Goal: Task Accomplishment & Management: Manage account settings

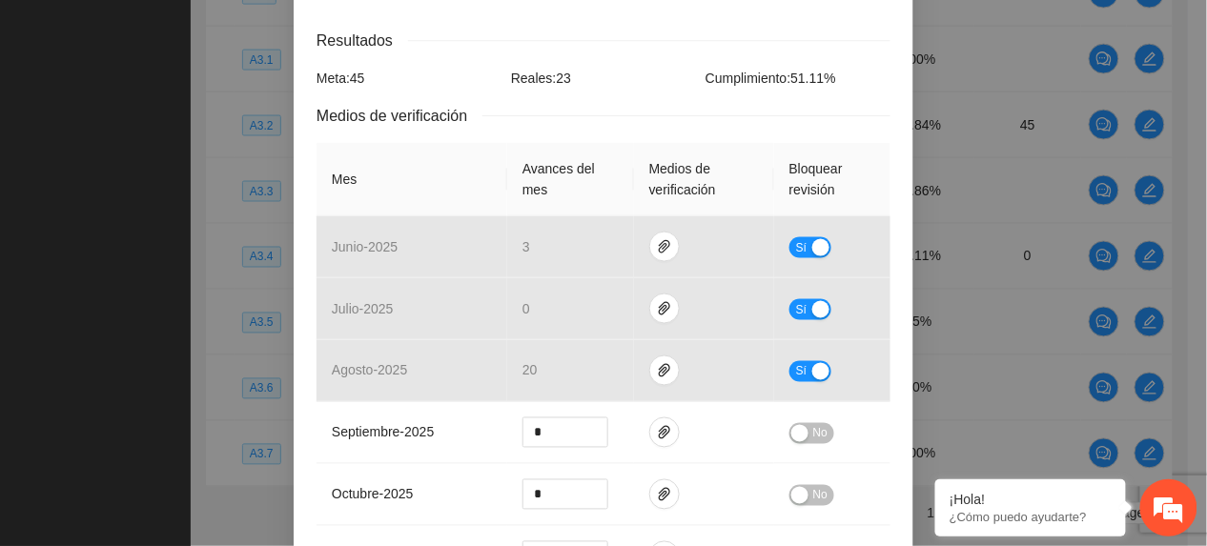
scroll to position [1270, 0]
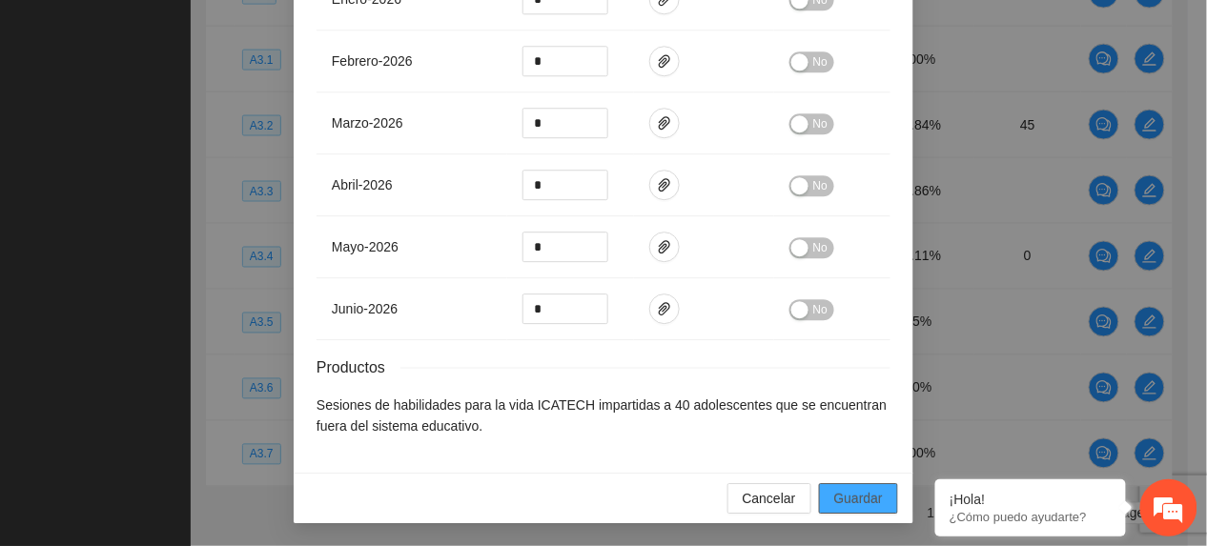
click at [867, 500] on span "Guardar" at bounding box center [858, 498] width 49 height 21
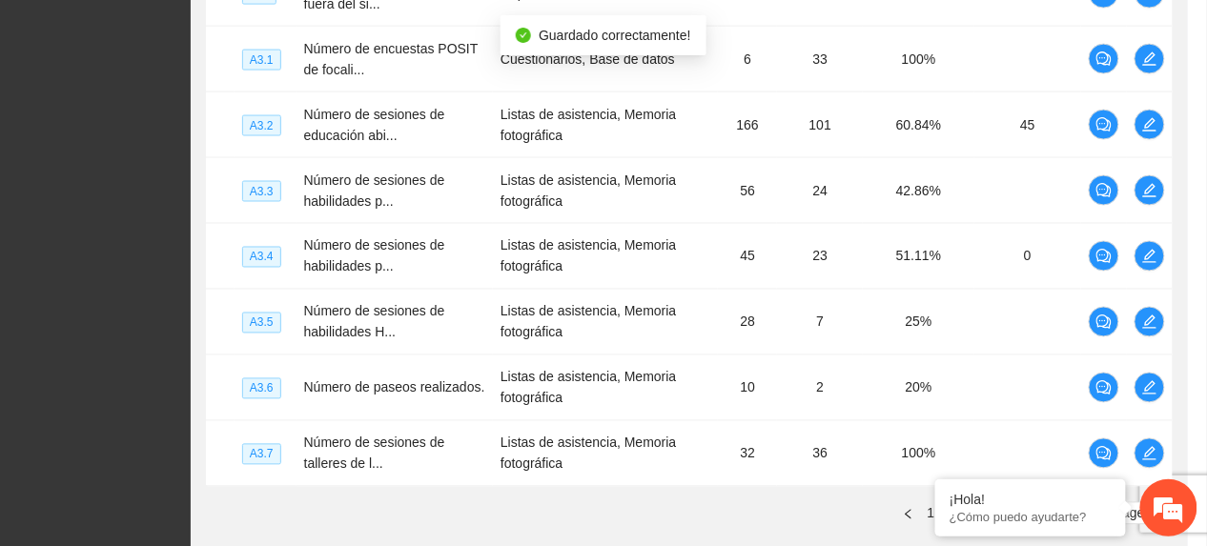
scroll to position [1174, 0]
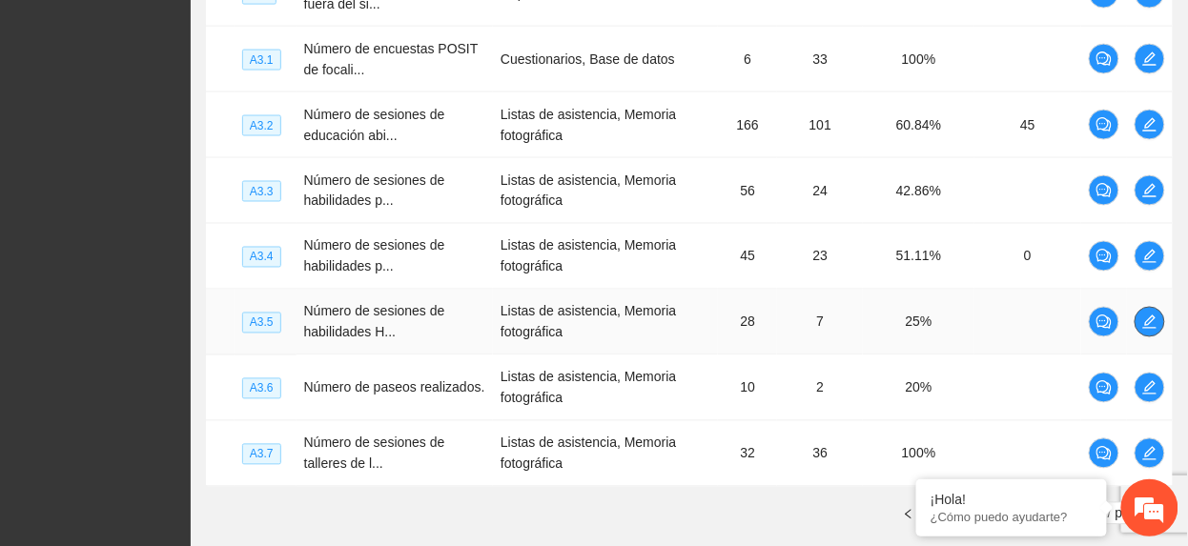
click at [1145, 329] on icon "edit" at bounding box center [1149, 322] width 13 height 13
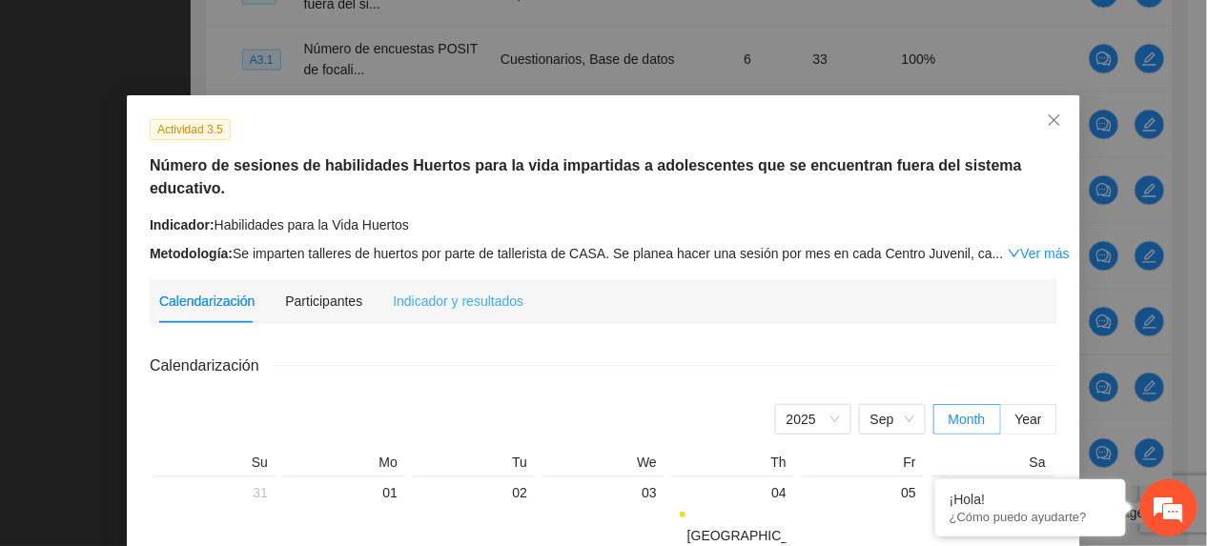
click at [447, 279] on div "Indicador y resultados" at bounding box center [458, 301] width 131 height 44
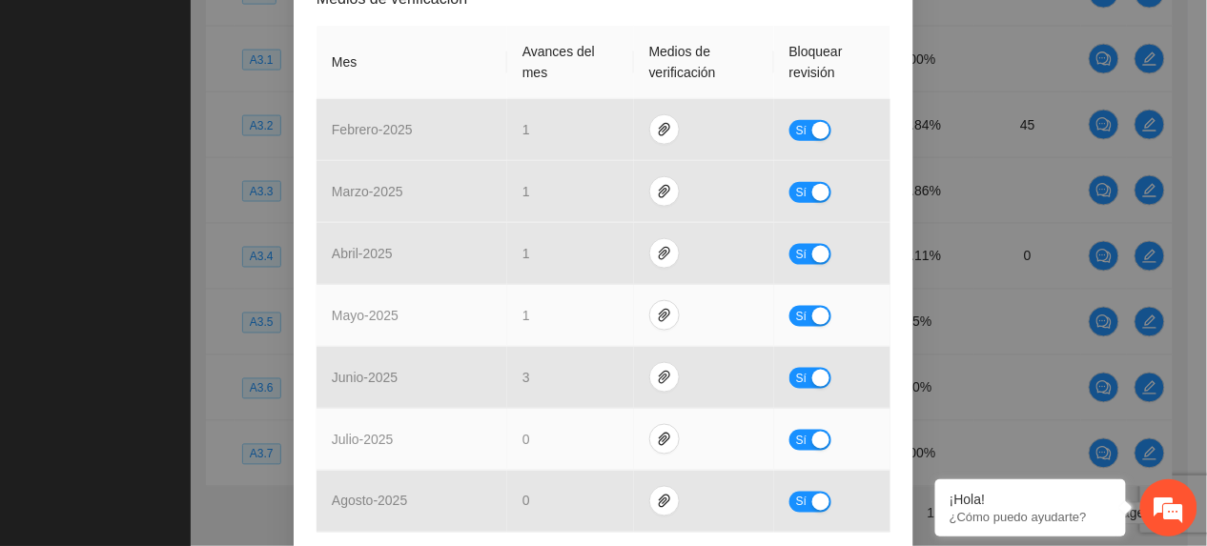
scroll to position [508, 0]
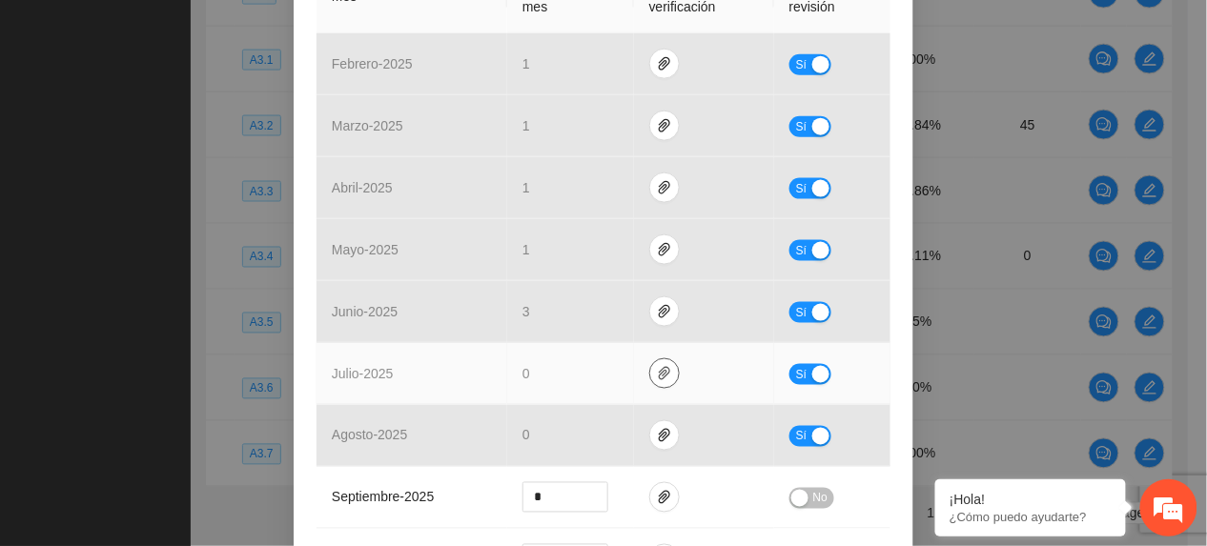
click at [656, 364] on button "button" at bounding box center [664, 373] width 31 height 31
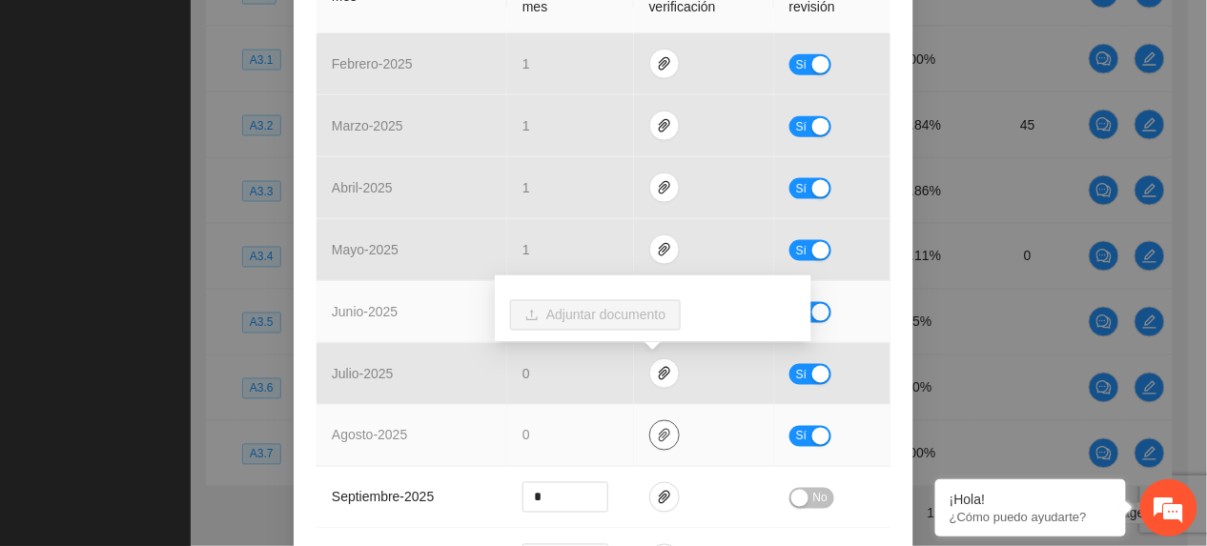
drag, startPoint x: 653, startPoint y: 433, endPoint x: 606, endPoint y: 316, distance: 125.3
click at [657, 435] on icon "paper-clip" at bounding box center [664, 435] width 15 height 15
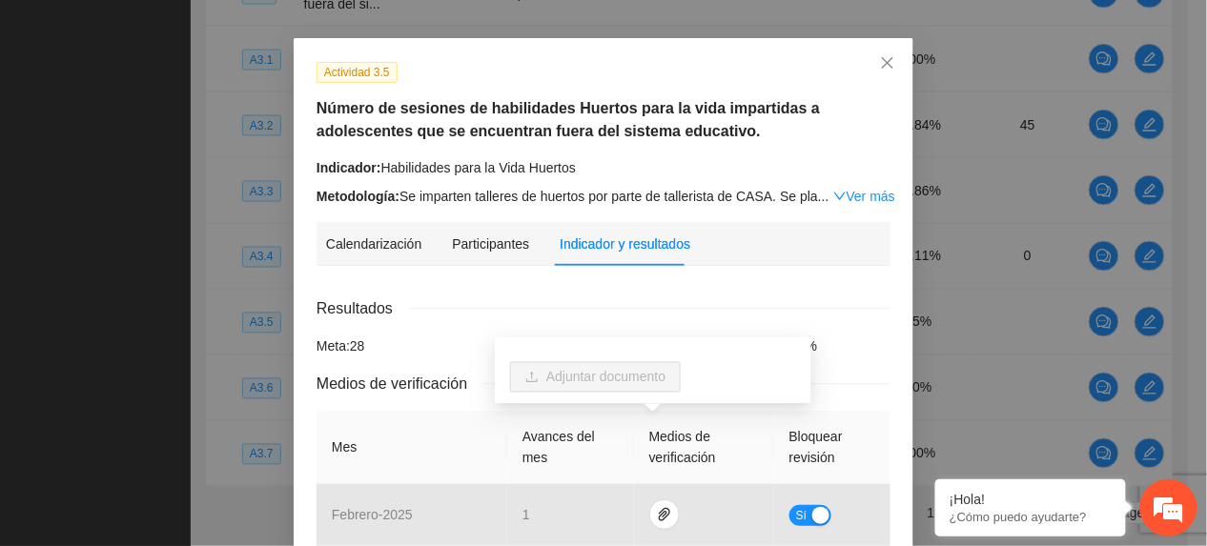
scroll to position [0, 0]
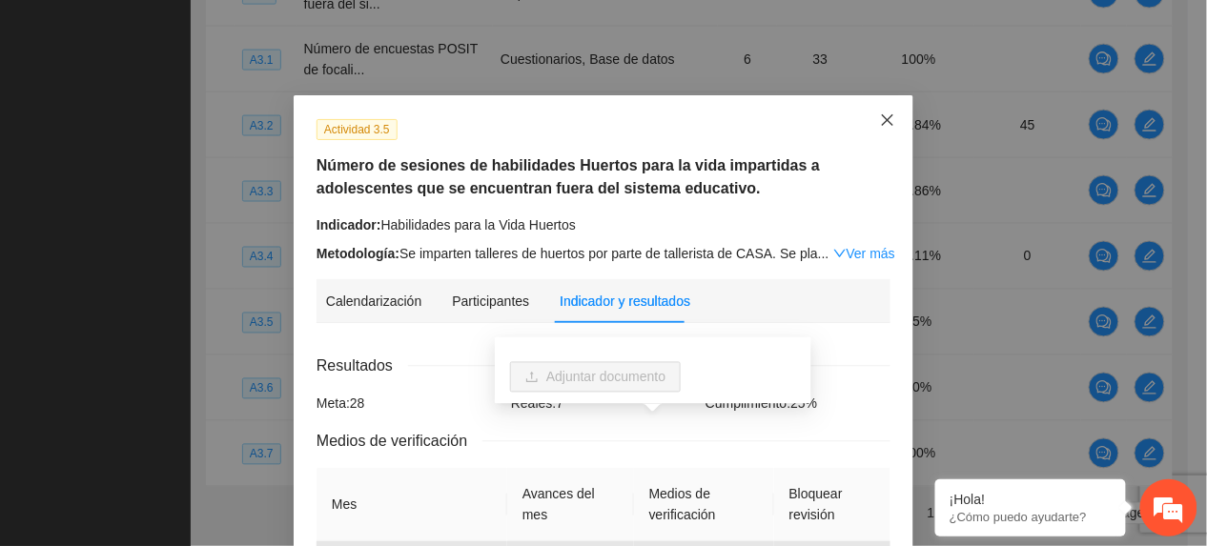
click at [870, 127] on span "Close" at bounding box center [887, 120] width 51 height 51
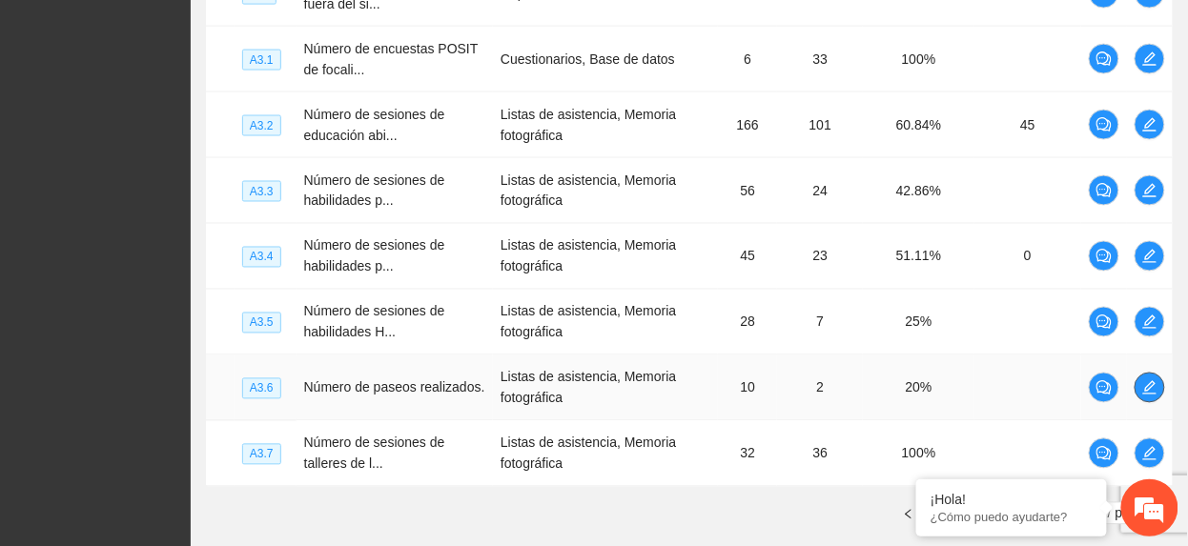
click at [1156, 390] on icon "edit" at bounding box center [1149, 387] width 15 height 15
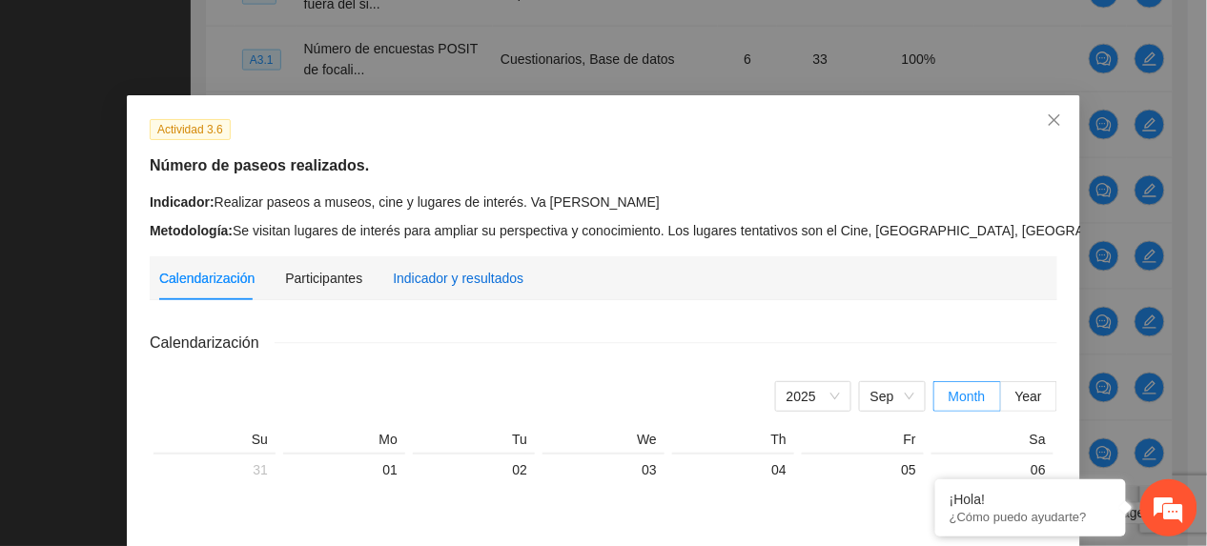
click at [501, 271] on div "Indicador y resultados" at bounding box center [458, 278] width 131 height 21
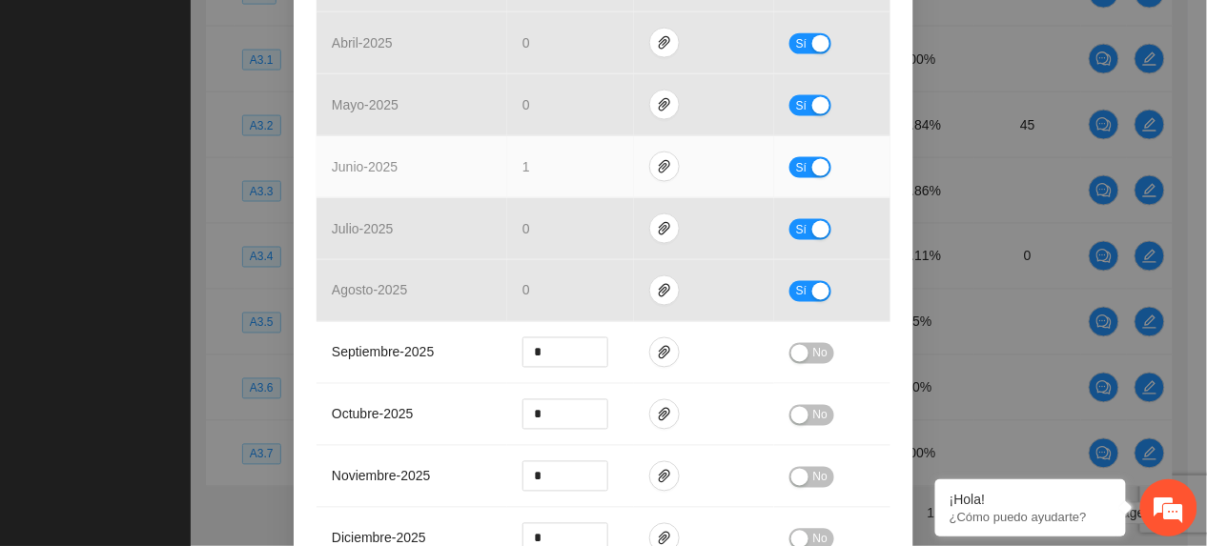
scroll to position [635, 0]
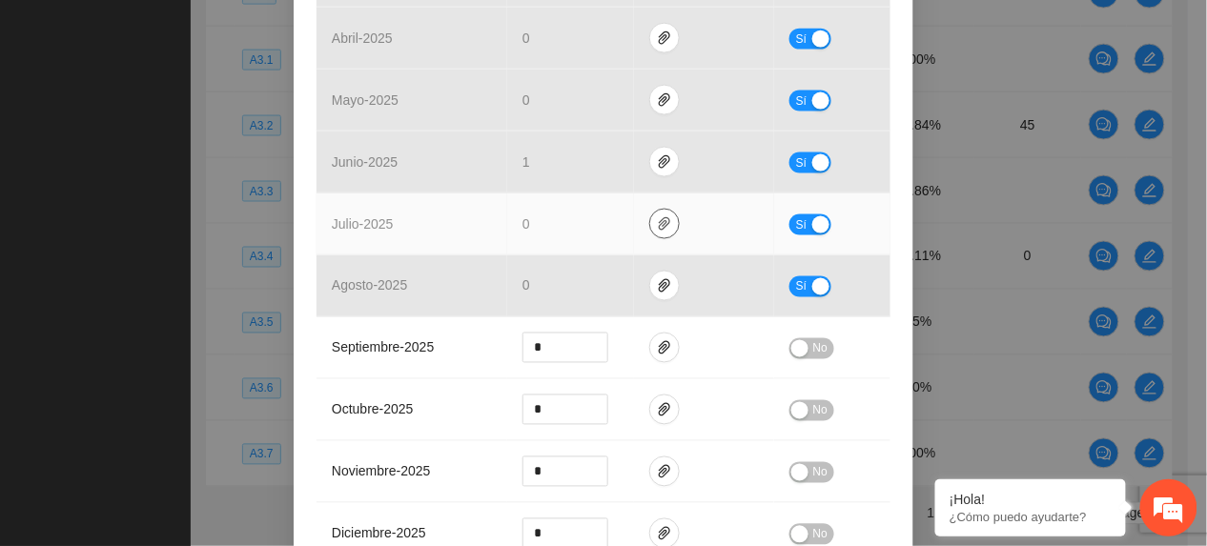
click at [649, 236] on button "button" at bounding box center [664, 224] width 31 height 31
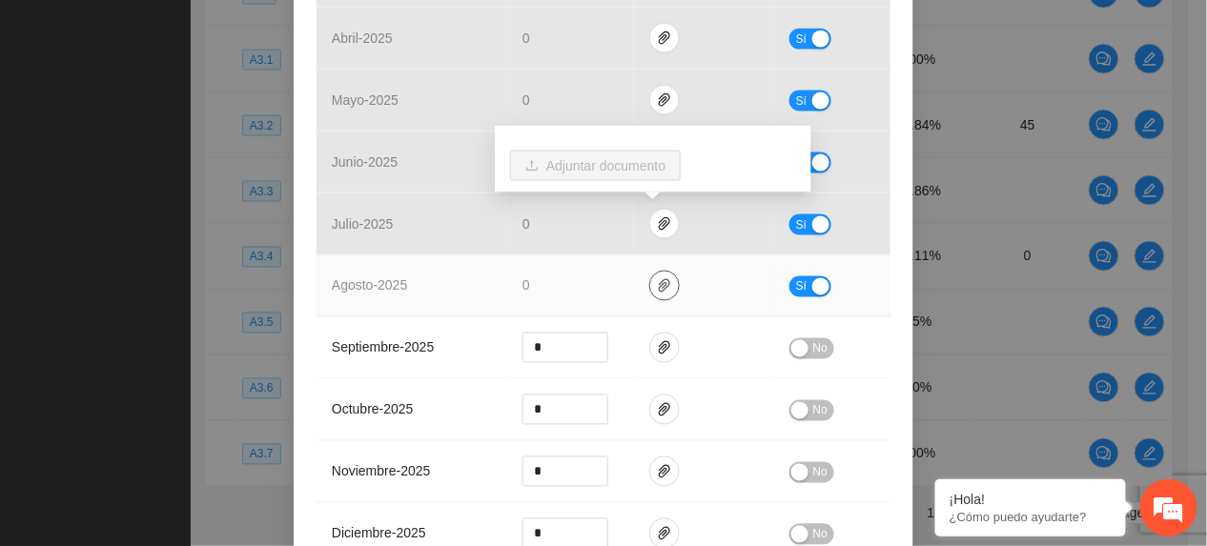
click at [654, 278] on button "button" at bounding box center [664, 286] width 31 height 31
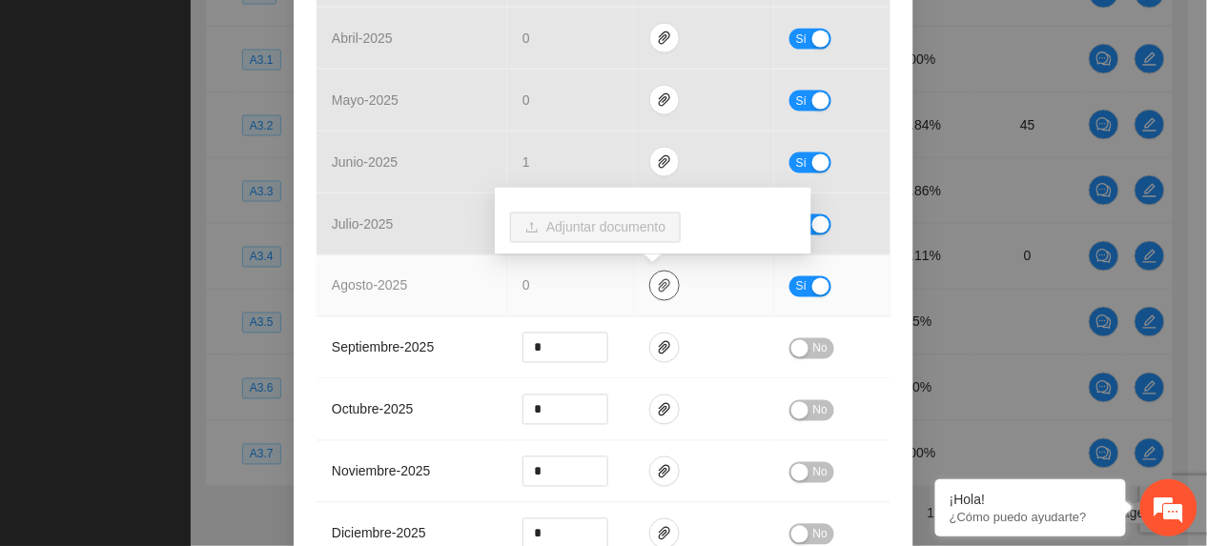
scroll to position [508, 0]
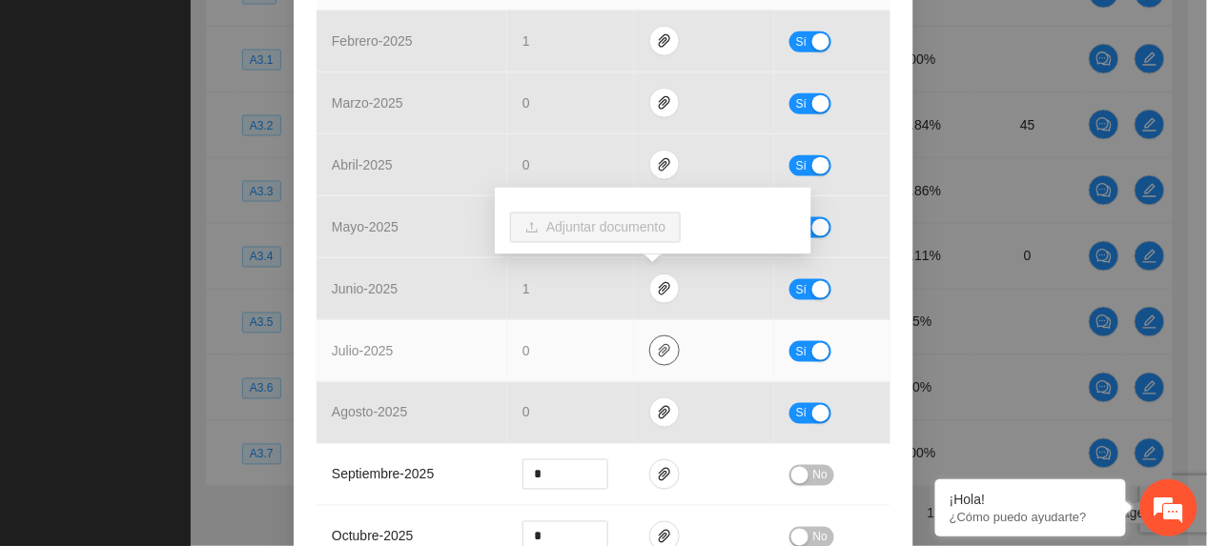
click at [659, 348] on icon "paper-clip" at bounding box center [664, 350] width 11 height 13
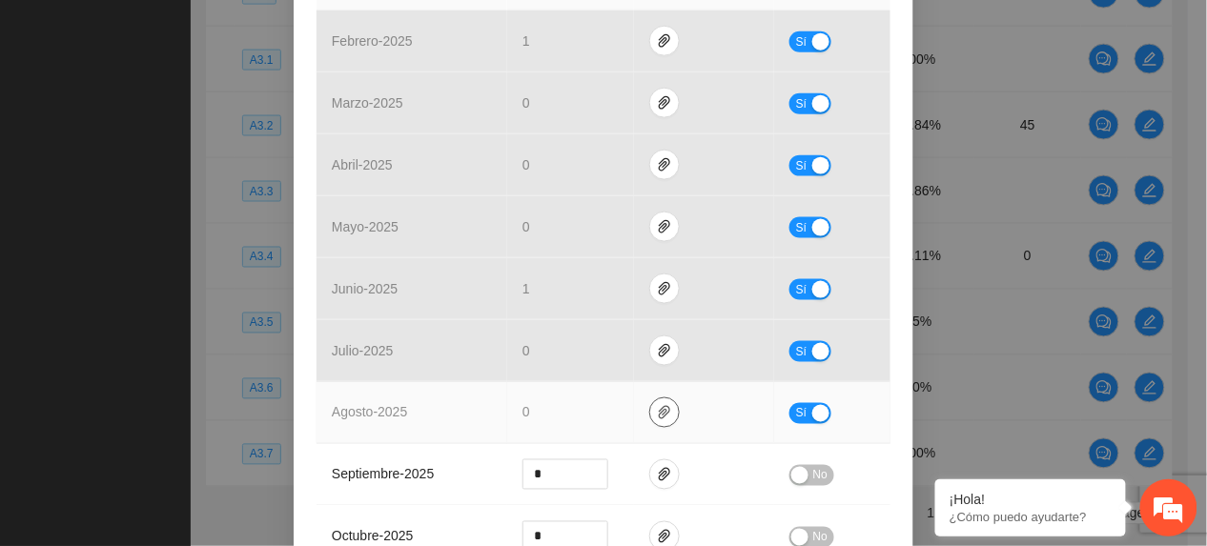
click at [657, 419] on icon "paper-clip" at bounding box center [664, 412] width 15 height 15
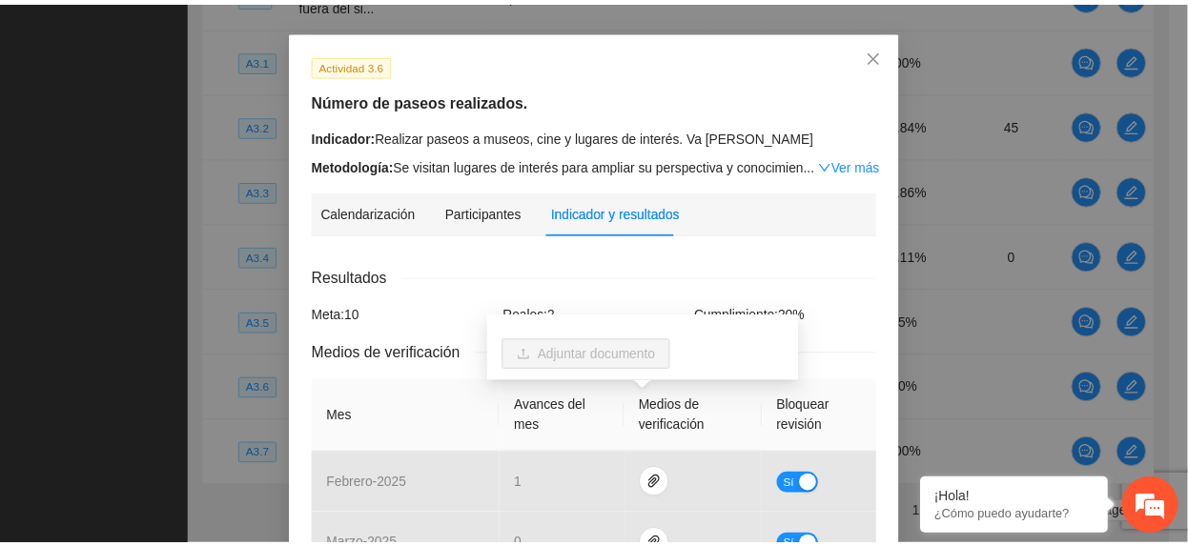
scroll to position [0, 0]
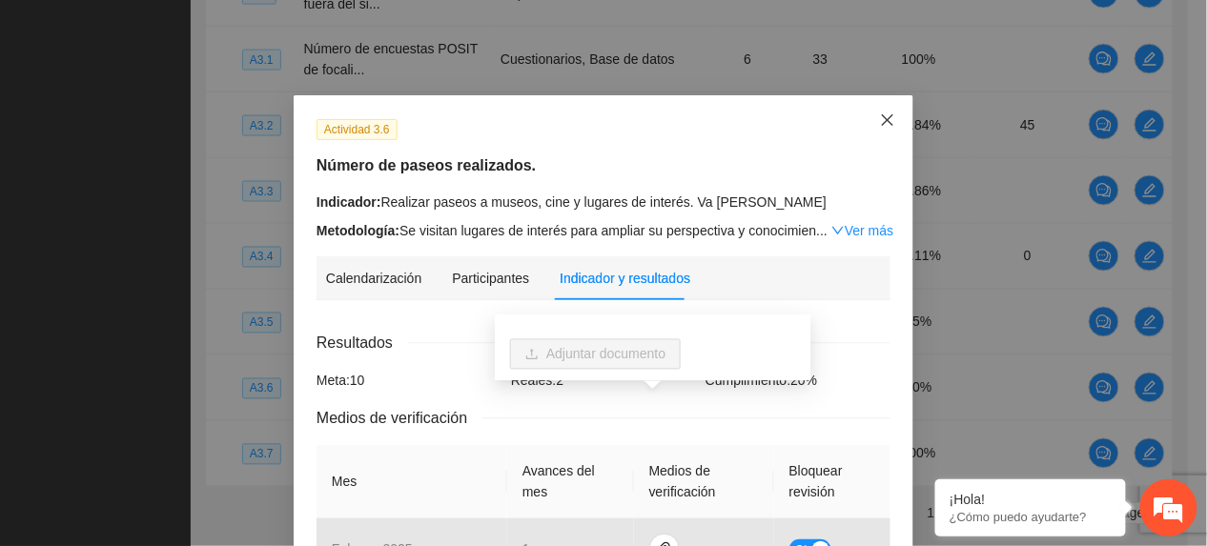
drag, startPoint x: 882, startPoint y: 114, endPoint x: 874, endPoint y: 123, distance: 11.5
click at [882, 115] on icon "close" at bounding box center [887, 119] width 15 height 15
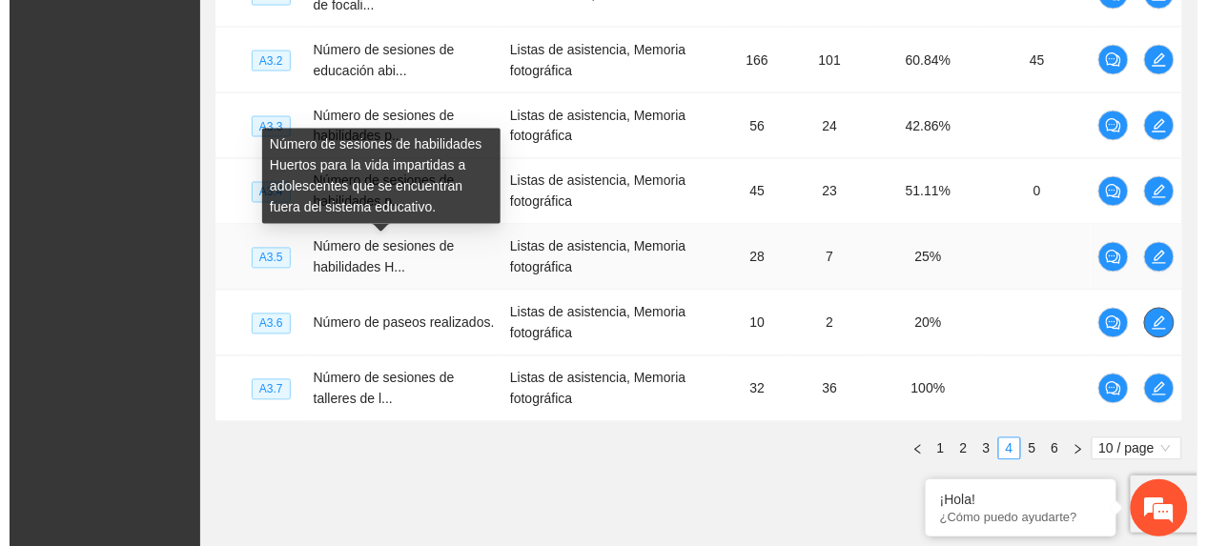
scroll to position [820, 0]
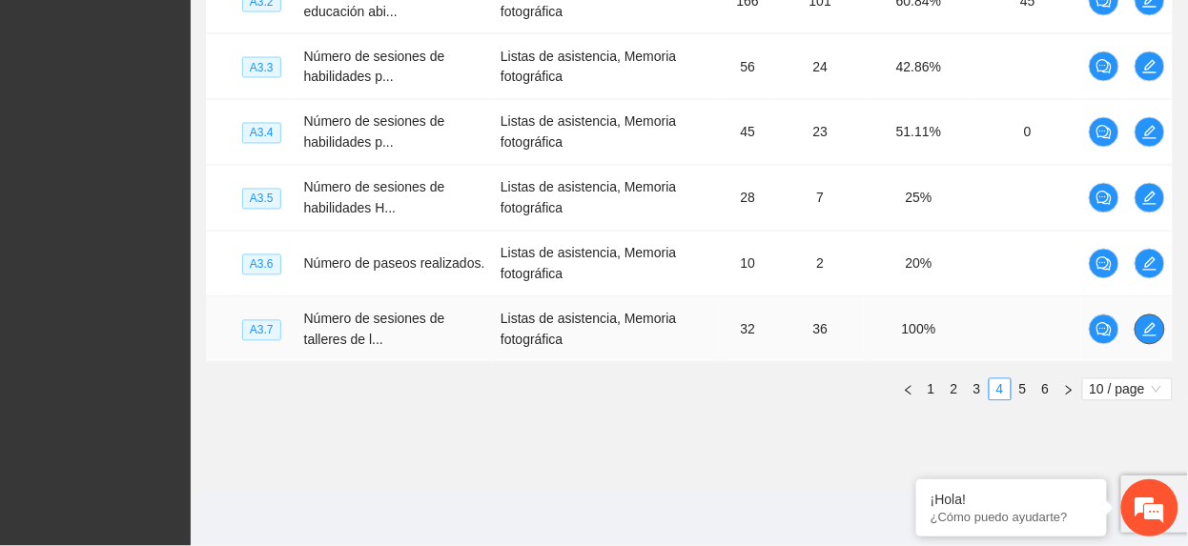
click at [1140, 340] on button "button" at bounding box center [1149, 330] width 31 height 31
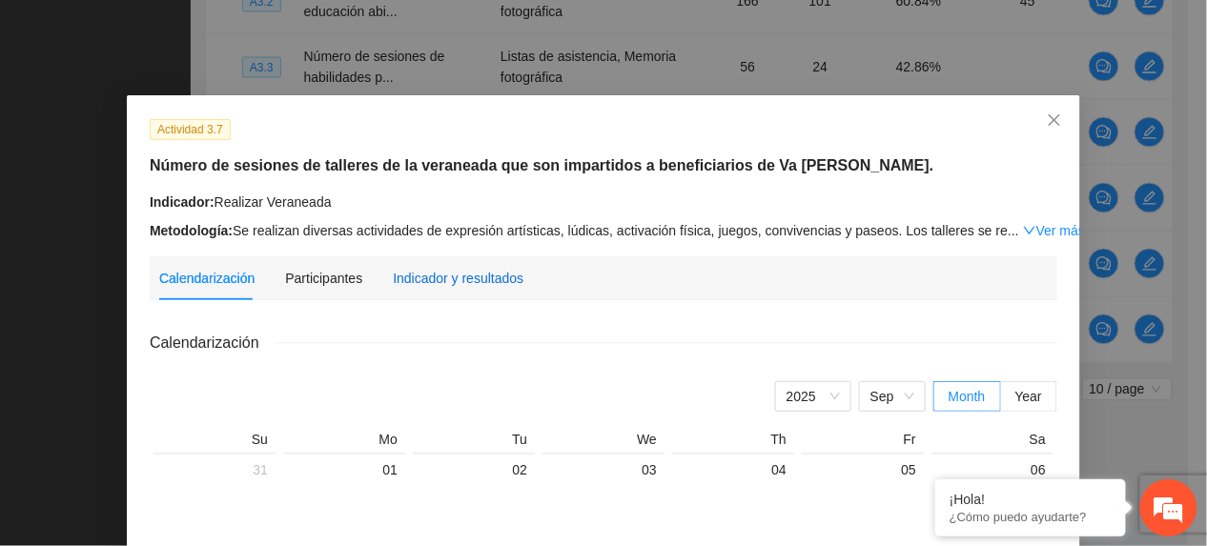
click at [474, 271] on div "Indicador y resultados" at bounding box center [458, 278] width 131 height 21
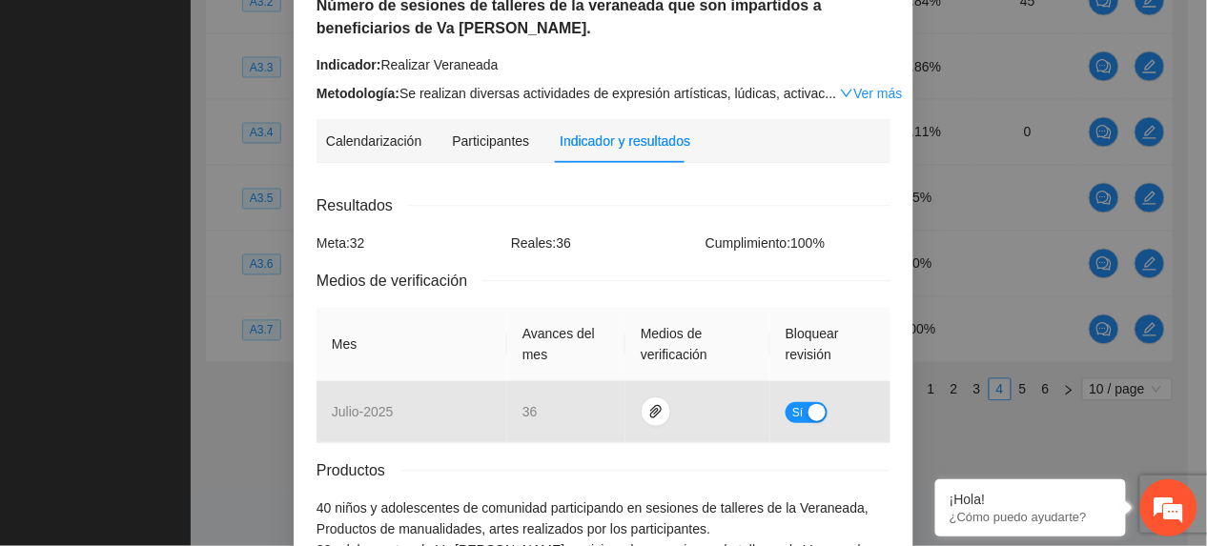
scroll to position [284, 0]
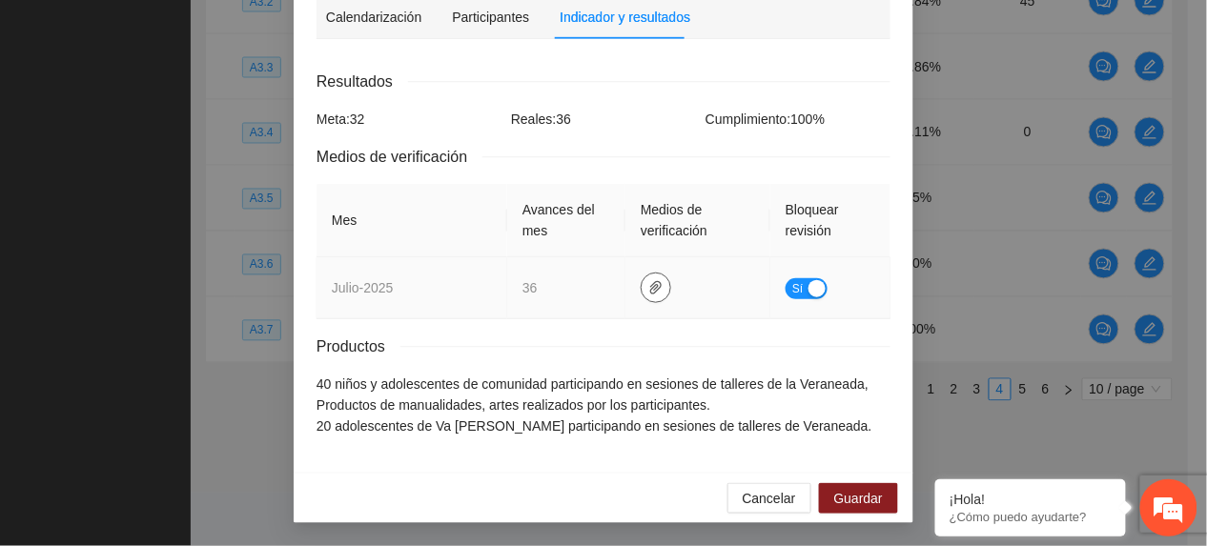
click at [650, 283] on icon "paper-clip" at bounding box center [655, 287] width 11 height 13
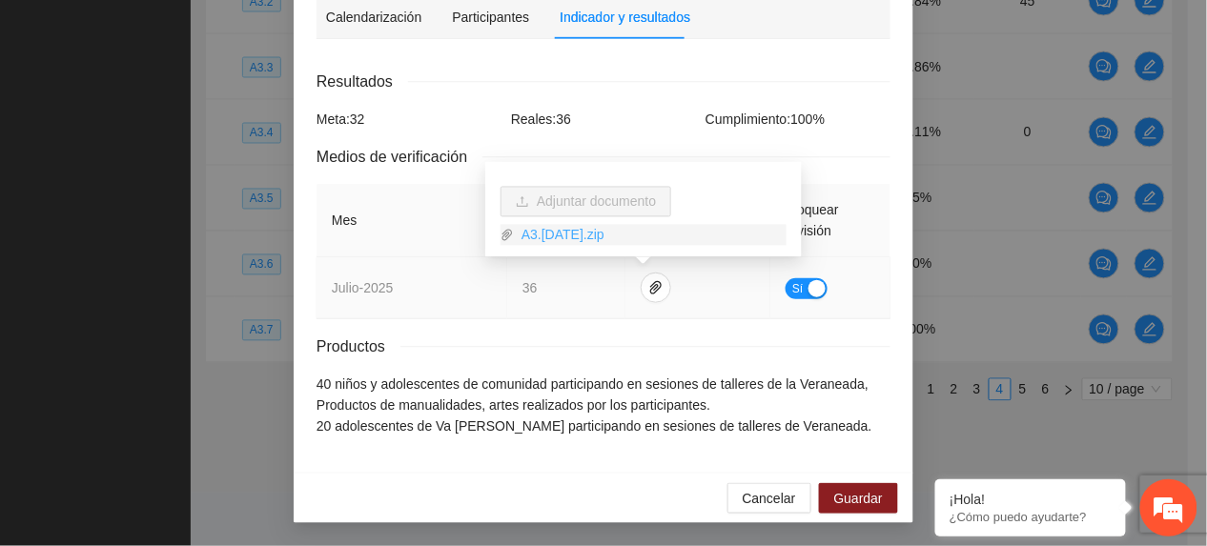
click at [559, 233] on link "A3.7JULIO2025.zip" at bounding box center [650, 235] width 273 height 21
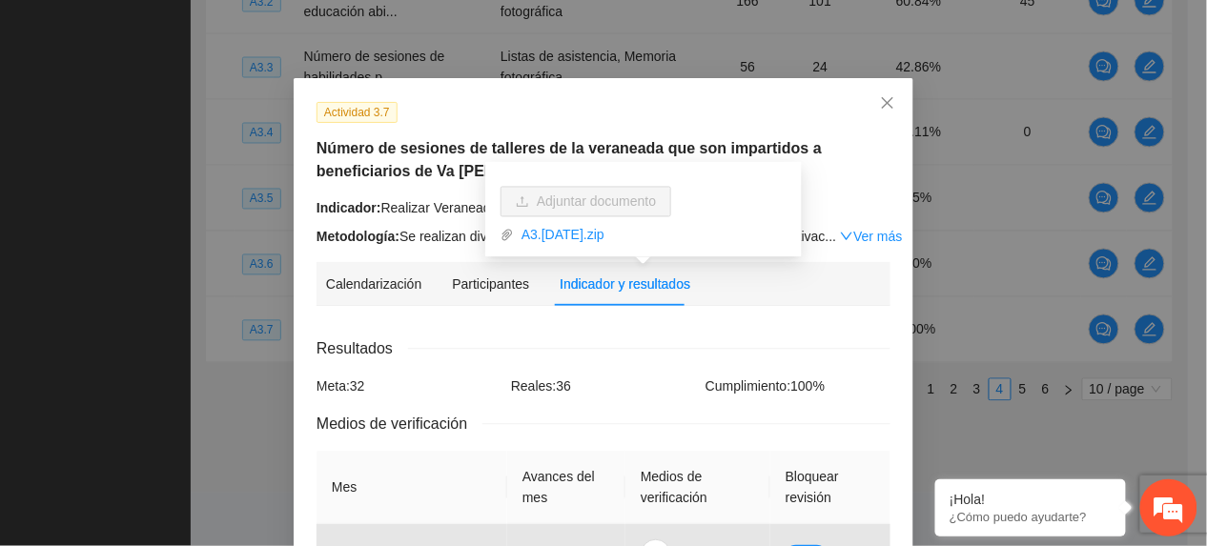
scroll to position [0, 0]
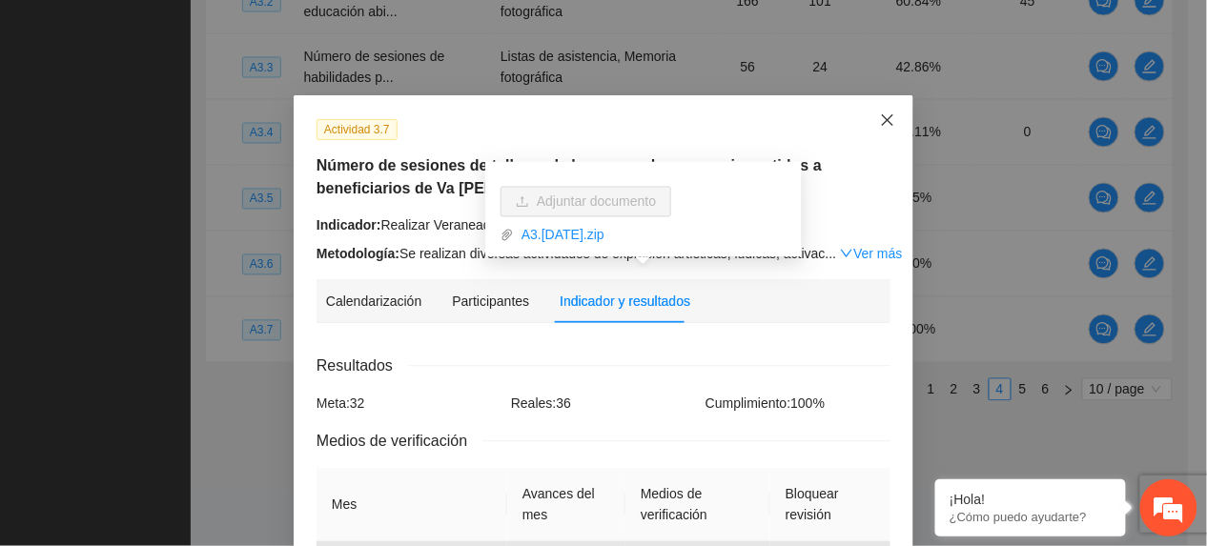
click at [864, 132] on span "Close" at bounding box center [887, 120] width 51 height 51
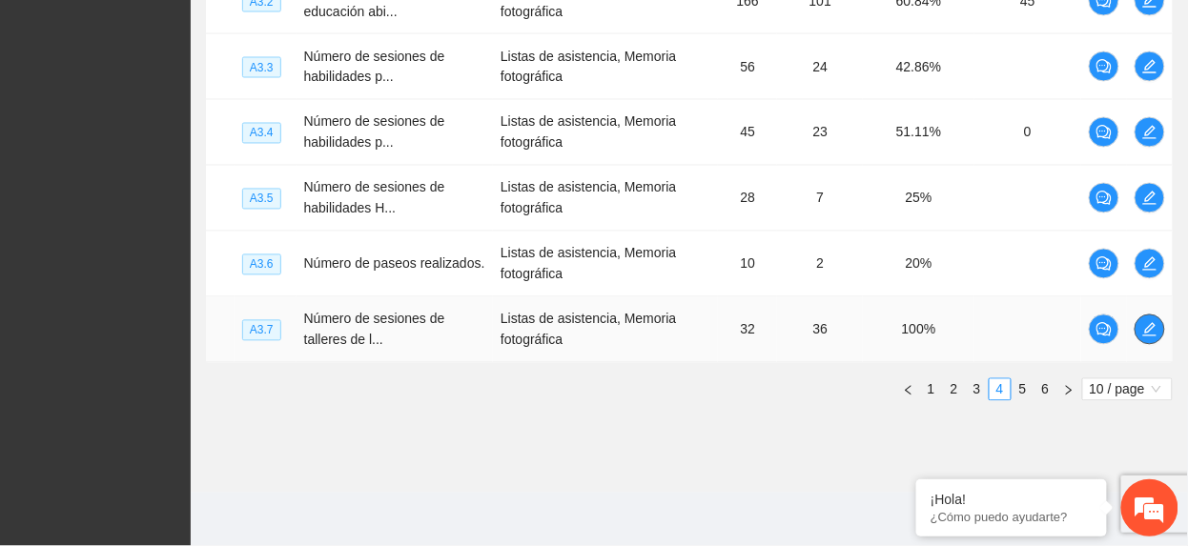
click at [1153, 328] on icon "edit" at bounding box center [1149, 329] width 15 height 15
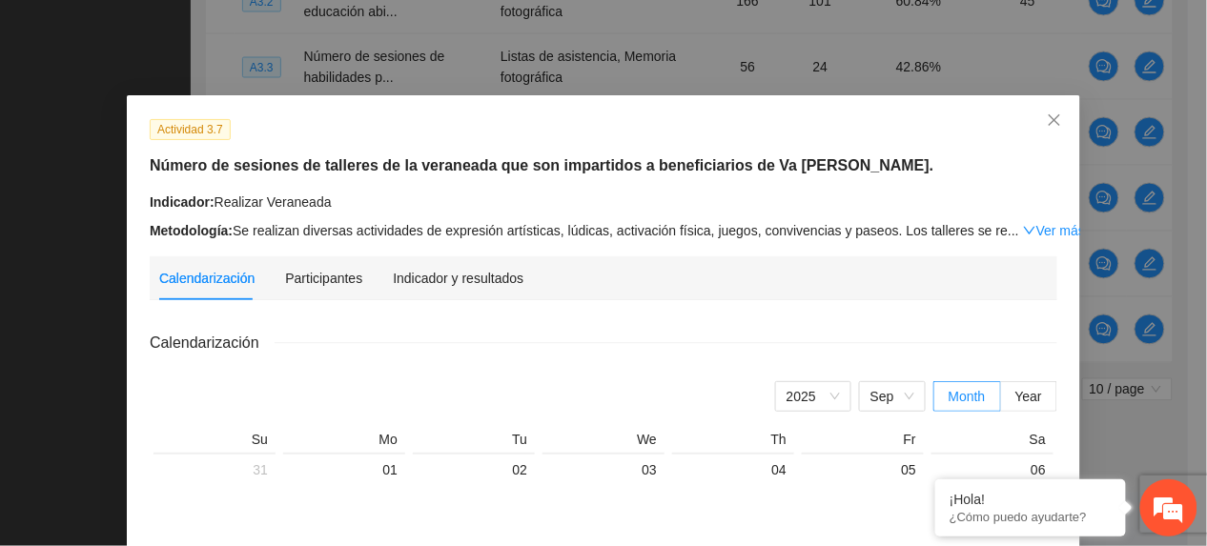
click at [1023, 226] on link "Ver más" at bounding box center [1054, 230] width 62 height 15
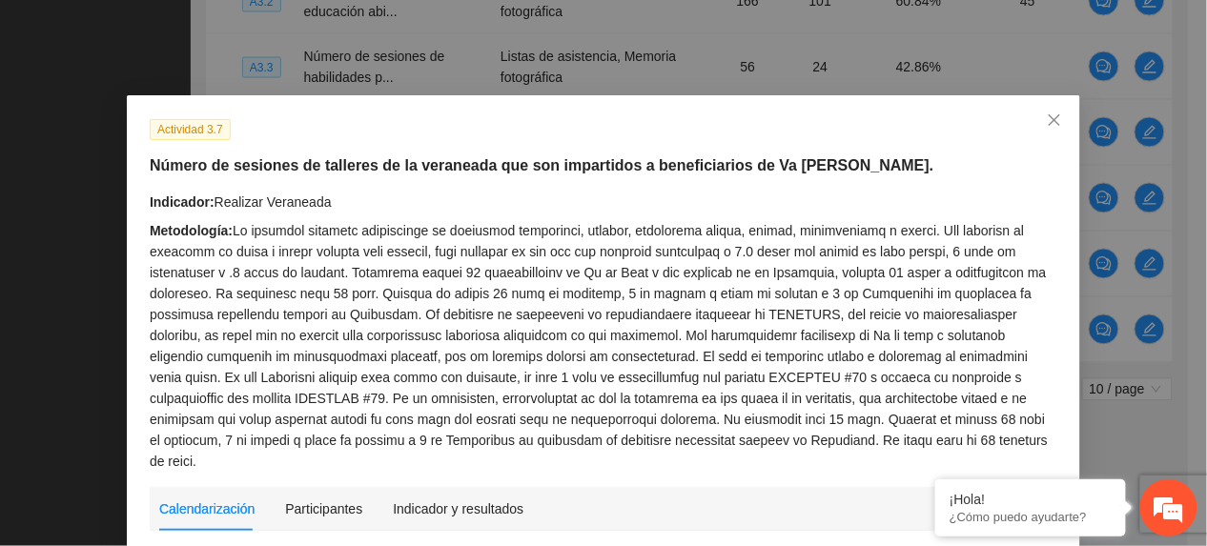
click at [204, 198] on strong "Indicador:" at bounding box center [182, 201] width 65 height 15
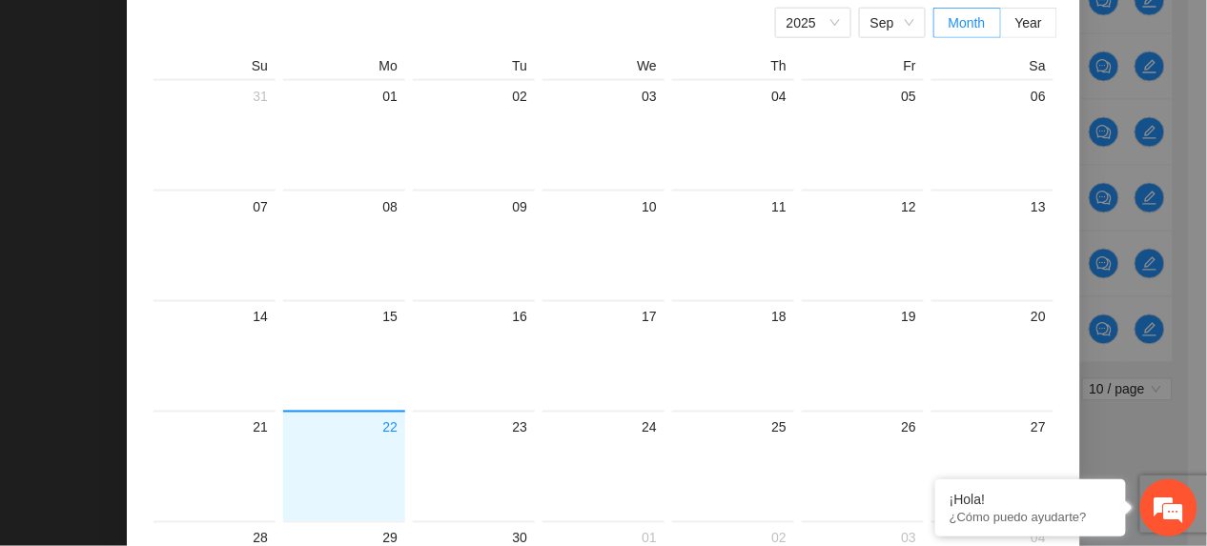
scroll to position [127, 0]
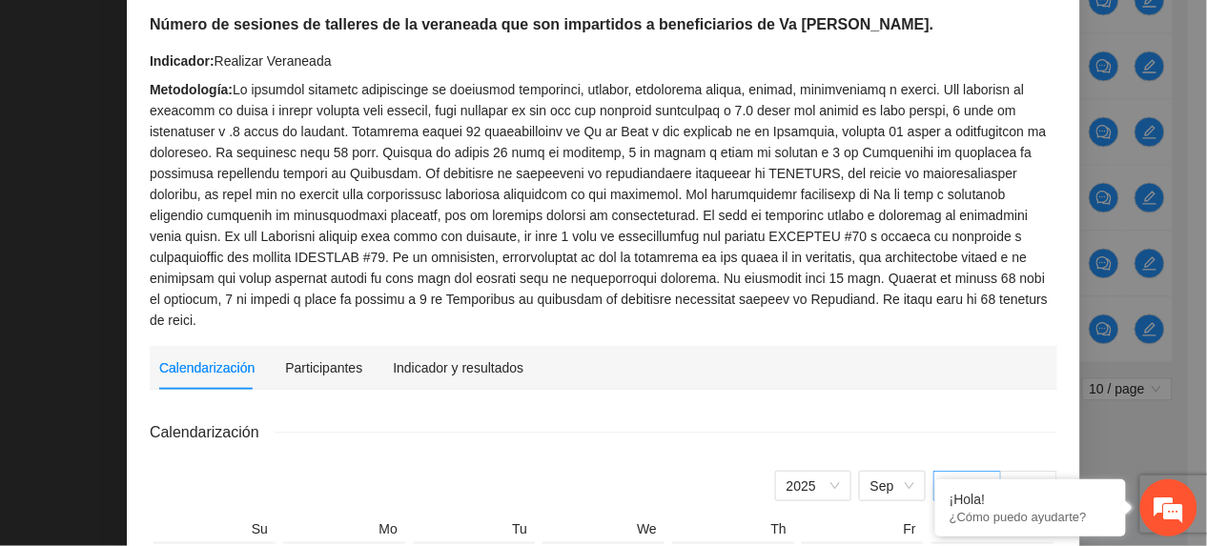
scroll to position [0, 0]
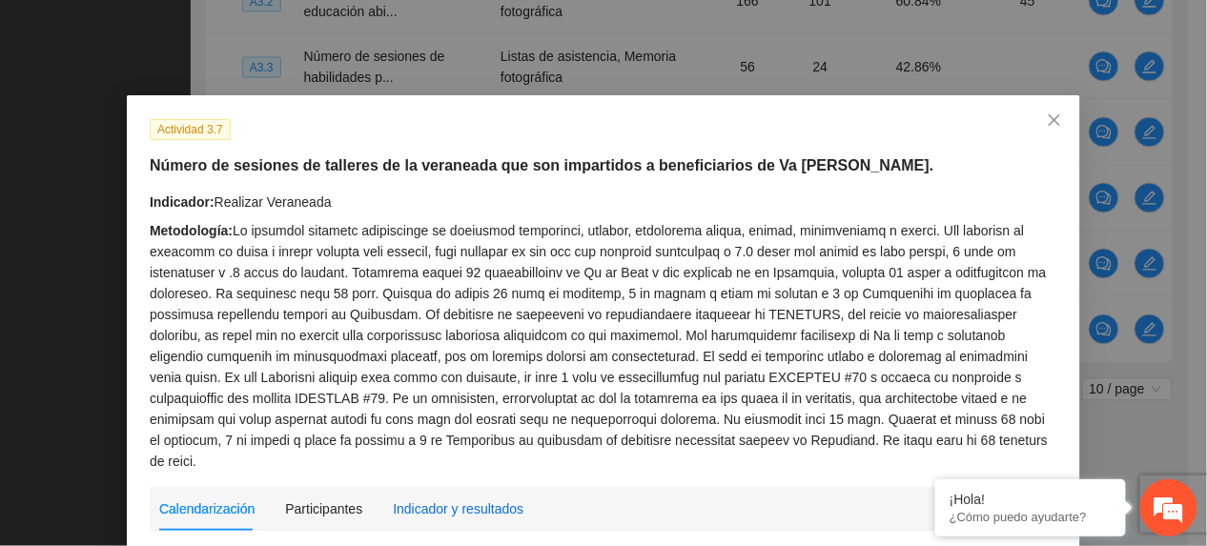
click at [443, 499] on div "Indicador y resultados" at bounding box center [458, 509] width 131 height 21
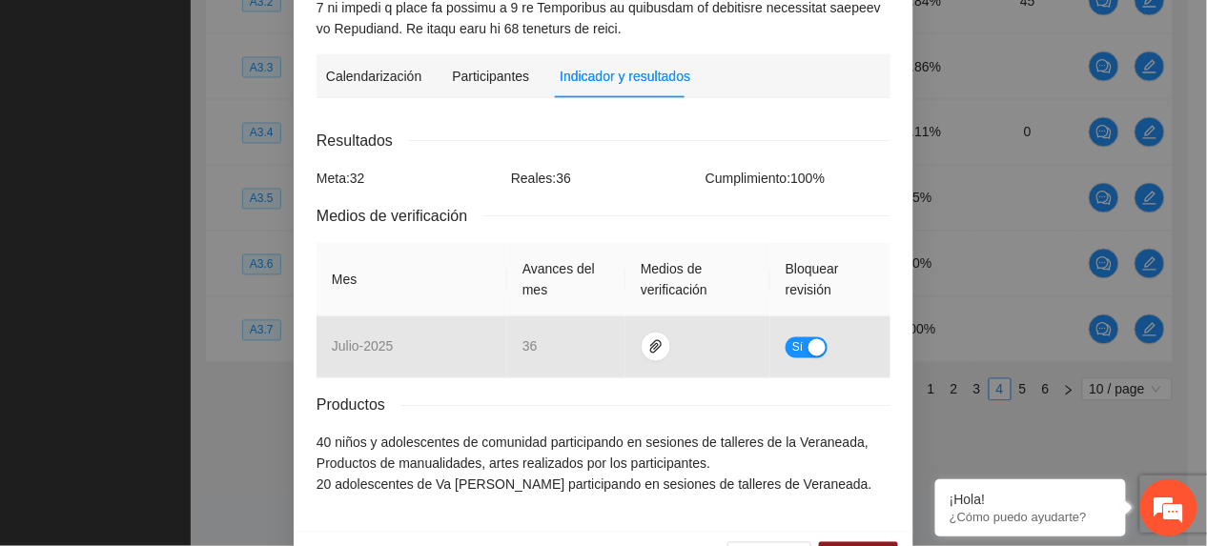
scroll to position [642, 0]
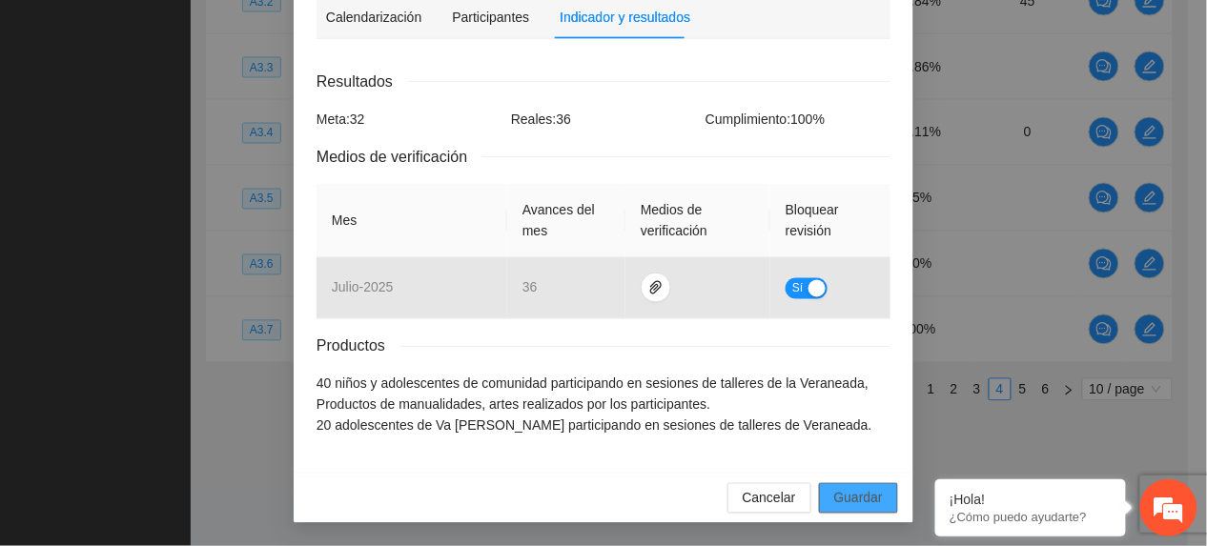
click at [831, 483] on button "Guardar" at bounding box center [858, 498] width 79 height 31
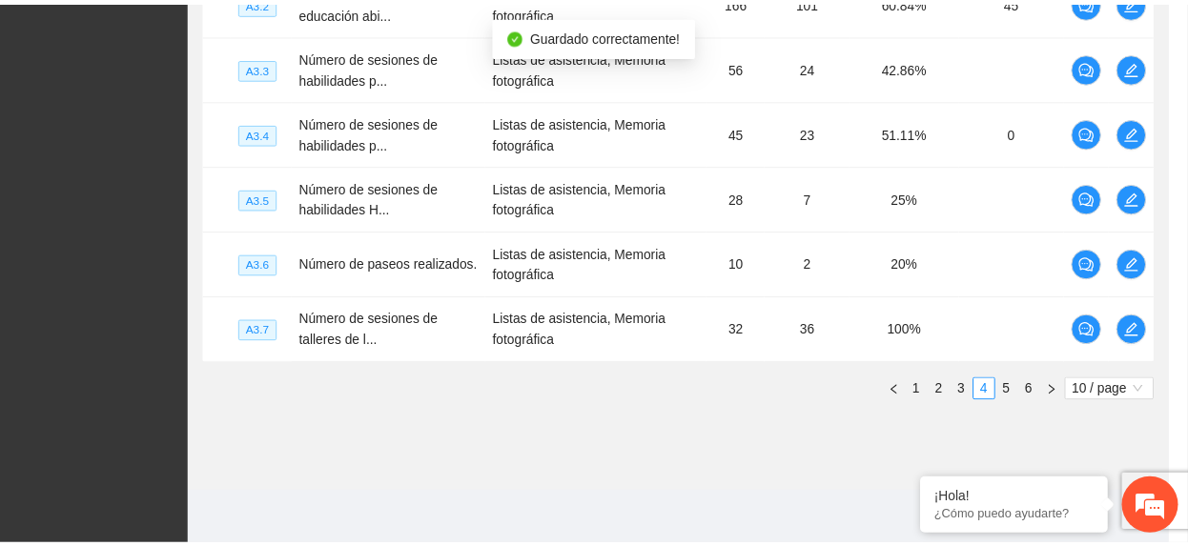
scroll to position [546, 0]
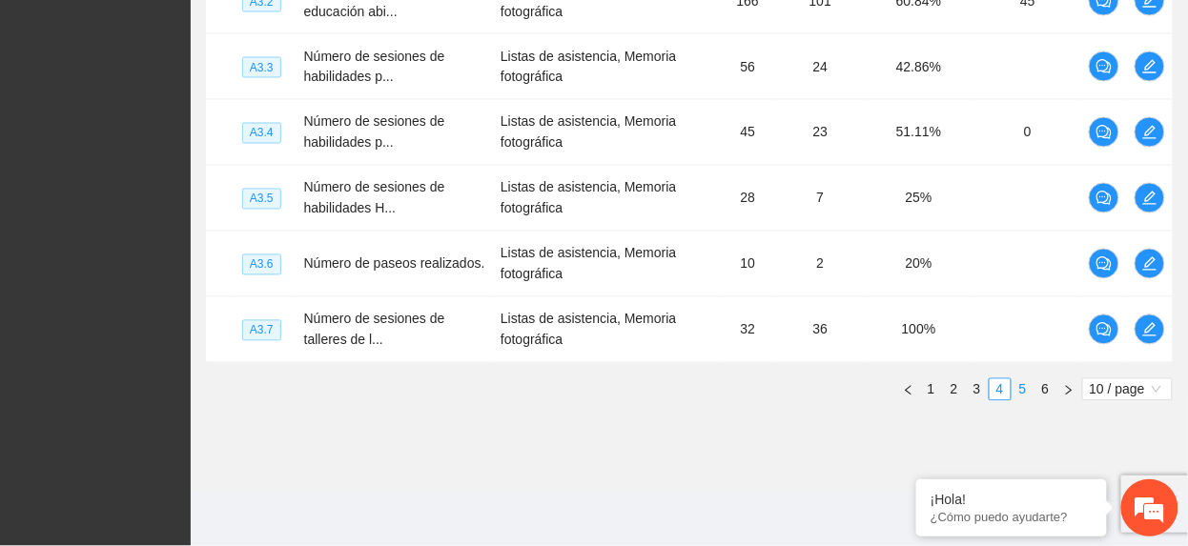
click at [1022, 397] on link "5" at bounding box center [1022, 389] width 21 height 21
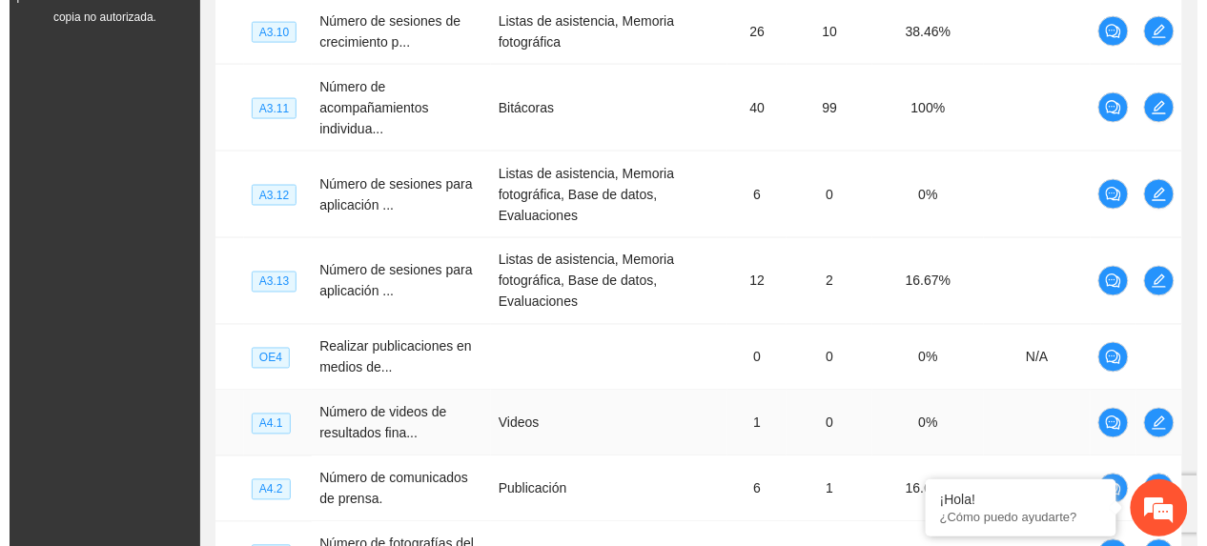
scroll to position [311, 0]
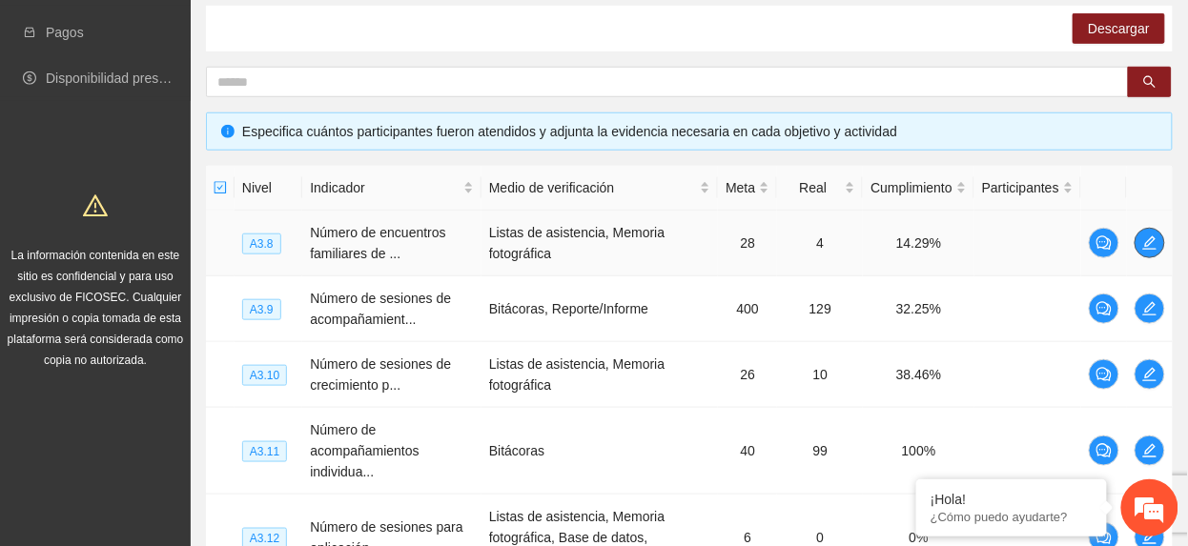
click at [1145, 235] on icon "edit" at bounding box center [1149, 242] width 15 height 15
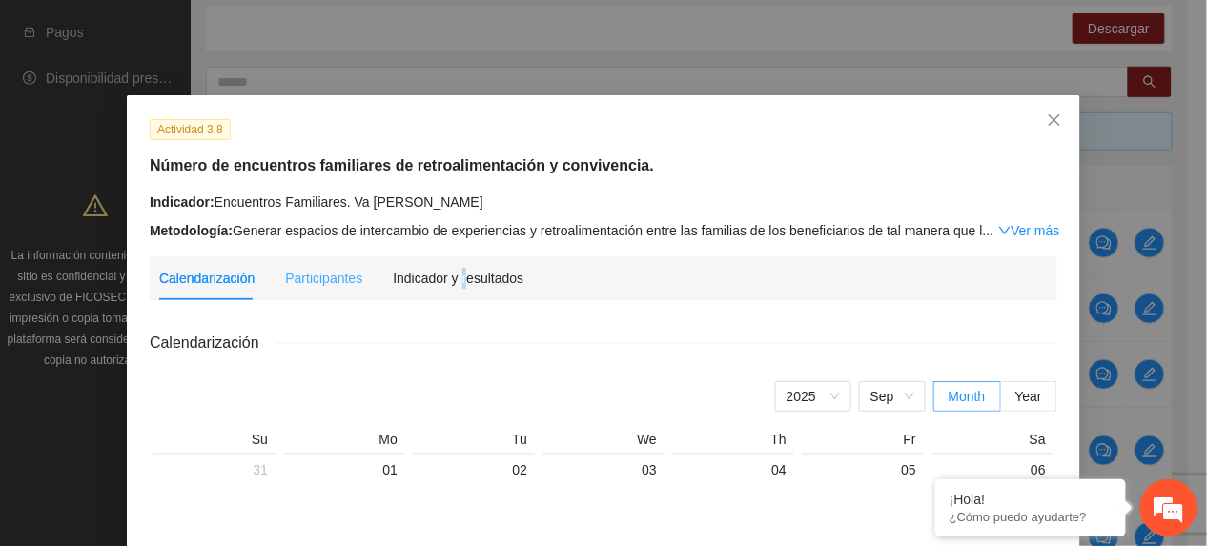
click at [451, 263] on div "Indicador y resultados" at bounding box center [458, 278] width 131 height 44
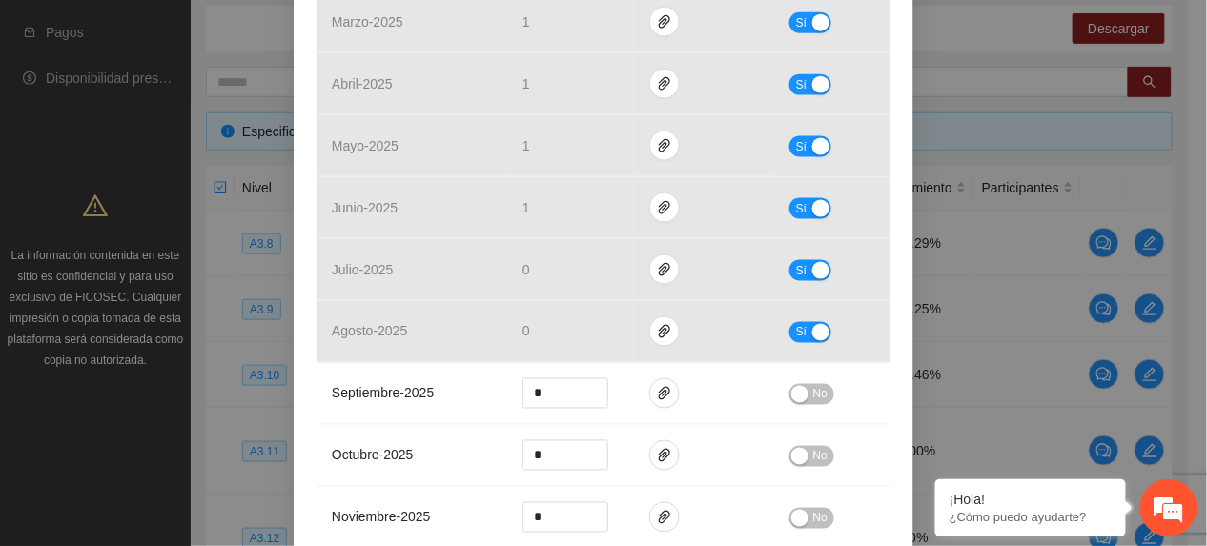
scroll to position [763, 0]
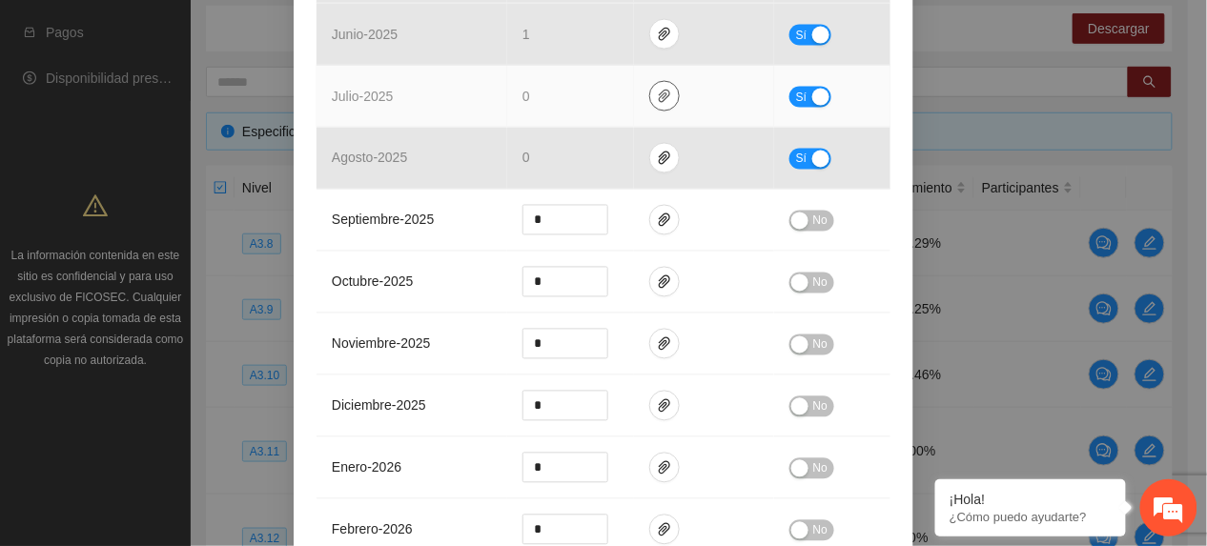
click at [657, 101] on icon "paper-clip" at bounding box center [664, 96] width 15 height 15
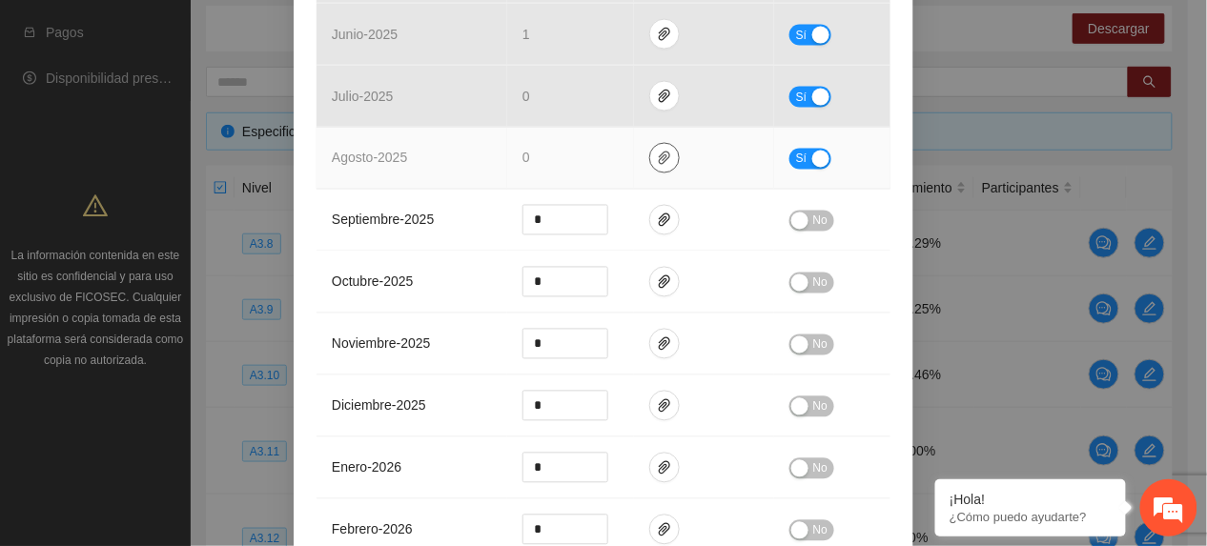
click at [658, 162] on icon "paper-clip" at bounding box center [664, 158] width 15 height 15
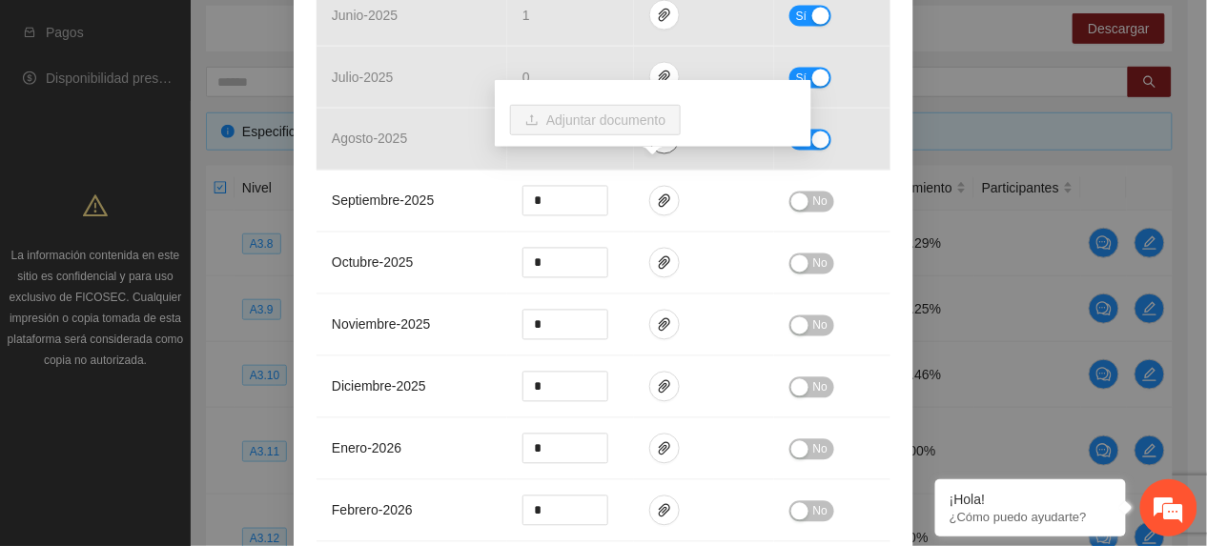
scroll to position [1222, 0]
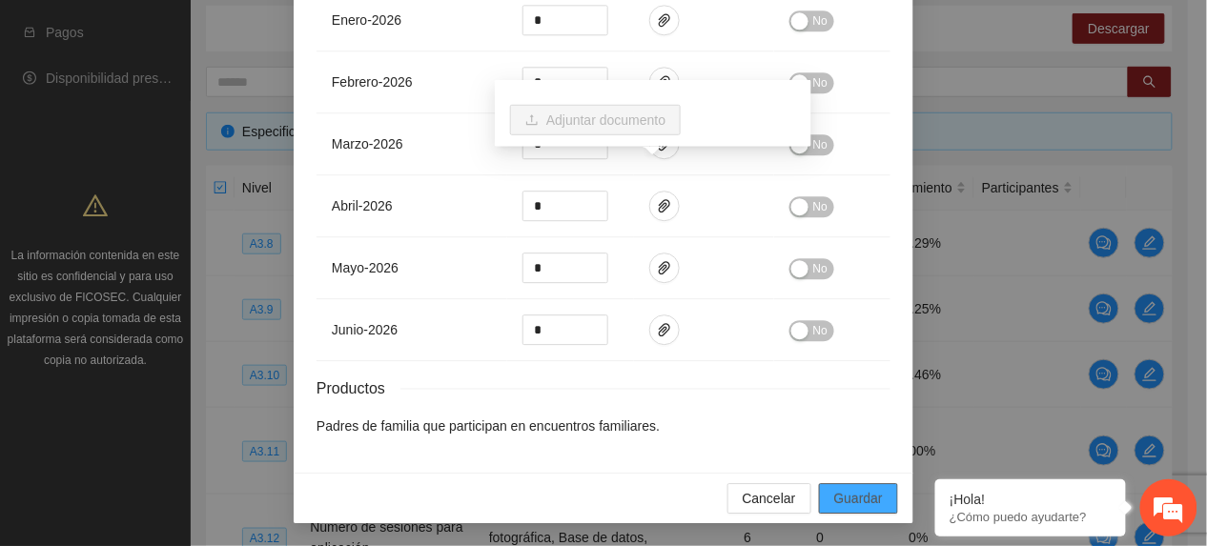
click at [855, 494] on span "Guardar" at bounding box center [858, 498] width 49 height 21
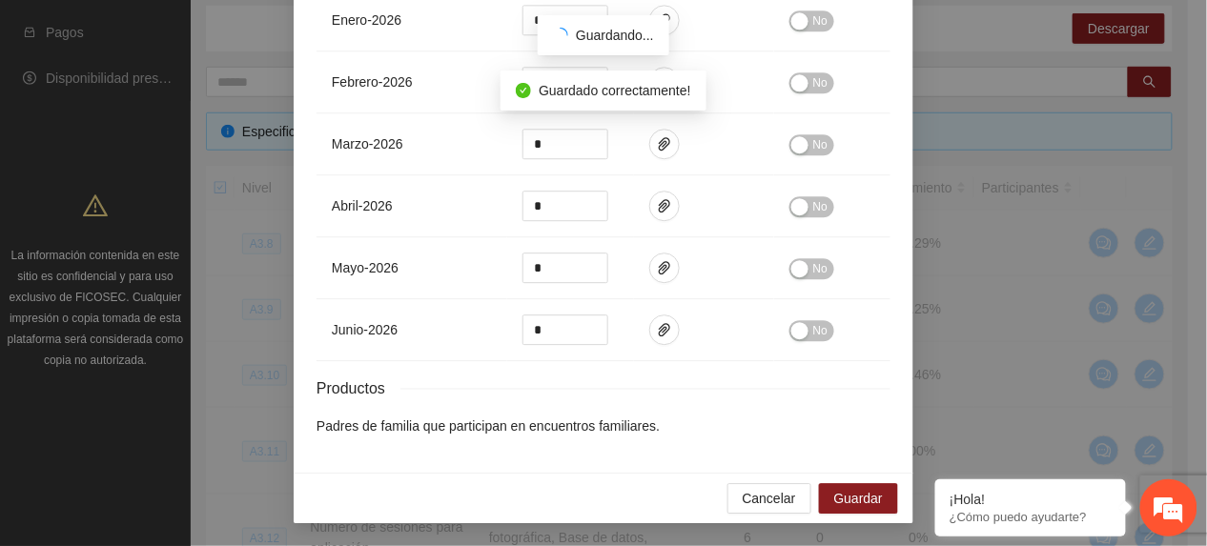
scroll to position [1127, 0]
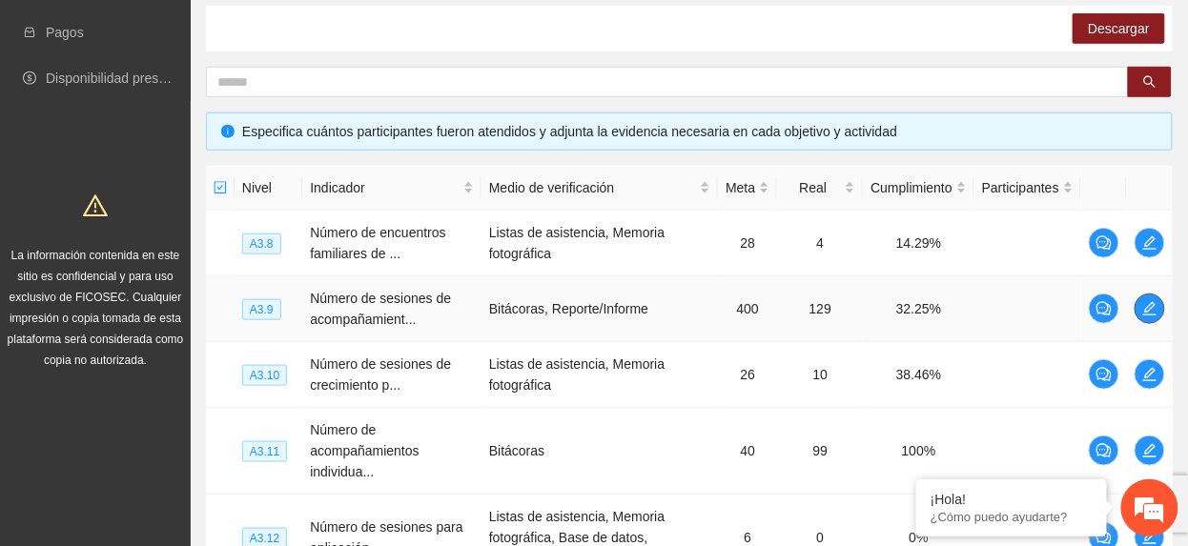
click at [1157, 314] on span "edit" at bounding box center [1149, 308] width 29 height 15
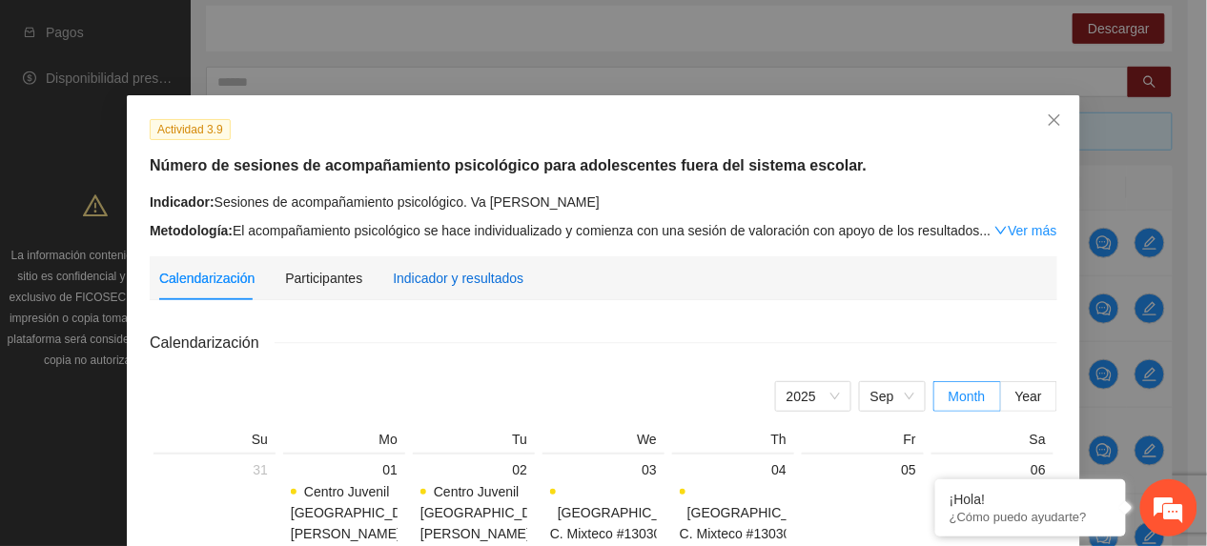
click at [454, 280] on div "Indicador y resultados" at bounding box center [458, 278] width 131 height 21
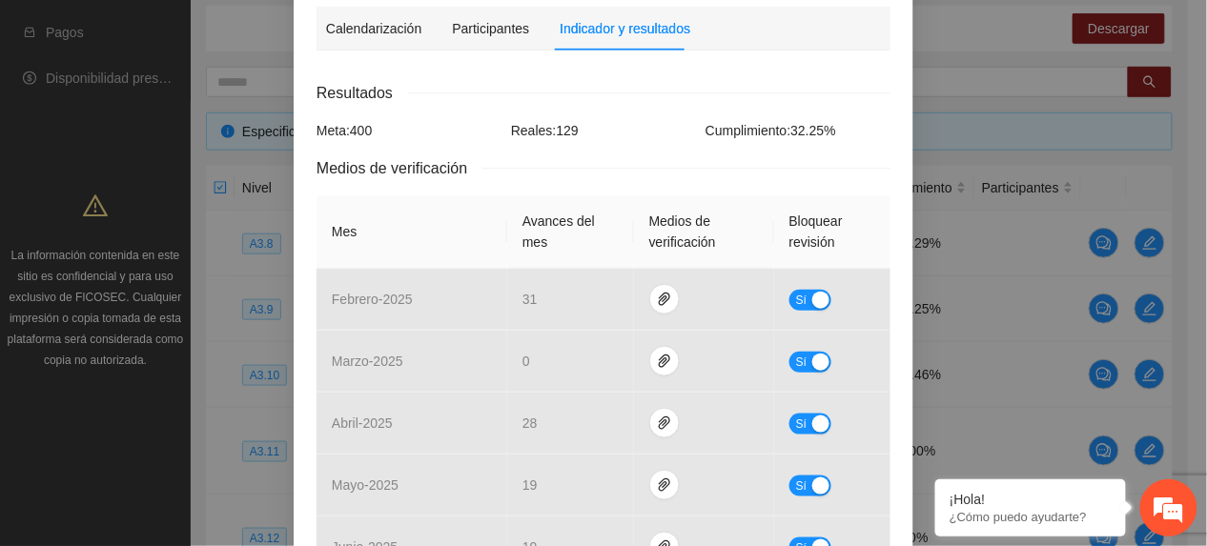
scroll to position [652, 0]
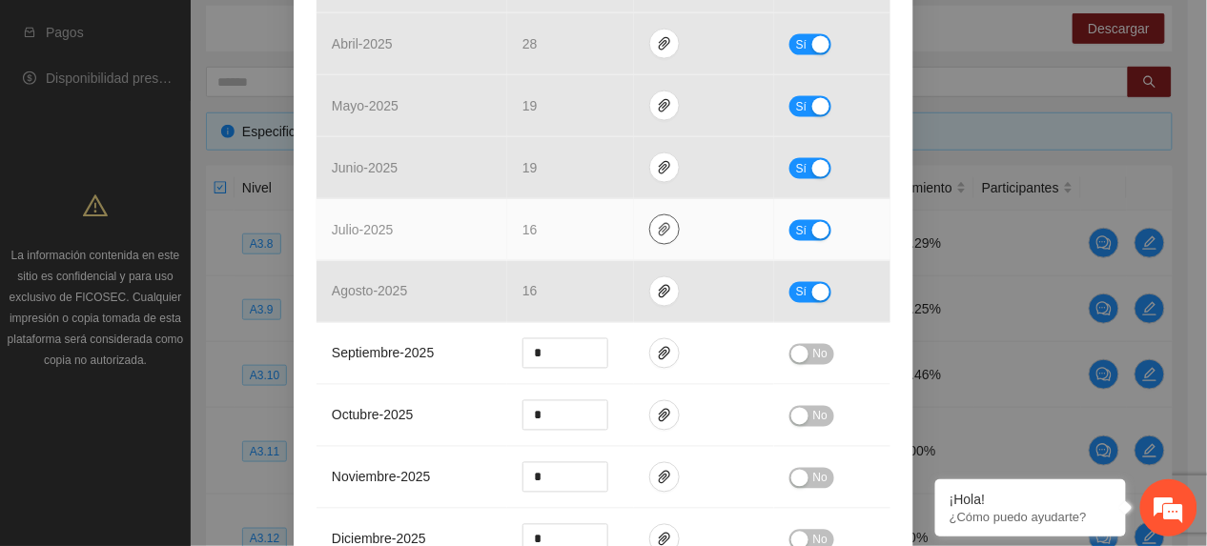
click at [657, 235] on icon "paper-clip" at bounding box center [664, 229] width 15 height 15
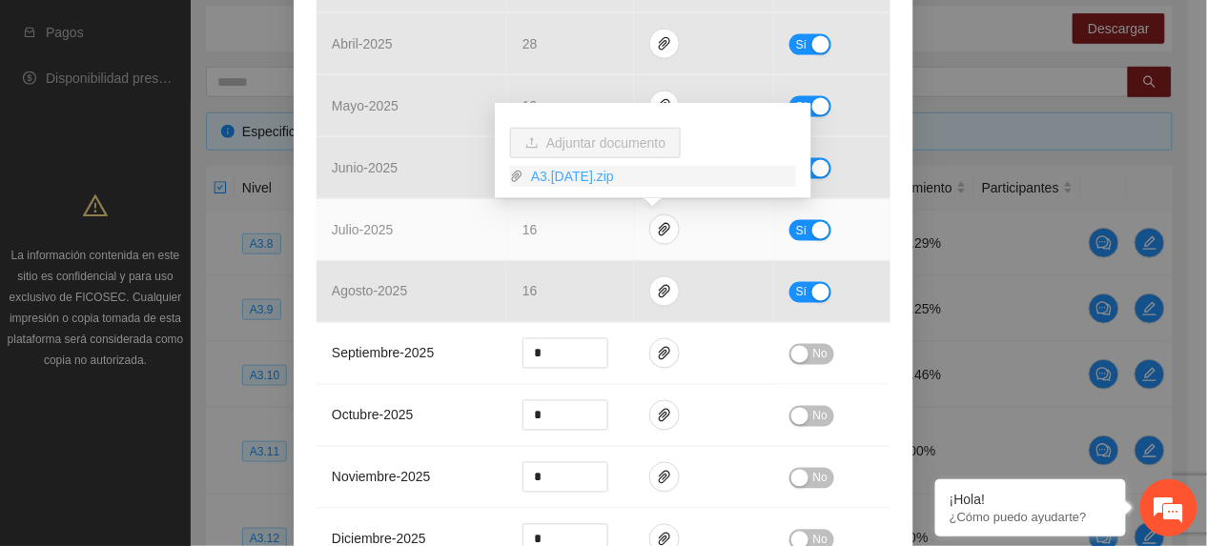
click at [595, 179] on link "A3.9JULIO2025.zip" at bounding box center [659, 176] width 273 height 21
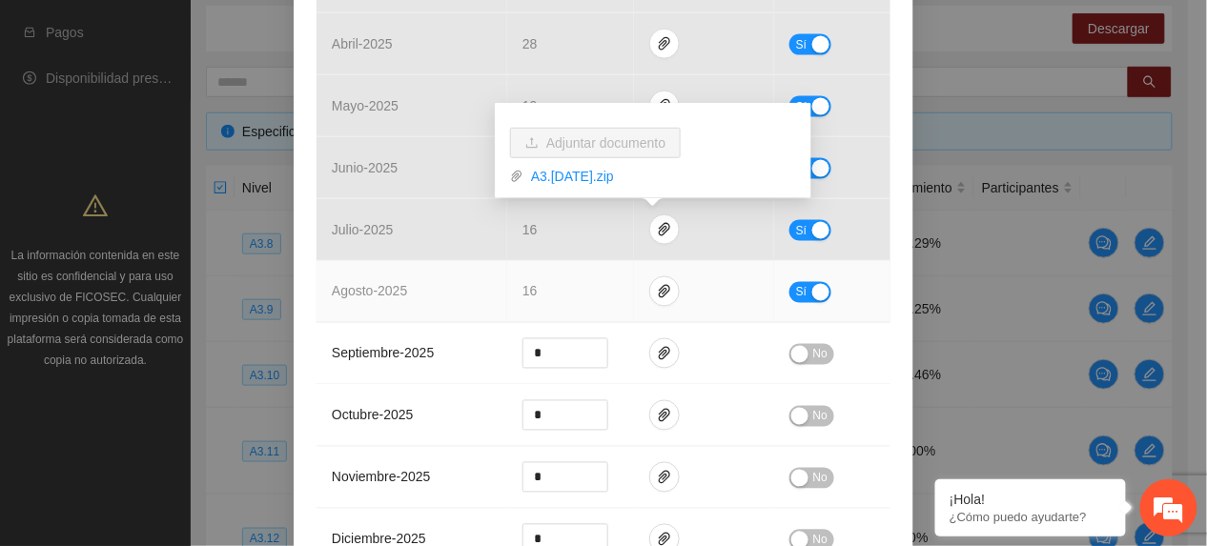
click at [618, 305] on td "16" at bounding box center [570, 292] width 127 height 62
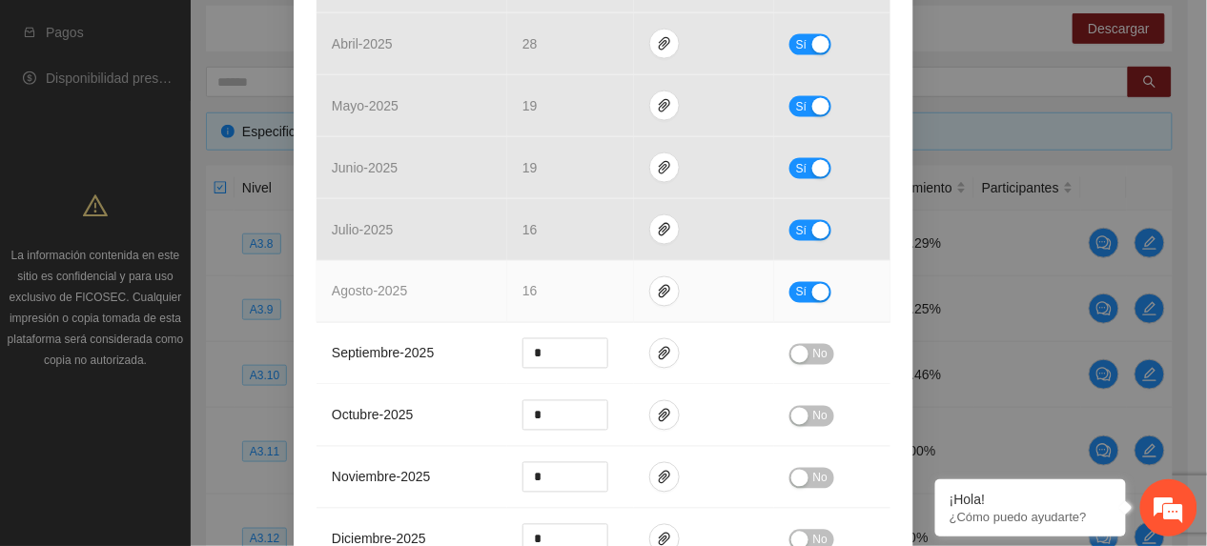
drag, startPoint x: 547, startPoint y: 301, endPoint x: 600, endPoint y: 290, distance: 53.7
click at [558, 299] on td "16" at bounding box center [570, 292] width 127 height 62
click at [657, 288] on icon "paper-clip" at bounding box center [664, 291] width 15 height 15
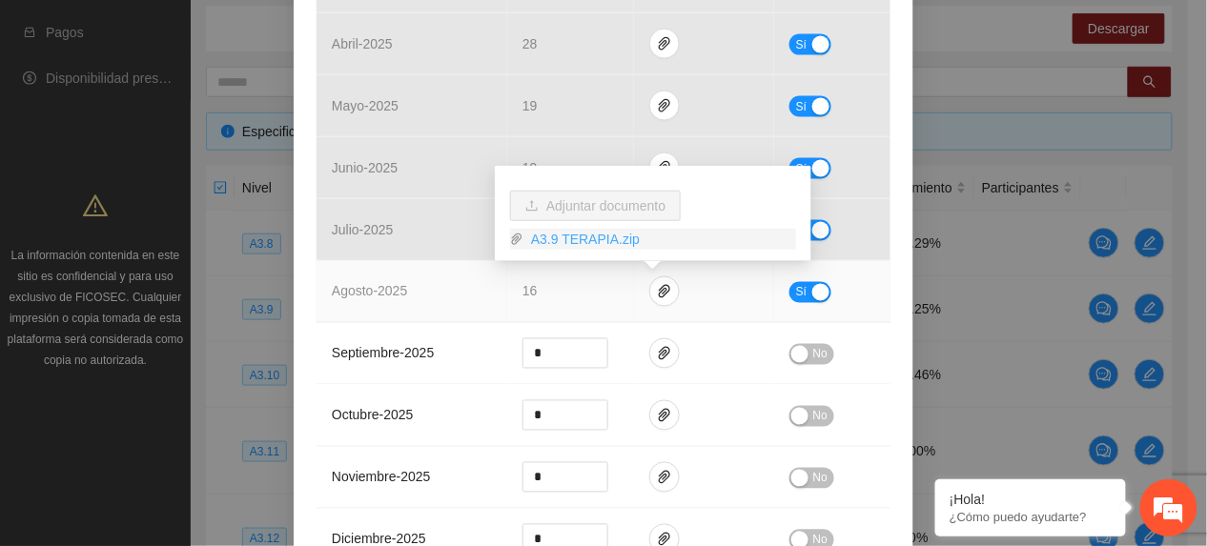
click at [604, 237] on link "A3.9 TERAPIA.zip" at bounding box center [659, 239] width 273 height 21
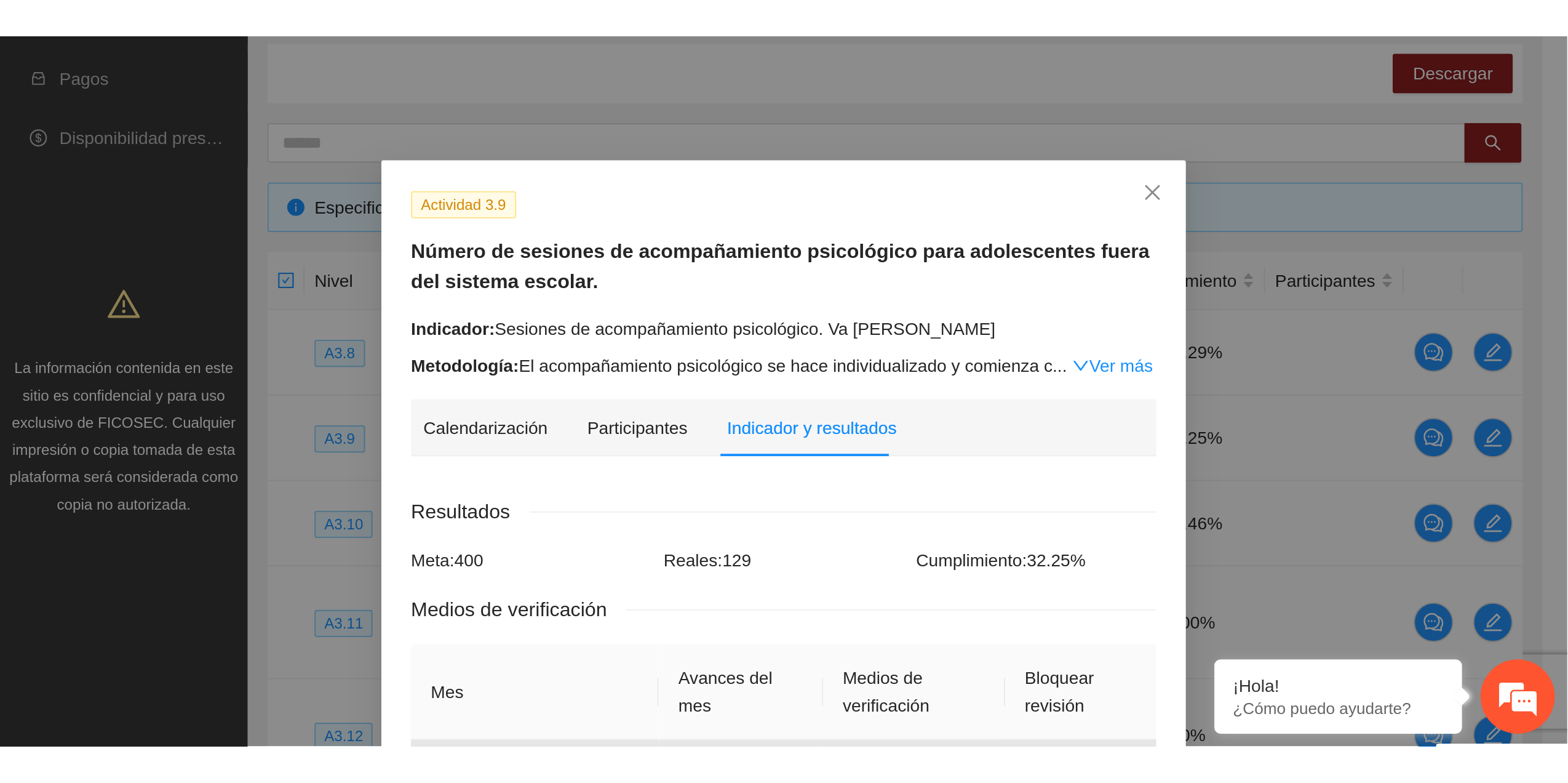
scroll to position [25, 0]
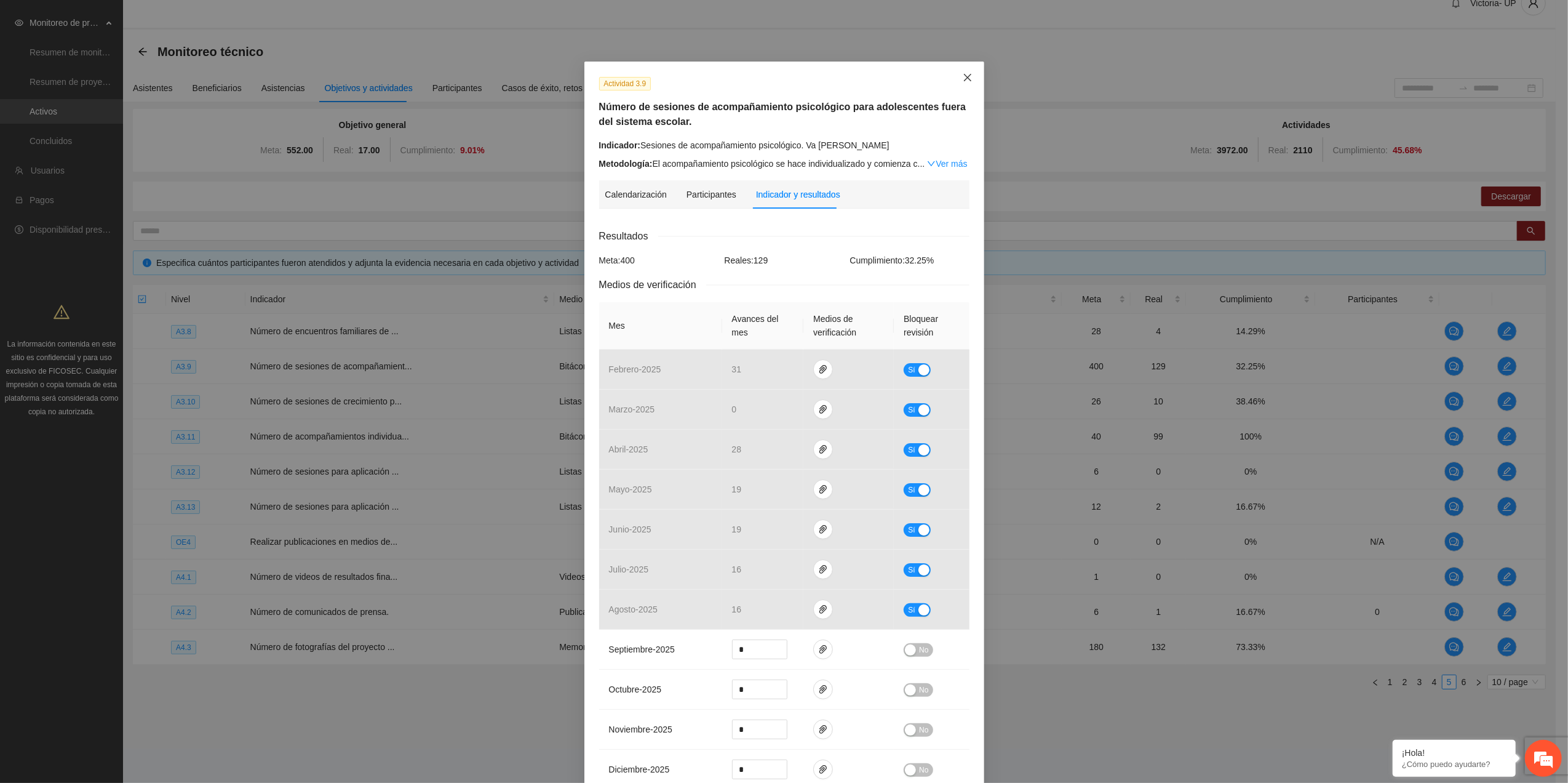
drag, startPoint x: 966, startPoint y: 82, endPoint x: 949, endPoint y: 105, distance: 28.6
click at [778, 83] on span "Close" at bounding box center [967, 77] width 33 height 33
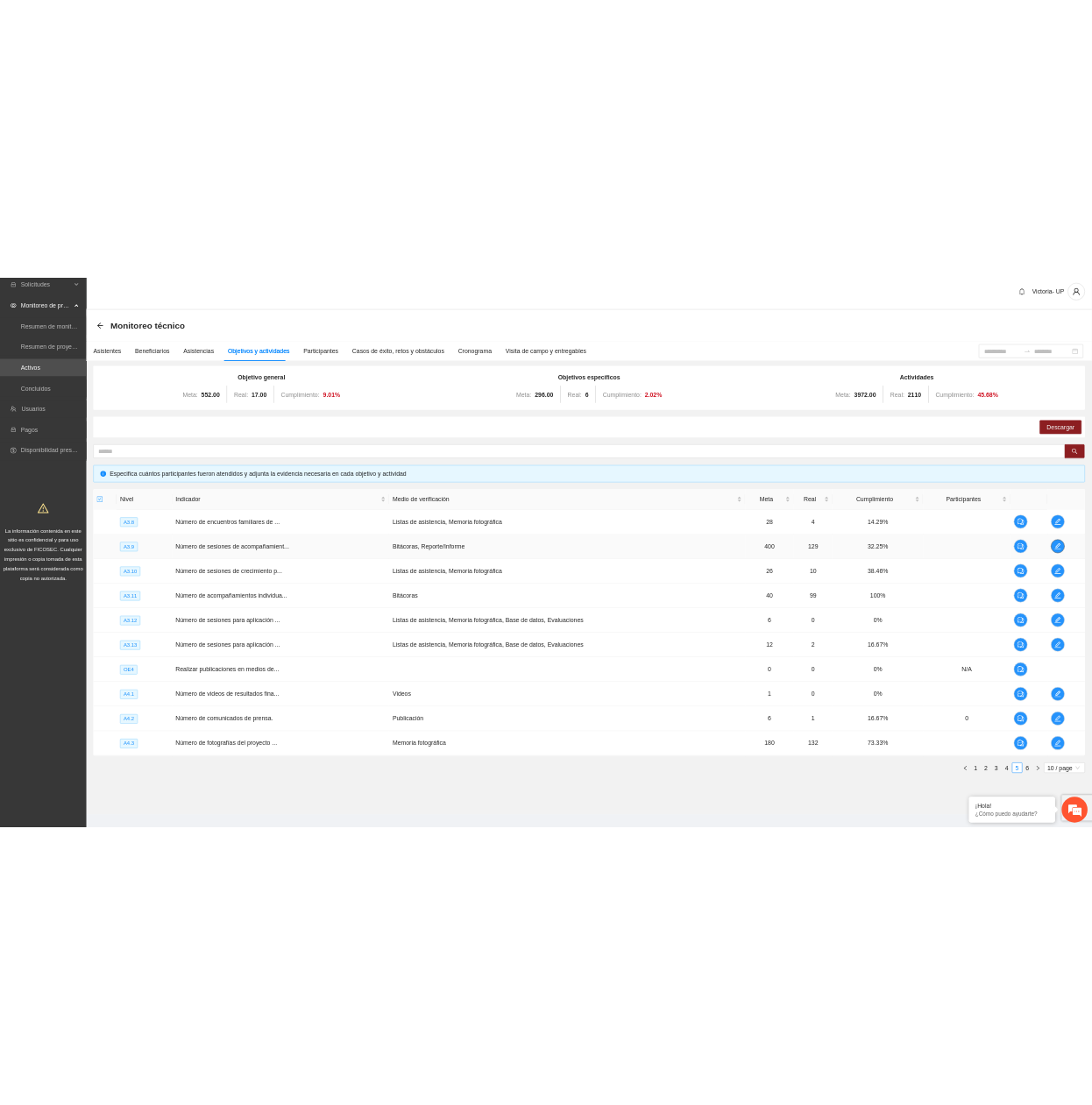
scroll to position [0, 0]
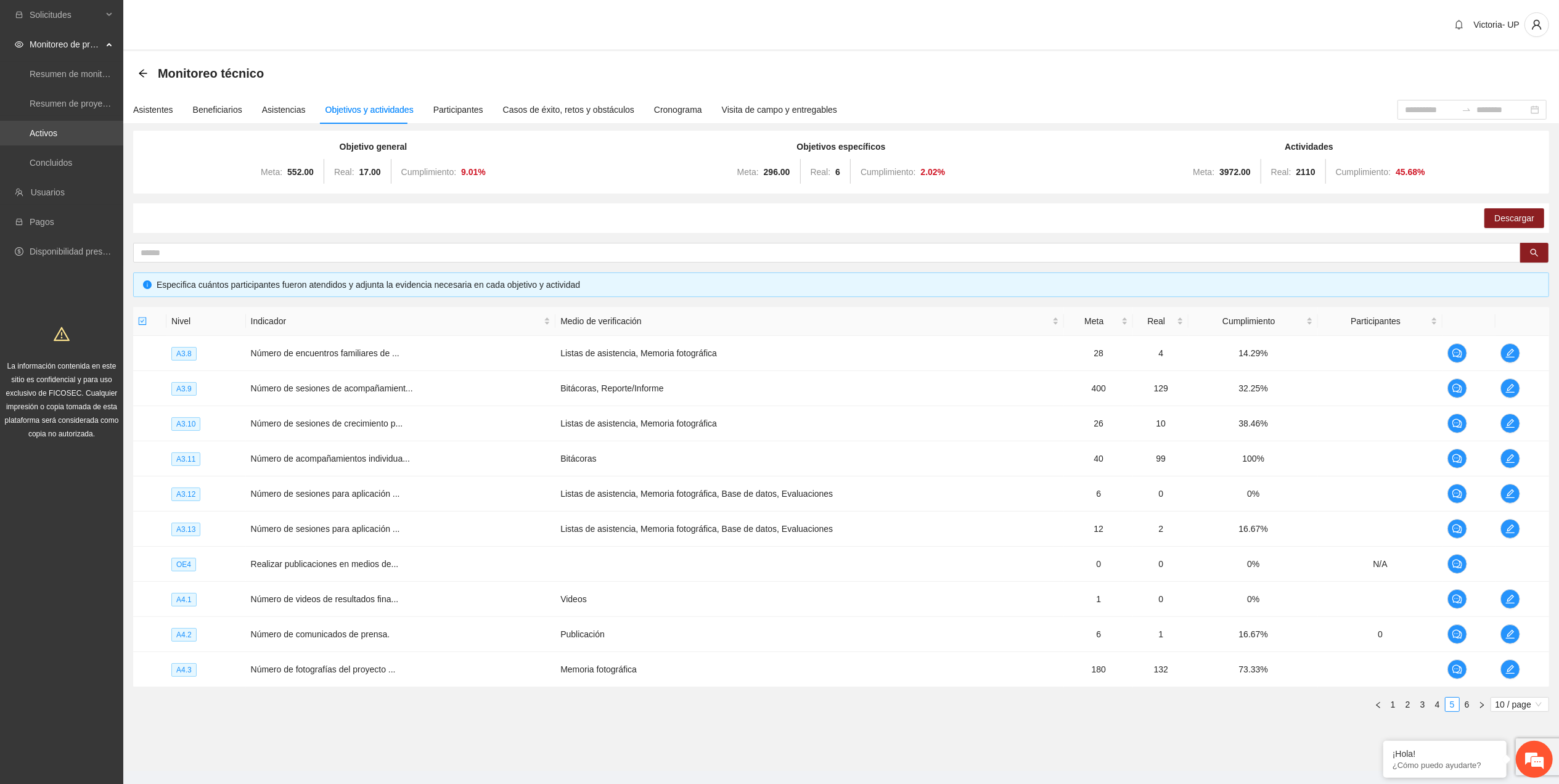
drag, startPoint x: 62, startPoint y: 126, endPoint x: 67, endPoint y: 132, distance: 7.8
click at [58, 128] on link "Activos" at bounding box center [43, 132] width 28 height 10
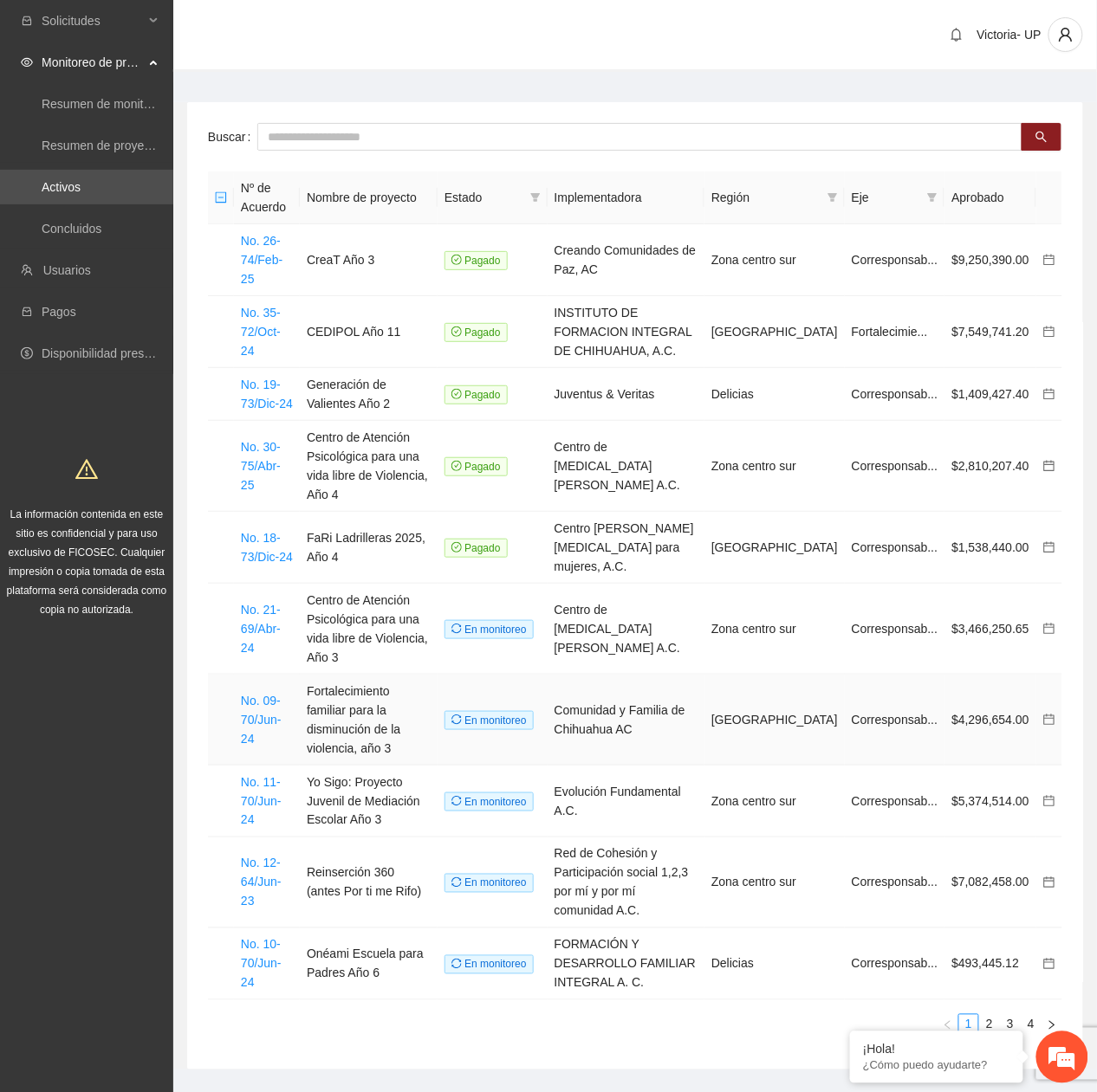
click at [395, 495] on td "Fortalecimiento familiar para la disminución de la violencia, año 3" at bounding box center [369, 720] width 138 height 91
click at [279, 495] on link "No. 09-70/Jun-24" at bounding box center [261, 720] width 41 height 52
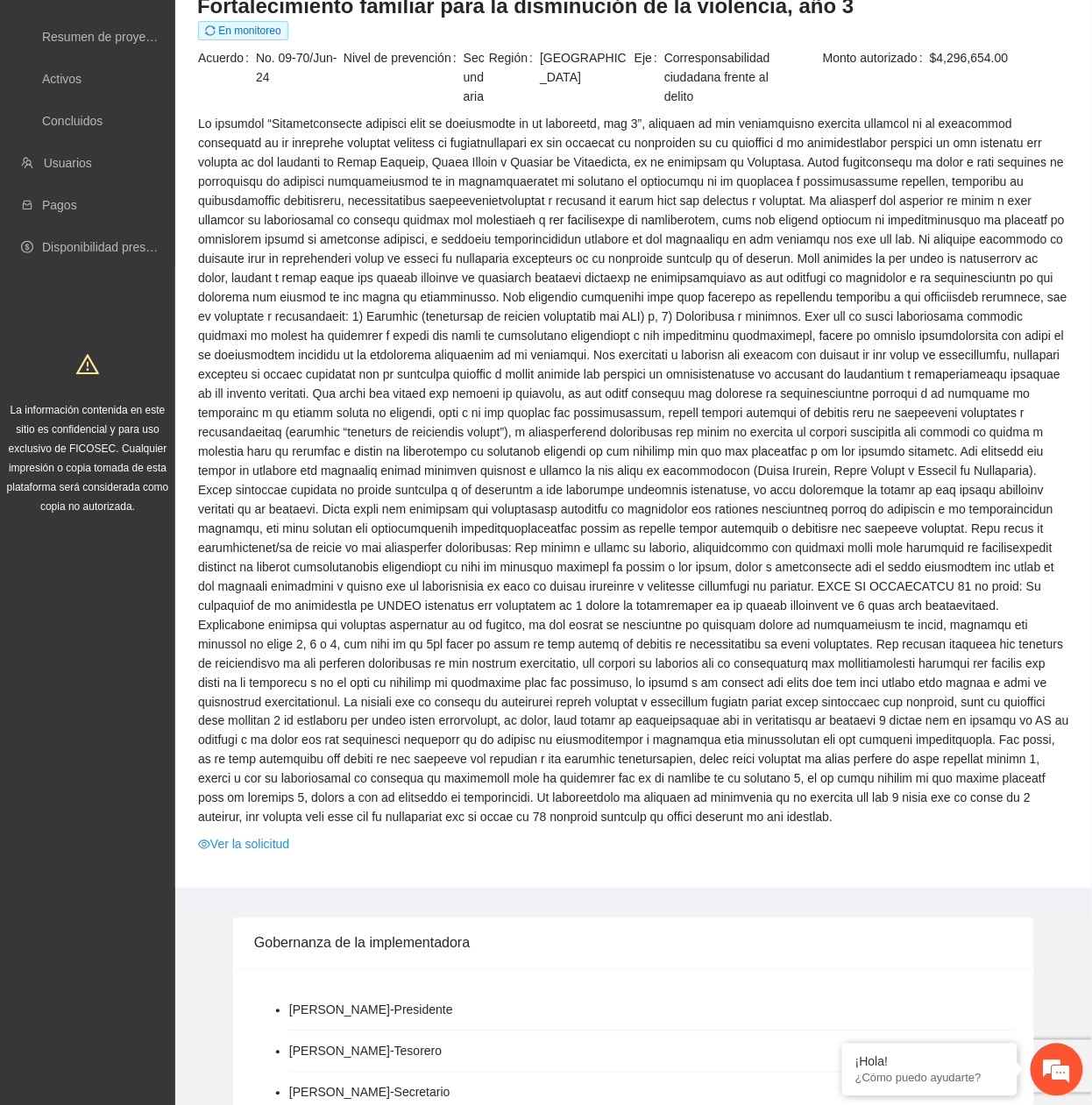
scroll to position [234, 0]
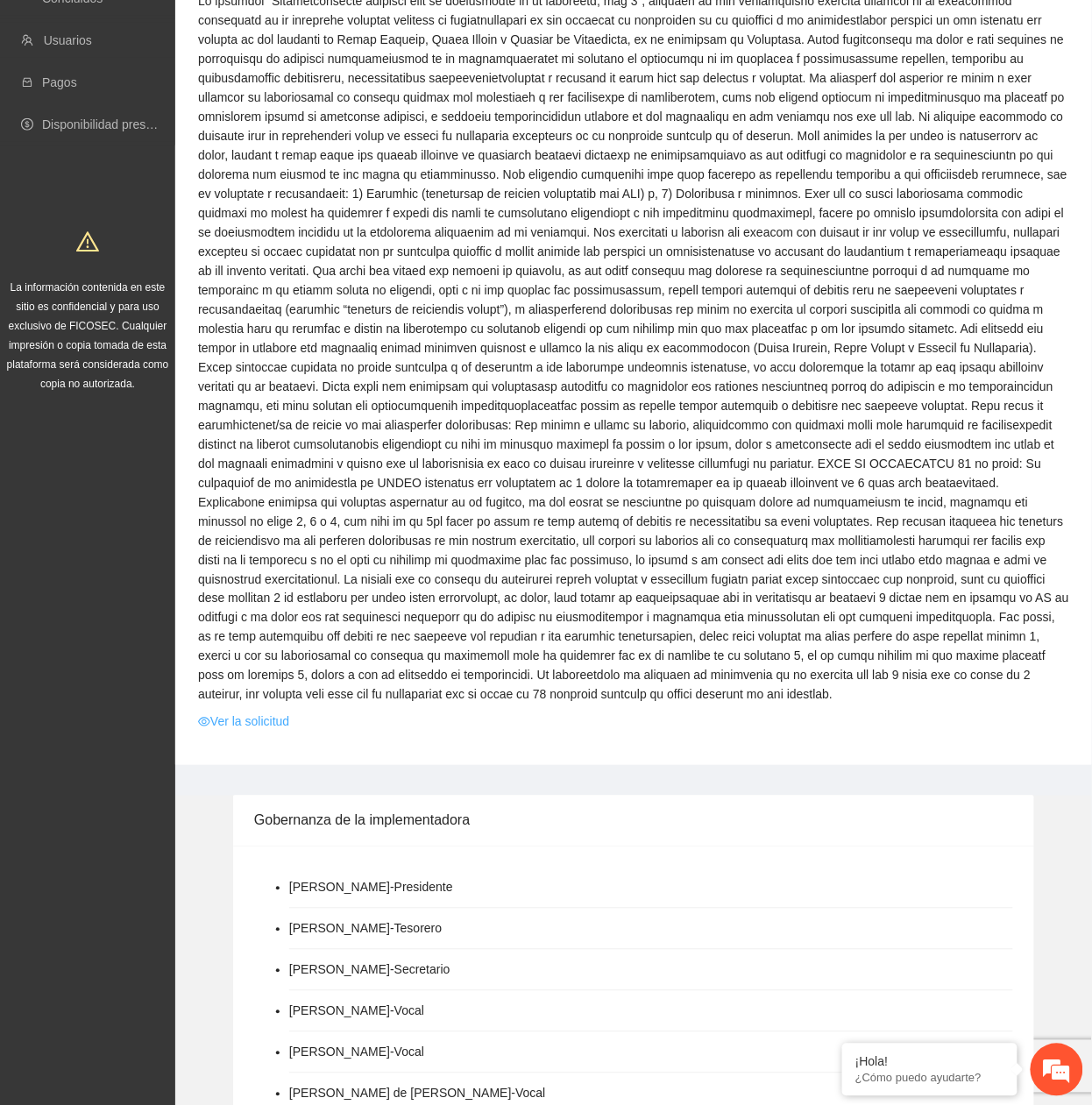
click at [257, 501] on link "Ver la solicitud" at bounding box center [243, 722] width 91 height 19
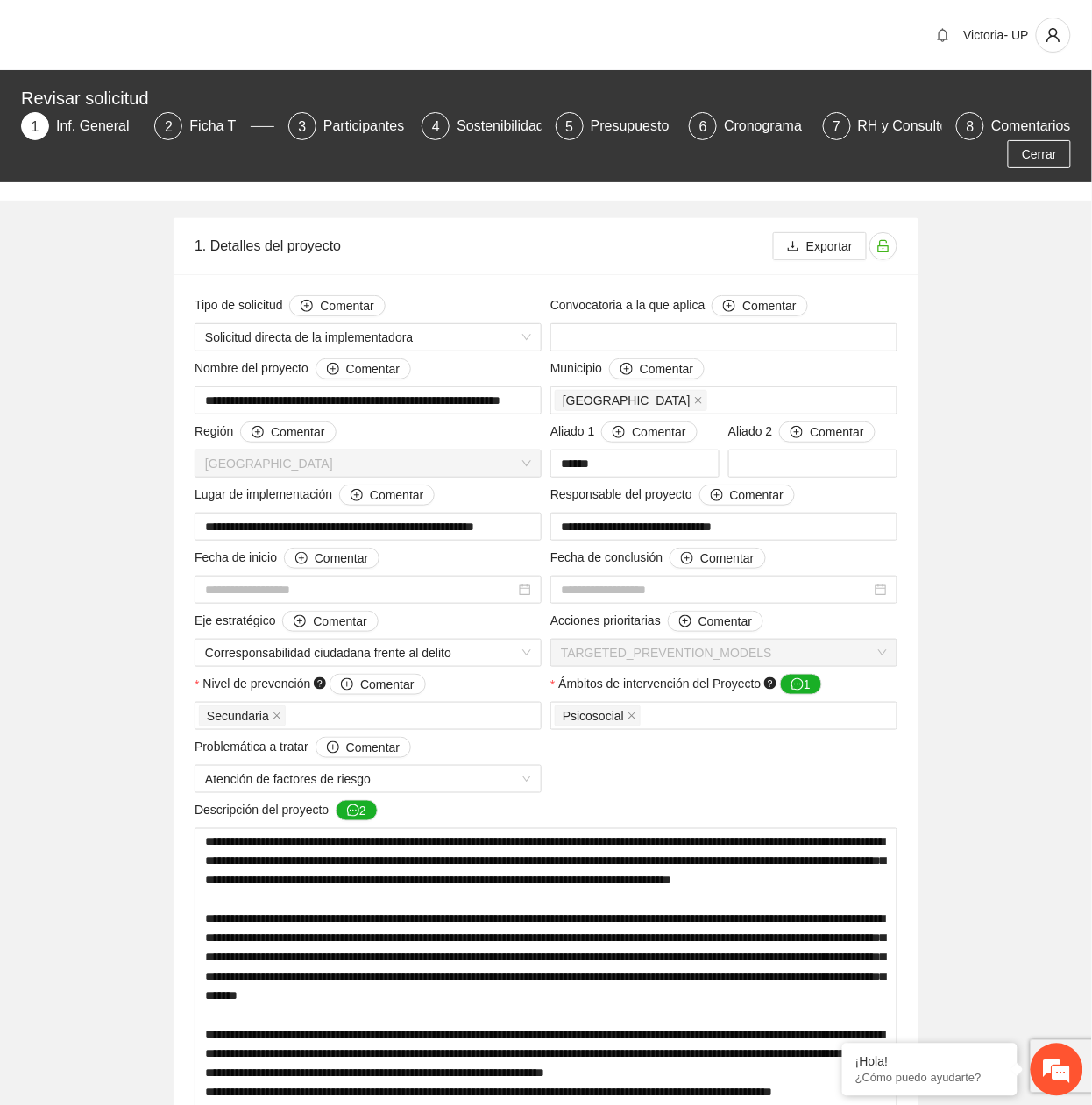
type input "**********"
click at [218, 131] on div "Ficha T" at bounding box center [220, 126] width 61 height 28
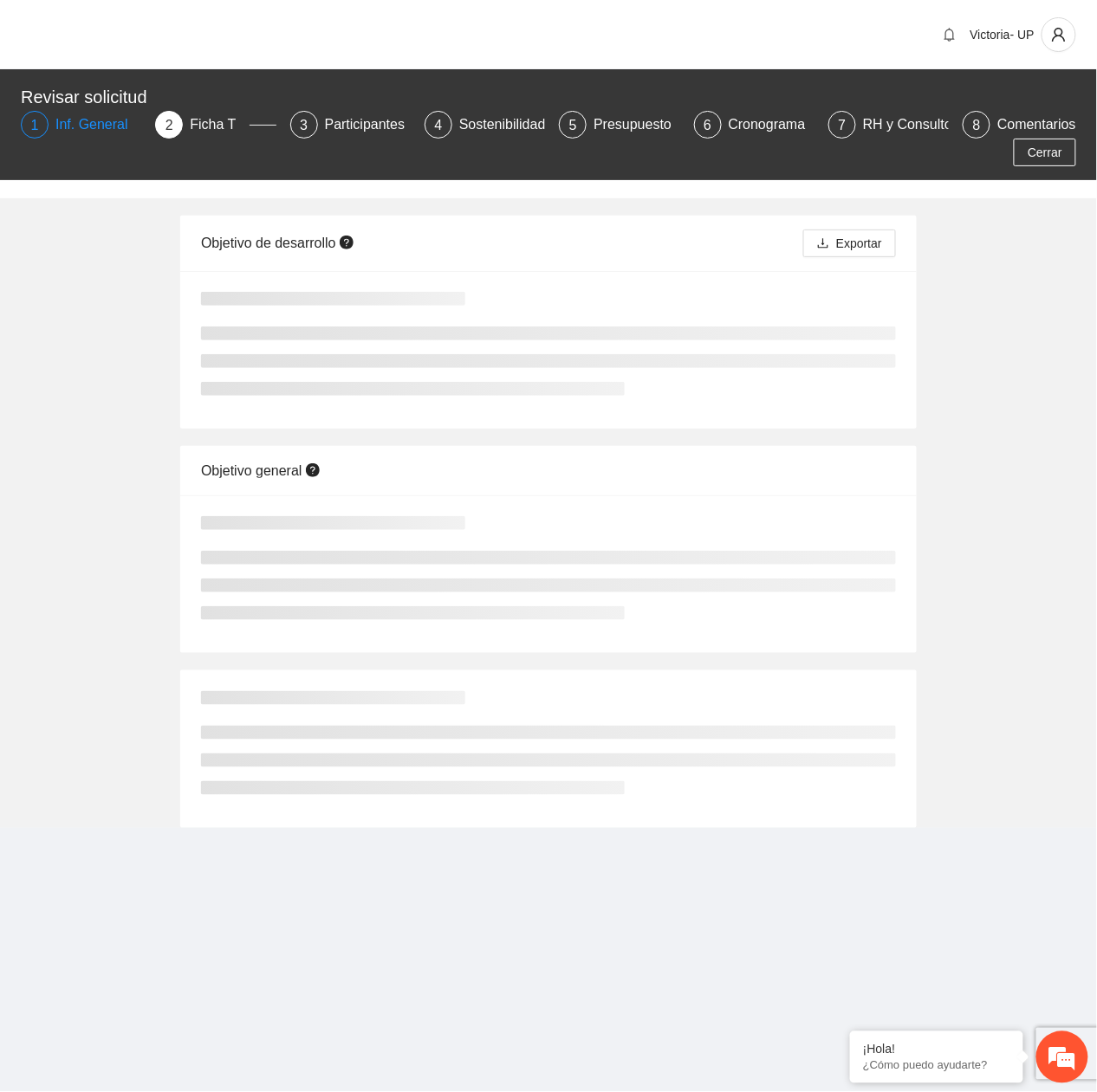
click at [90, 129] on div "Inf. General" at bounding box center [98, 124] width 86 height 28
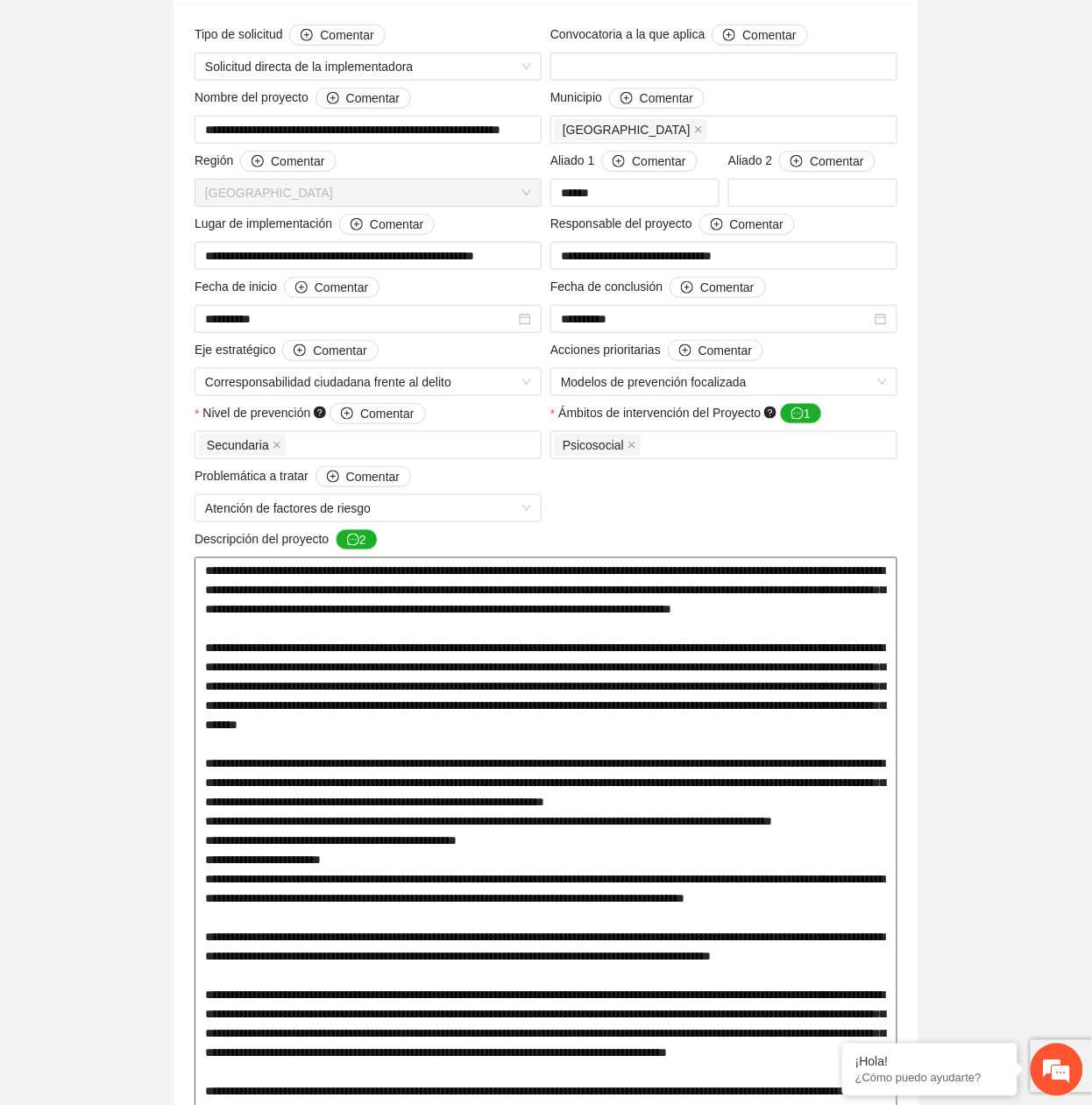
scroll to position [350, 0]
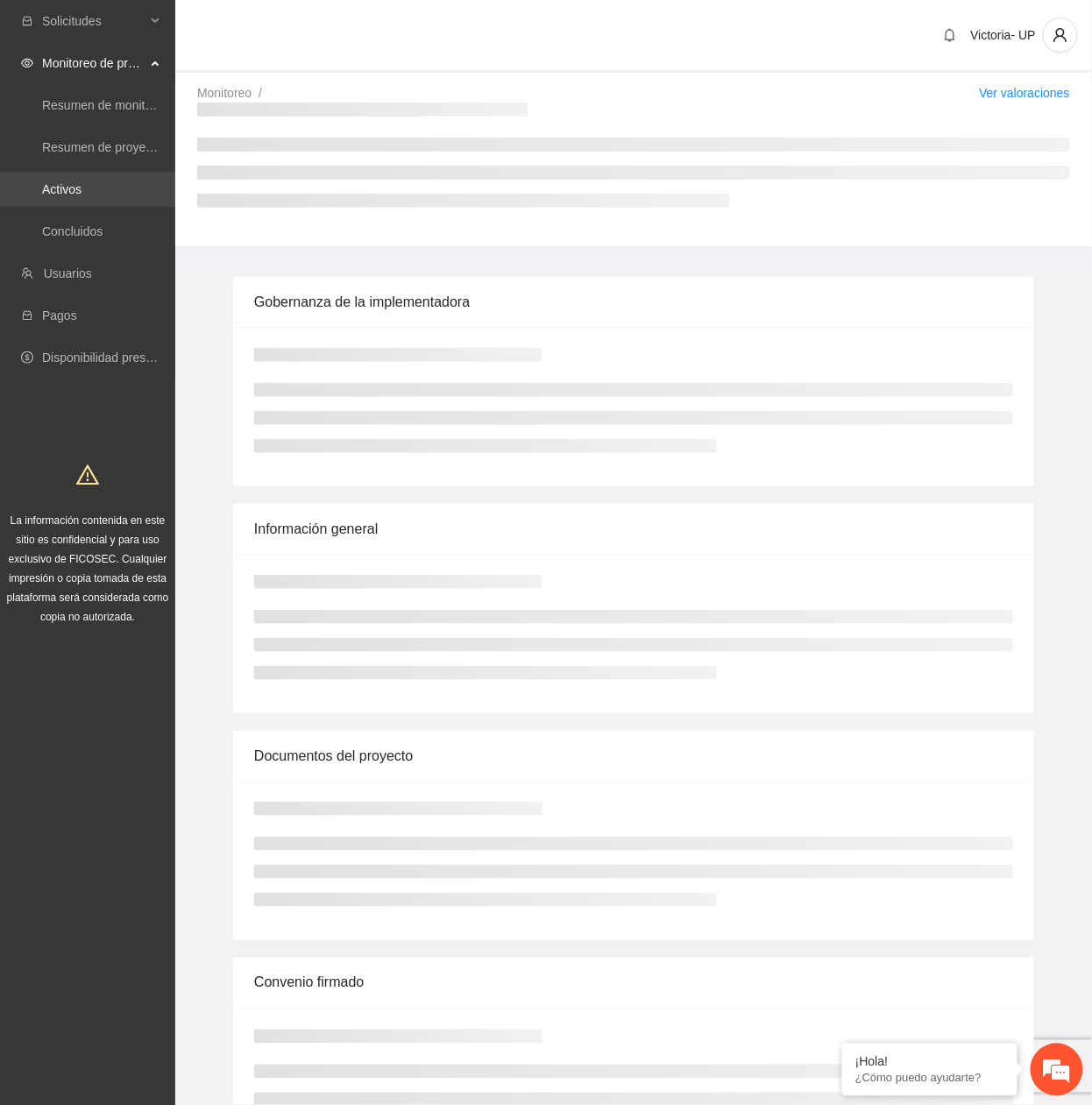
click at [82, 190] on link "Activos" at bounding box center [62, 188] width 40 height 14
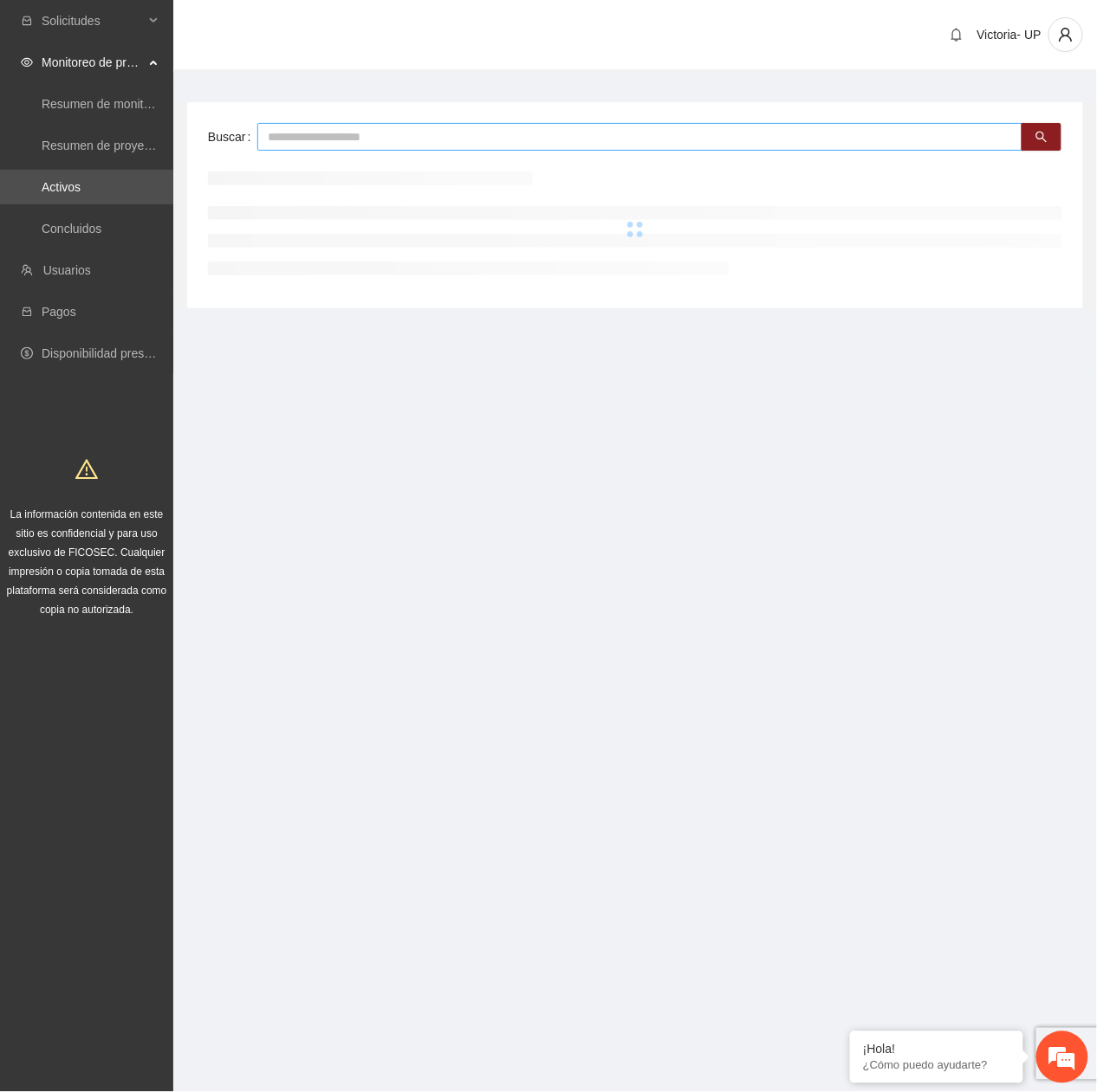
click at [511, 143] on input "text" at bounding box center [640, 136] width 765 height 28
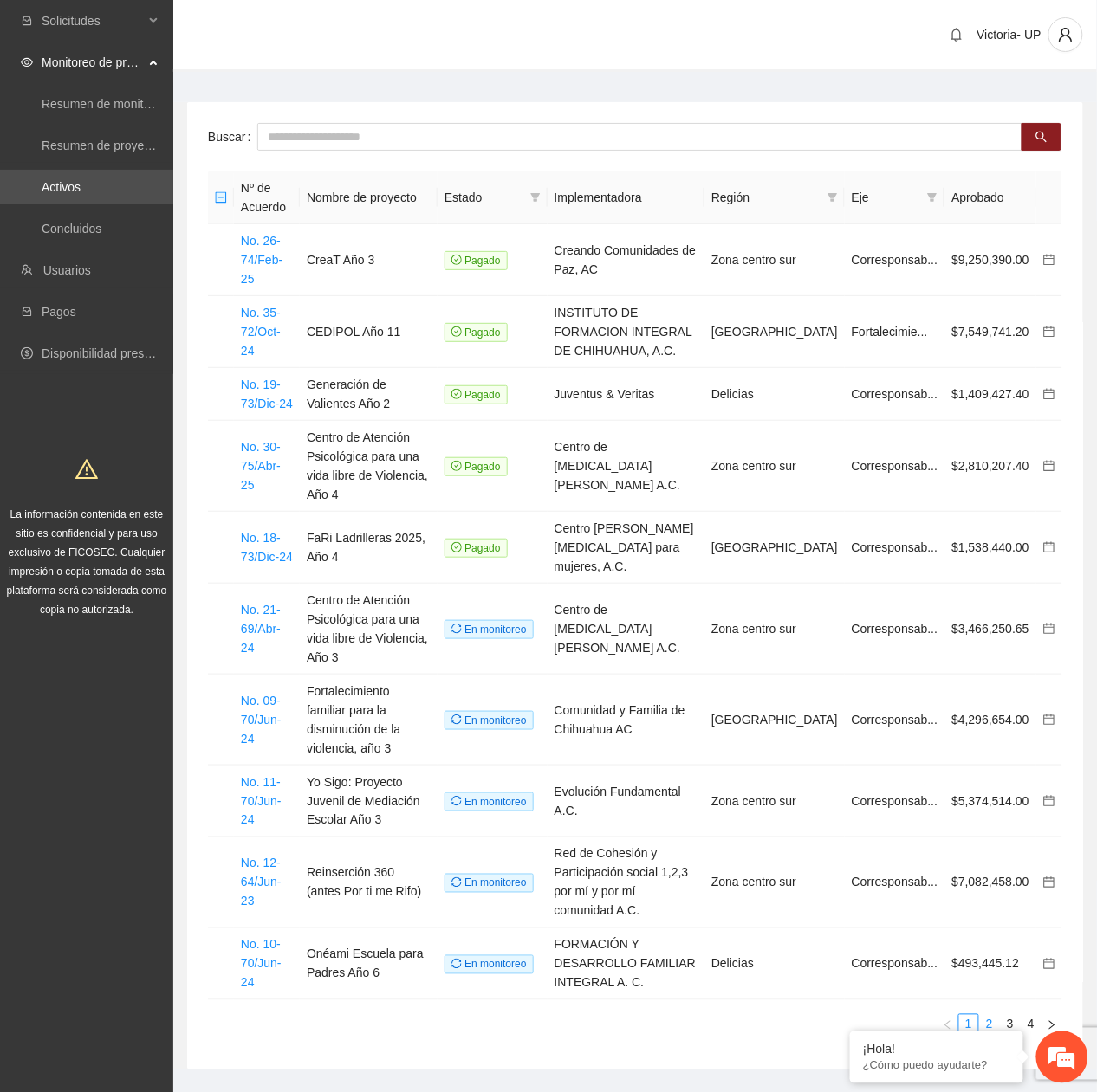
click at [988, 495] on link "2" at bounding box center [989, 1024] width 19 height 19
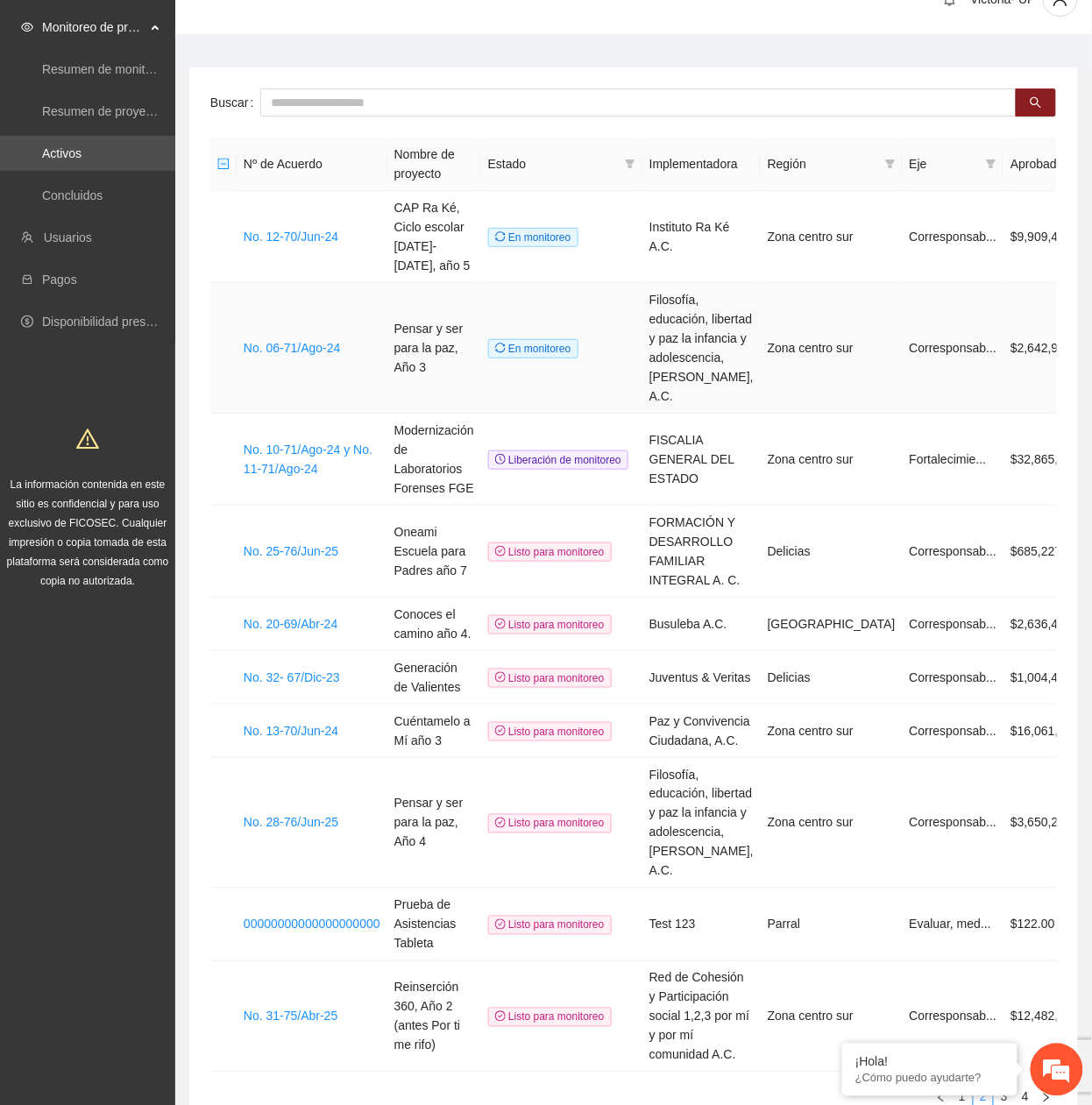
scroll to position [66, 0]
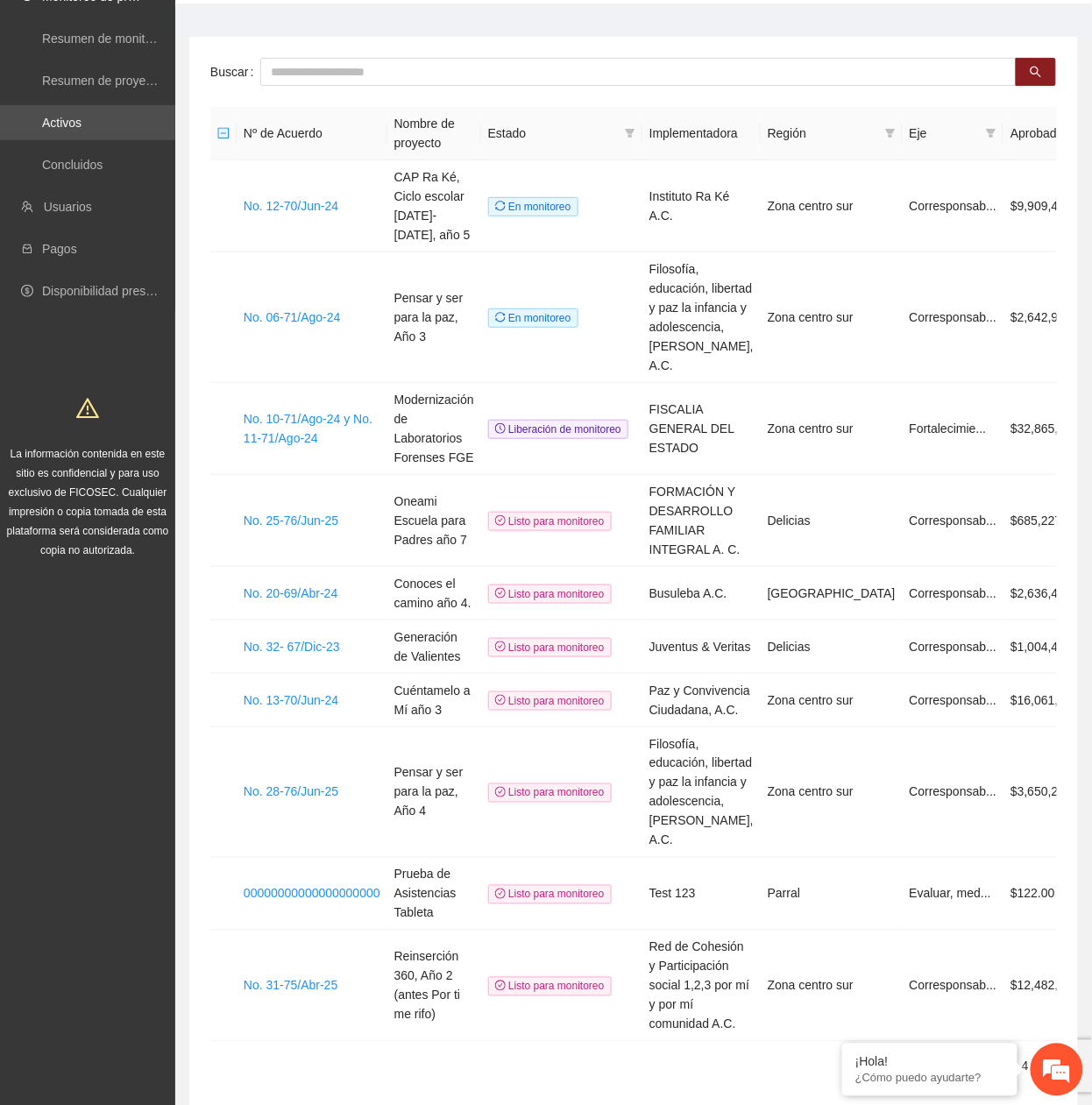
click at [1007, 501] on link "3" at bounding box center [1004, 1066] width 19 height 19
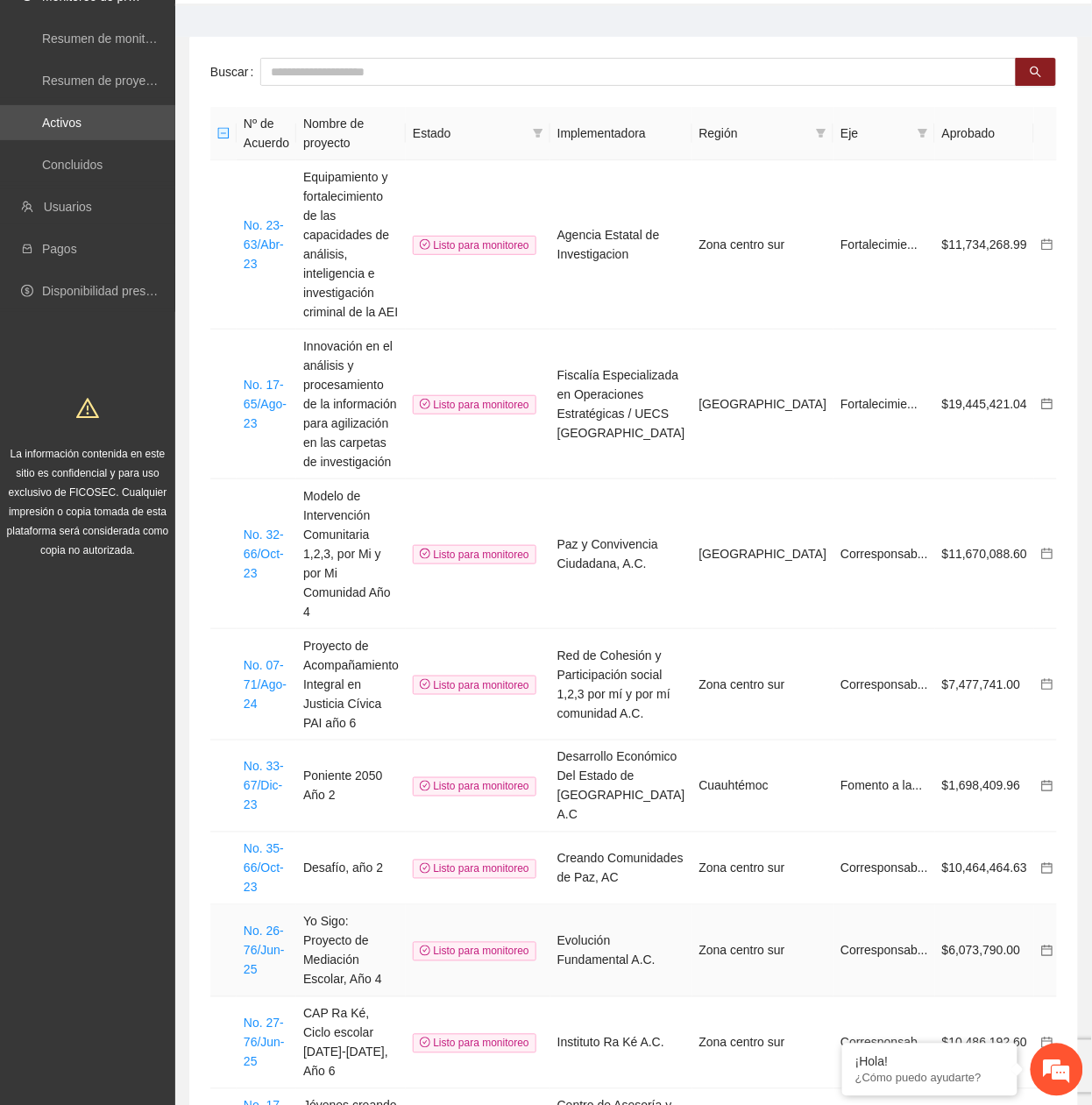
scroll to position [85, 0]
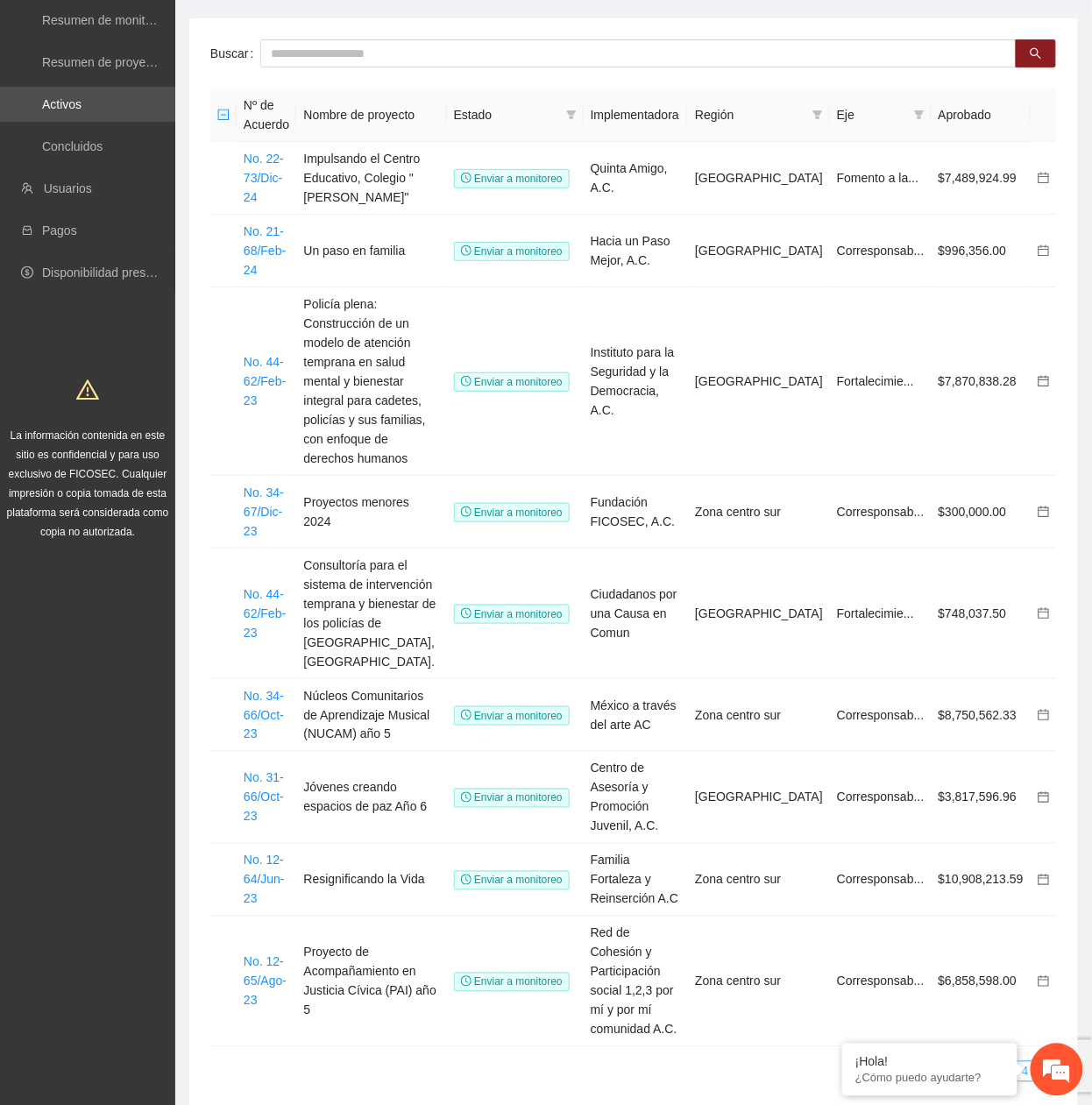
scroll to position [12, 0]
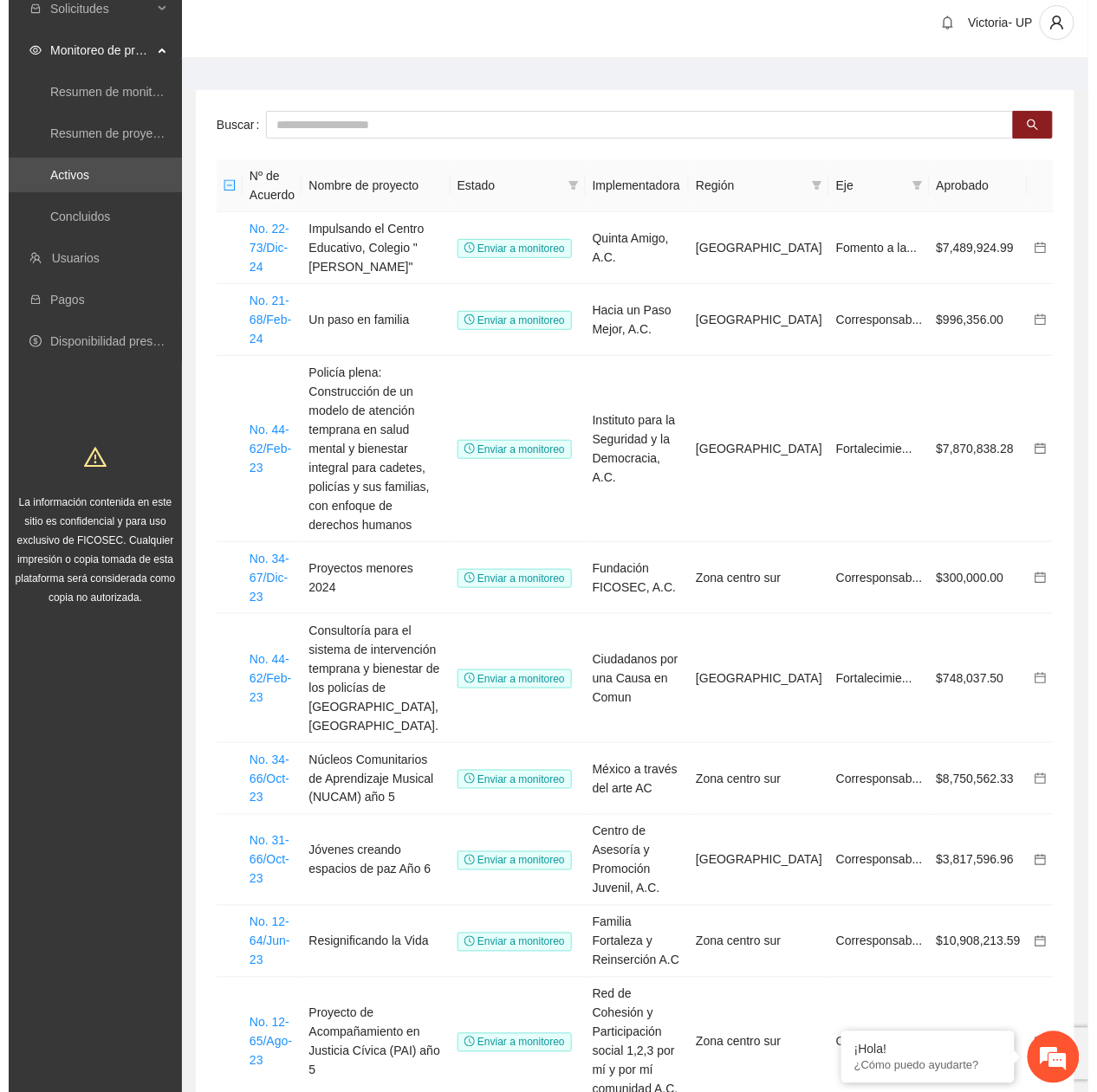
scroll to position [0, 0]
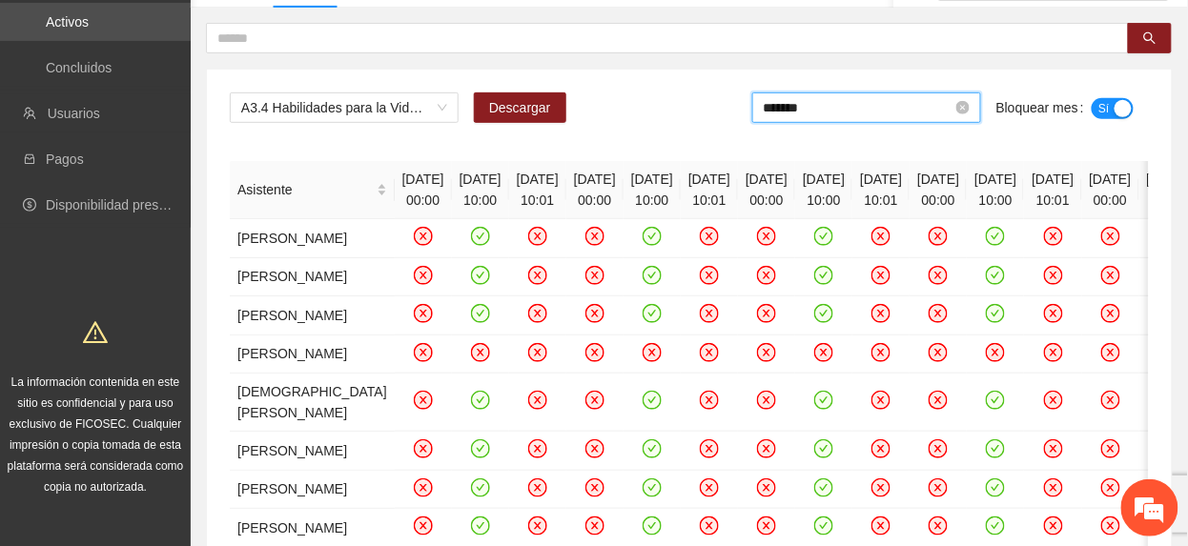
click at [844, 108] on input "*******" at bounding box center [858, 107] width 189 height 21
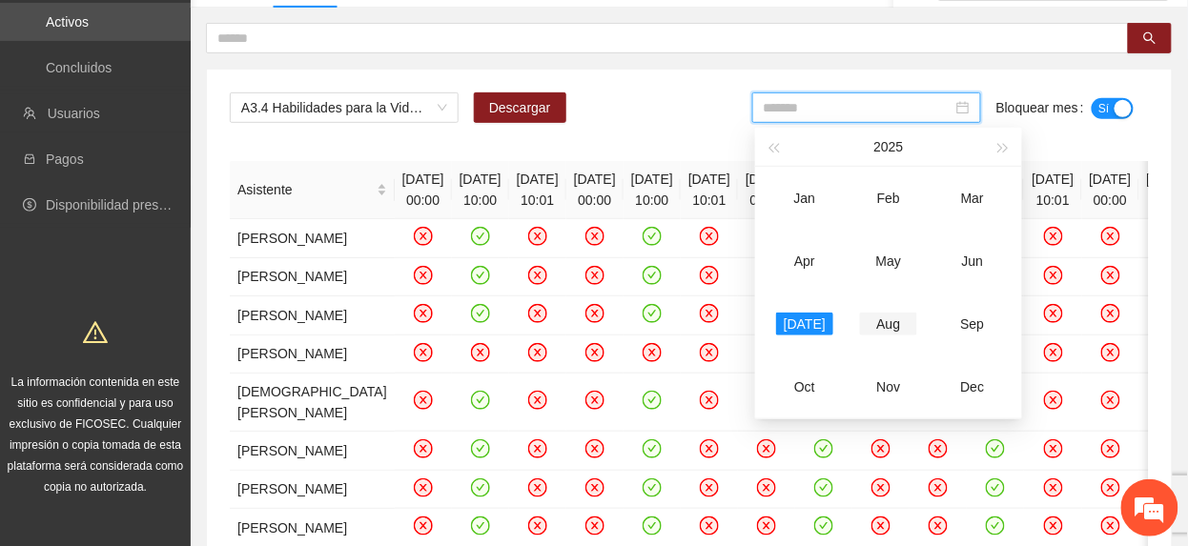
click at [879, 329] on div "Aug" at bounding box center [888, 324] width 57 height 23
type input "*******"
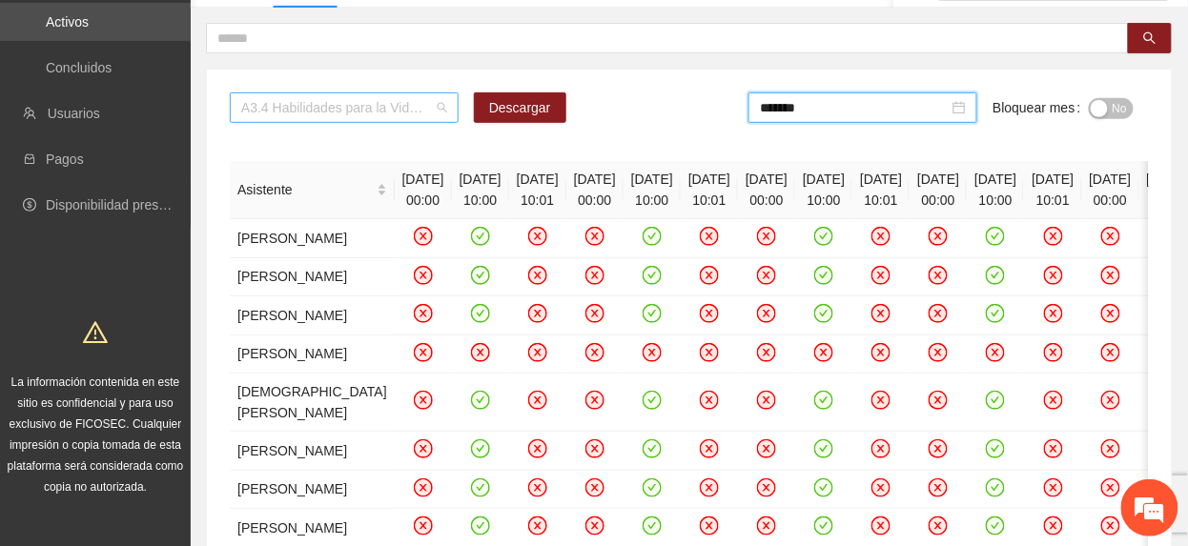
click at [352, 108] on span "A3.4 Habilidades para la Vida ICATECH" at bounding box center [344, 107] width 206 height 29
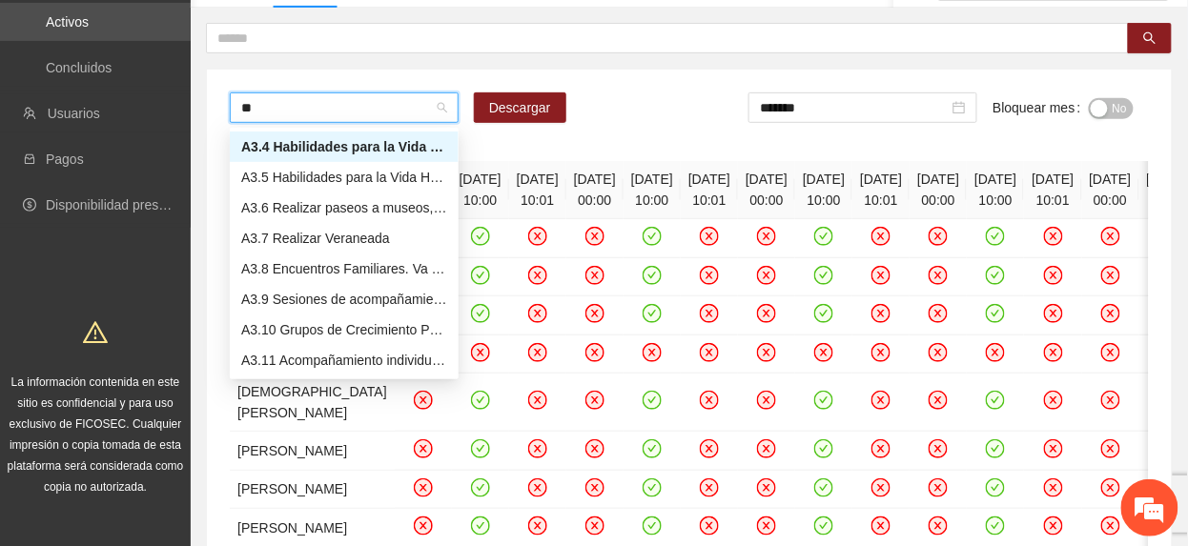
scroll to position [92, 0]
type input "***"
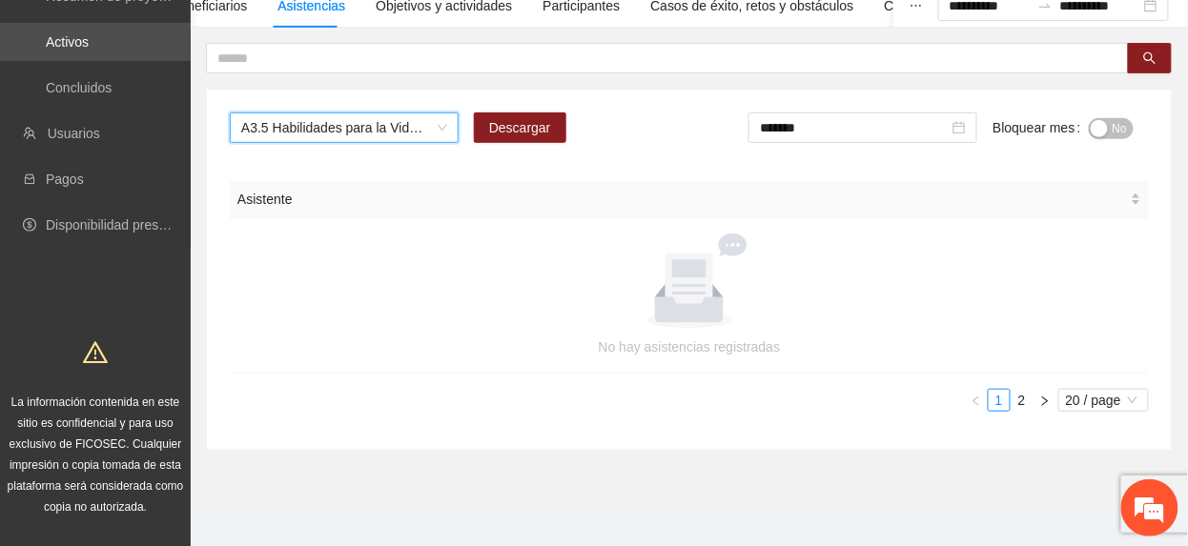
scroll to position [184, 0]
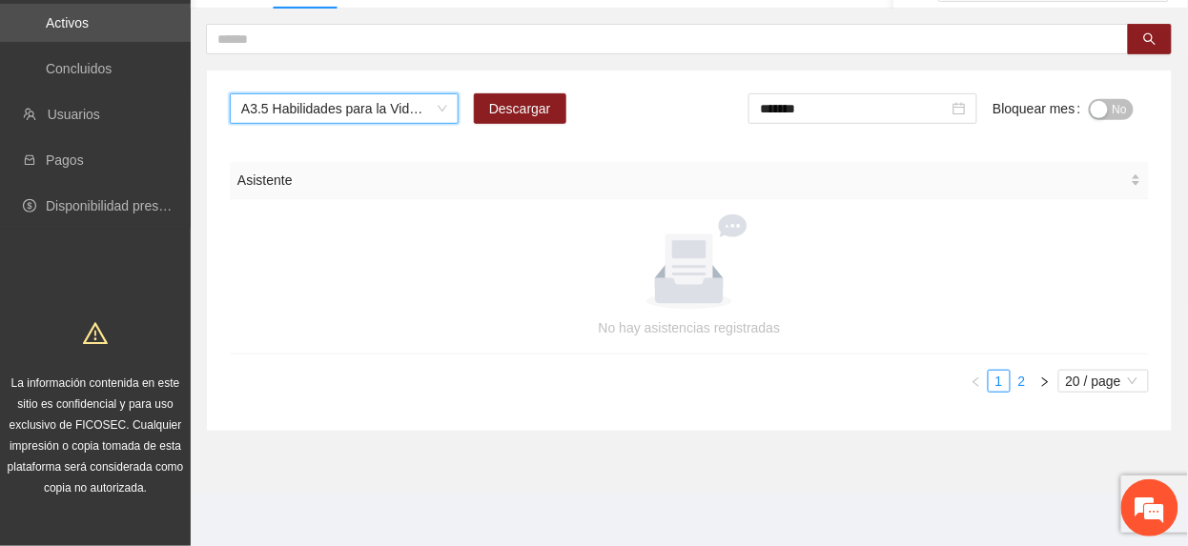
click at [1023, 379] on link "2" at bounding box center [1021, 381] width 21 height 21
click at [1104, 111] on div "button" at bounding box center [1099, 109] width 17 height 17
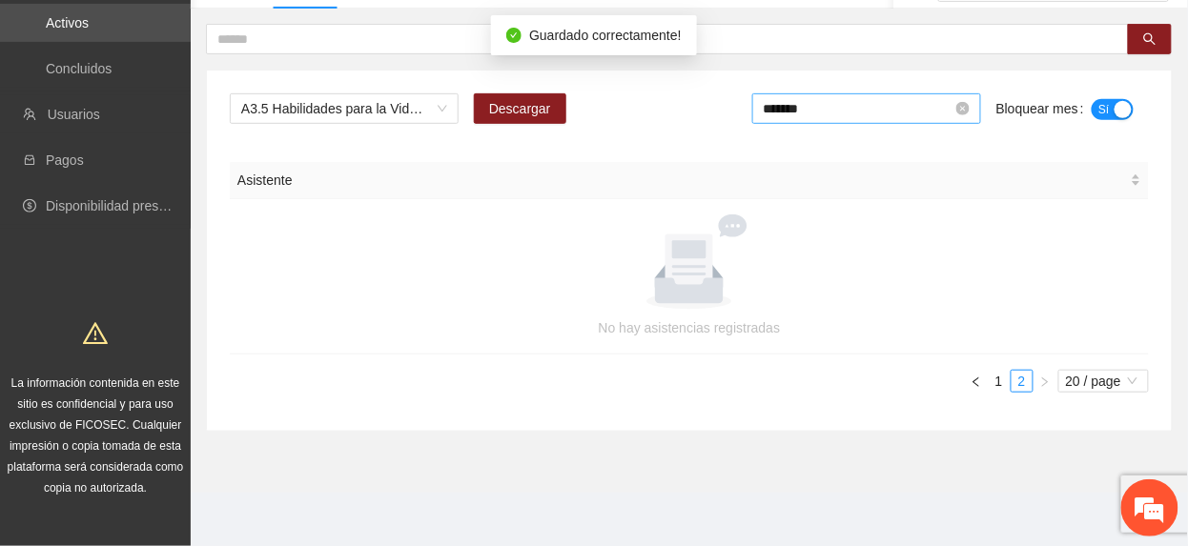
click at [911, 101] on input "*******" at bounding box center [858, 108] width 189 height 21
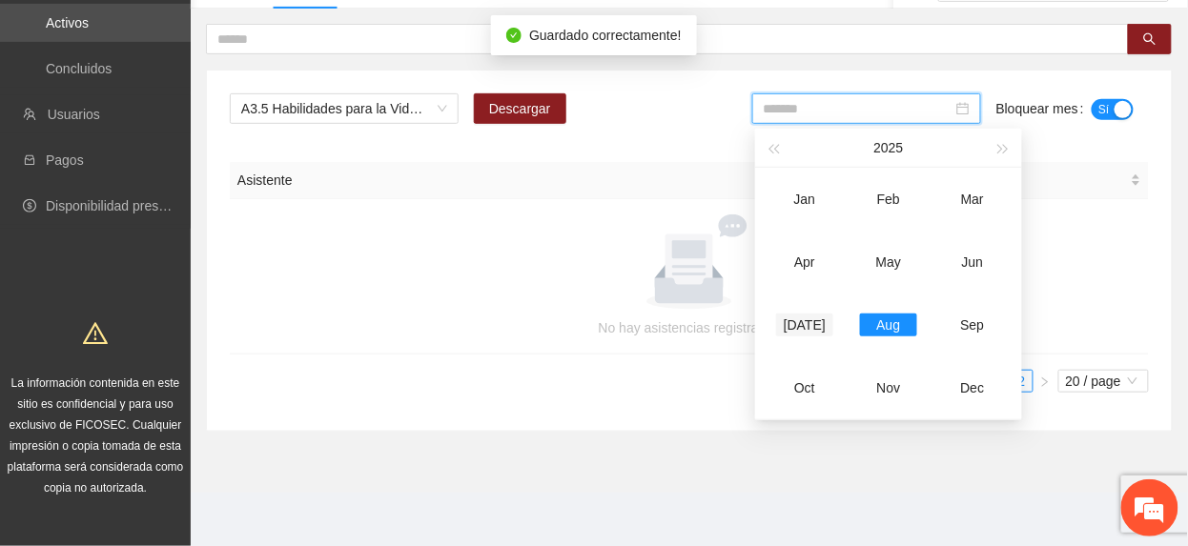
drag, startPoint x: 801, startPoint y: 325, endPoint x: 921, endPoint y: 237, distance: 148.7
click at [799, 325] on div "[DATE]" at bounding box center [804, 325] width 57 height 23
type input "*******"
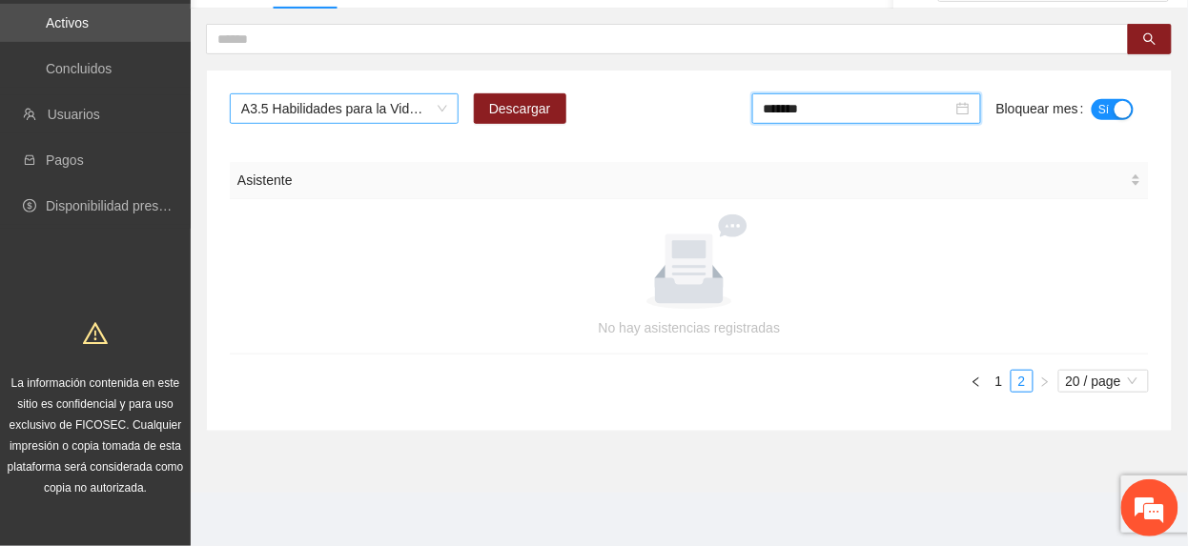
click at [414, 112] on span "A3.5 Habilidades para la Vida Huertos" at bounding box center [344, 108] width 206 height 29
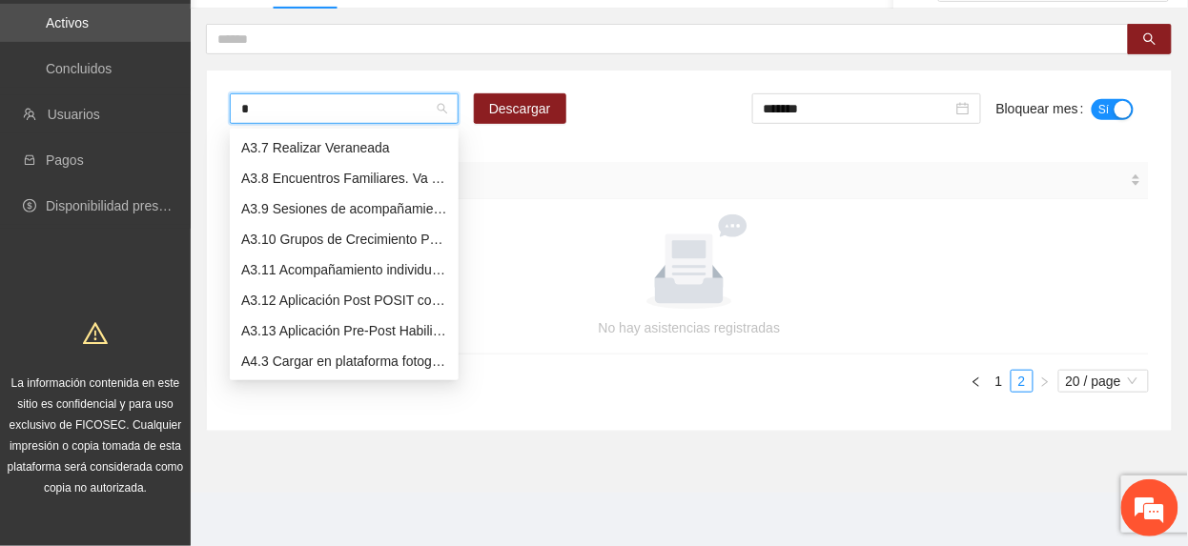
scroll to position [122, 0]
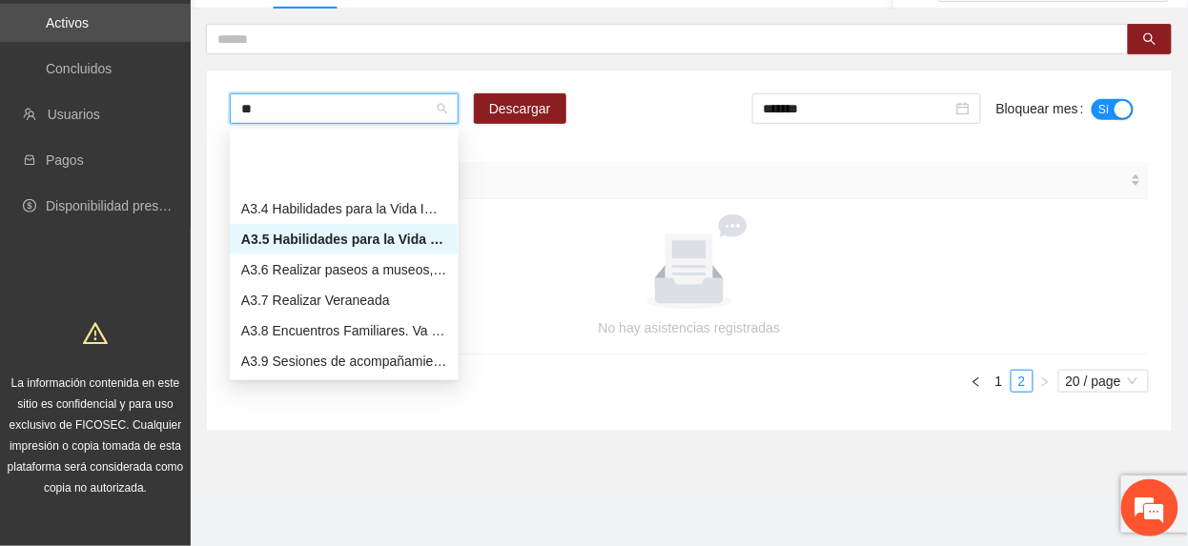
type input "***"
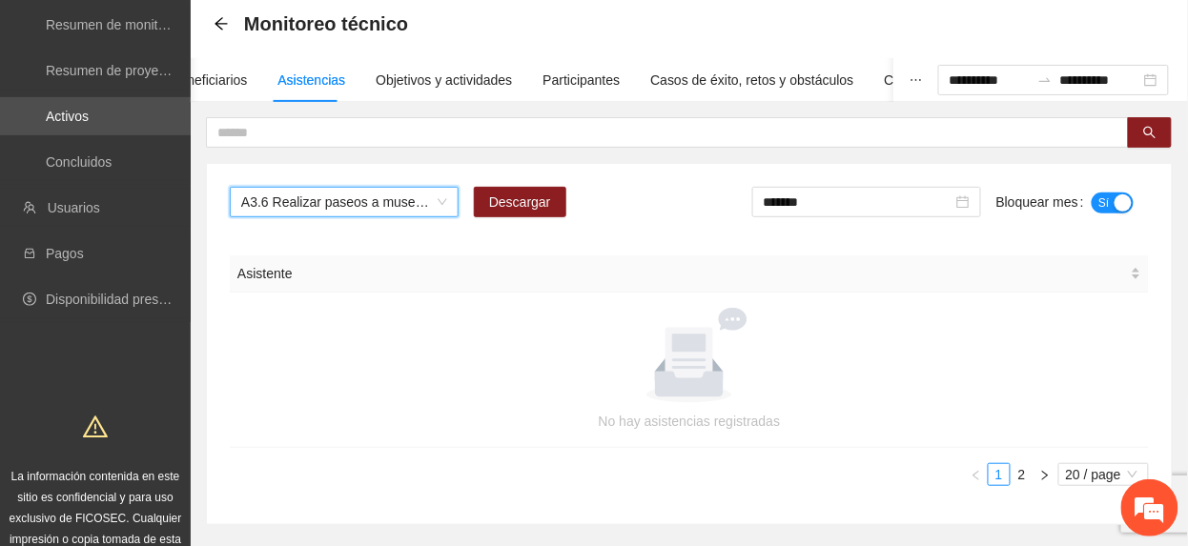
scroll to position [184, 0]
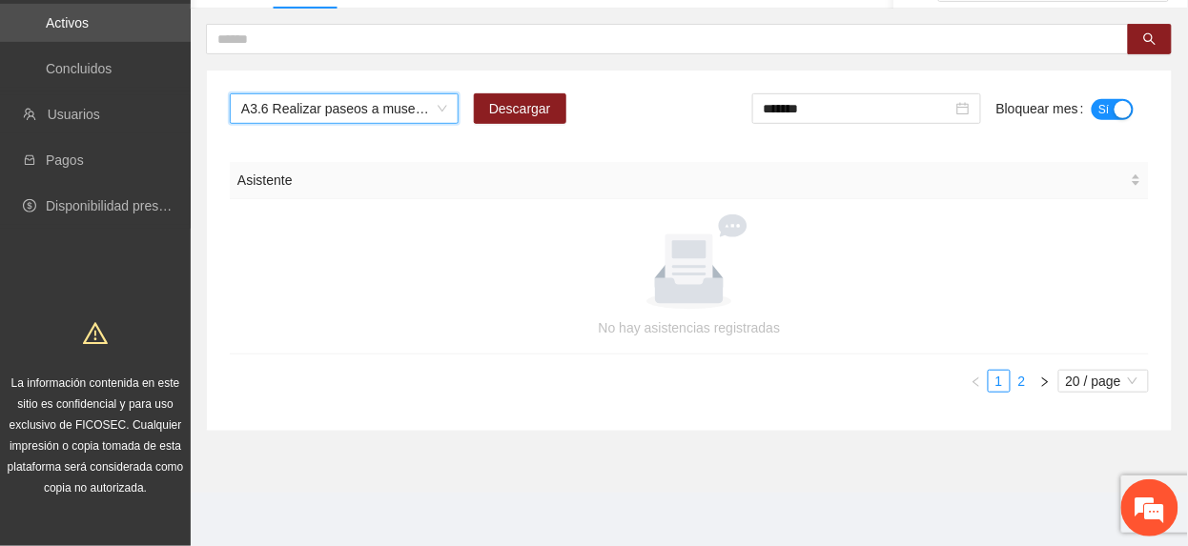
click at [1023, 382] on link "2" at bounding box center [1021, 381] width 21 height 21
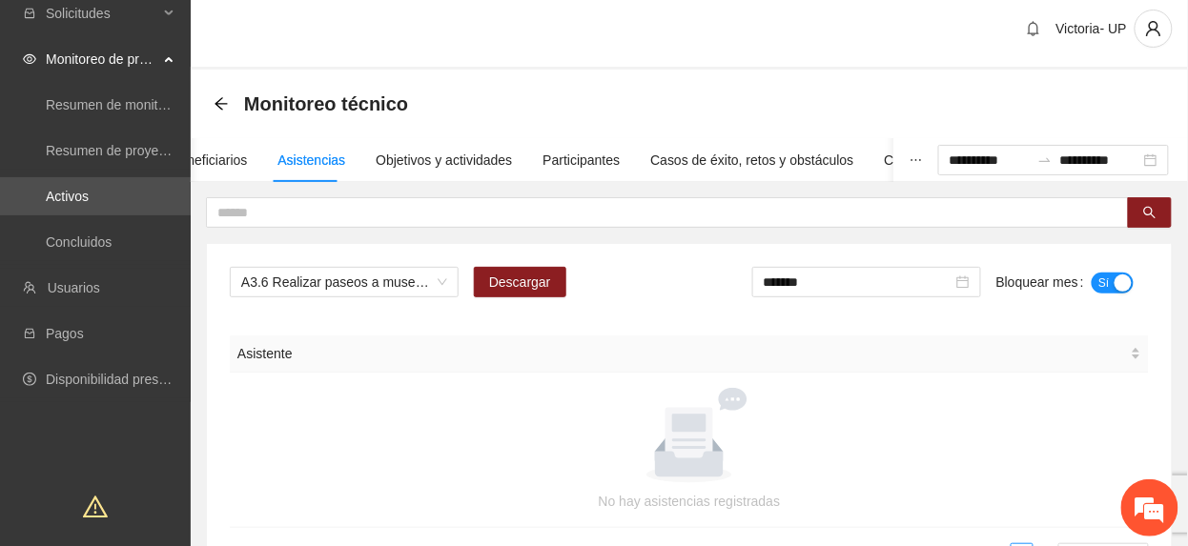
scroll to position [0, 0]
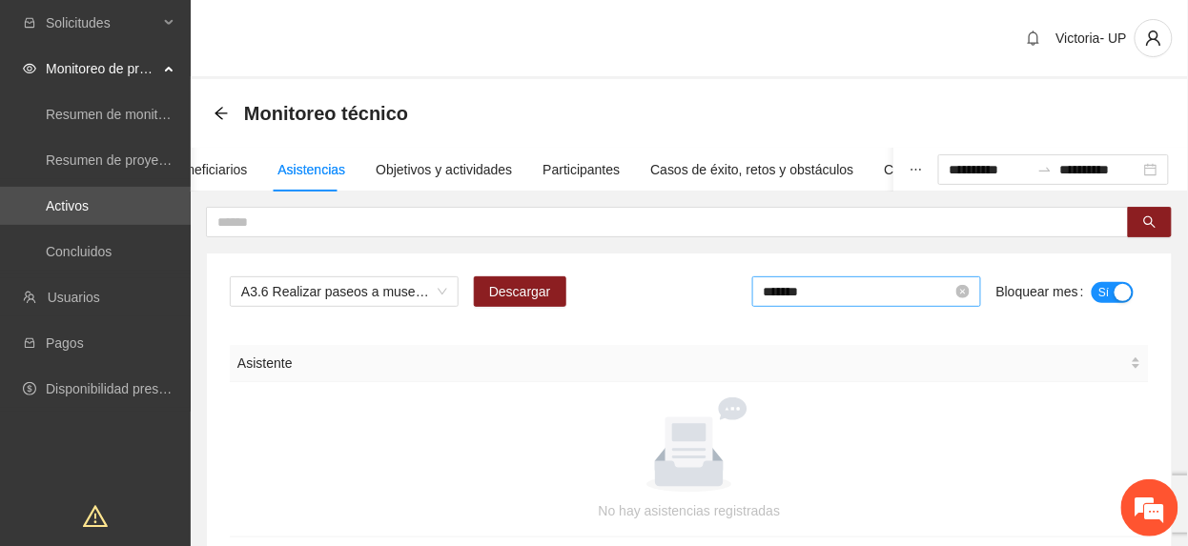
click at [894, 296] on input "*******" at bounding box center [858, 291] width 189 height 21
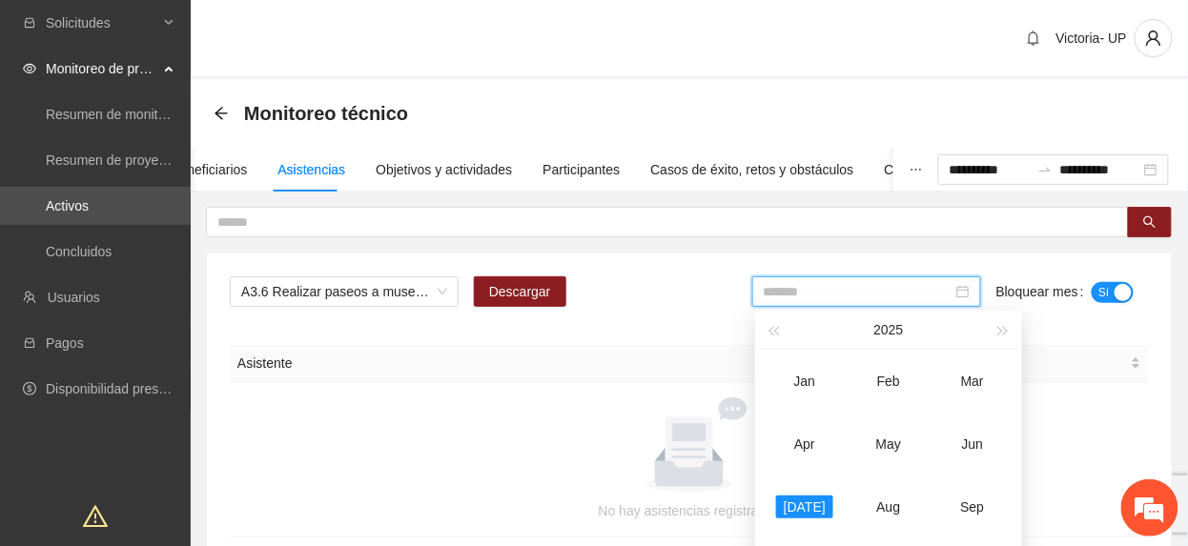
click at [881, 488] on td "Aug" at bounding box center [889, 507] width 84 height 63
type input "*******"
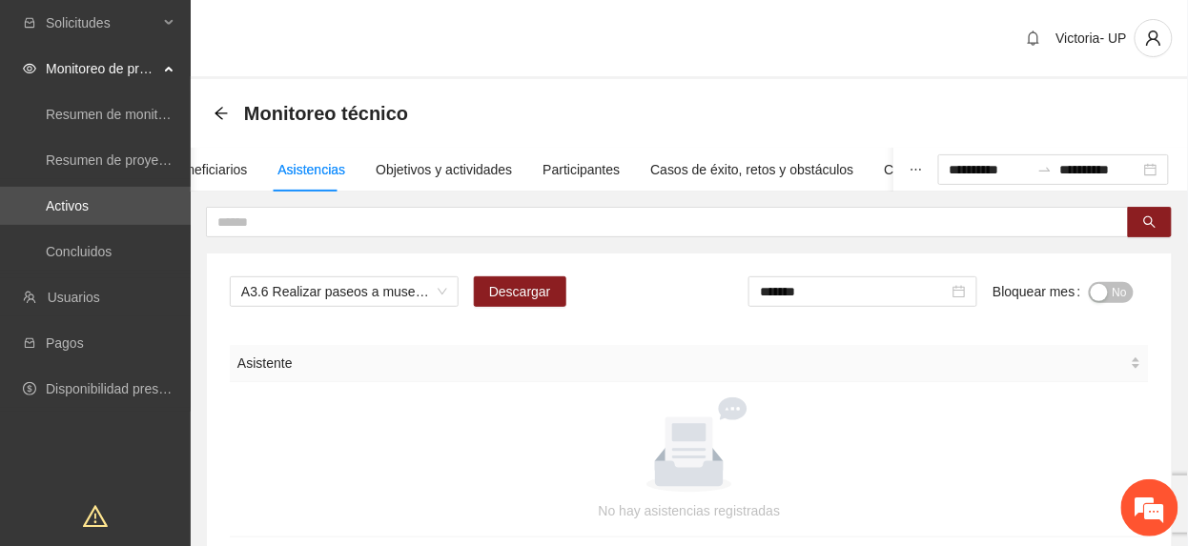
click at [1125, 288] on span "No" at bounding box center [1119, 292] width 14 height 21
click at [419, 302] on span "A3.6 Realizar paseos a museos, cine y lugares de interés. Va [PERSON_NAME]" at bounding box center [344, 291] width 206 height 29
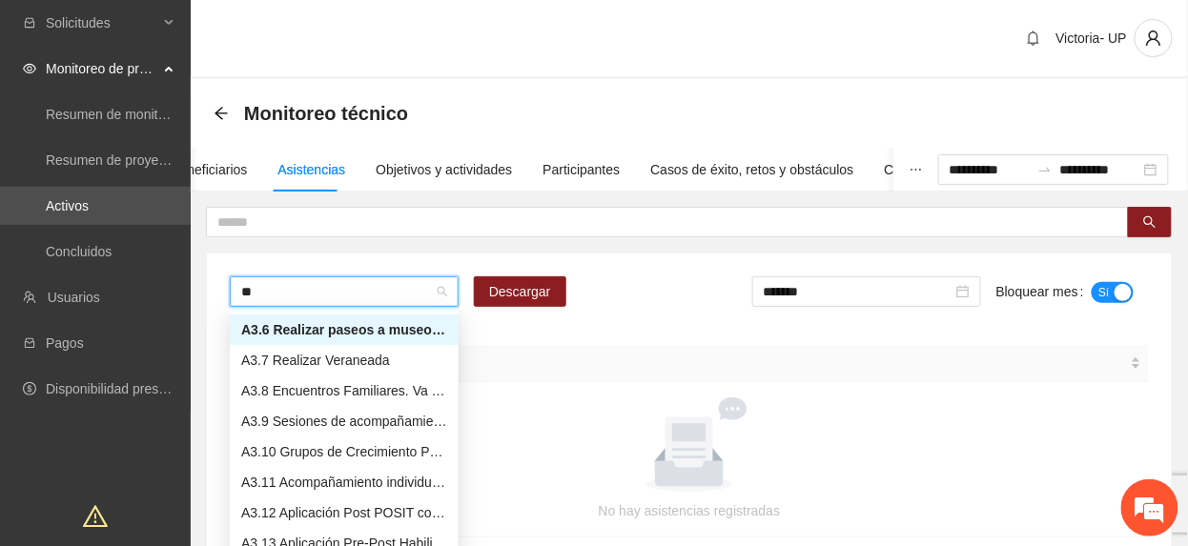
scroll to position [153, 0]
type input "***"
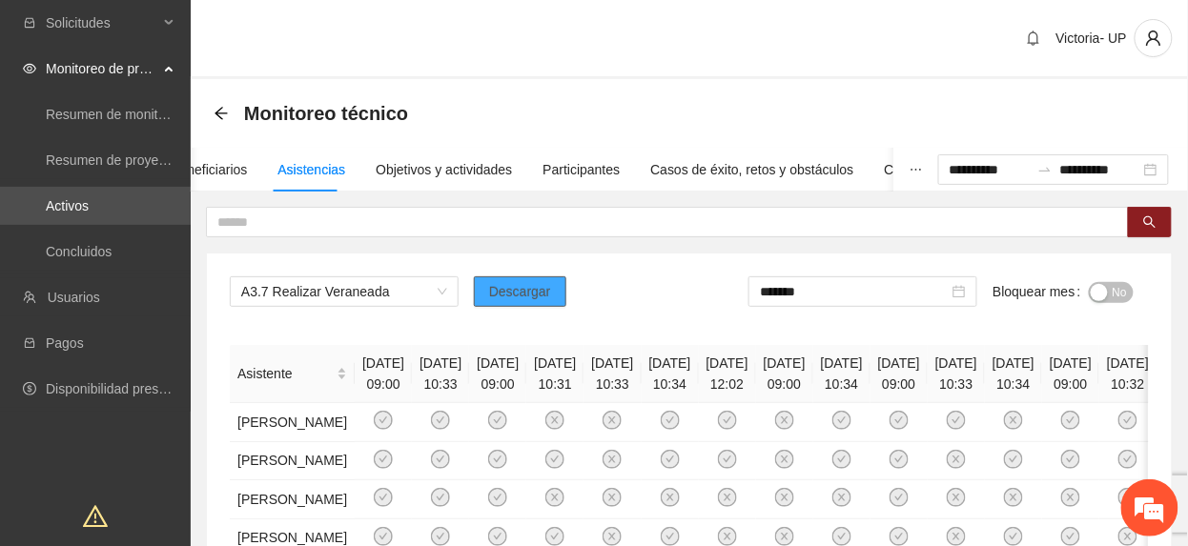
click at [546, 286] on span "Descargar" at bounding box center [520, 291] width 62 height 21
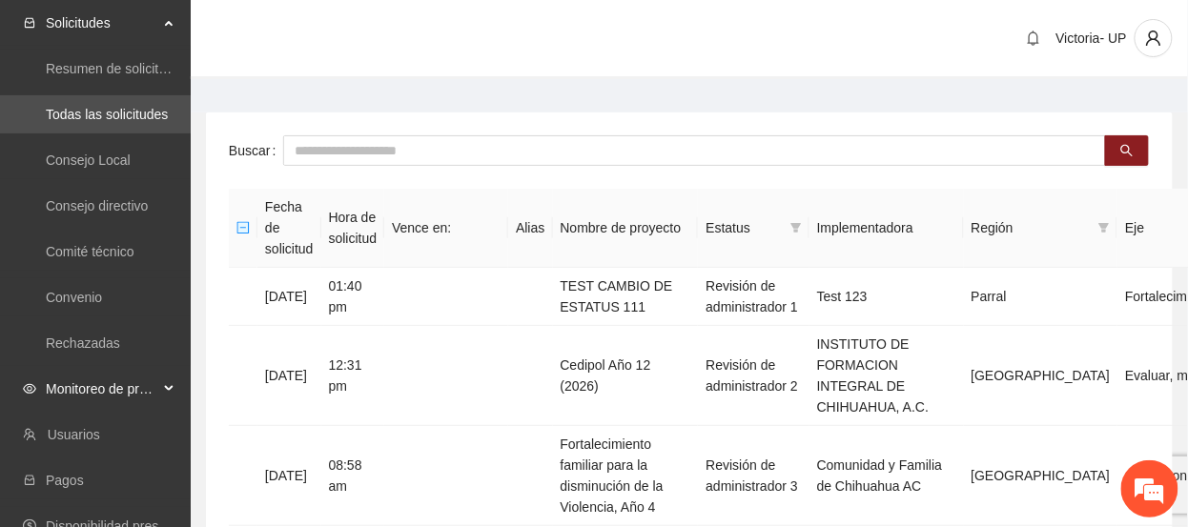
click at [146, 385] on span "Monitoreo de proyectos" at bounding box center [102, 389] width 112 height 38
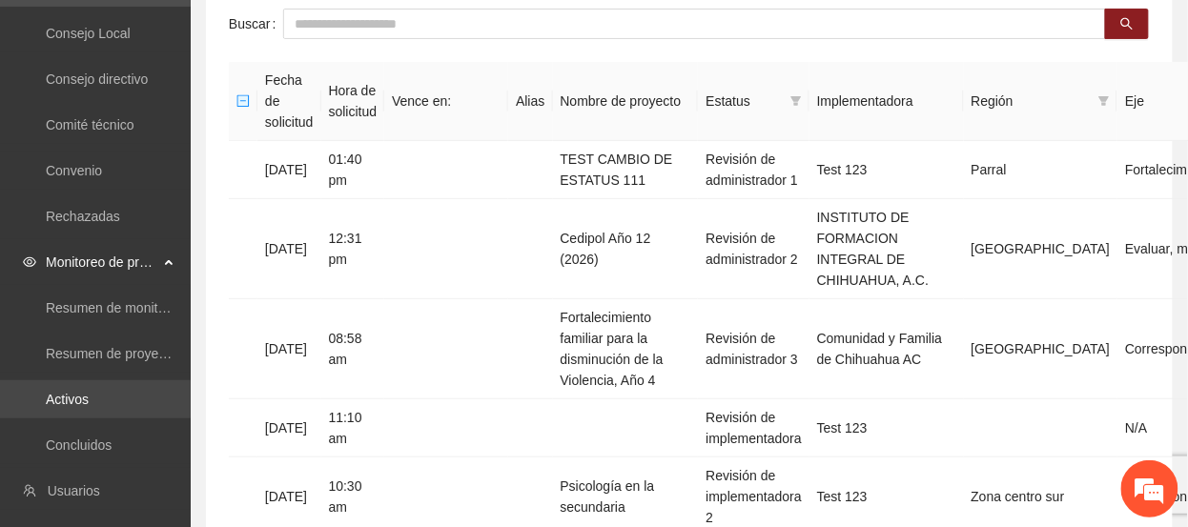
click at [89, 406] on link "Activos" at bounding box center [67, 399] width 43 height 15
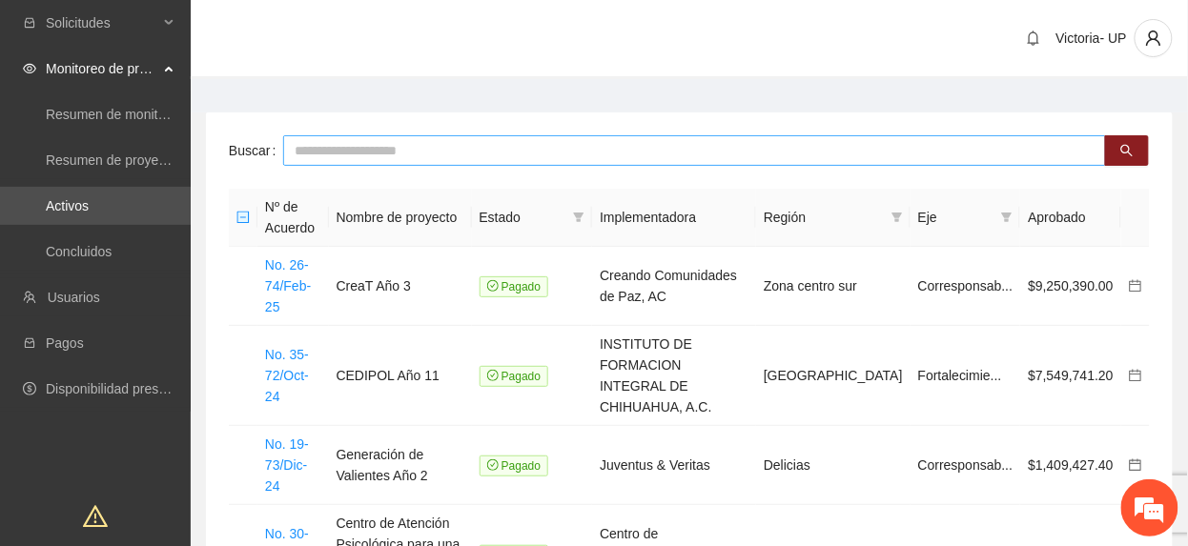
click at [523, 161] on input "text" at bounding box center [694, 150] width 823 height 31
type input "******"
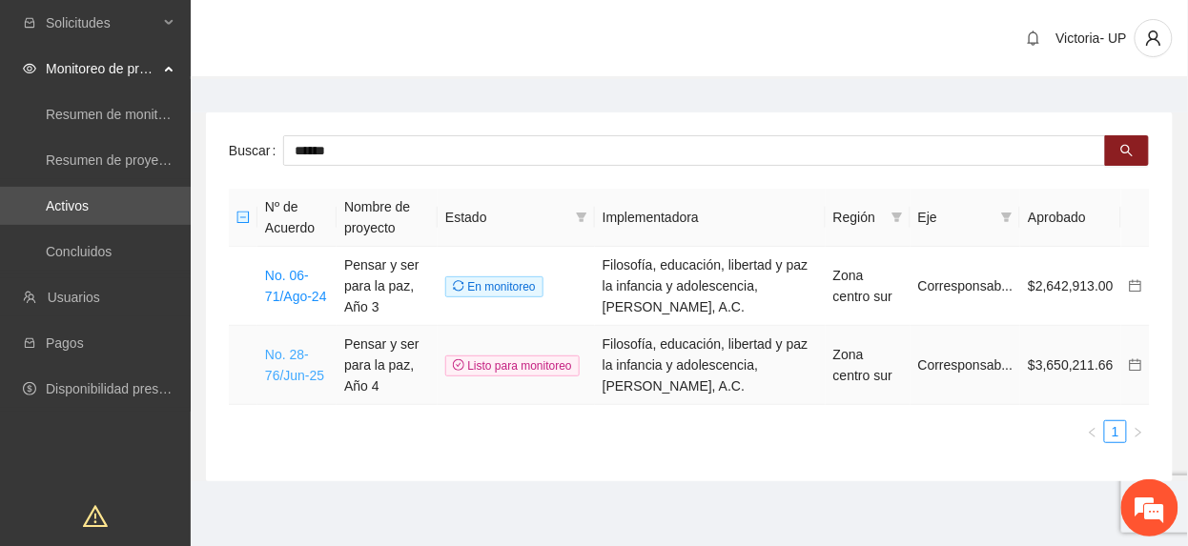
click at [309, 374] on link "No. 28-76/Jun-25" at bounding box center [294, 365] width 59 height 36
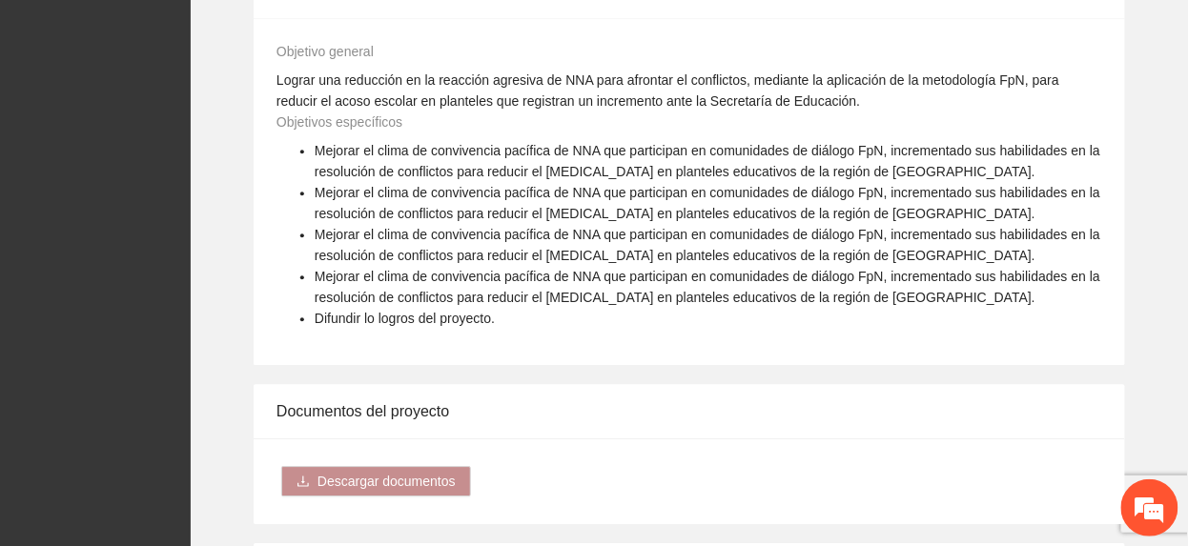
scroll to position [1907, 0]
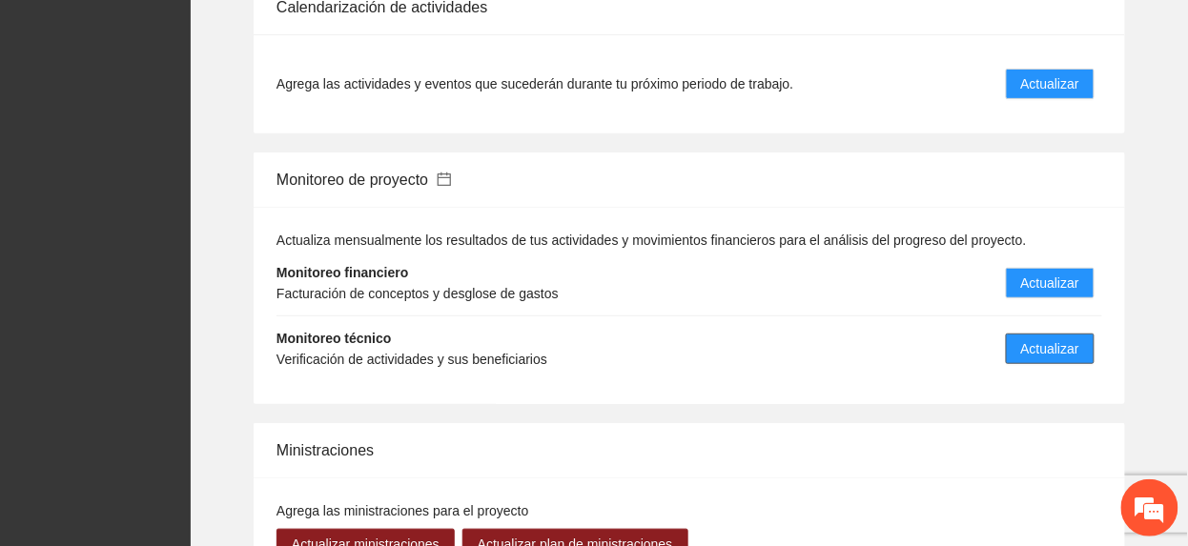
click at [1023, 338] on span "Actualizar" at bounding box center [1050, 348] width 58 height 21
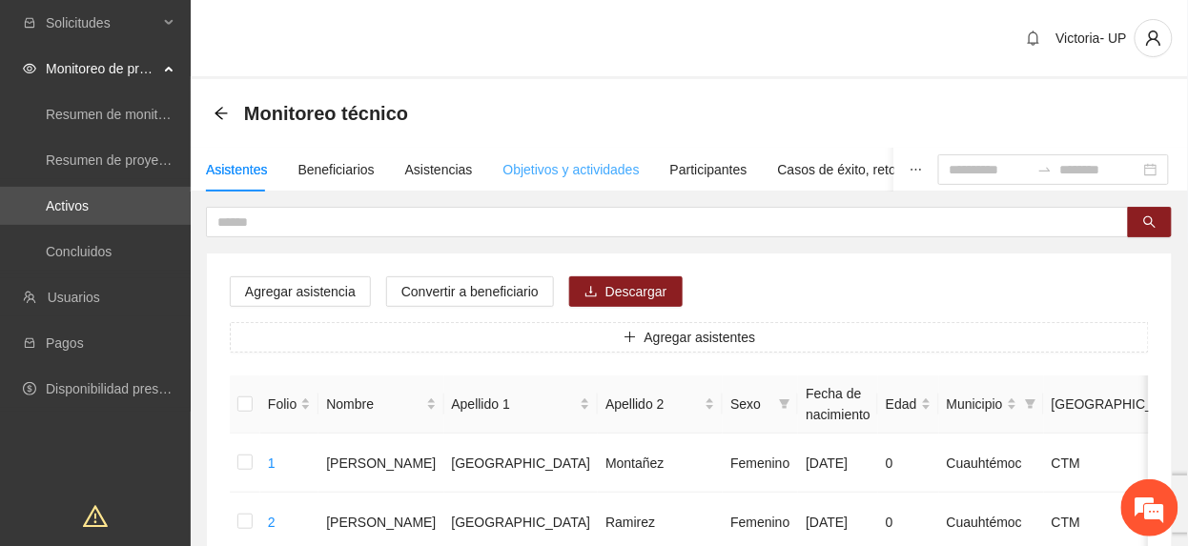
click at [577, 156] on div "Objetivos y actividades" at bounding box center [571, 170] width 136 height 44
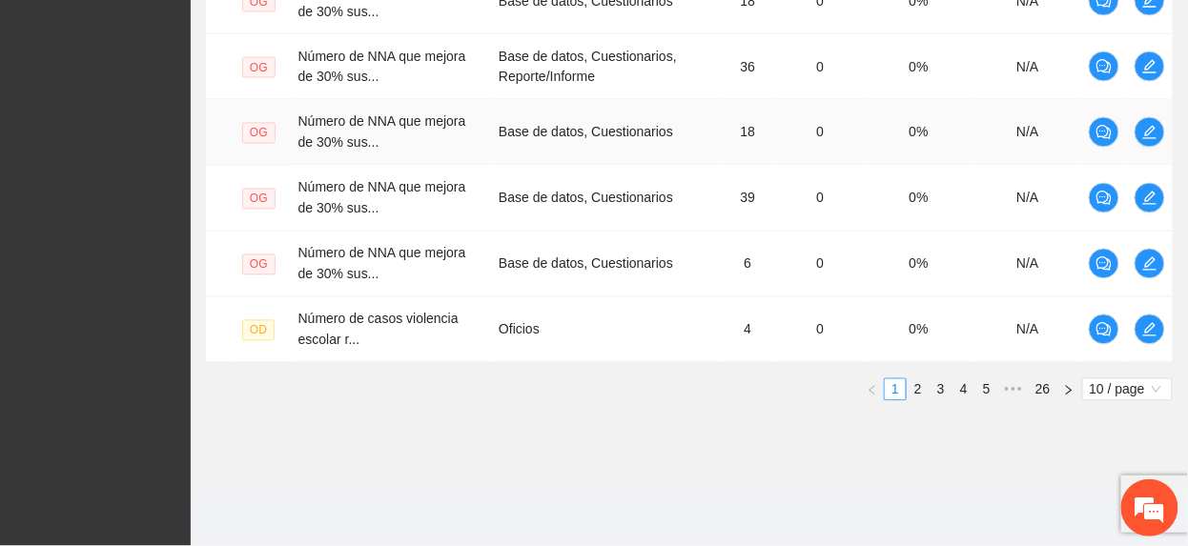
scroll to position [820, 0]
click at [909, 389] on link "2" at bounding box center [918, 389] width 21 height 21
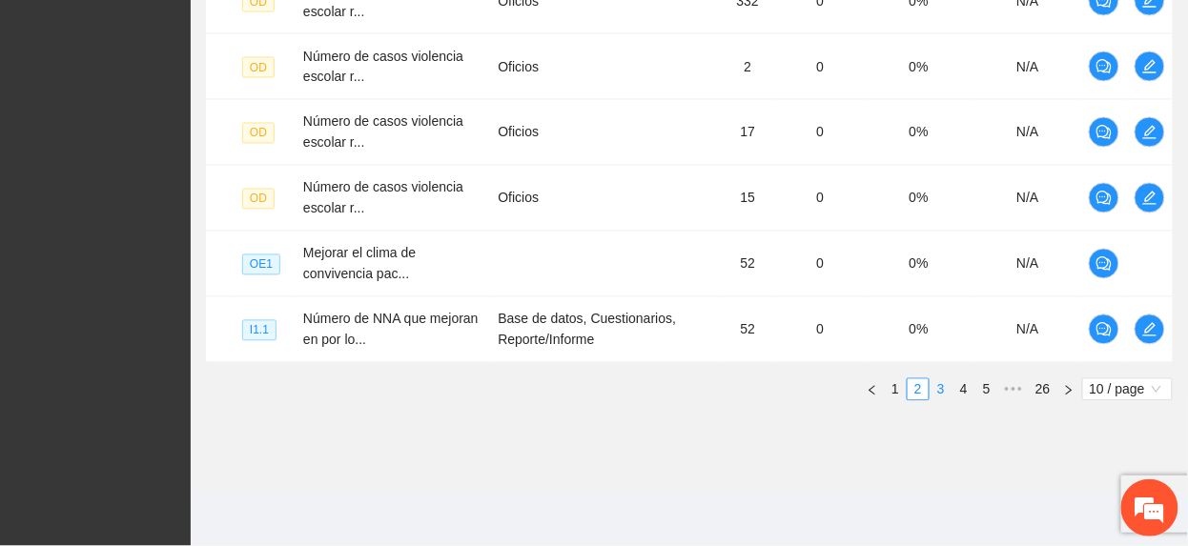
click at [939, 398] on link "3" at bounding box center [940, 389] width 21 height 21
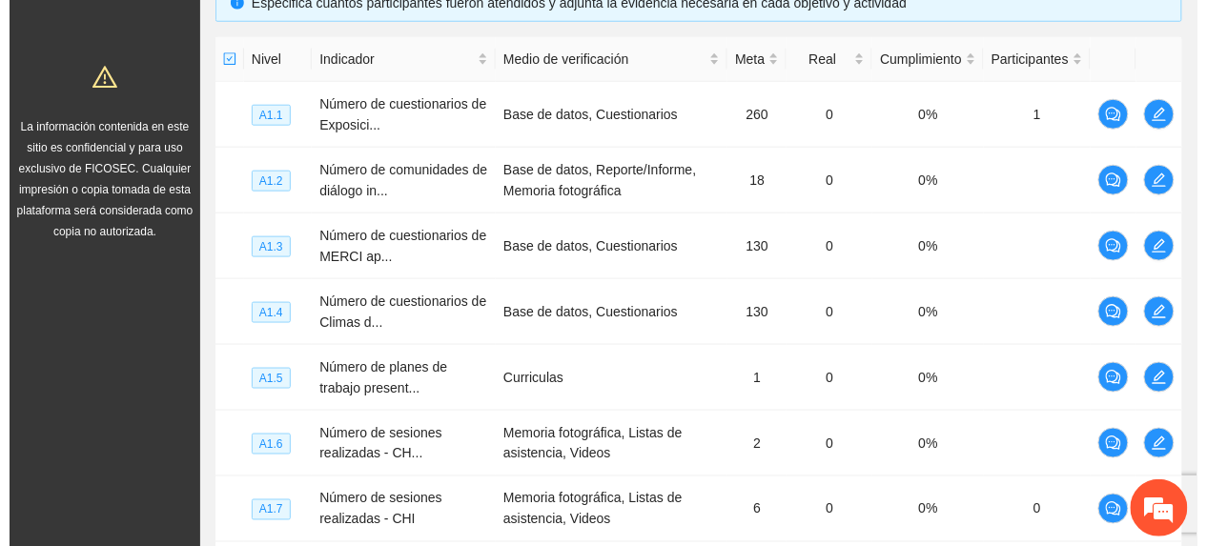
scroll to position [439, 0]
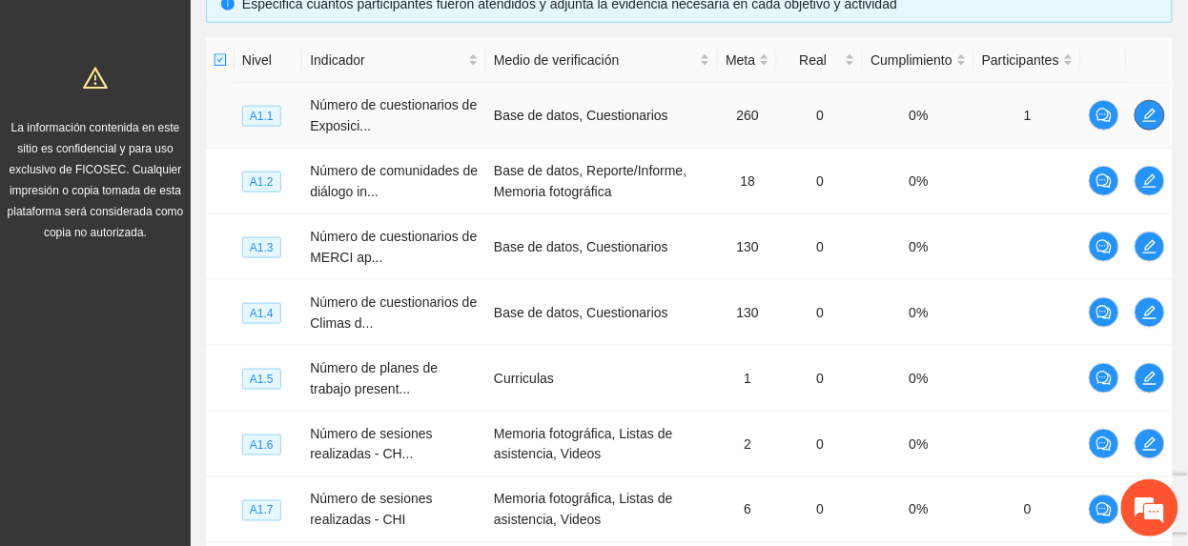
click at [1153, 108] on icon "edit" at bounding box center [1149, 115] width 15 height 15
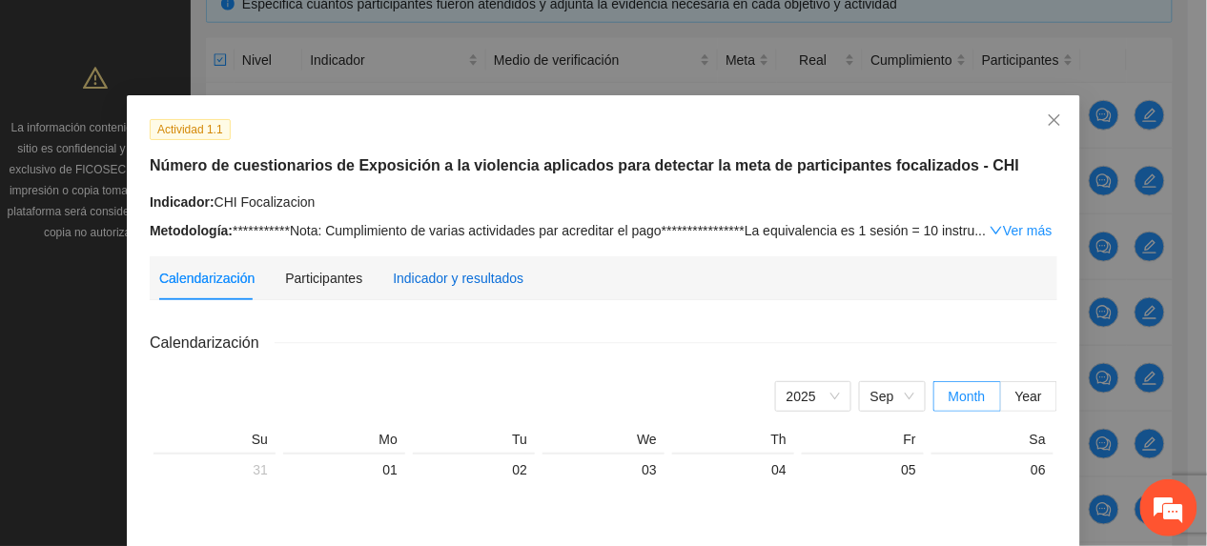
click at [439, 284] on div "Indicador y resultados" at bounding box center [458, 278] width 131 height 21
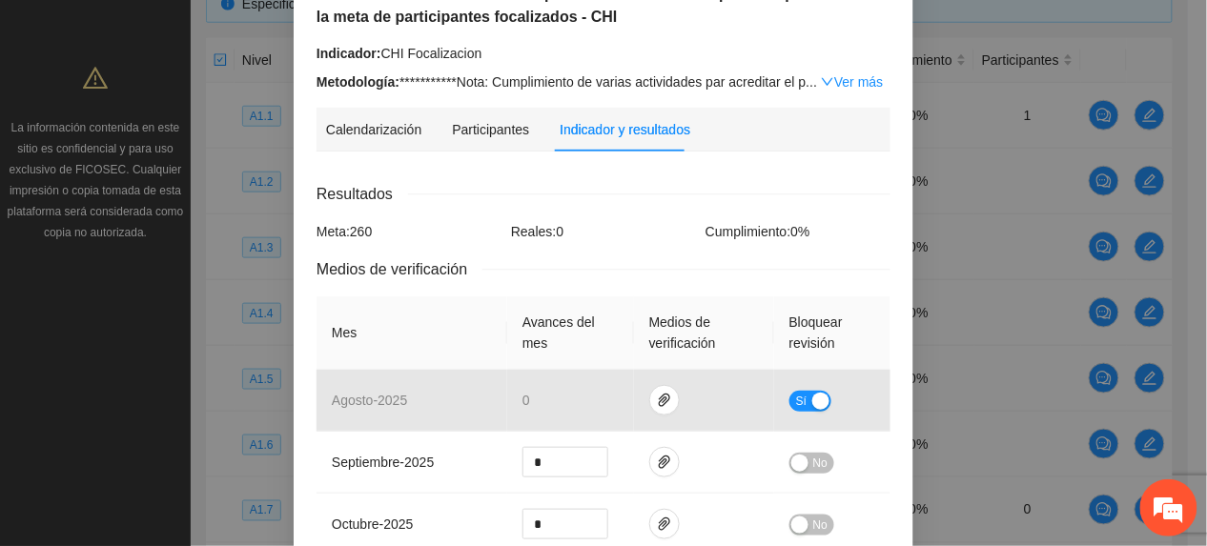
scroll to position [254, 0]
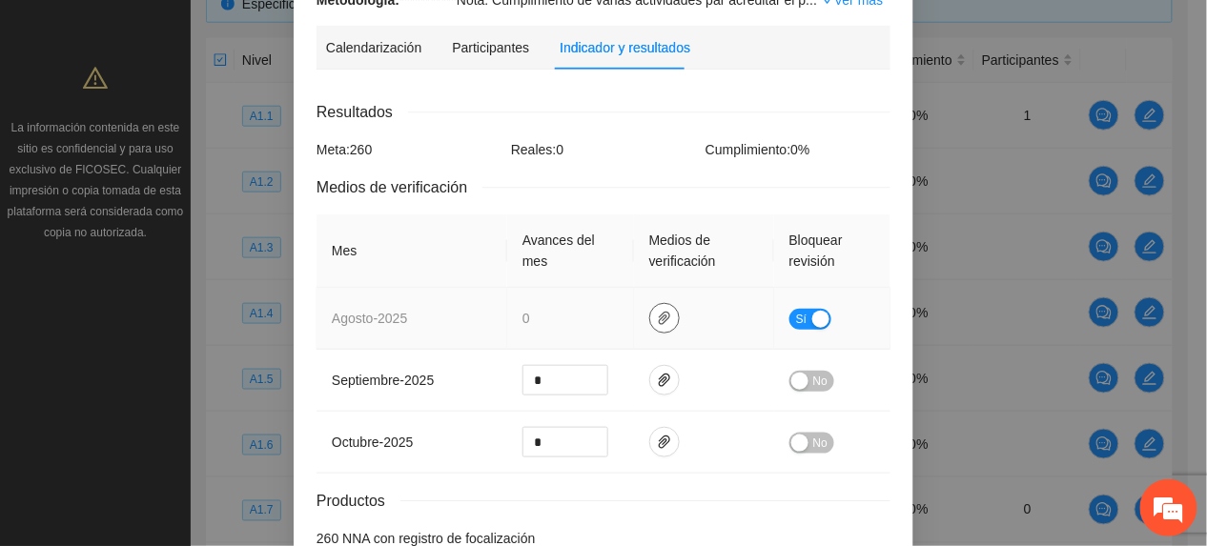
click at [656, 303] on button "button" at bounding box center [664, 318] width 31 height 31
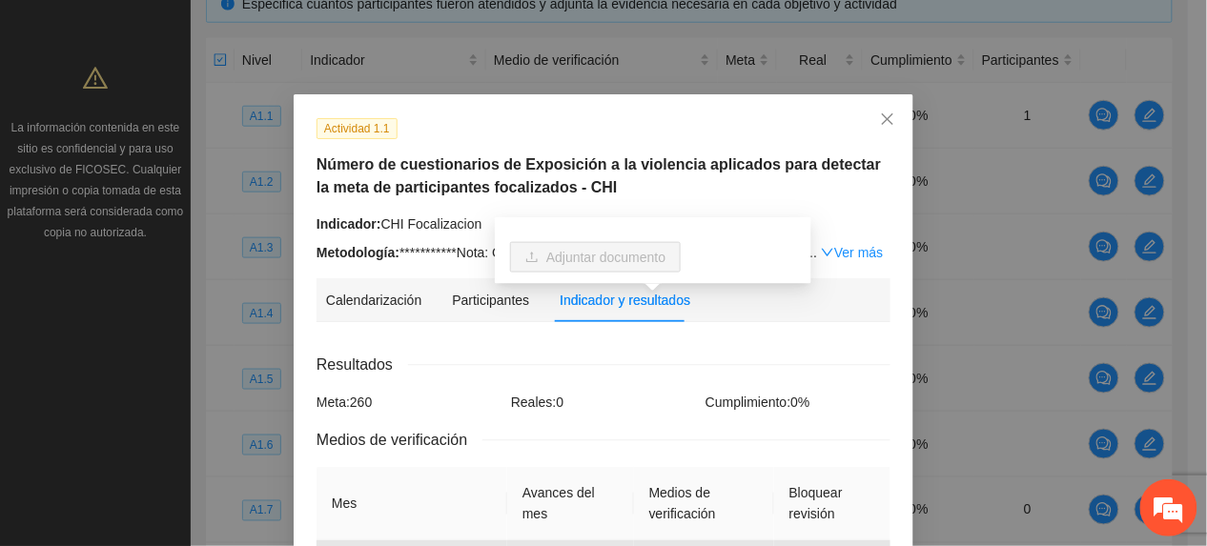
scroll to position [0, 0]
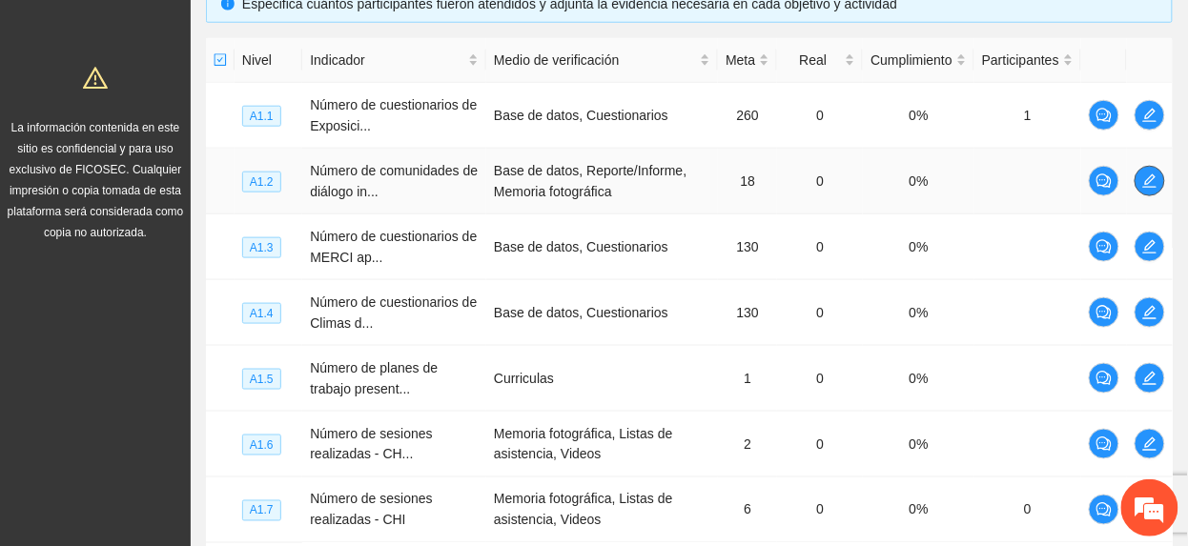
click at [1142, 179] on icon "edit" at bounding box center [1149, 180] width 15 height 15
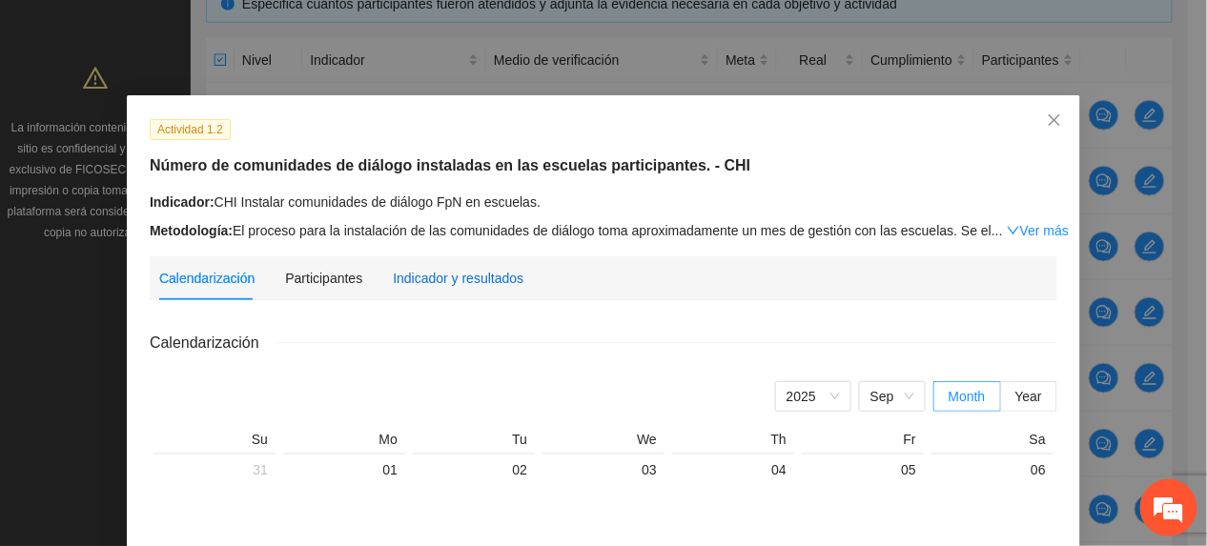
click at [400, 275] on div "Indicador y resultados" at bounding box center [458, 278] width 131 height 21
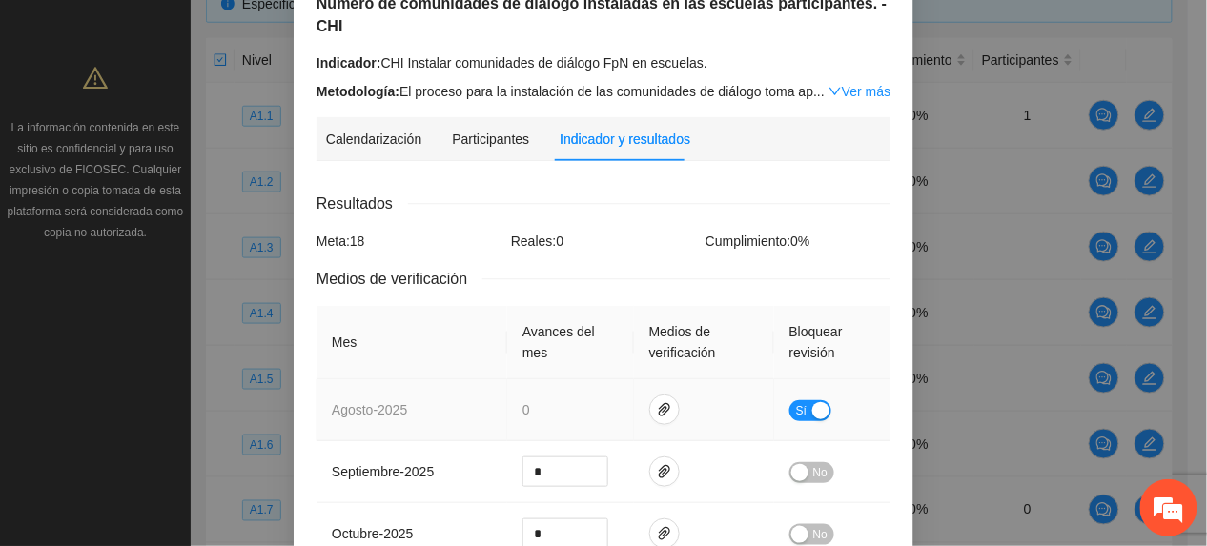
scroll to position [345, 0]
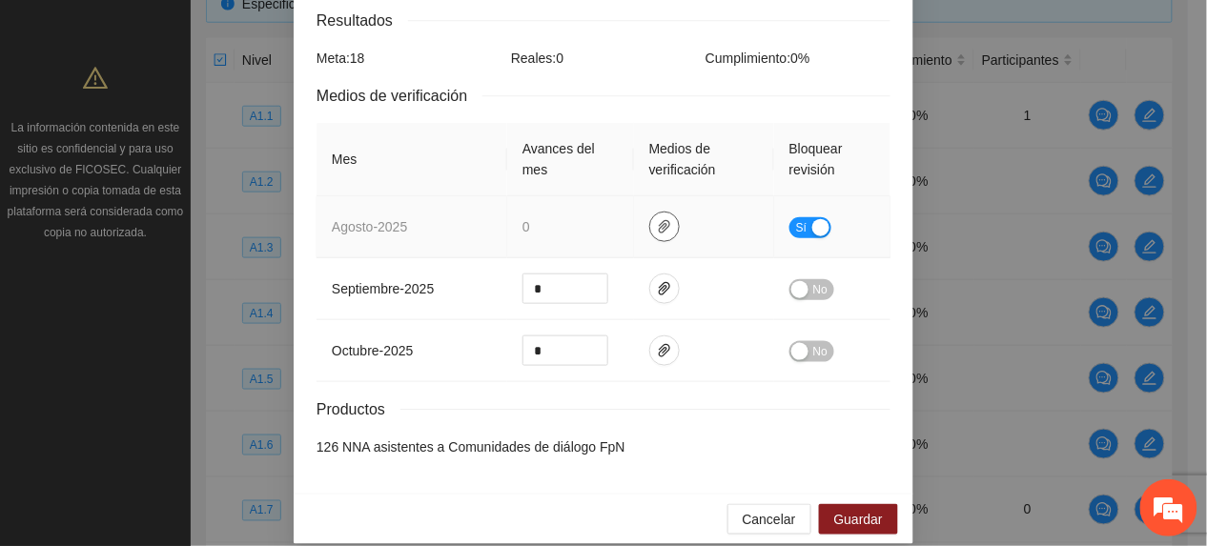
click at [657, 219] on icon "paper-clip" at bounding box center [664, 226] width 15 height 15
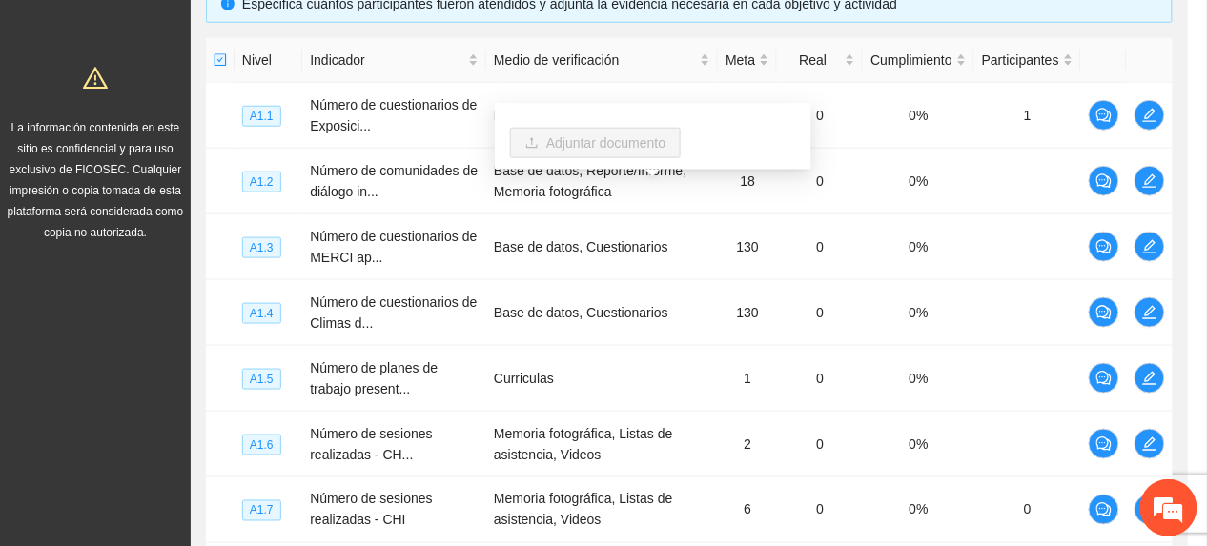
scroll to position [250, 0]
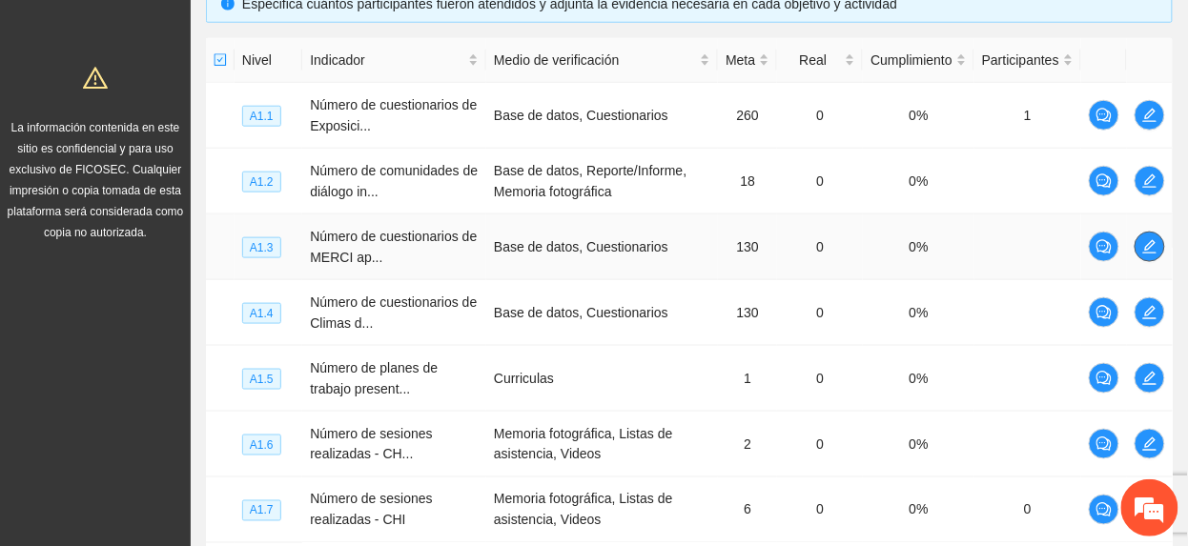
click at [1142, 240] on icon "edit" at bounding box center [1149, 246] width 15 height 15
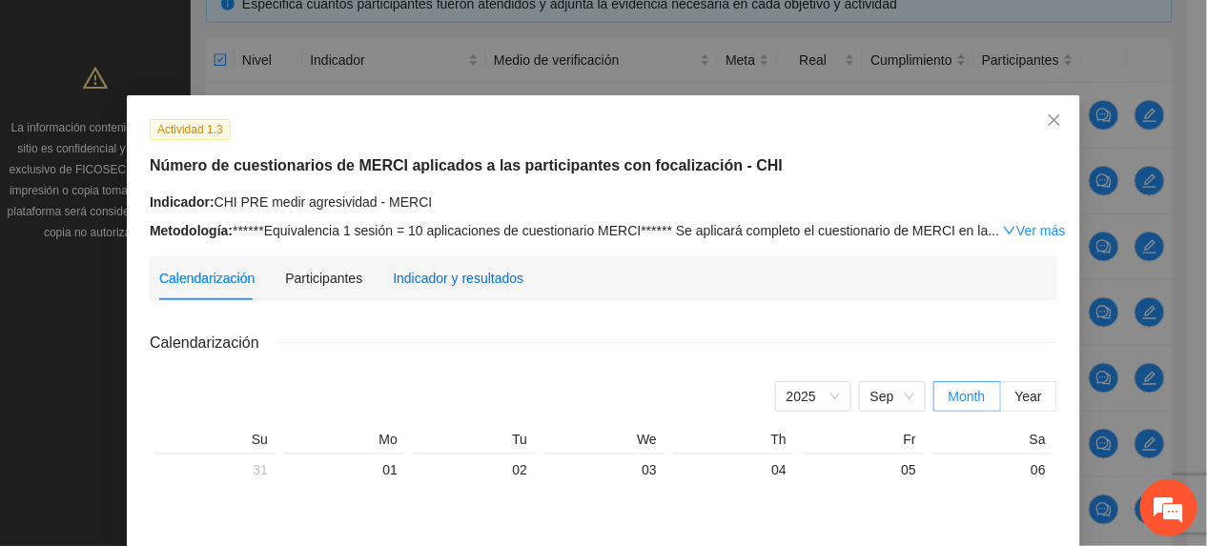
click at [455, 273] on div "Indicador y resultados" at bounding box center [458, 278] width 131 height 21
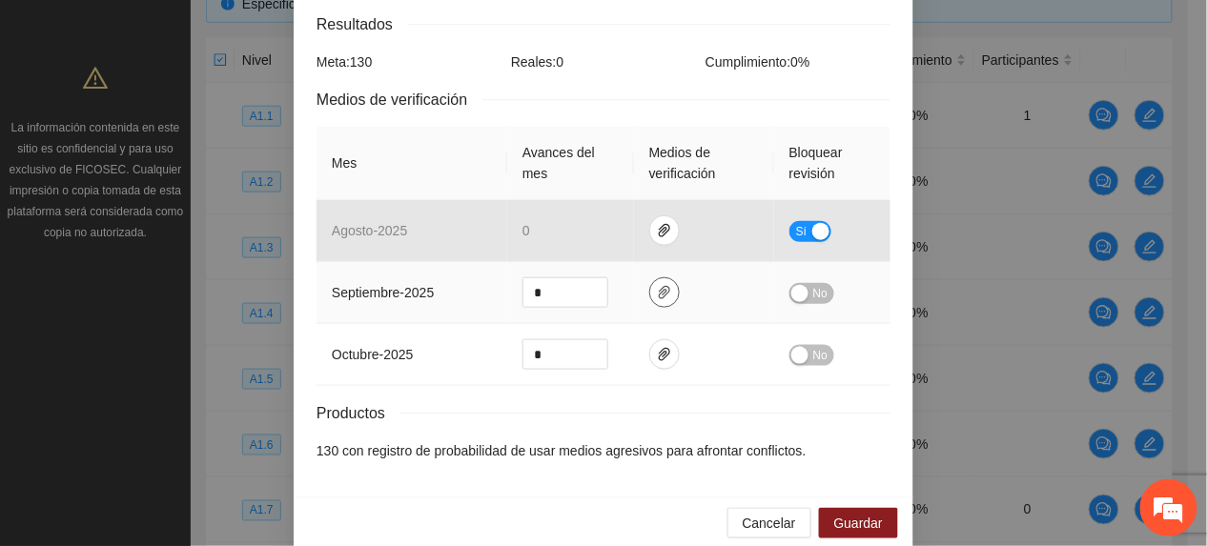
scroll to position [368, 0]
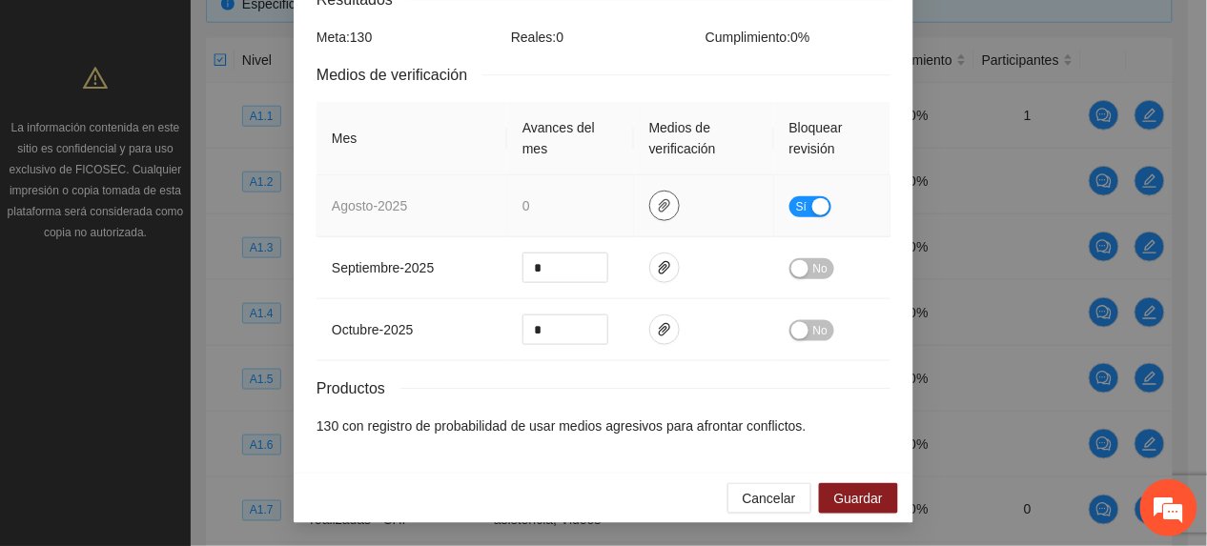
click at [660, 210] on icon "paper-clip" at bounding box center [664, 205] width 15 height 15
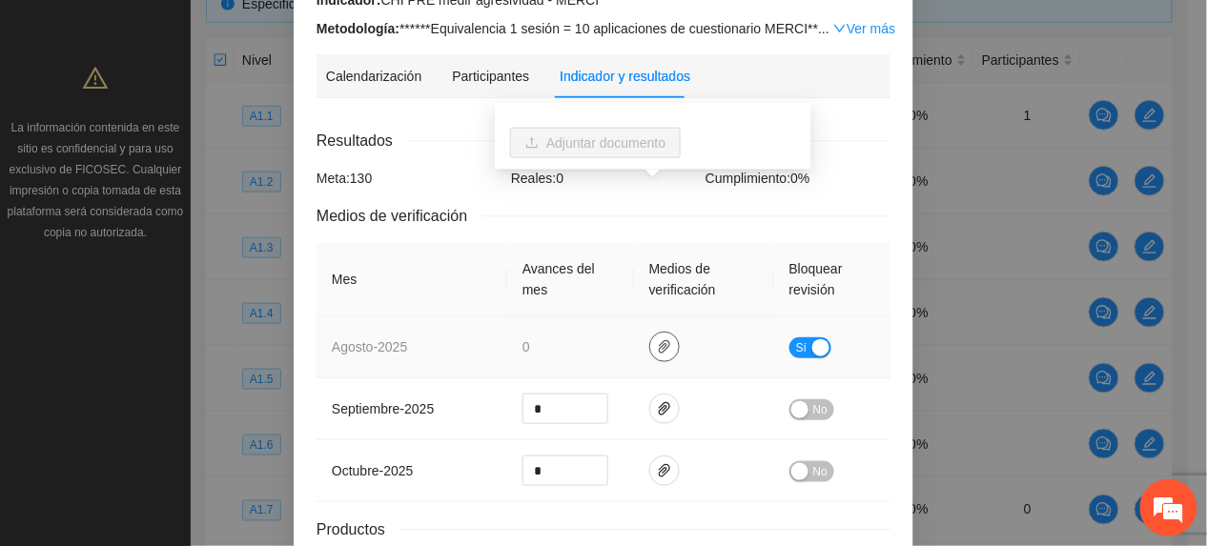
scroll to position [0, 0]
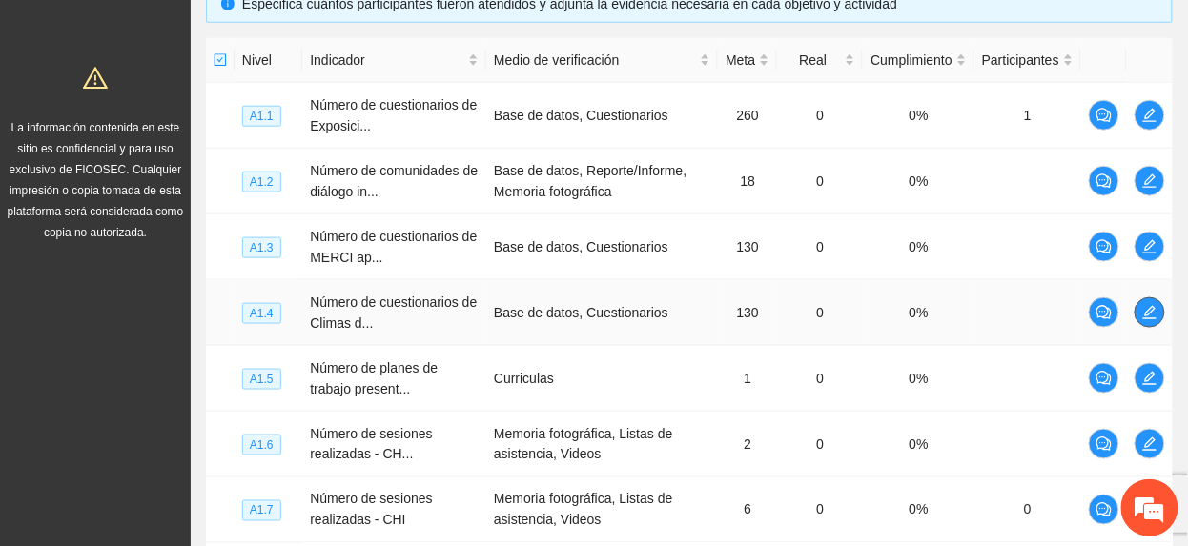
click at [1136, 318] on span "edit" at bounding box center [1149, 312] width 29 height 15
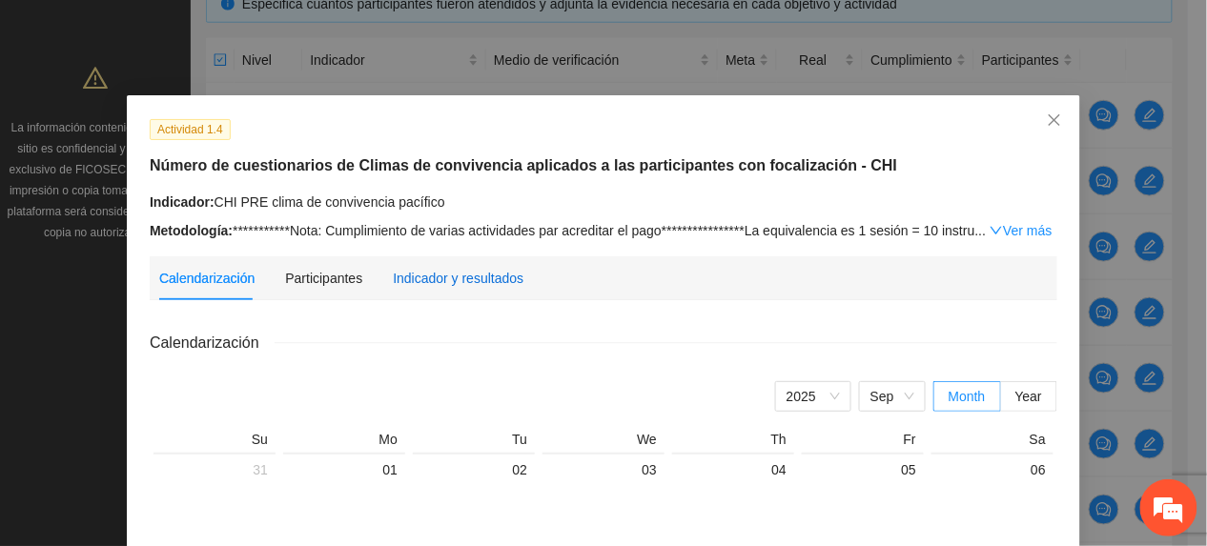
click at [439, 275] on div "Indicador y resultados" at bounding box center [458, 278] width 131 height 21
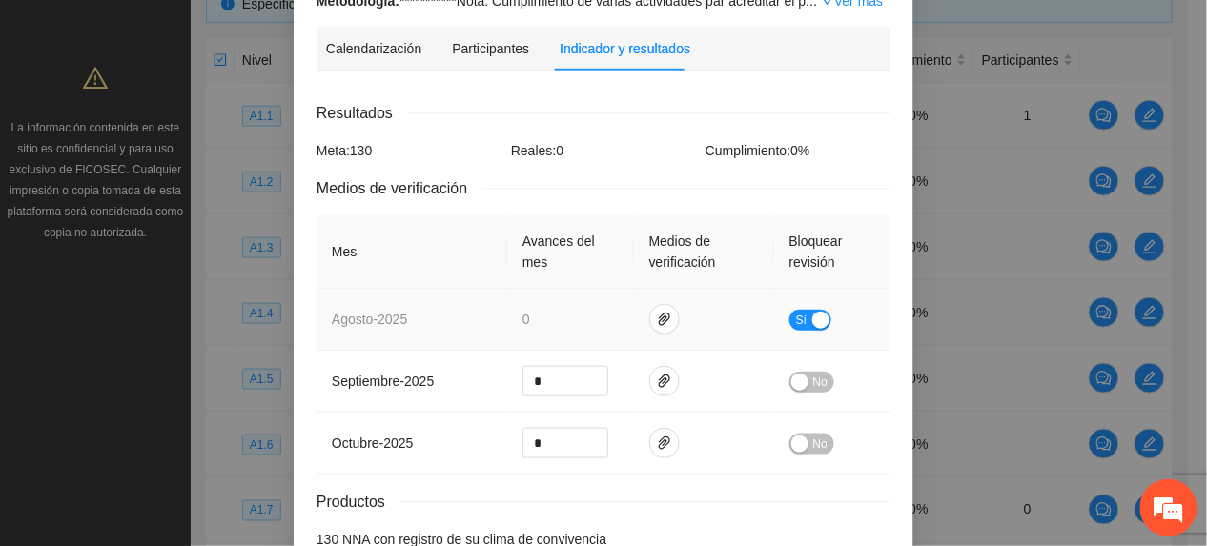
scroll to position [254, 0]
click at [650, 326] on button "button" at bounding box center [664, 318] width 31 height 31
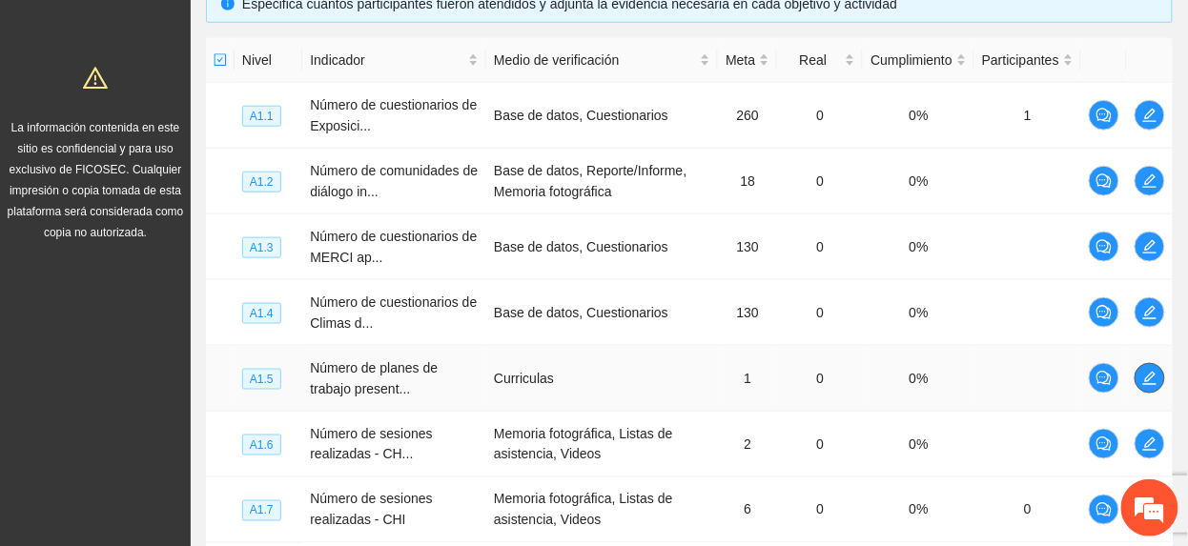
click at [1146, 375] on icon "edit" at bounding box center [1149, 378] width 15 height 15
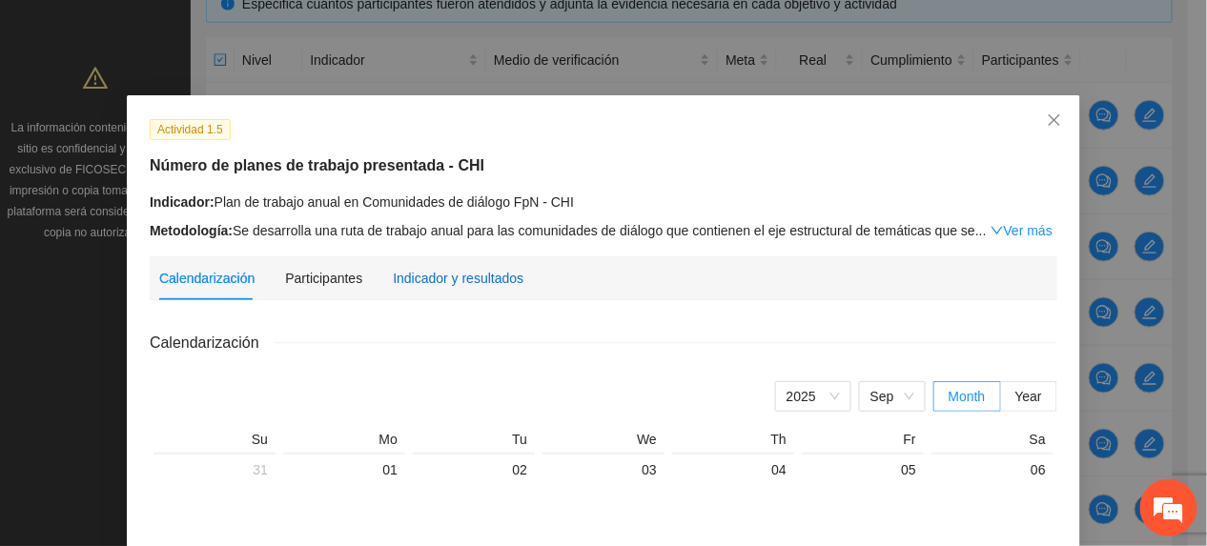
click at [478, 276] on div "Indicador y resultados" at bounding box center [458, 278] width 131 height 21
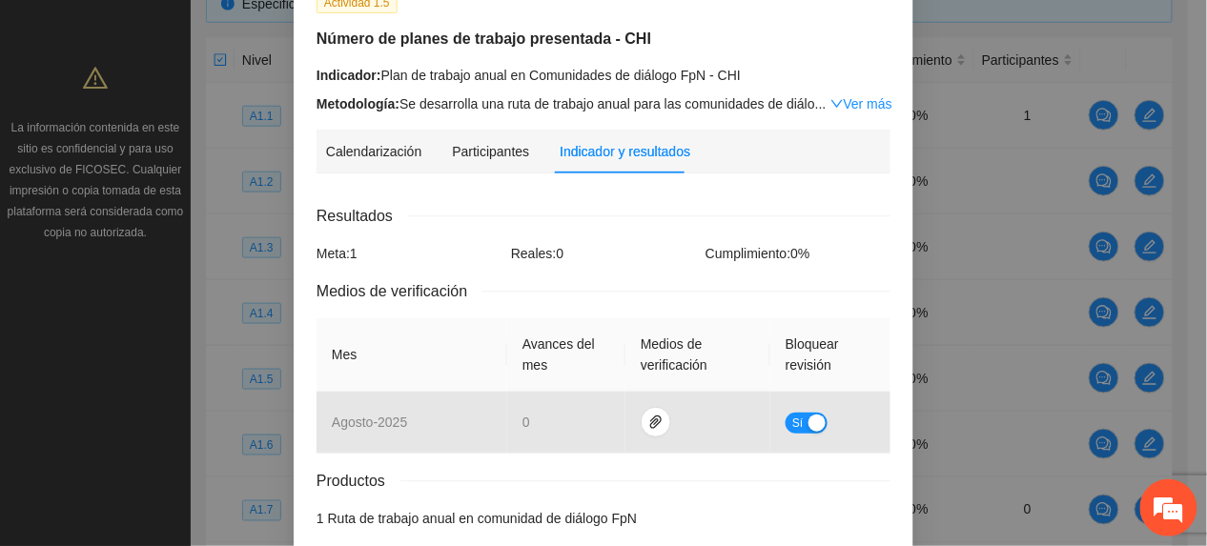
scroll to position [219, 0]
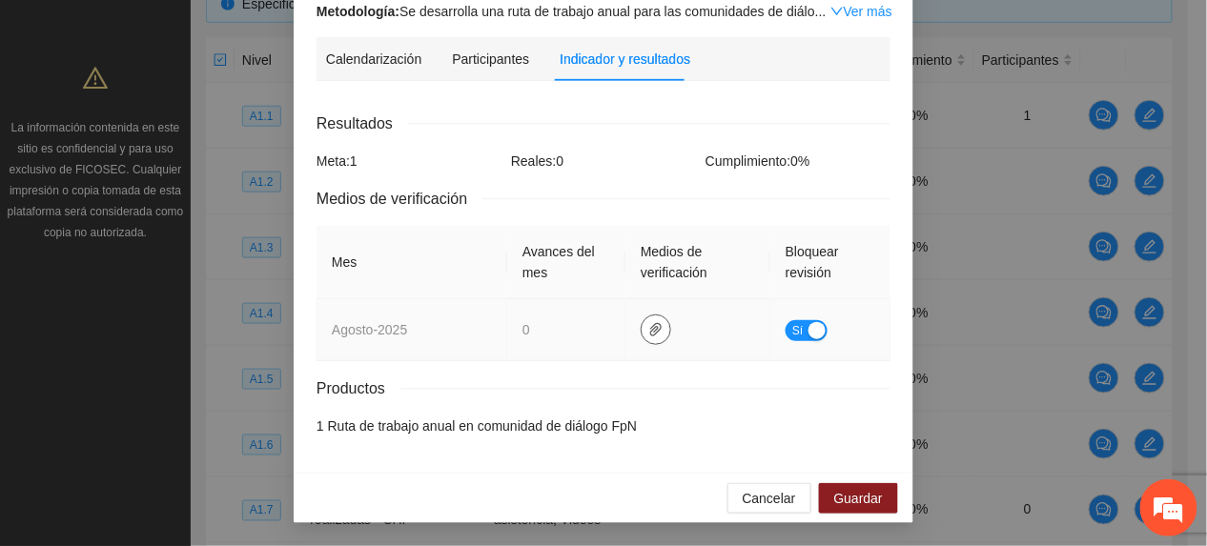
click at [653, 333] on span "paper-clip" at bounding box center [656, 329] width 29 height 15
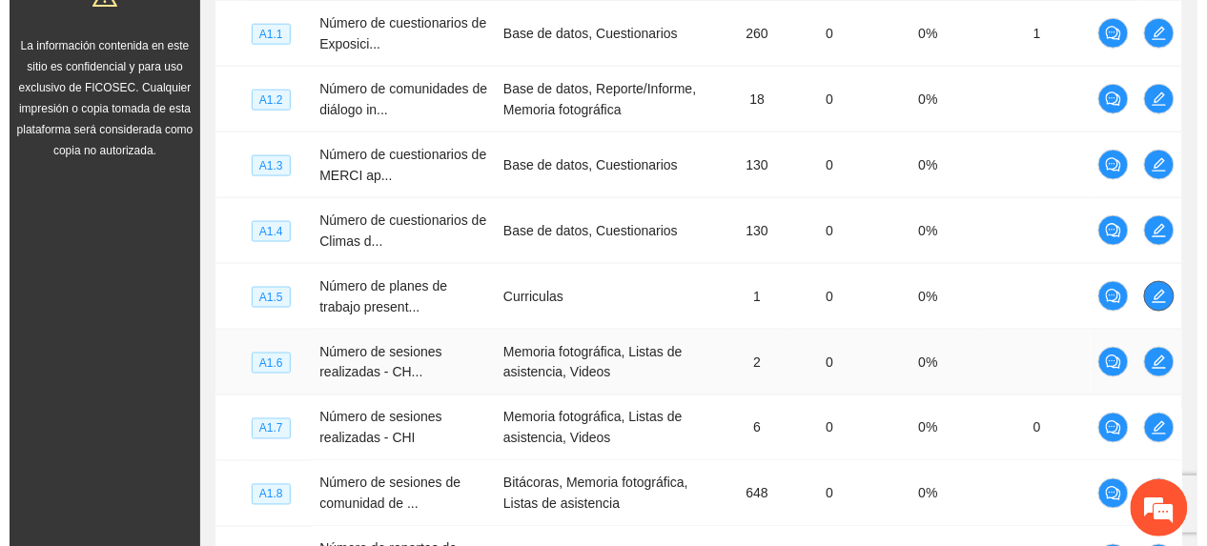
scroll to position [565, 0]
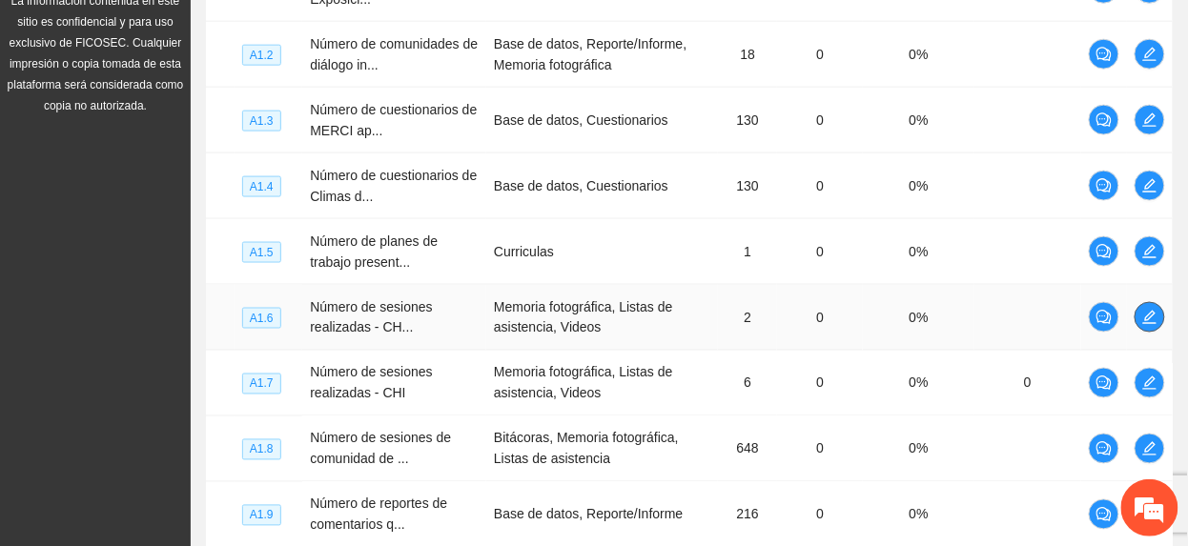
click at [1144, 309] on button "button" at bounding box center [1149, 317] width 31 height 31
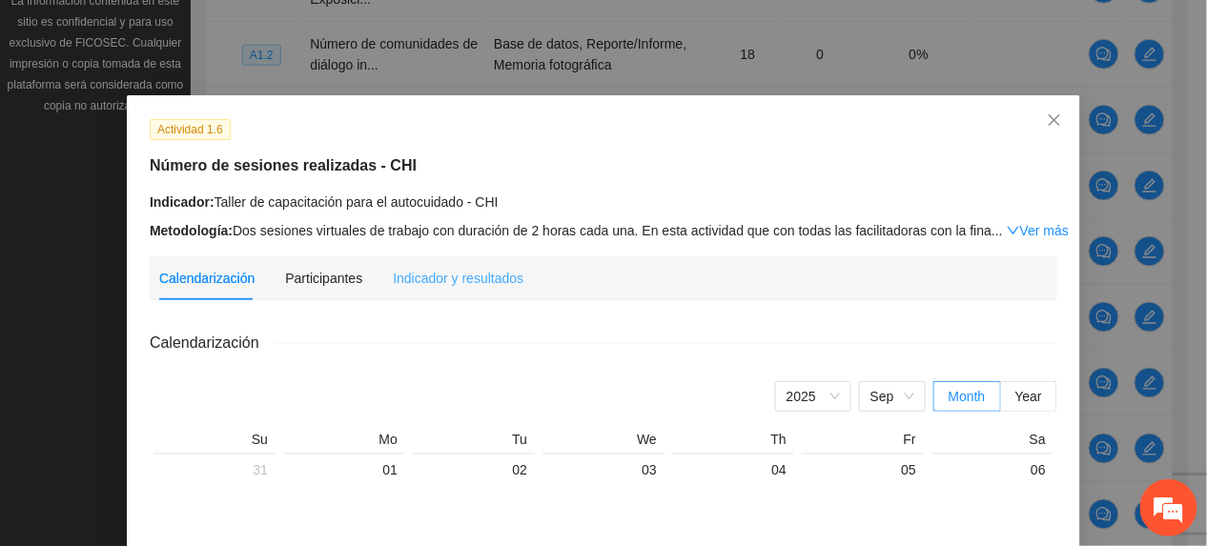
click at [482, 292] on div "Indicador y resultados" at bounding box center [458, 278] width 131 height 44
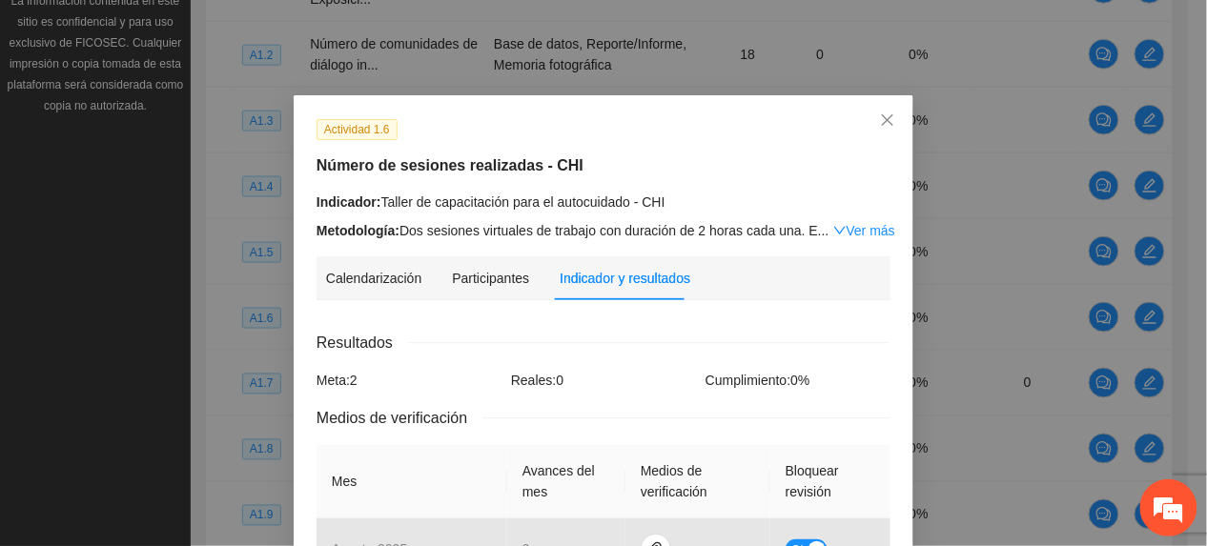
scroll to position [127, 0]
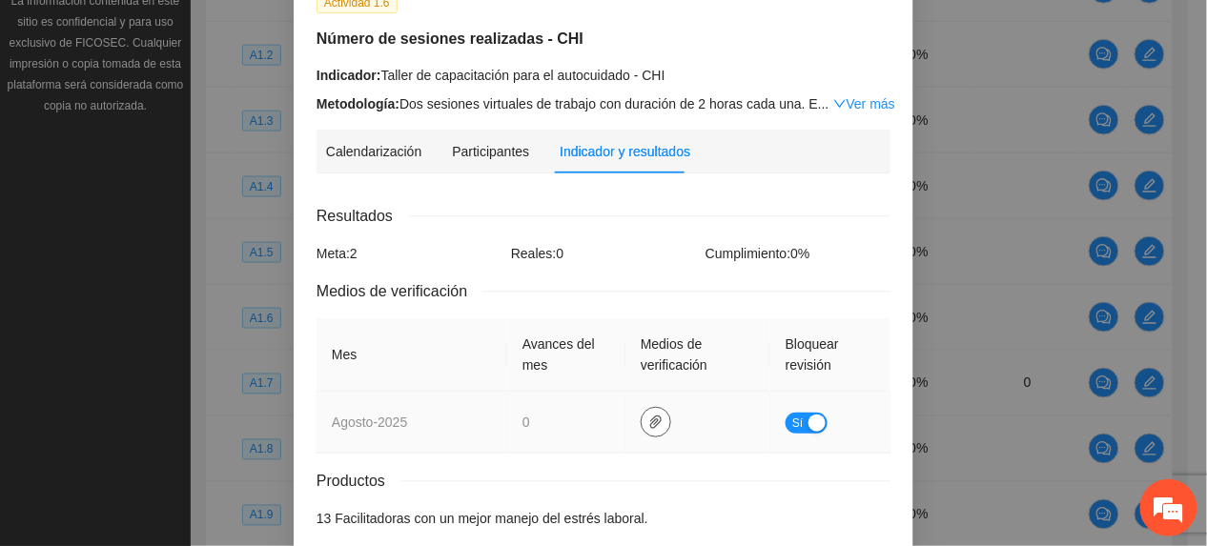
click at [648, 417] on icon "paper-clip" at bounding box center [655, 422] width 15 height 15
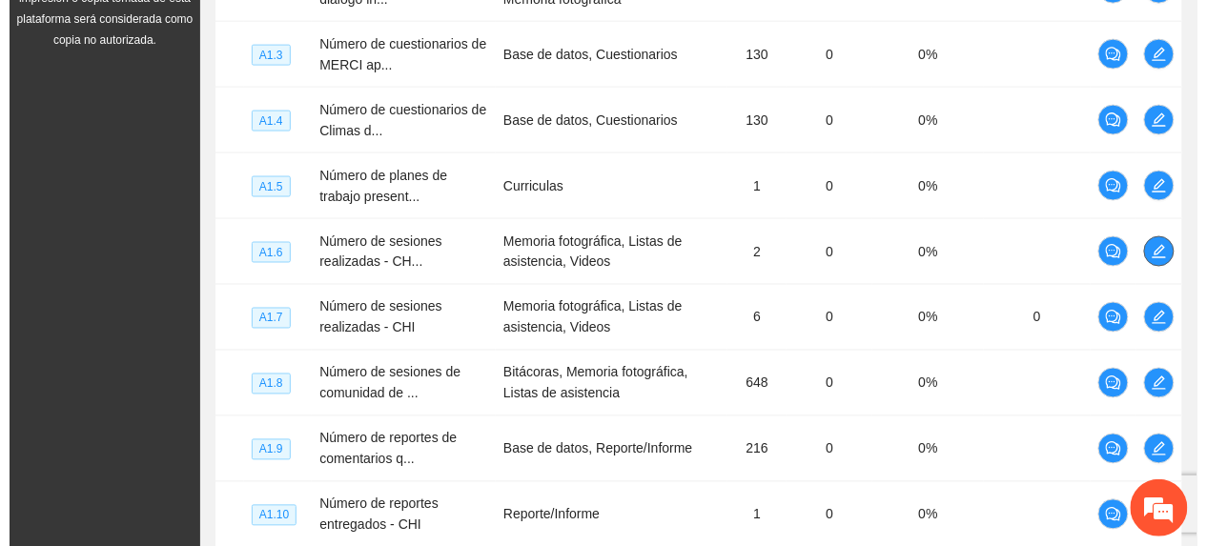
scroll to position [692, 0]
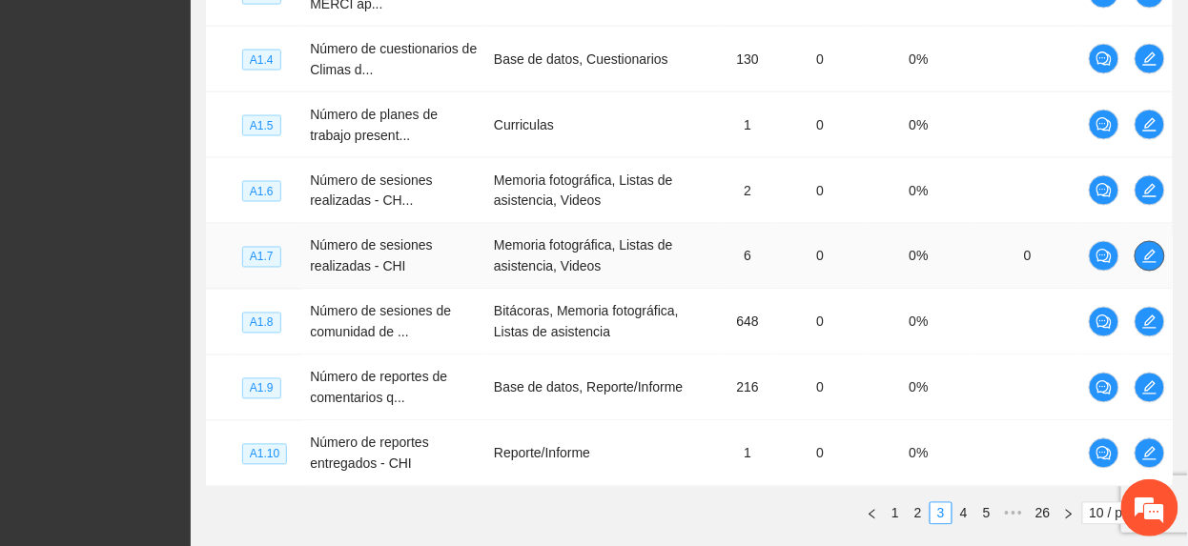
click at [1153, 264] on span "edit" at bounding box center [1149, 256] width 29 height 15
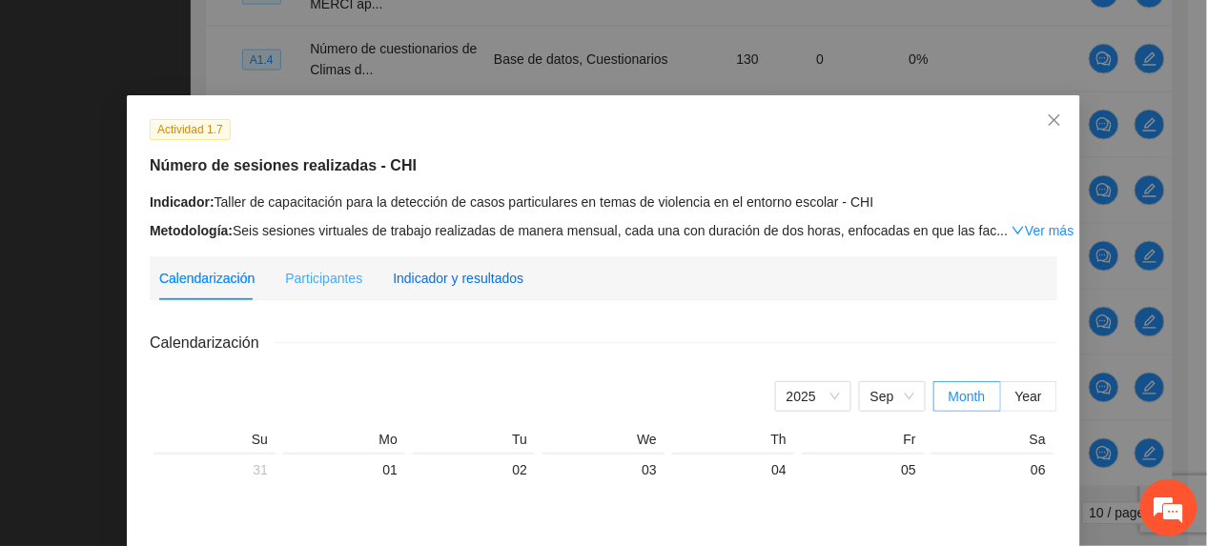
drag, startPoint x: 456, startPoint y: 278, endPoint x: 515, endPoint y: 310, distance: 67.0
click at [458, 280] on div "Indicador y resultados" at bounding box center [458, 278] width 131 height 21
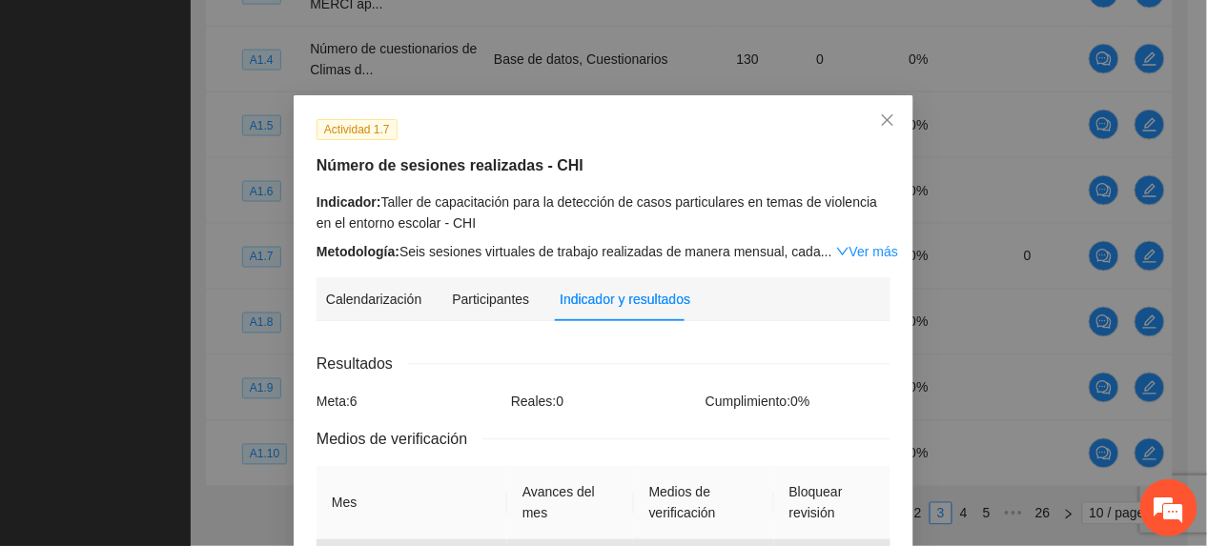
scroll to position [254, 0]
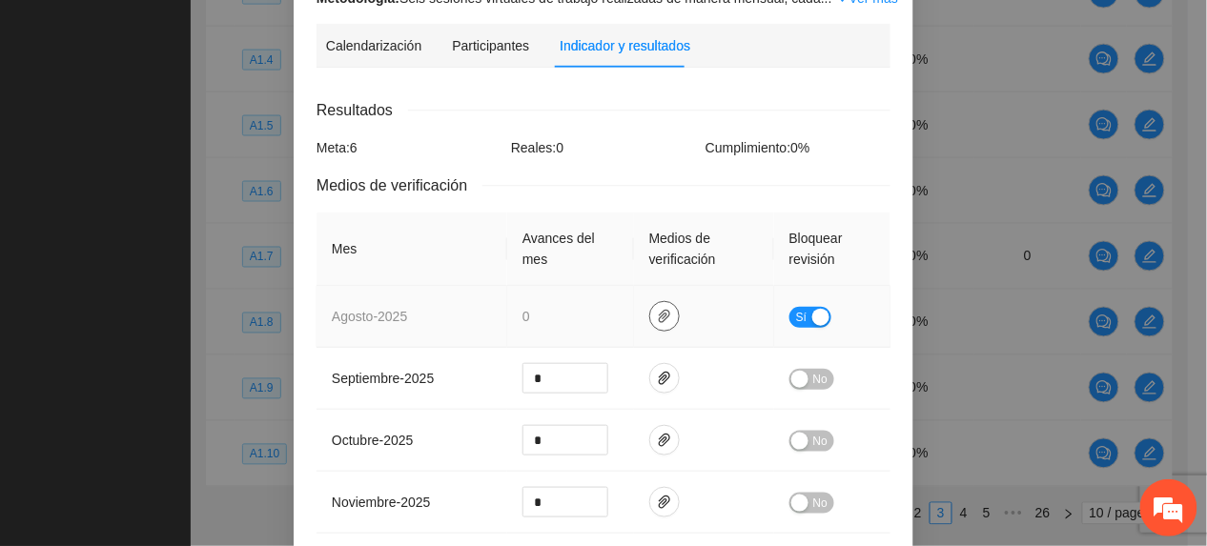
click at [658, 309] on icon "paper-clip" at bounding box center [664, 316] width 15 height 15
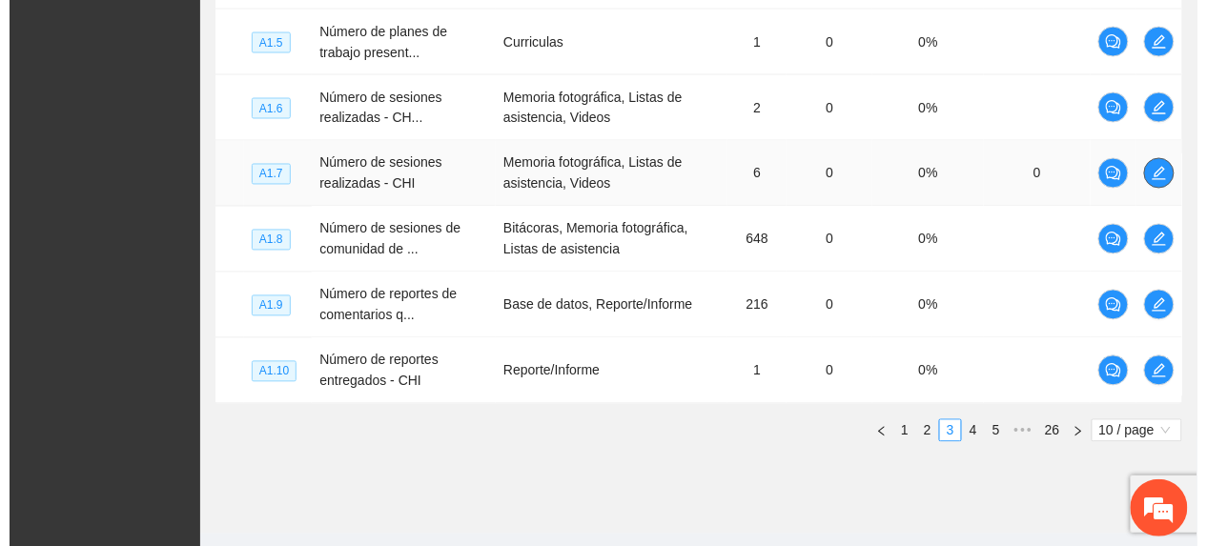
scroll to position [820, 0]
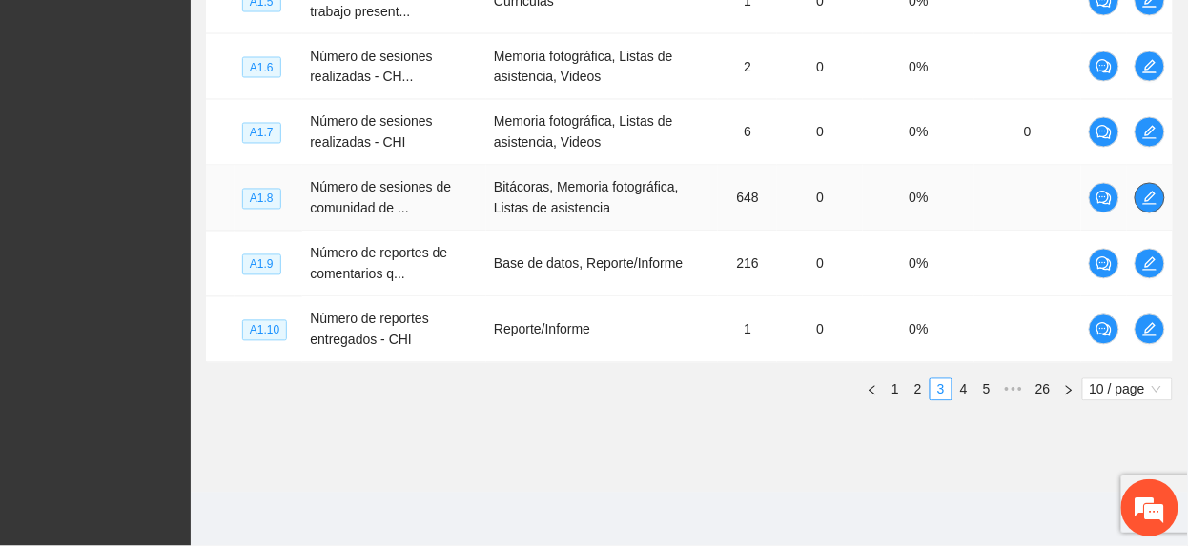
click at [1149, 195] on icon "edit" at bounding box center [1149, 198] width 13 height 13
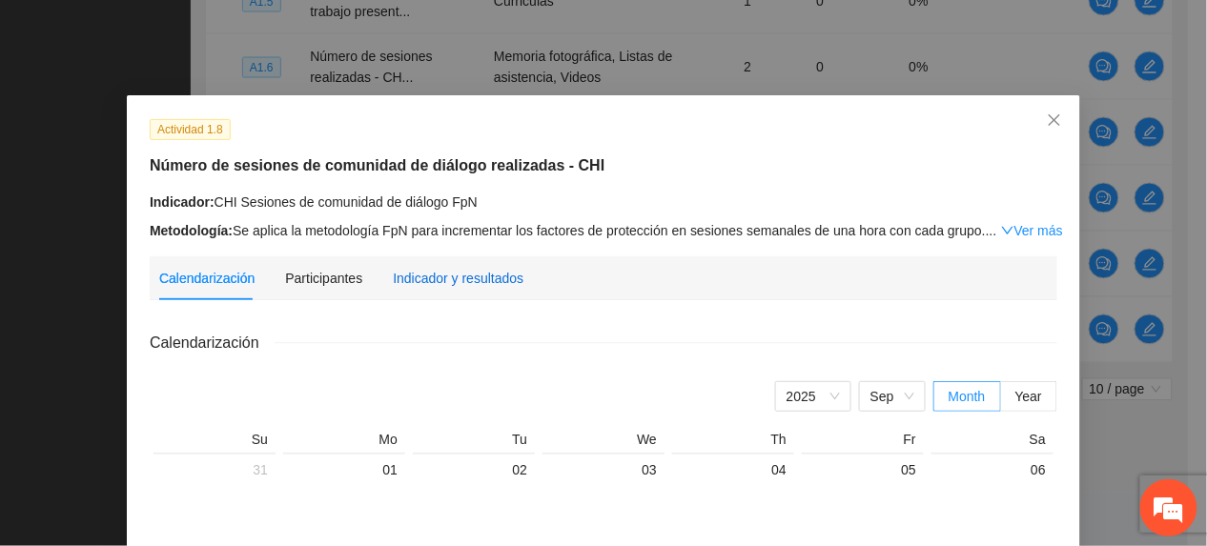
drag, startPoint x: 387, startPoint y: 283, endPoint x: 400, endPoint y: 288, distance: 14.2
click at [393, 284] on div "Indicador y resultados" at bounding box center [458, 278] width 131 height 21
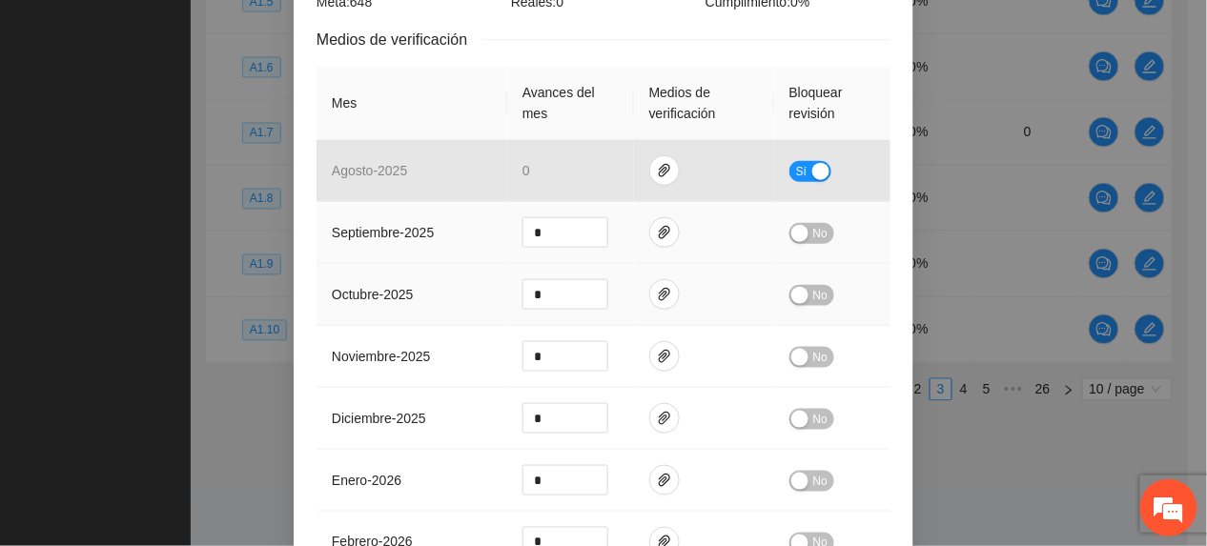
scroll to position [381, 0]
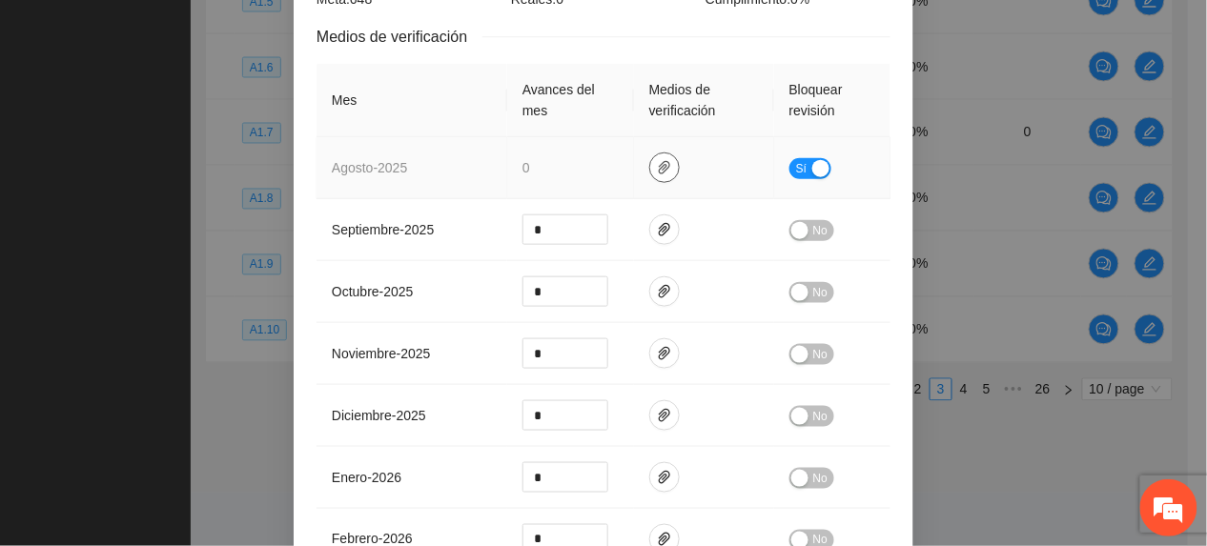
click at [657, 173] on icon "paper-clip" at bounding box center [664, 167] width 15 height 15
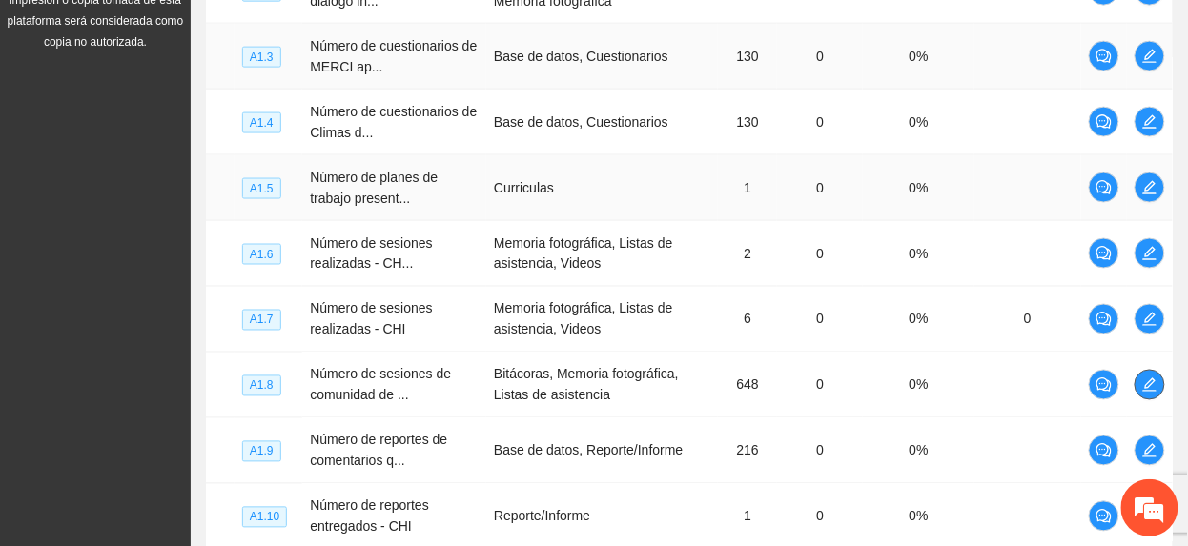
scroll to position [439, 0]
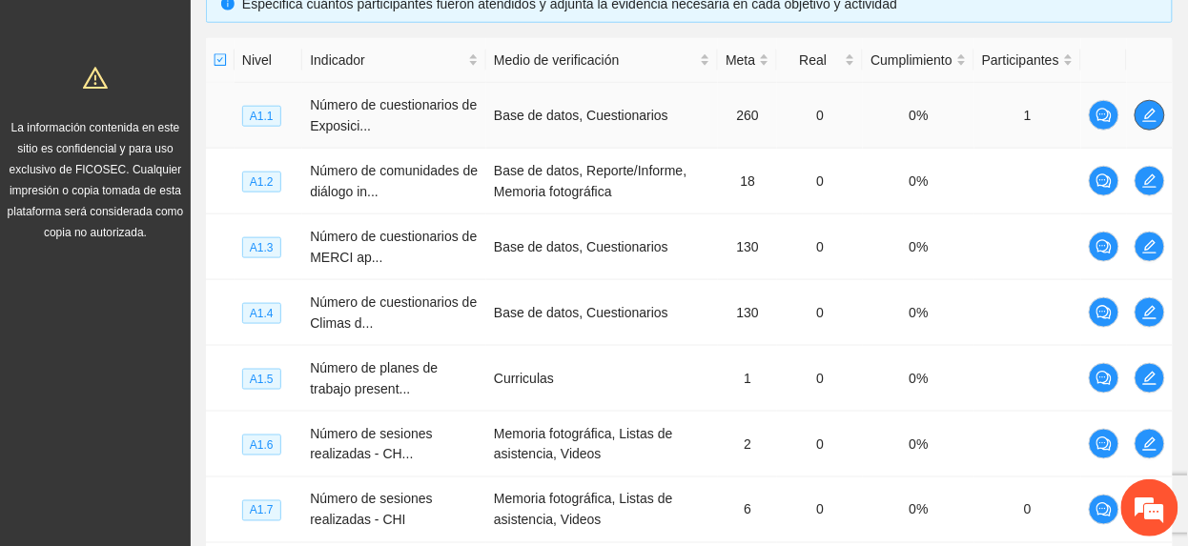
click at [1159, 114] on span "edit" at bounding box center [1149, 115] width 29 height 15
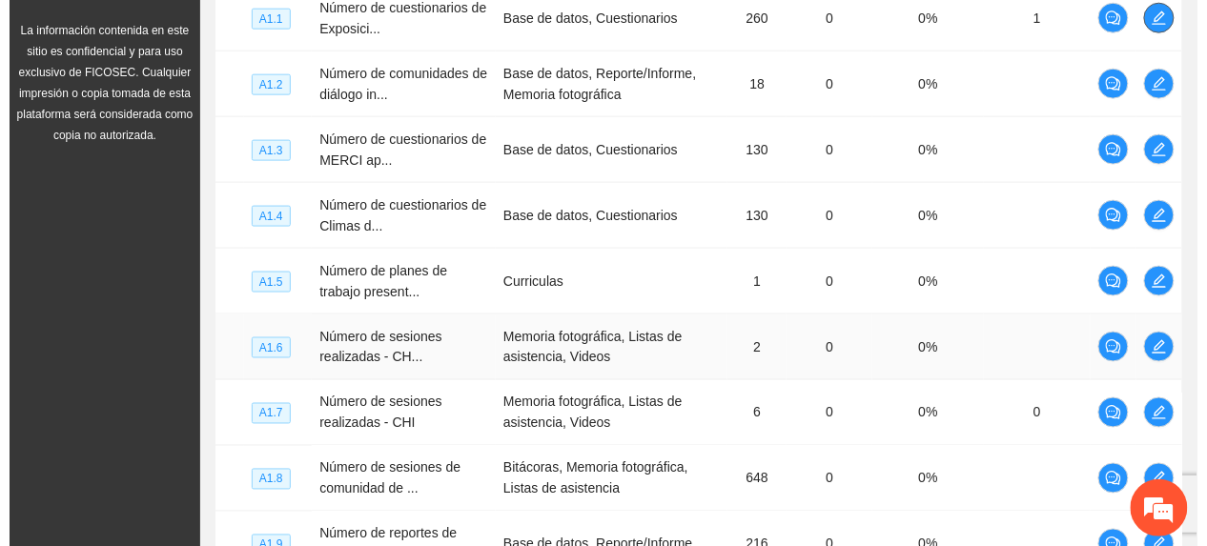
scroll to position [820, 0]
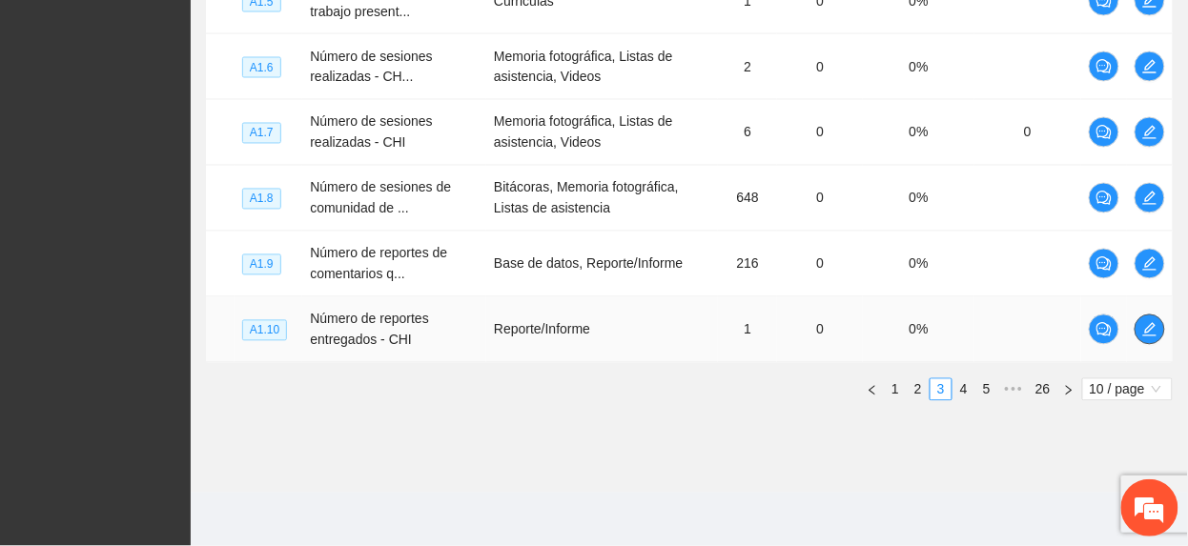
click at [1137, 333] on span "edit" at bounding box center [1149, 329] width 29 height 15
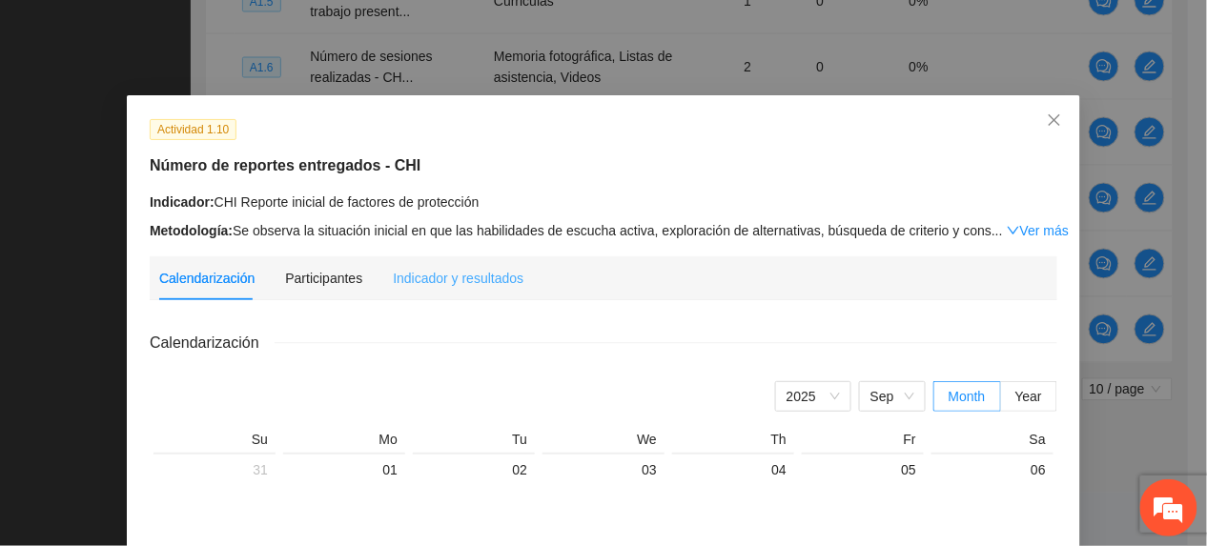
click at [478, 259] on div "Indicador y resultados" at bounding box center [458, 278] width 131 height 44
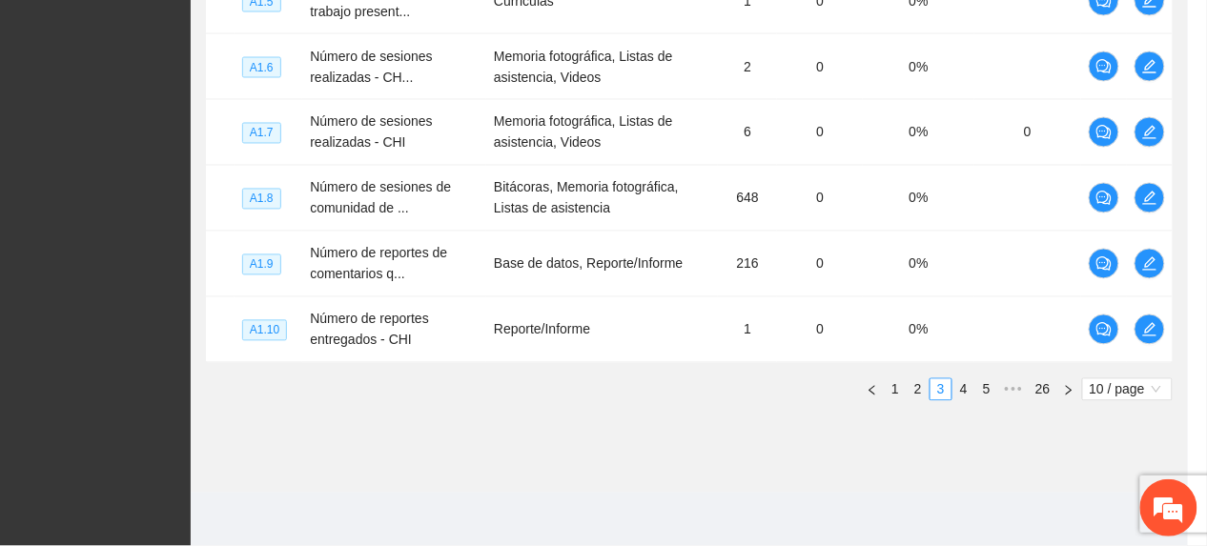
scroll to position [126, 0]
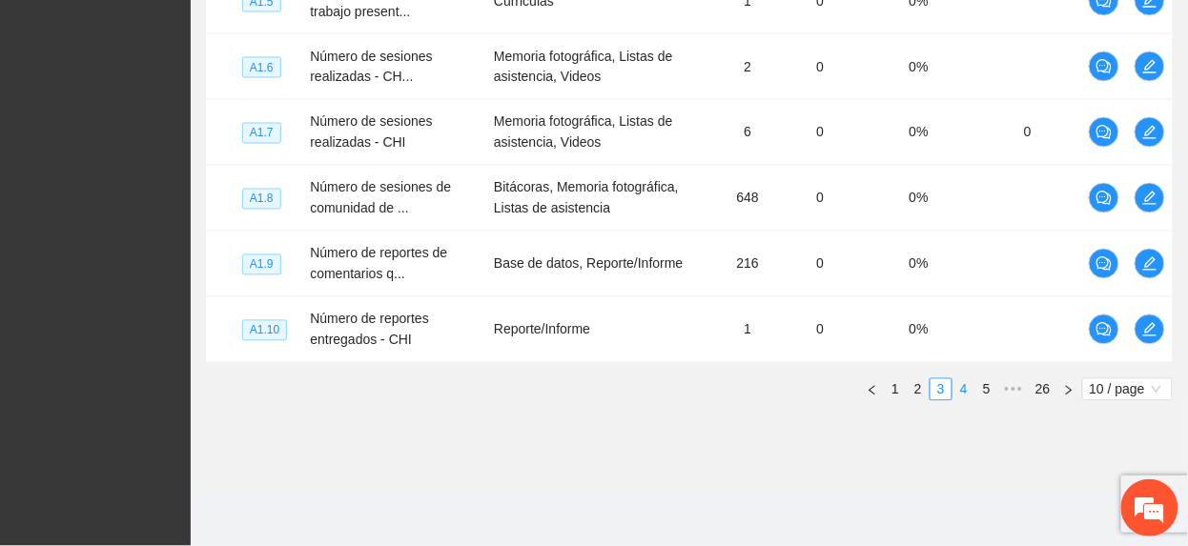
click at [961, 398] on link "4" at bounding box center [963, 389] width 21 height 21
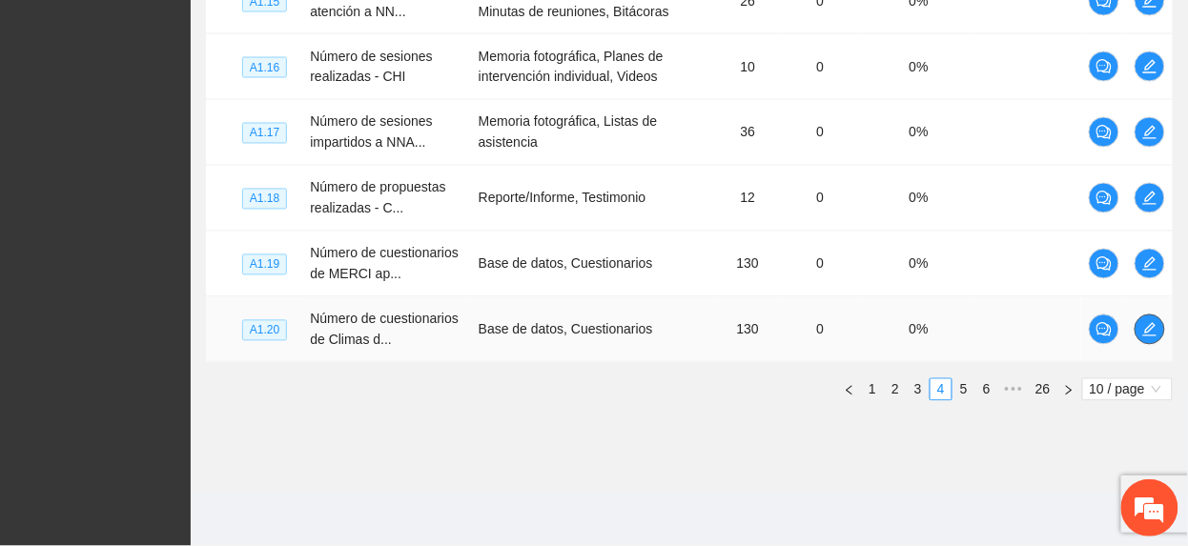
click at [1156, 329] on icon "edit" at bounding box center [1149, 329] width 15 height 15
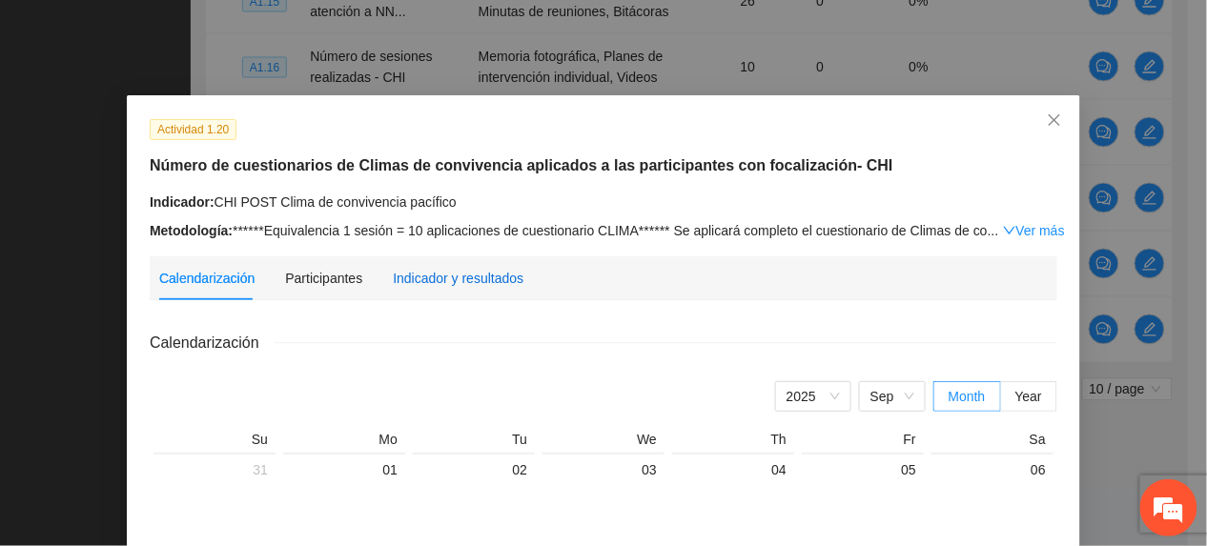
click at [473, 269] on div "Indicador y resultados" at bounding box center [458, 278] width 131 height 21
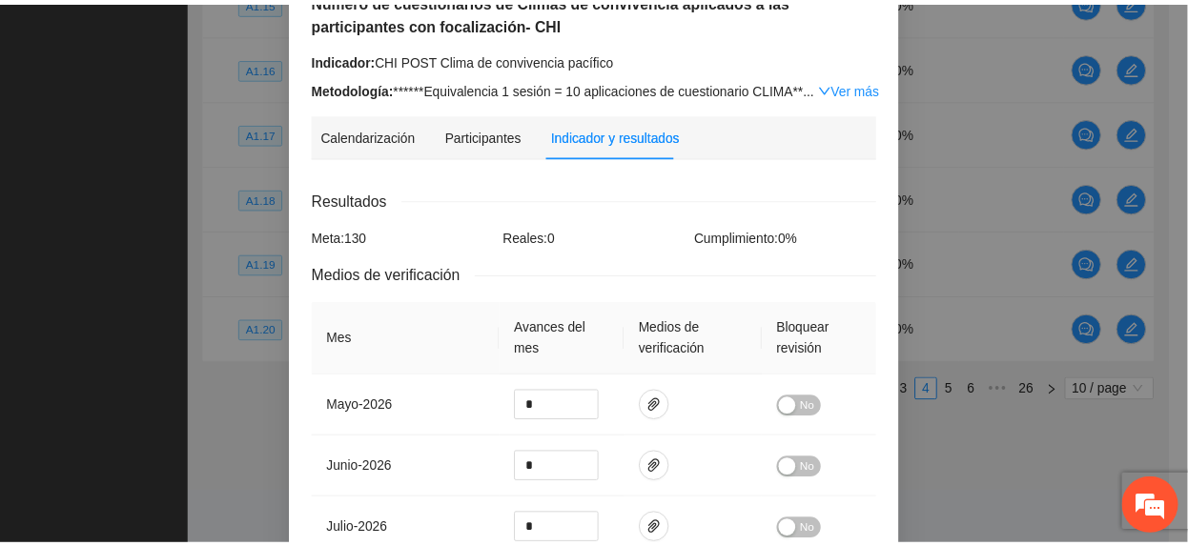
scroll to position [0, 0]
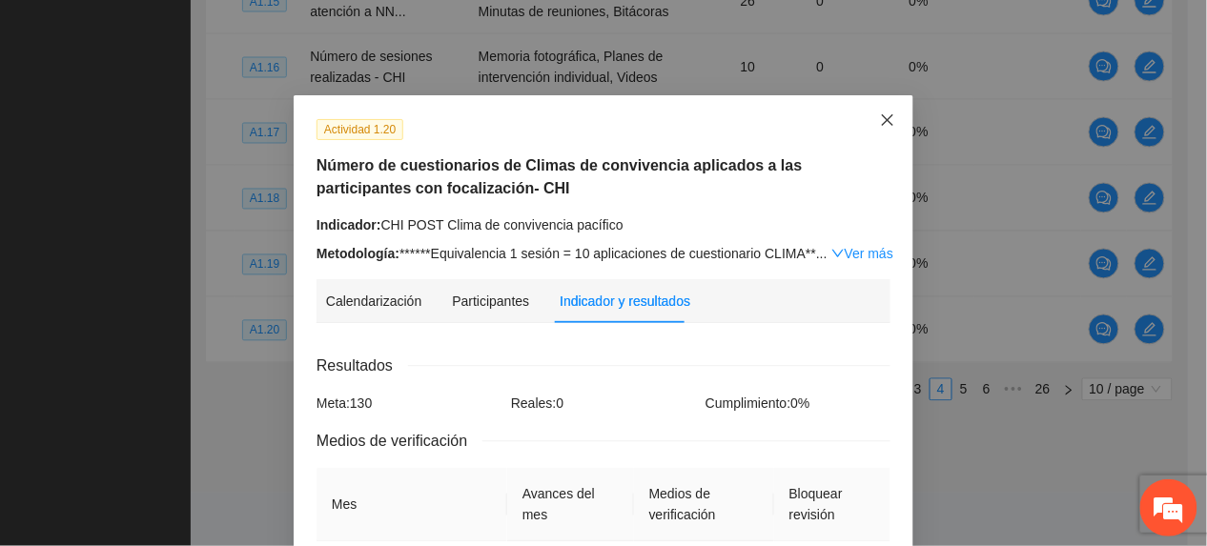
click at [881, 123] on icon "close" at bounding box center [887, 119] width 15 height 15
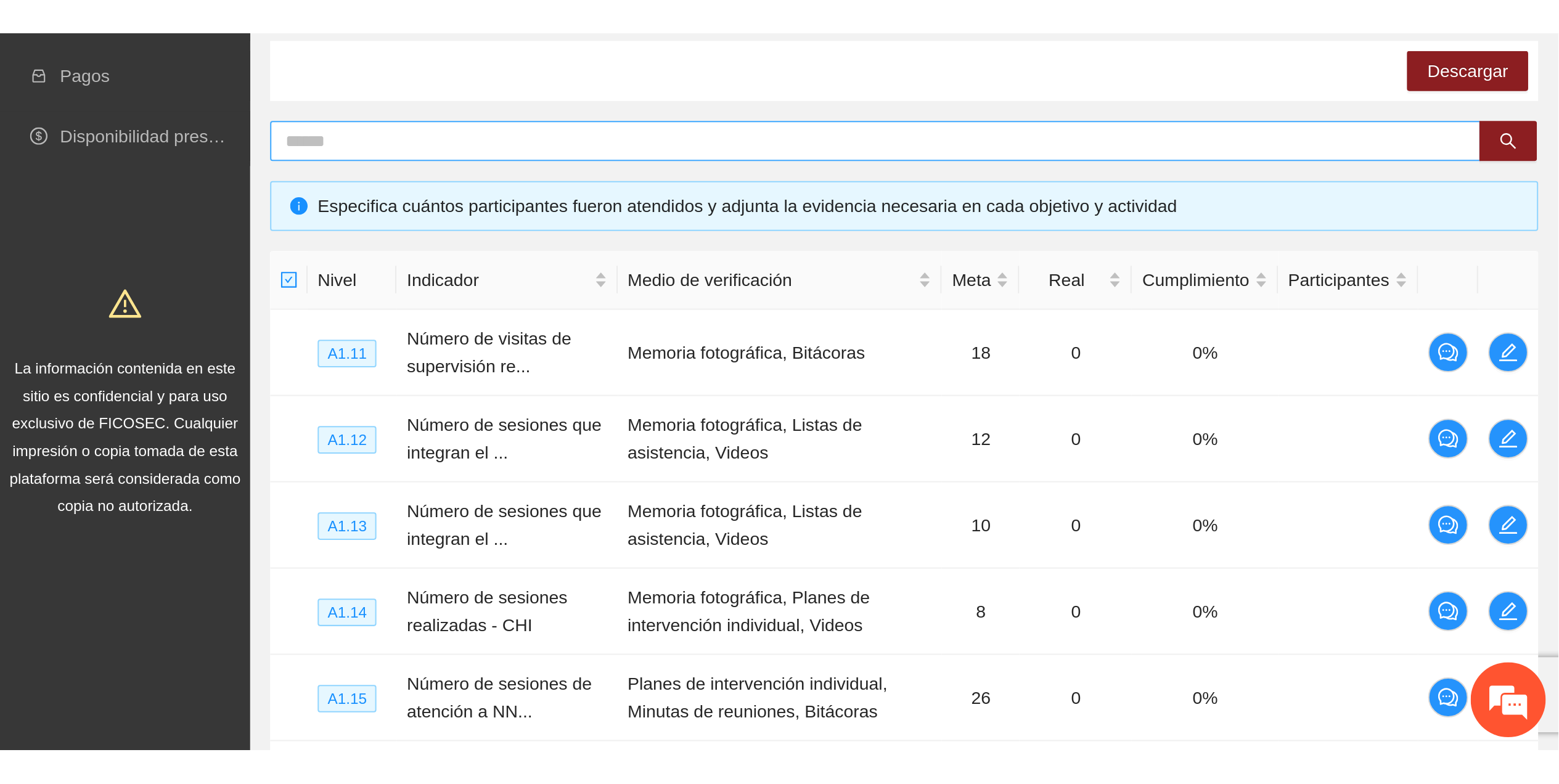
scroll to position [25, 0]
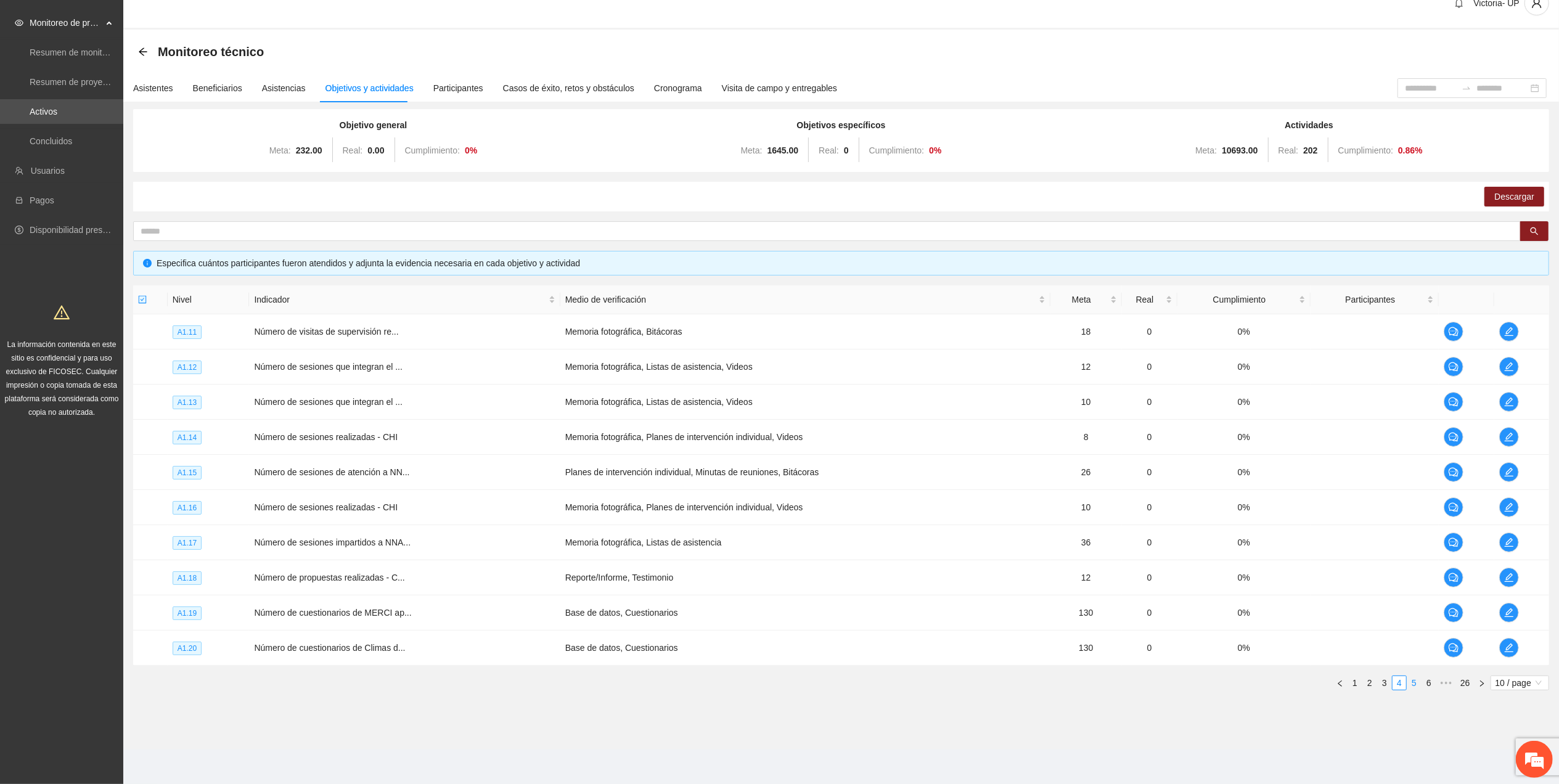
click at [780, 352] on link "5" at bounding box center [1414, 683] width 14 height 14
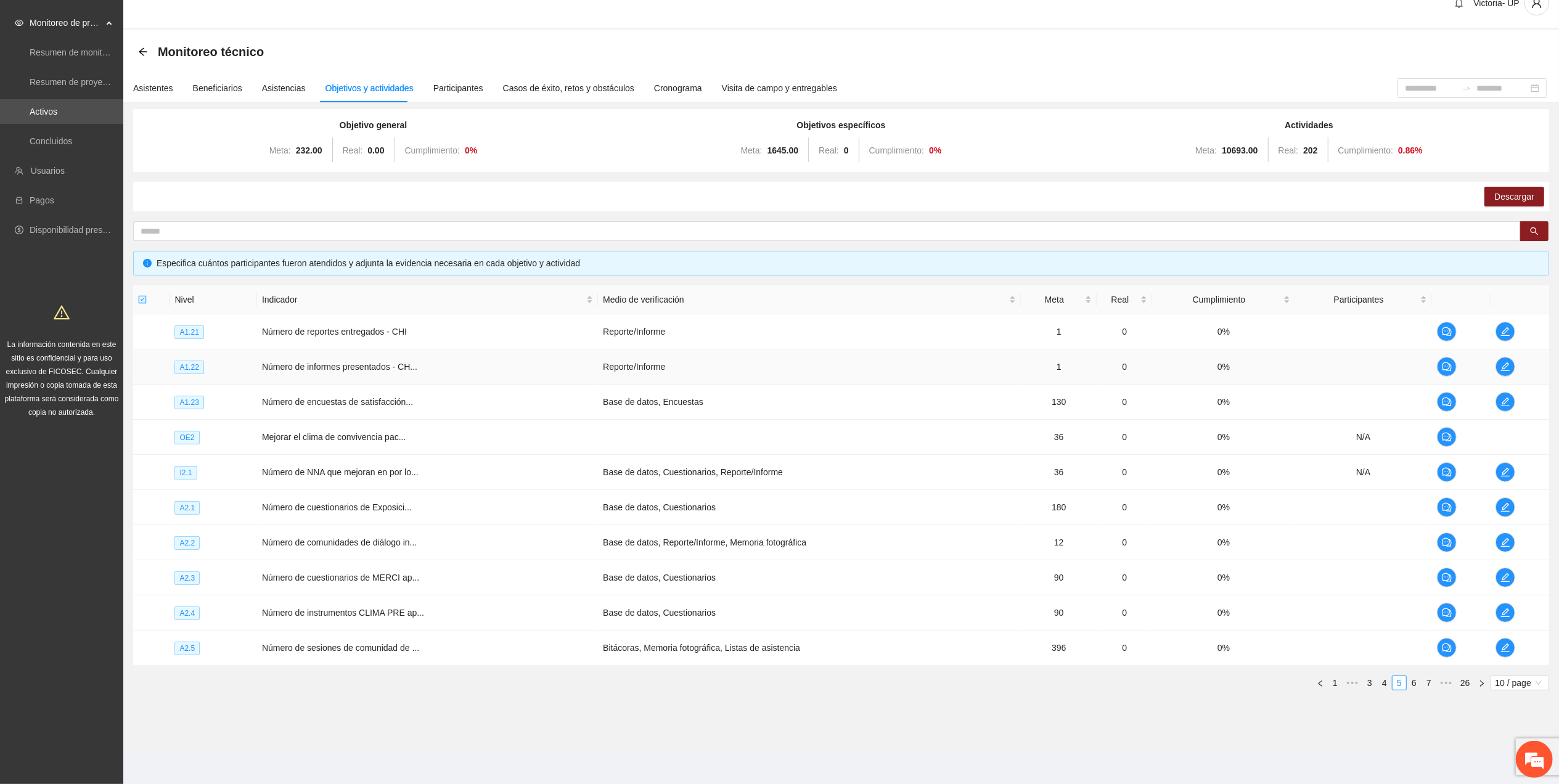
scroll to position [0, 0]
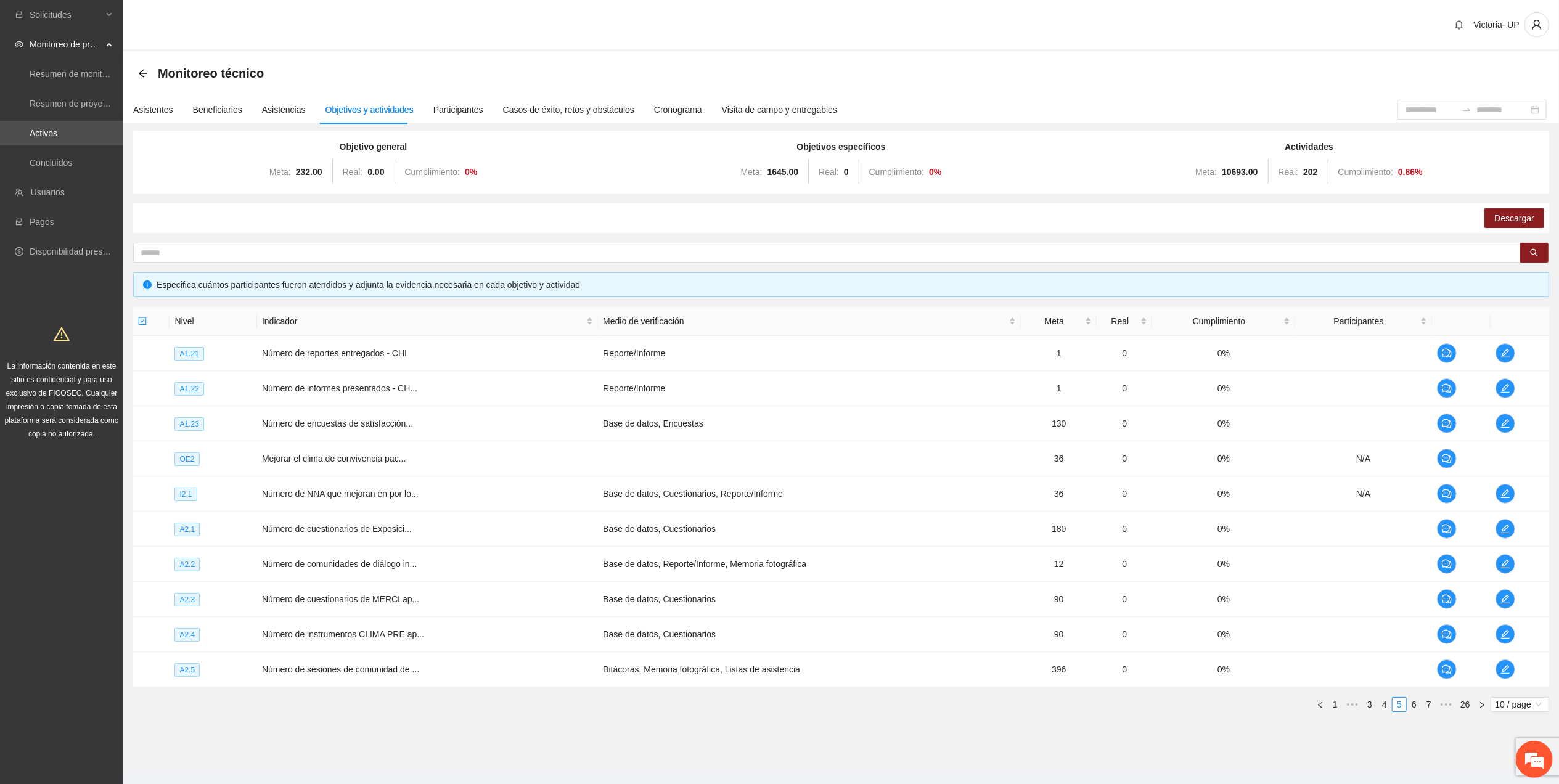
click at [140, 70] on icon "arrow-left" at bounding box center [143, 73] width 10 height 10
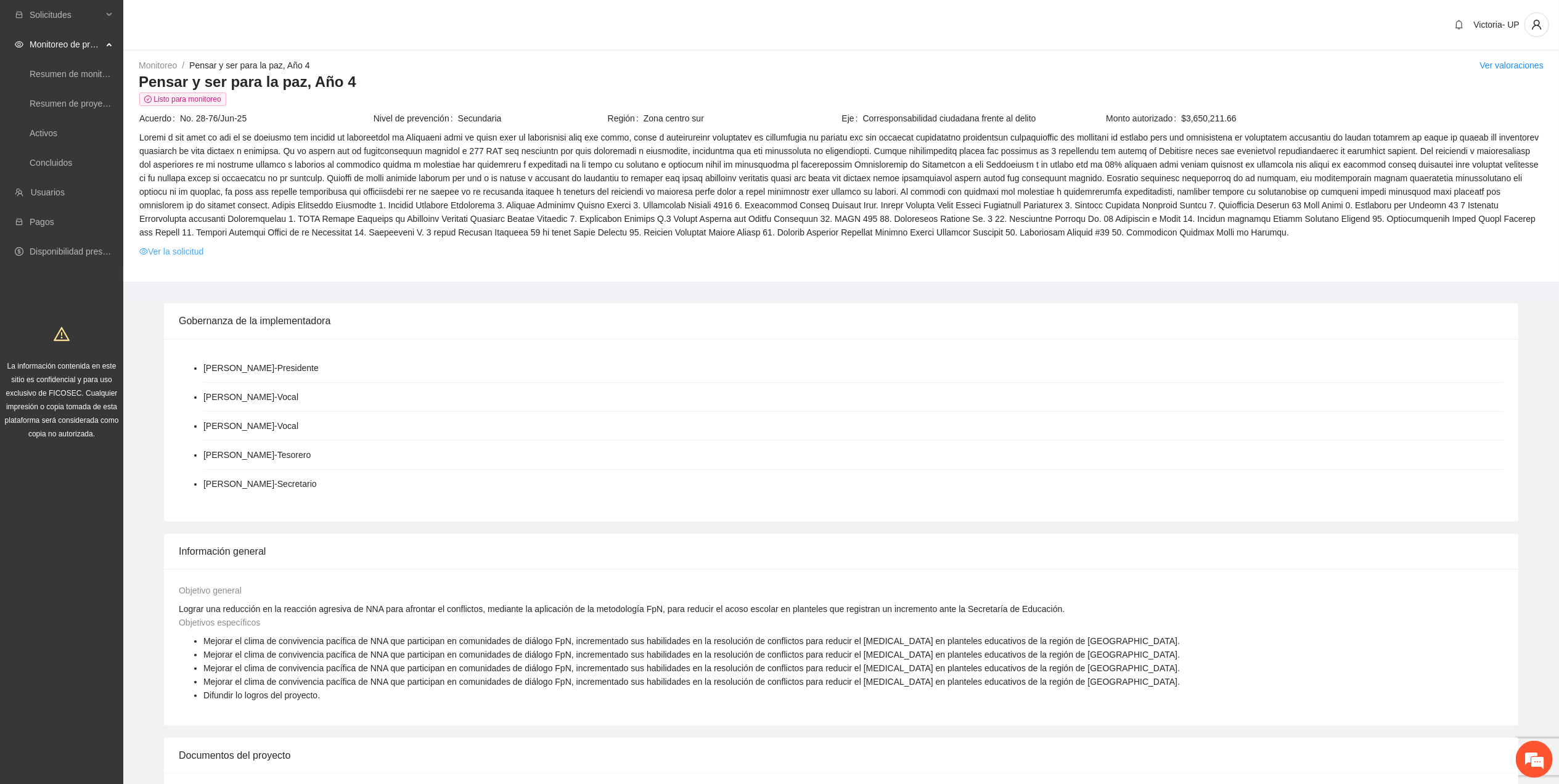
drag, startPoint x: 196, startPoint y: 246, endPoint x: 191, endPoint y: 254, distance: 9.4
click at [193, 249] on link "Ver la solicitud" at bounding box center [171, 251] width 64 height 14
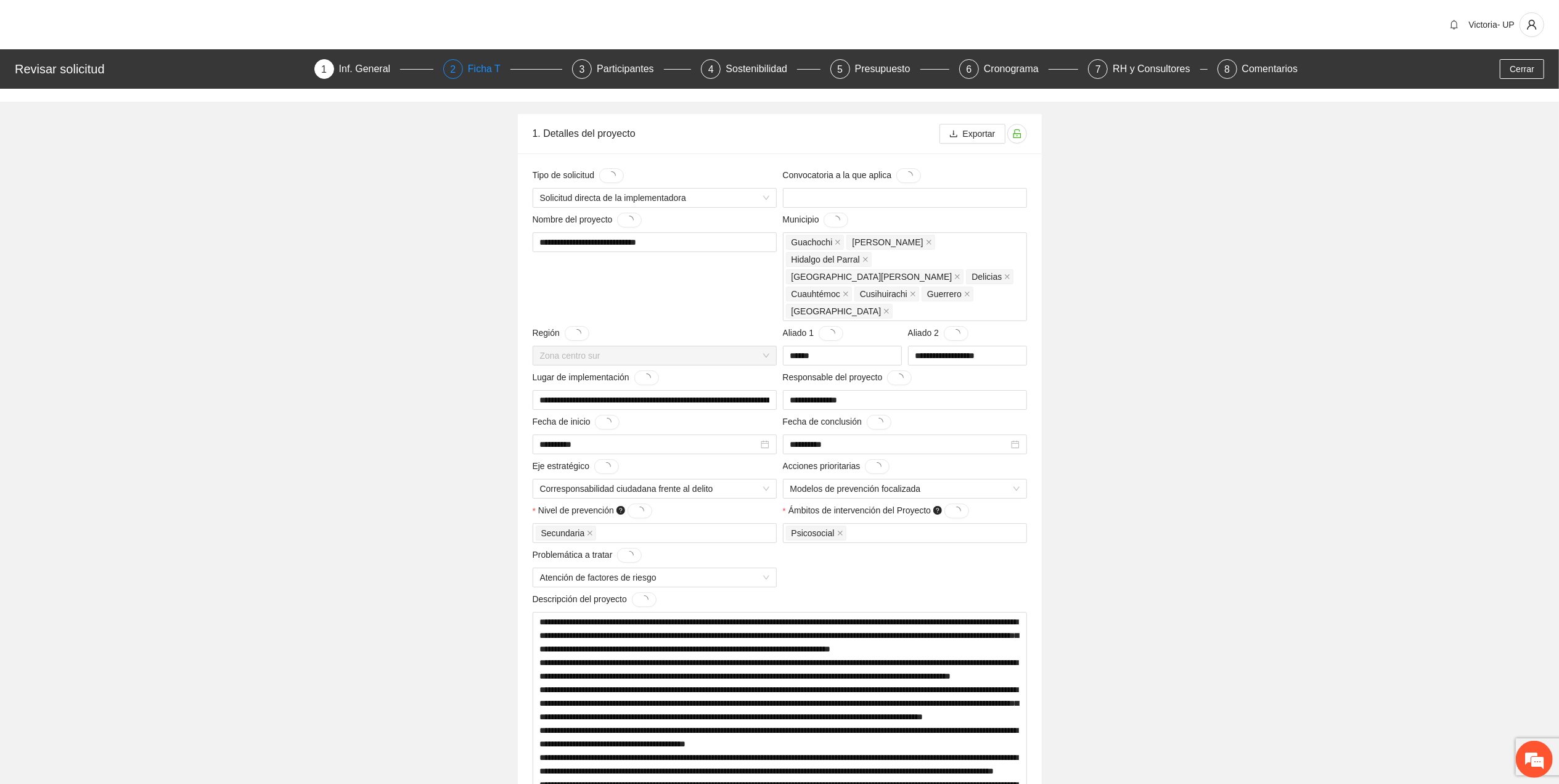
click at [480, 69] on div "Ficha T" at bounding box center [489, 69] width 43 height 20
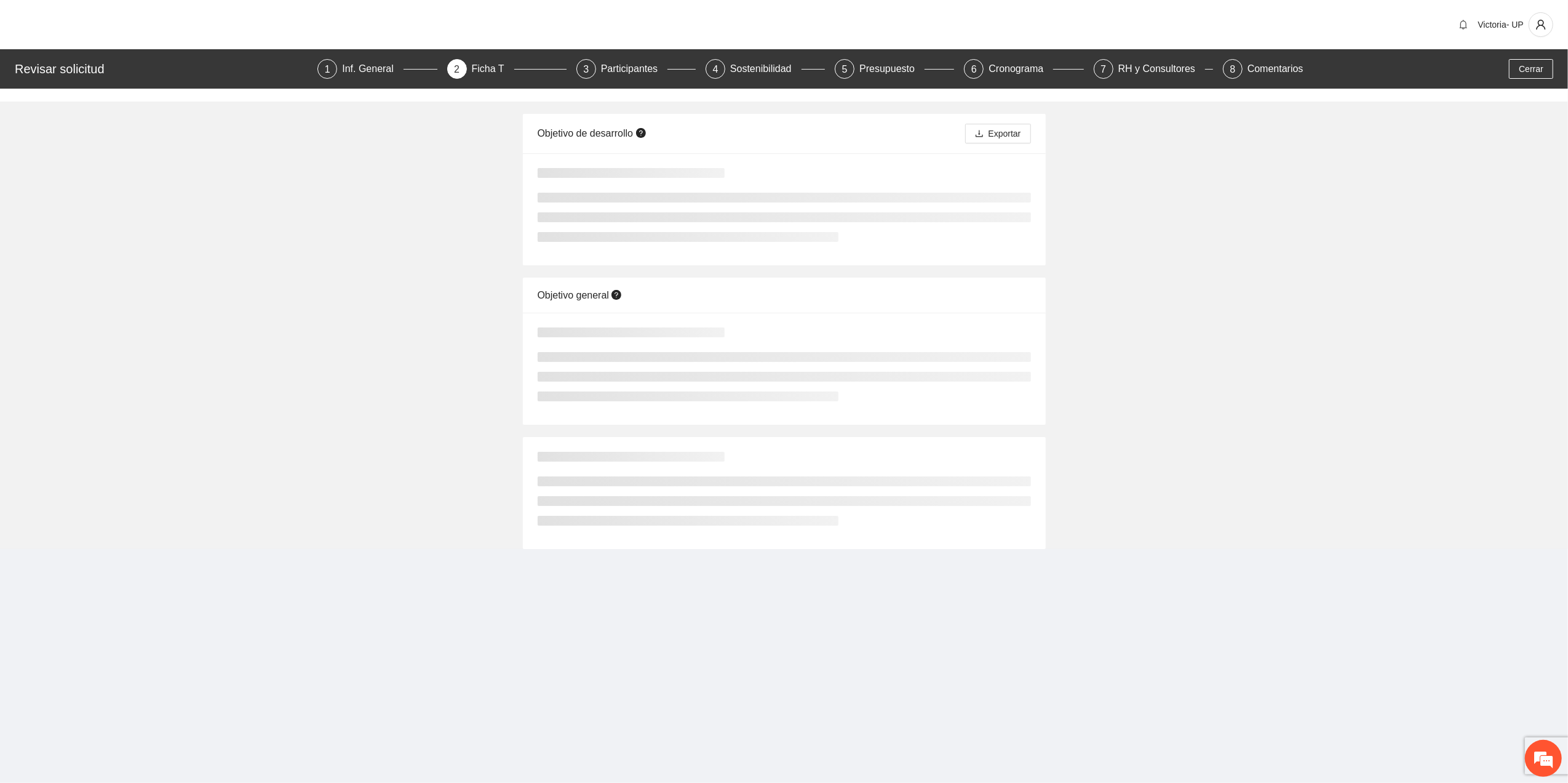
click at [778, 352] on div "Objetivo de desarrollo Exportar Objetivo general" at bounding box center [784, 318] width 1568 height 460
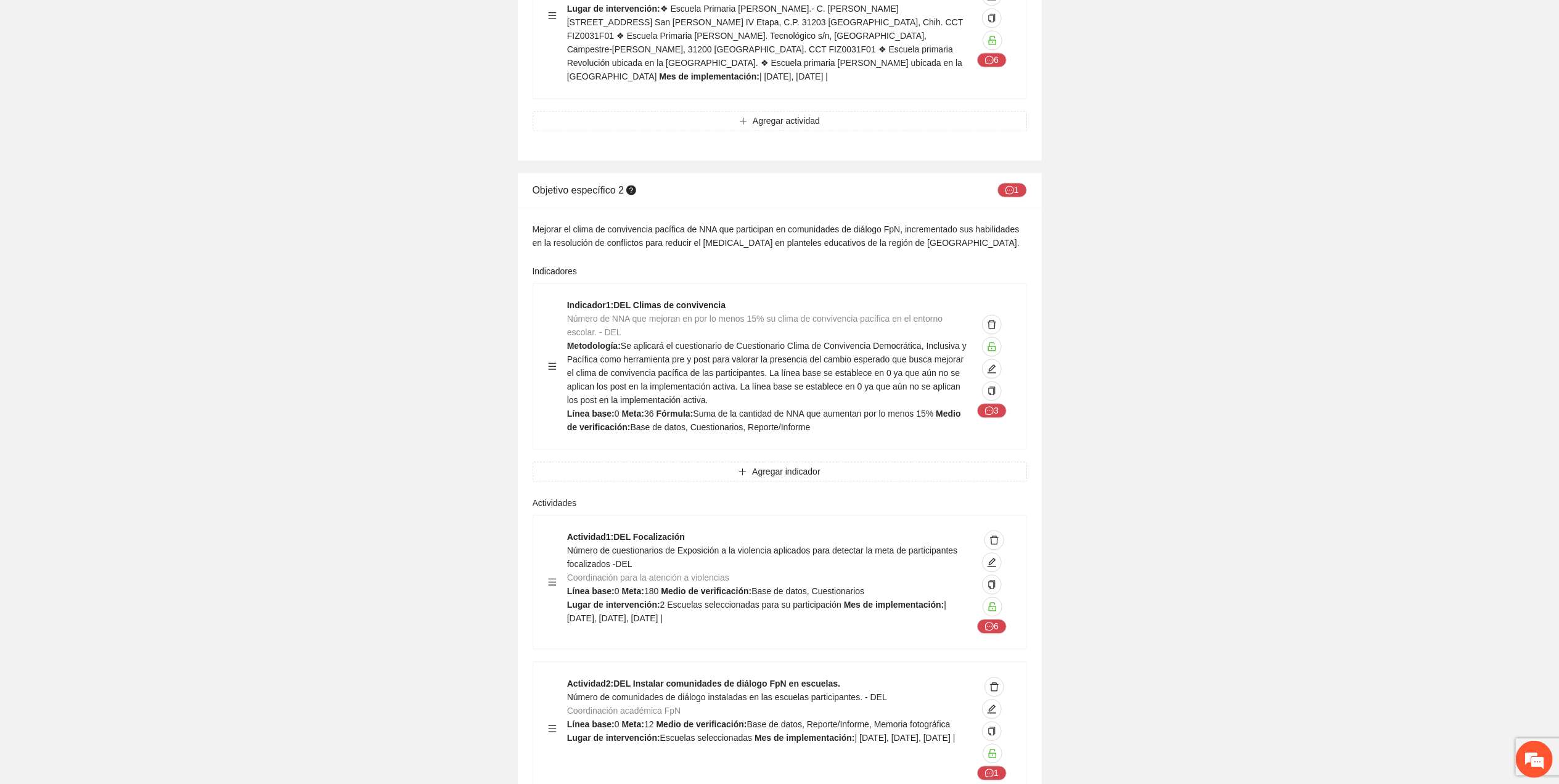
scroll to position [7306, 0]
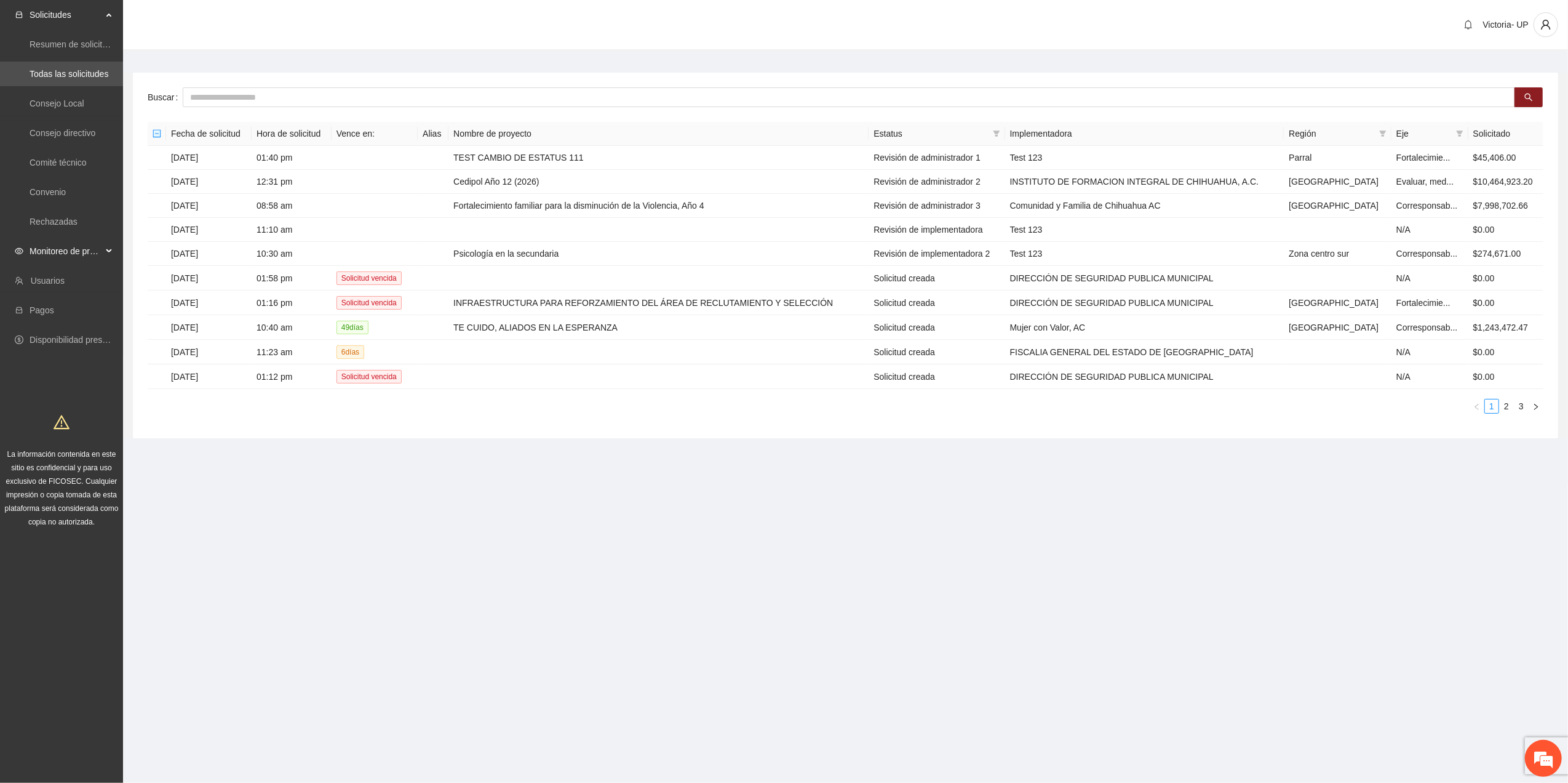
click at [74, 244] on span "Monitoreo de proyectos" at bounding box center [66, 251] width 72 height 25
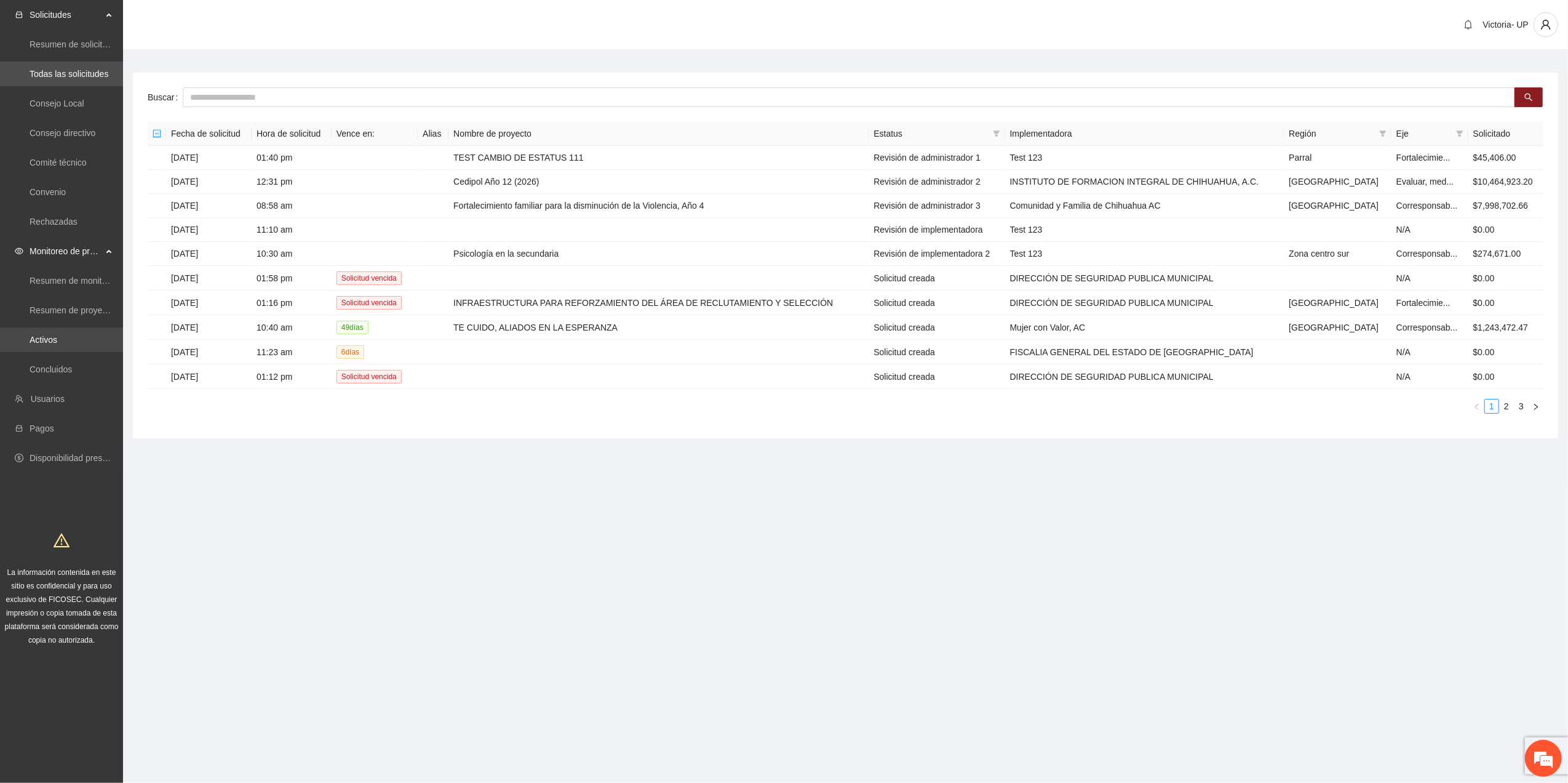
drag, startPoint x: 52, startPoint y: 343, endPoint x: 208, endPoint y: 203, distance: 209.6
click at [52, 345] on link "Activos" at bounding box center [43, 340] width 28 height 10
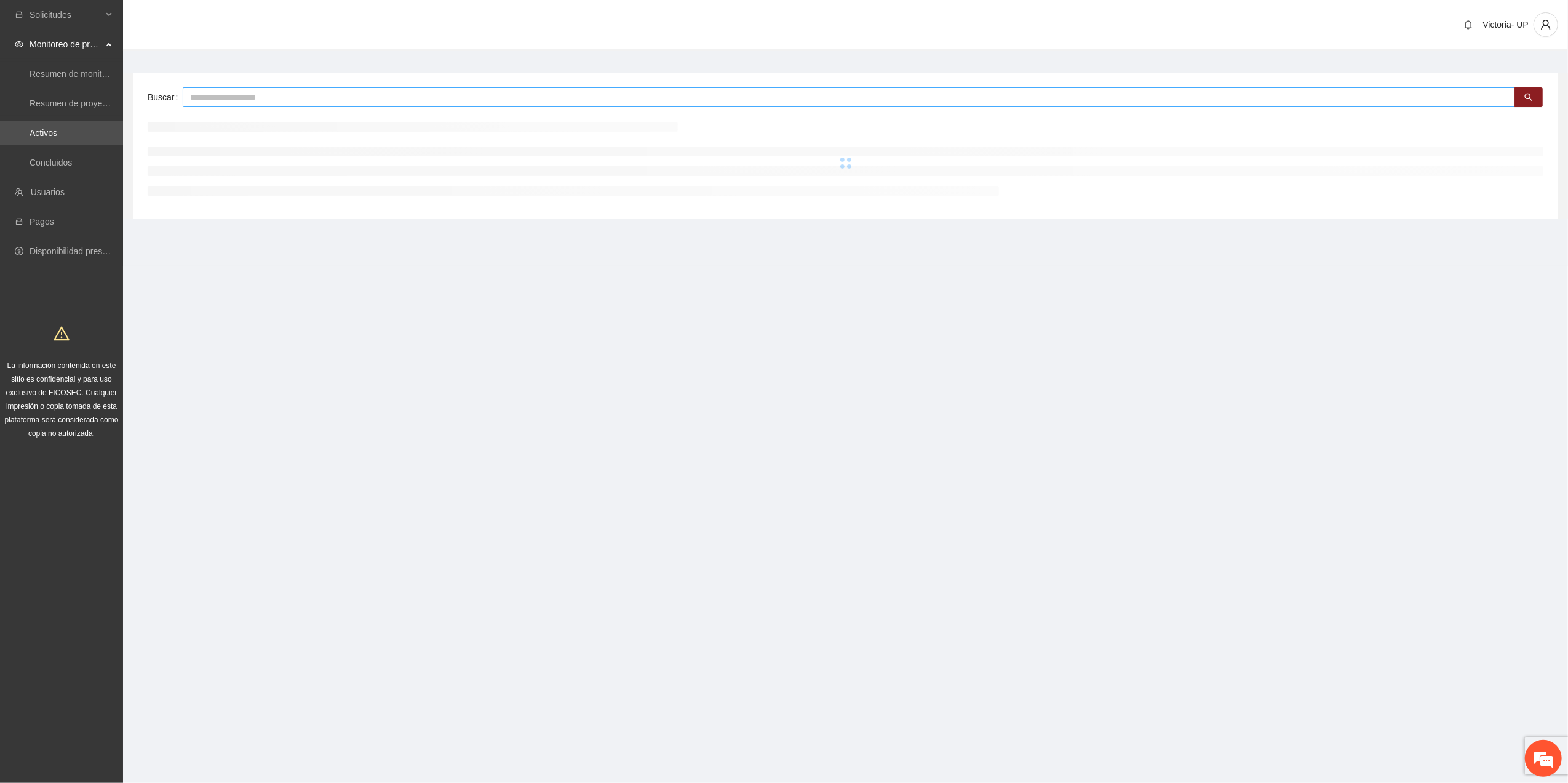
click at [234, 96] on input "text" at bounding box center [849, 97] width 1332 height 20
type input "*"
type input "******"
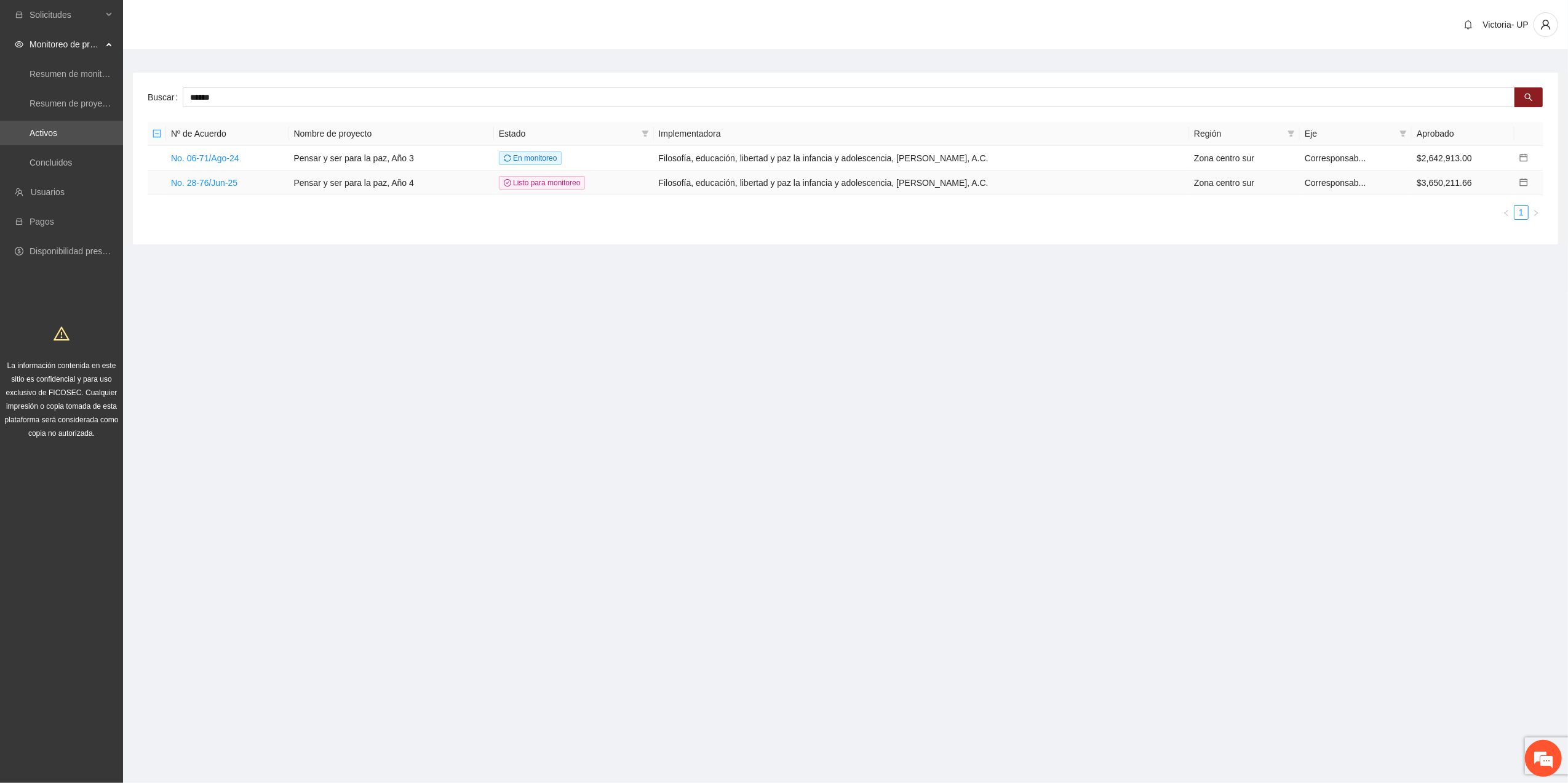
click at [187, 188] on td "No. 28-76/Jun-25" at bounding box center [227, 183] width 123 height 25
click at [182, 183] on link "No. 28-76/Jun-25" at bounding box center [204, 182] width 66 height 10
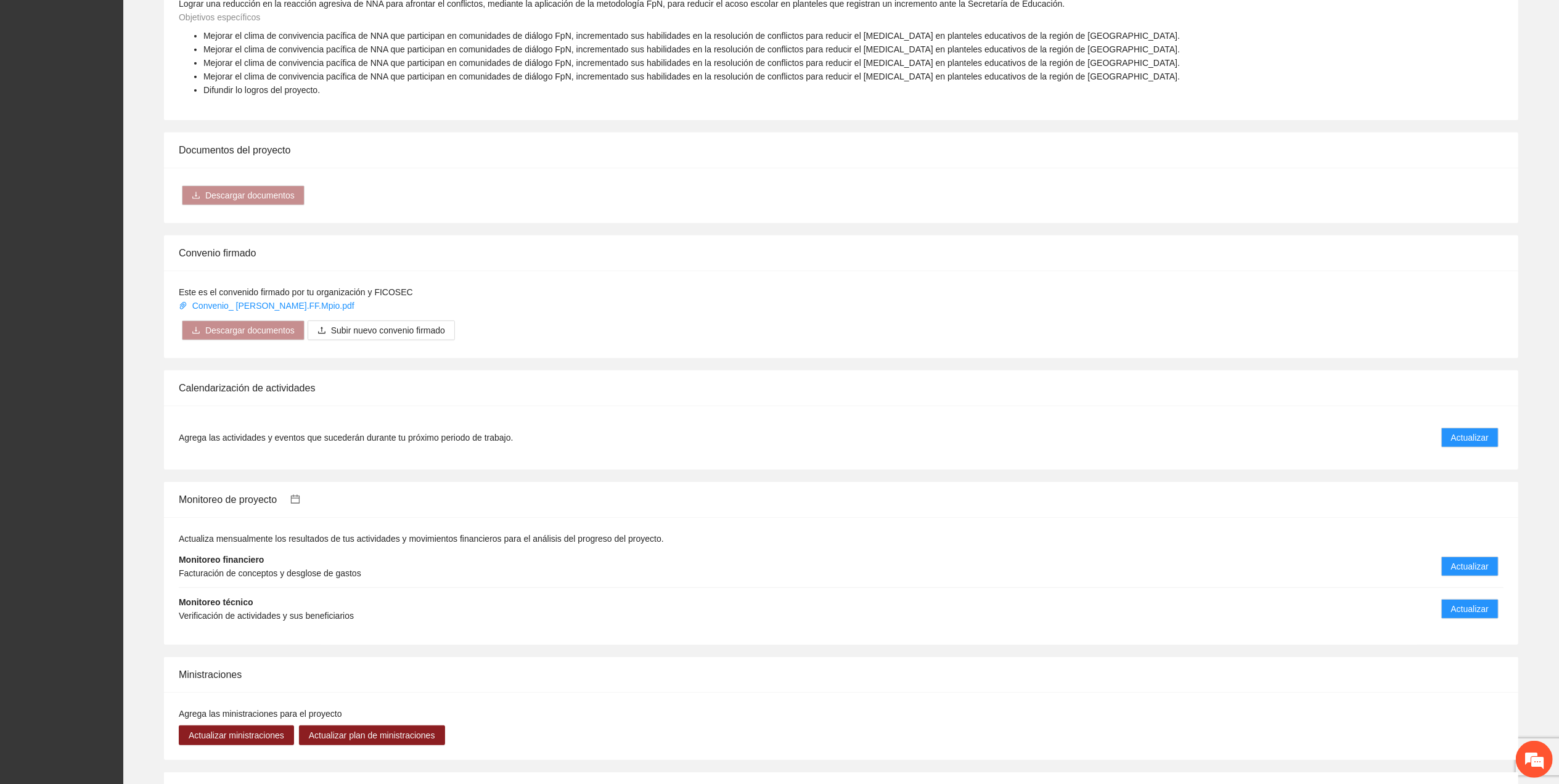
scroll to position [814, 0]
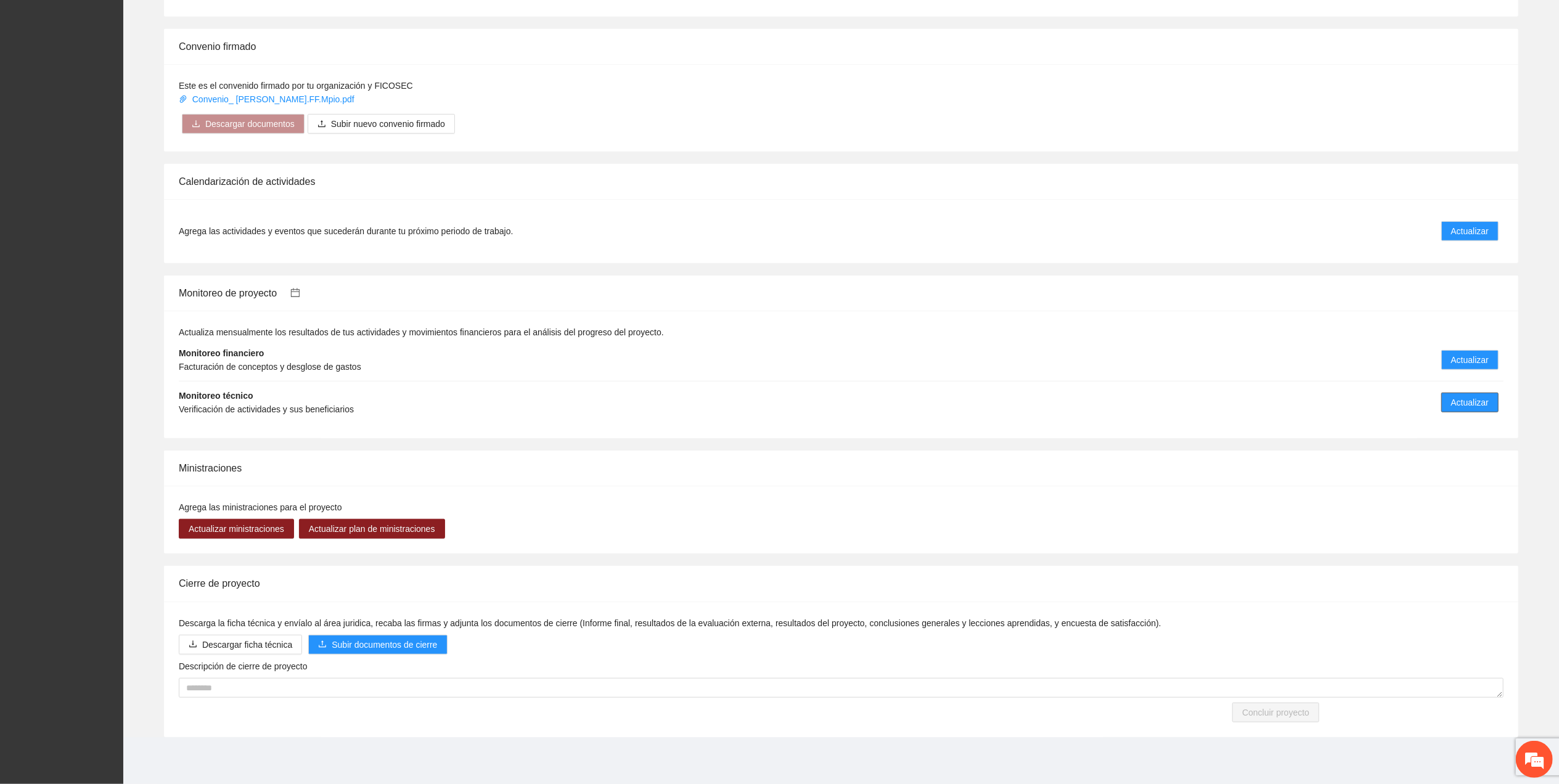
click at [1488, 407] on span "Actualizar" at bounding box center [1470, 402] width 38 height 14
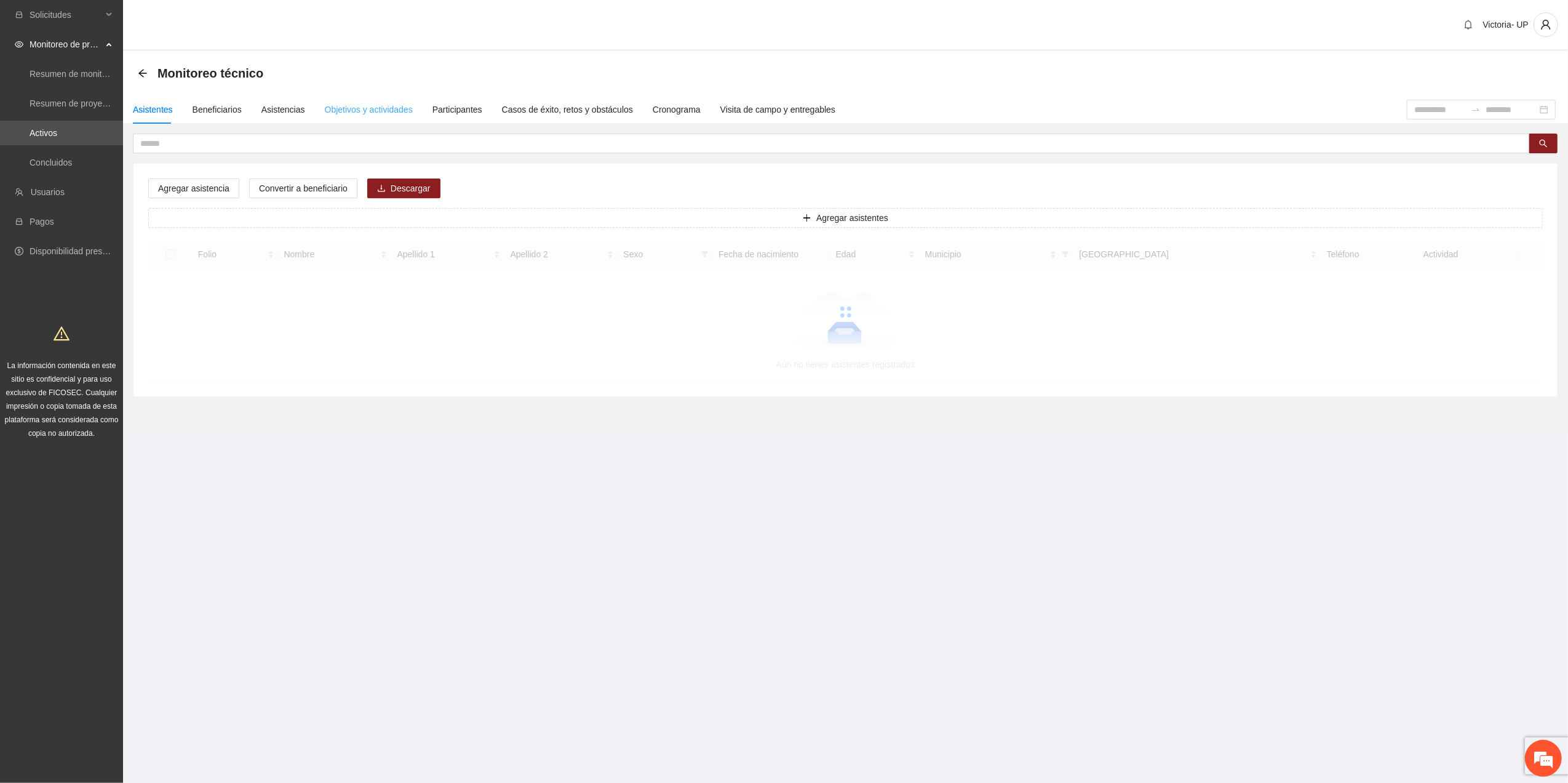
click at [373, 121] on div "Objetivos y actividades" at bounding box center [368, 110] width 88 height 28
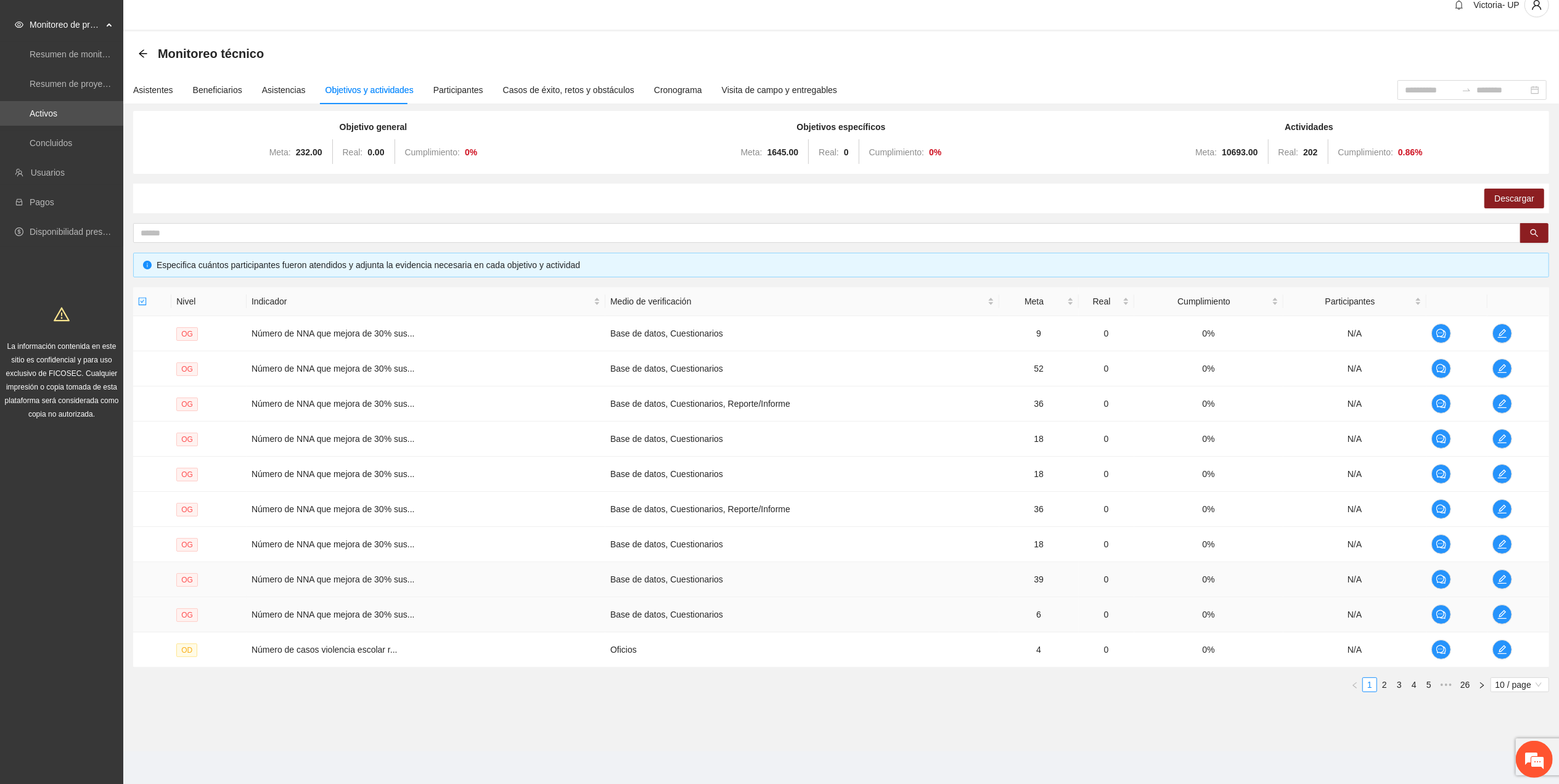
scroll to position [25, 0]
click at [1383, 683] on link "2" at bounding box center [1384, 683] width 14 height 14
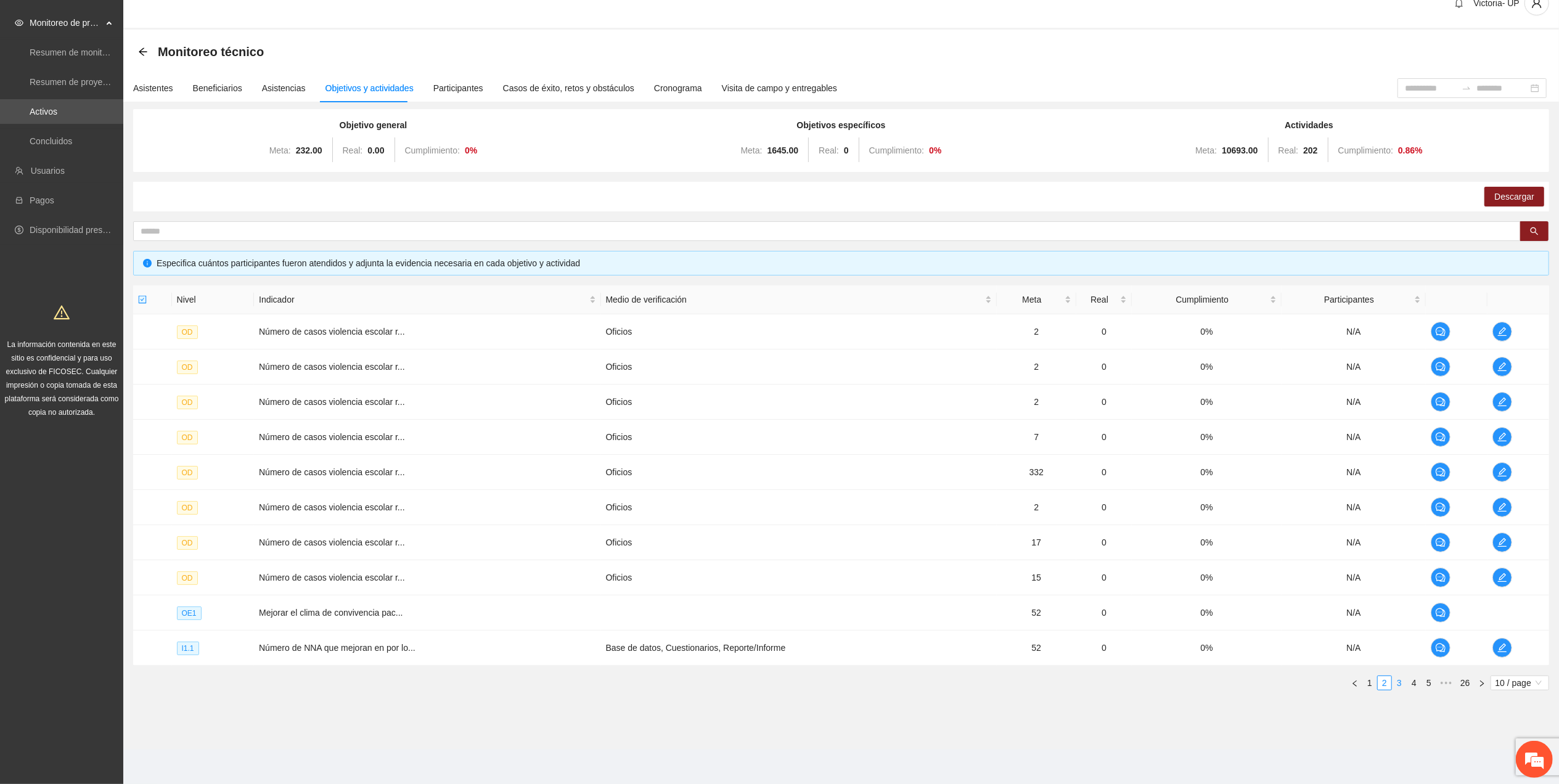
click at [1399, 685] on link "3" at bounding box center [1399, 683] width 14 height 14
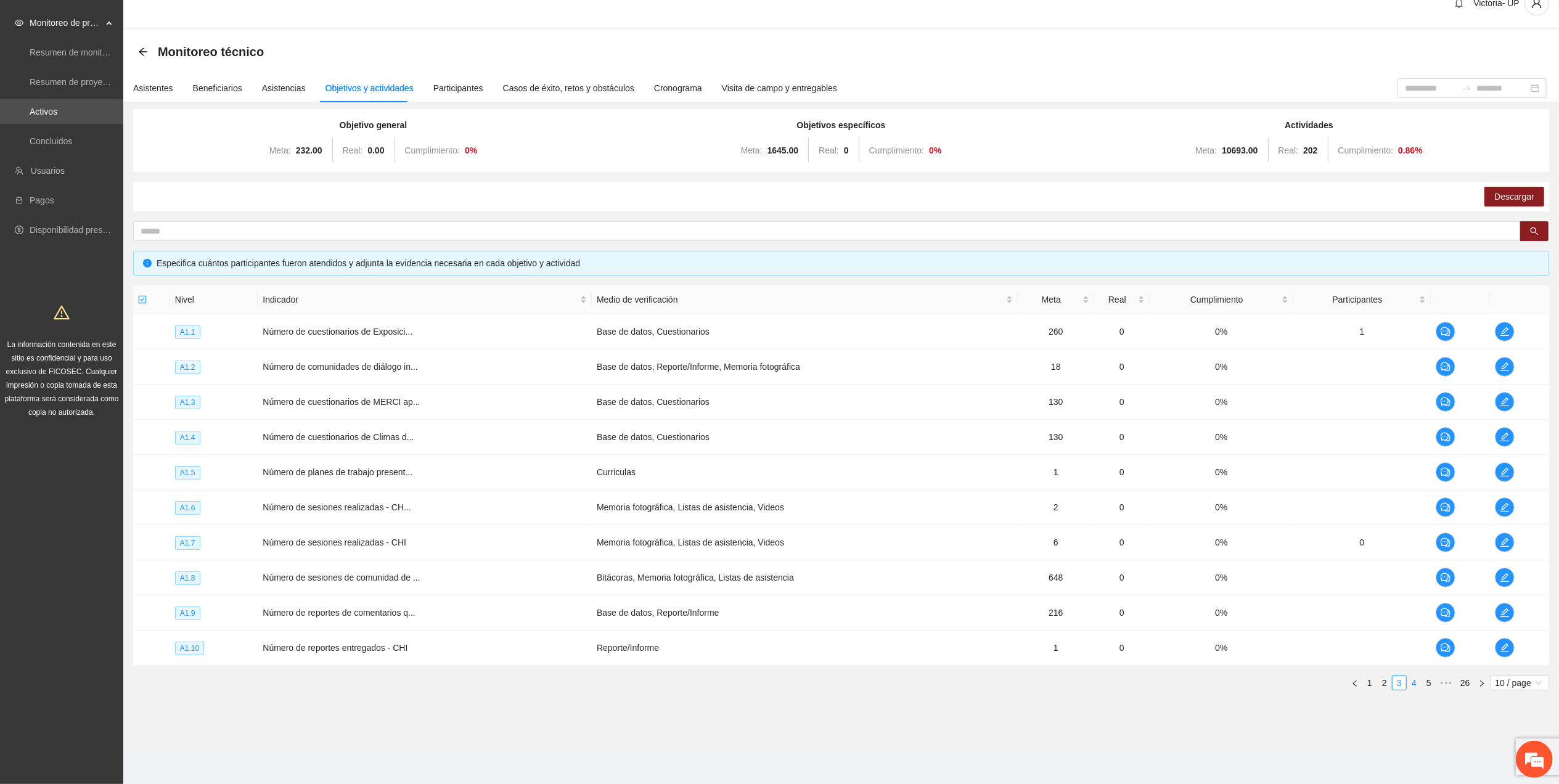
click at [1415, 683] on link "4" at bounding box center [1414, 683] width 14 height 14
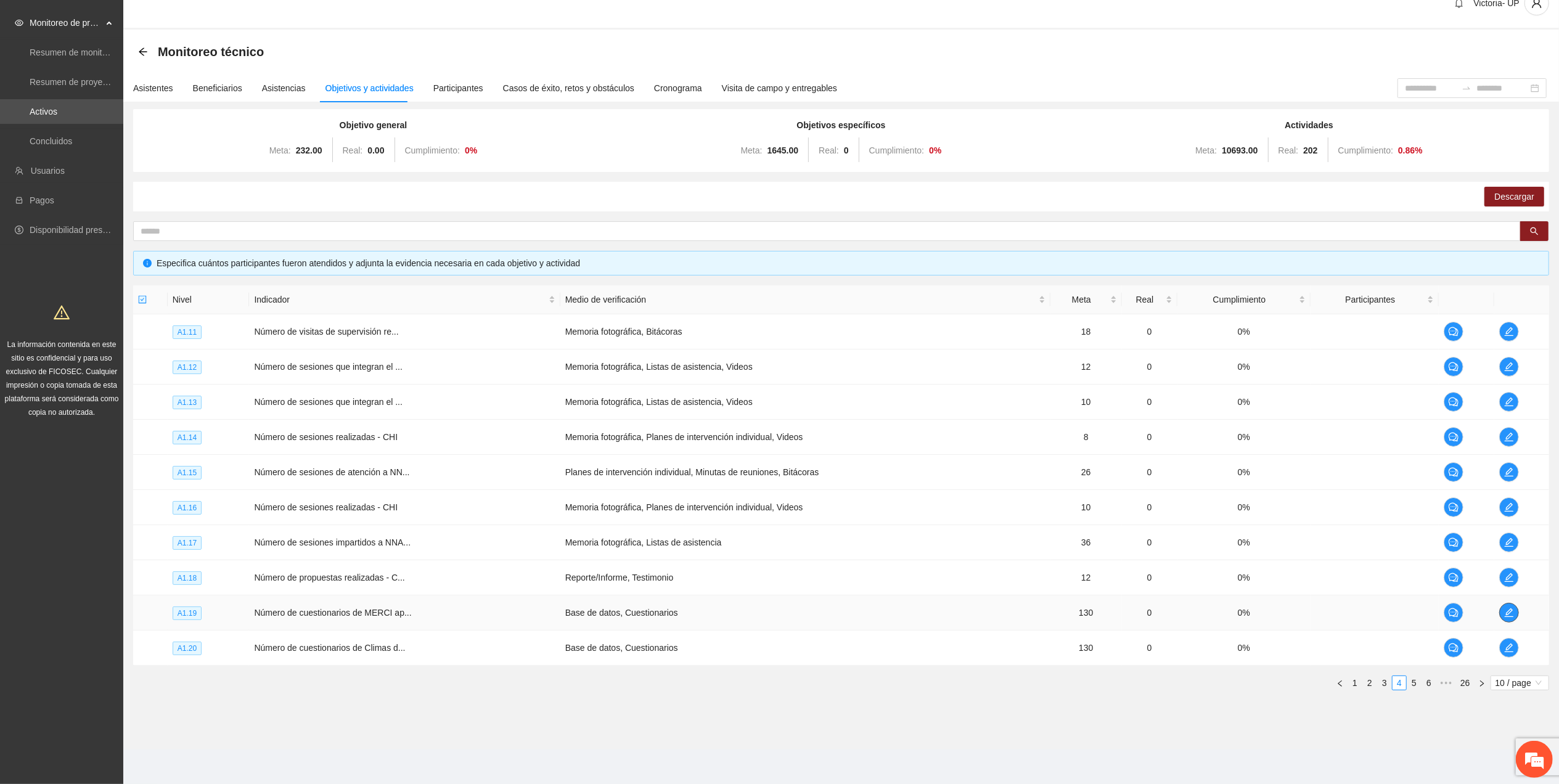
click at [1509, 609] on icon "edit" at bounding box center [1509, 612] width 10 height 10
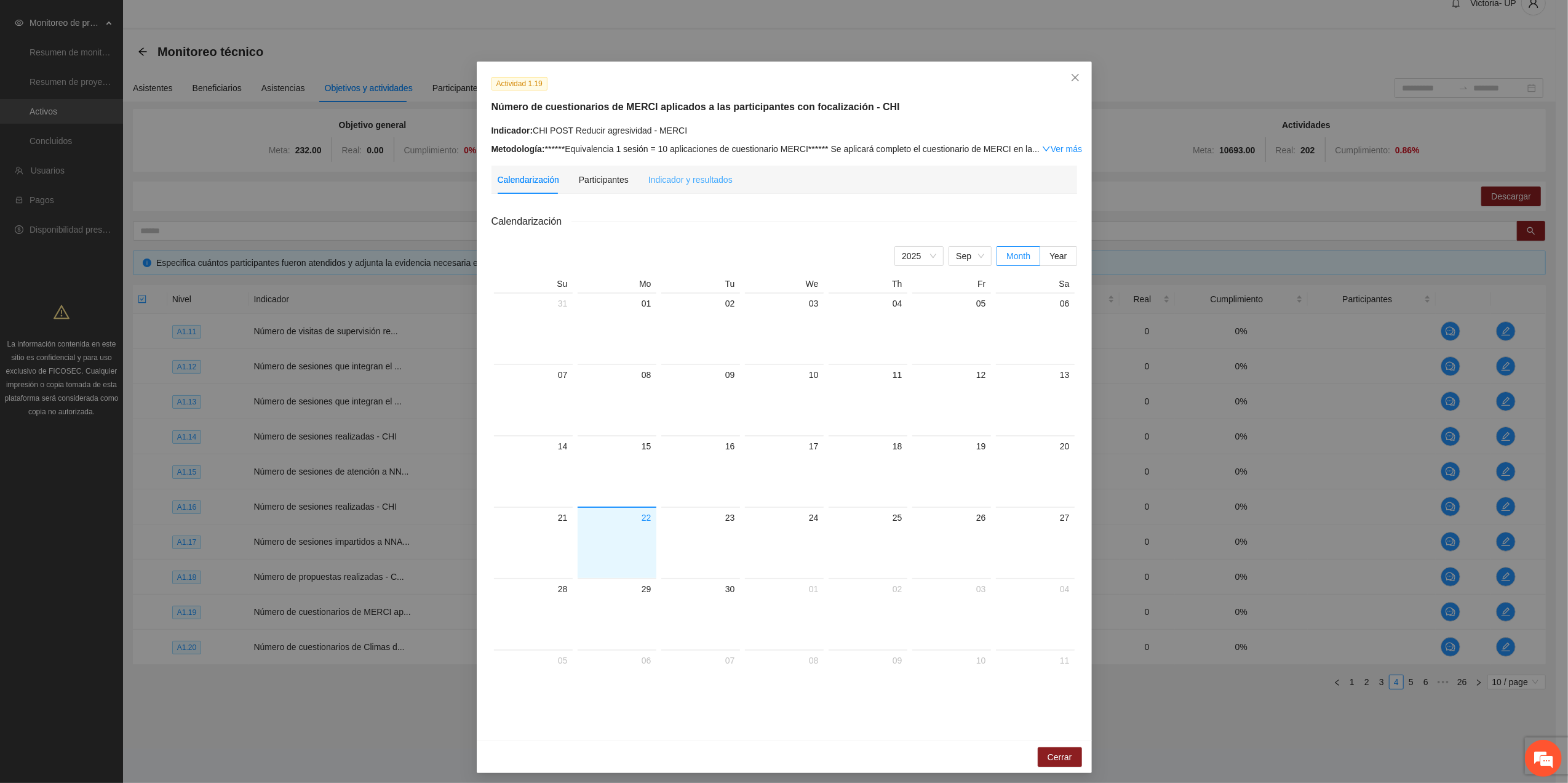
click at [658, 171] on div "Indicador y resultados" at bounding box center [690, 179] width 85 height 28
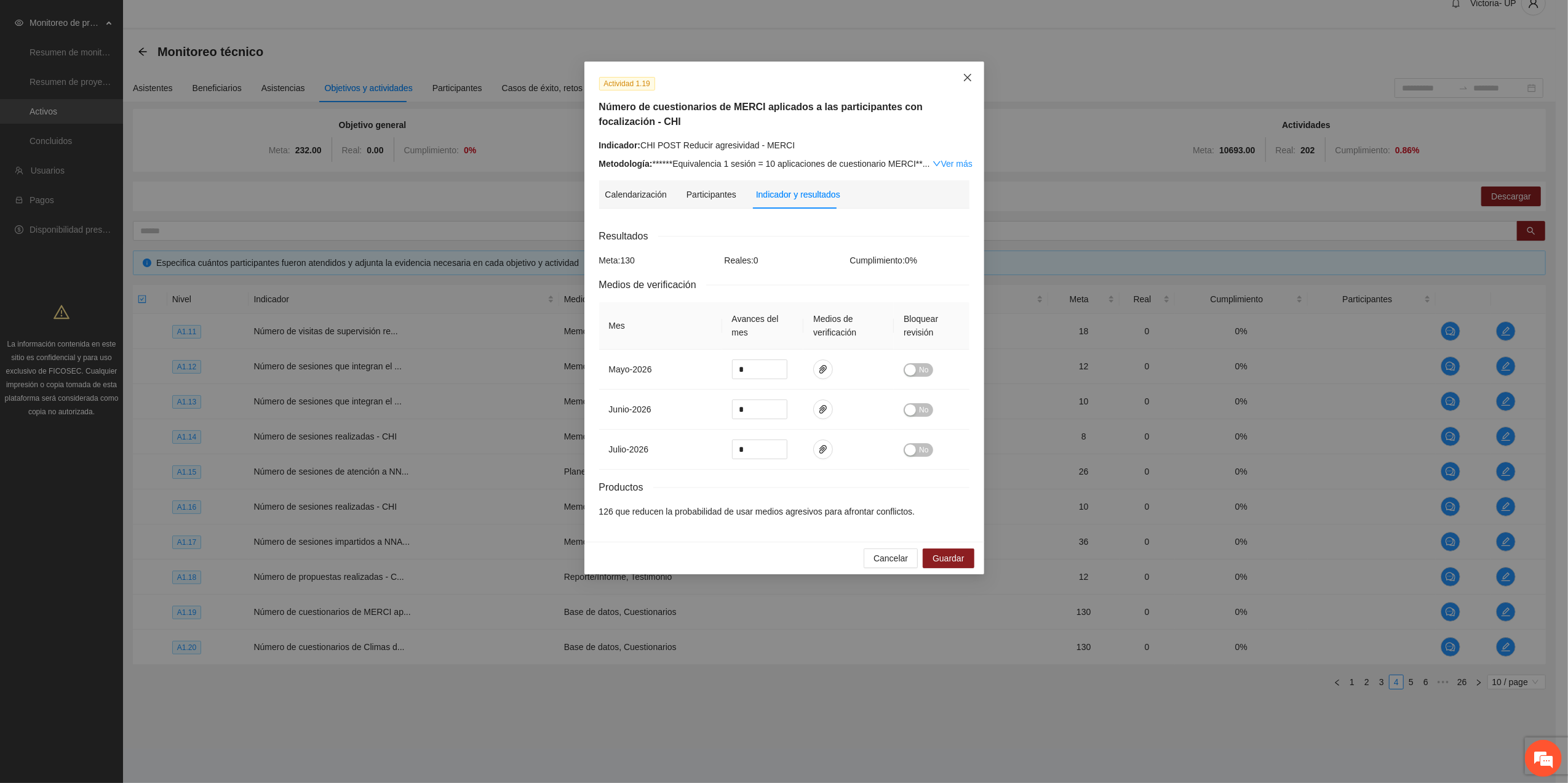
click at [970, 77] on icon "close" at bounding box center [967, 77] width 10 height 10
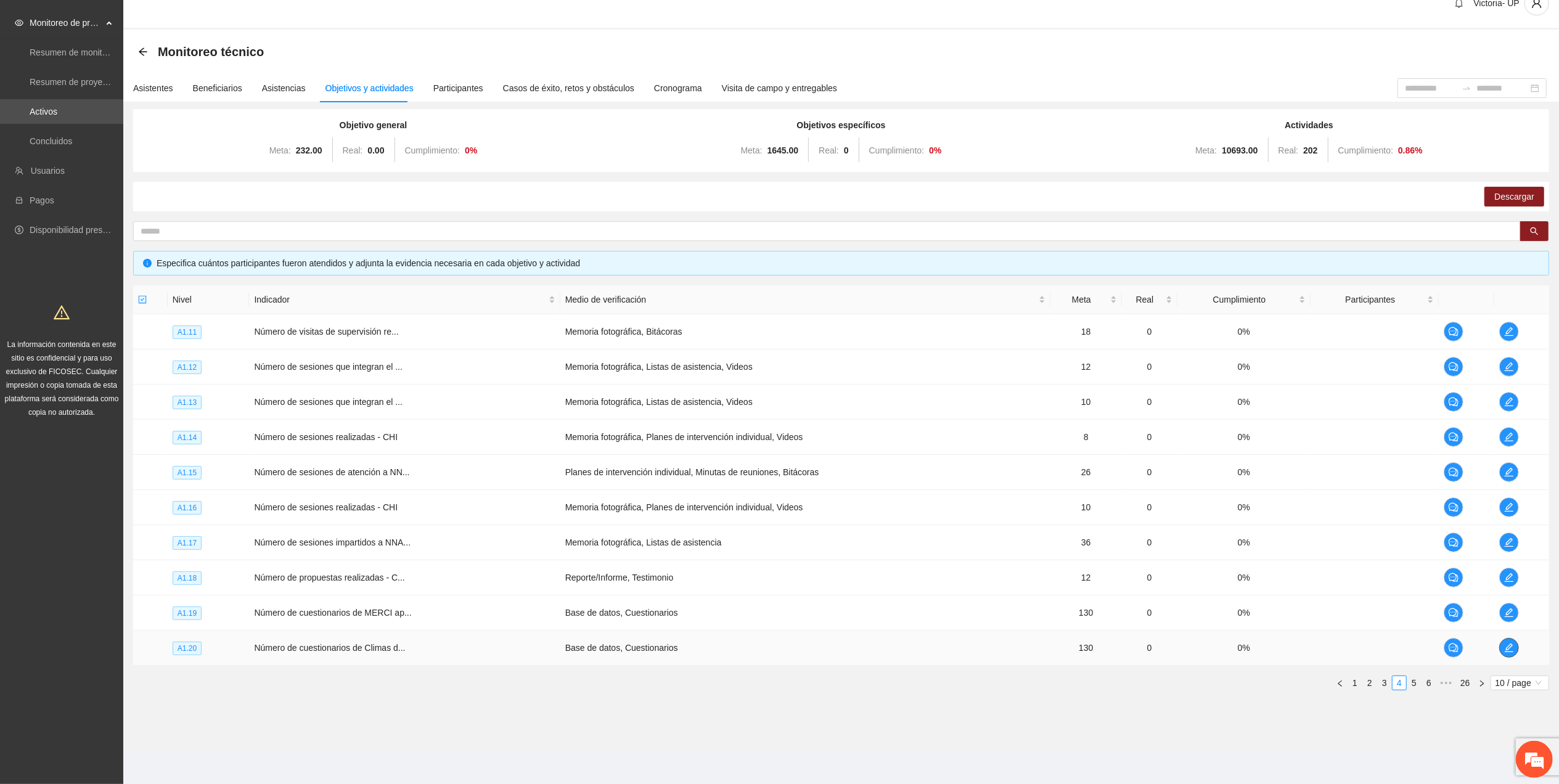
click at [1511, 646] on icon "edit" at bounding box center [1509, 647] width 10 height 10
click at [1414, 683] on link "5" at bounding box center [1414, 683] width 14 height 14
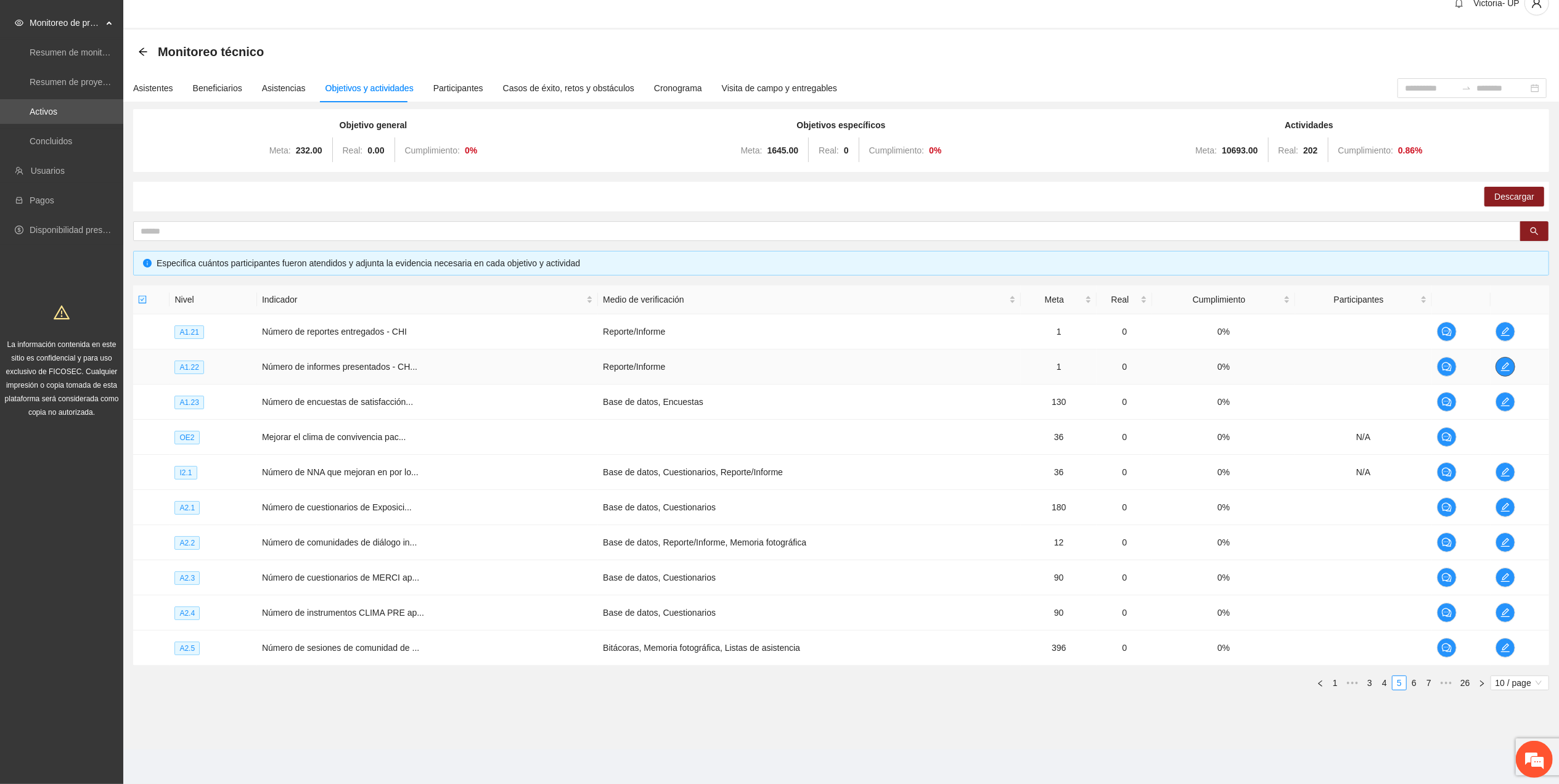
click at [1504, 362] on icon "edit" at bounding box center [1505, 366] width 10 height 10
click at [1504, 397] on icon "edit" at bounding box center [1505, 401] width 10 height 10
click at [1379, 683] on link "4" at bounding box center [1384, 683] width 14 height 14
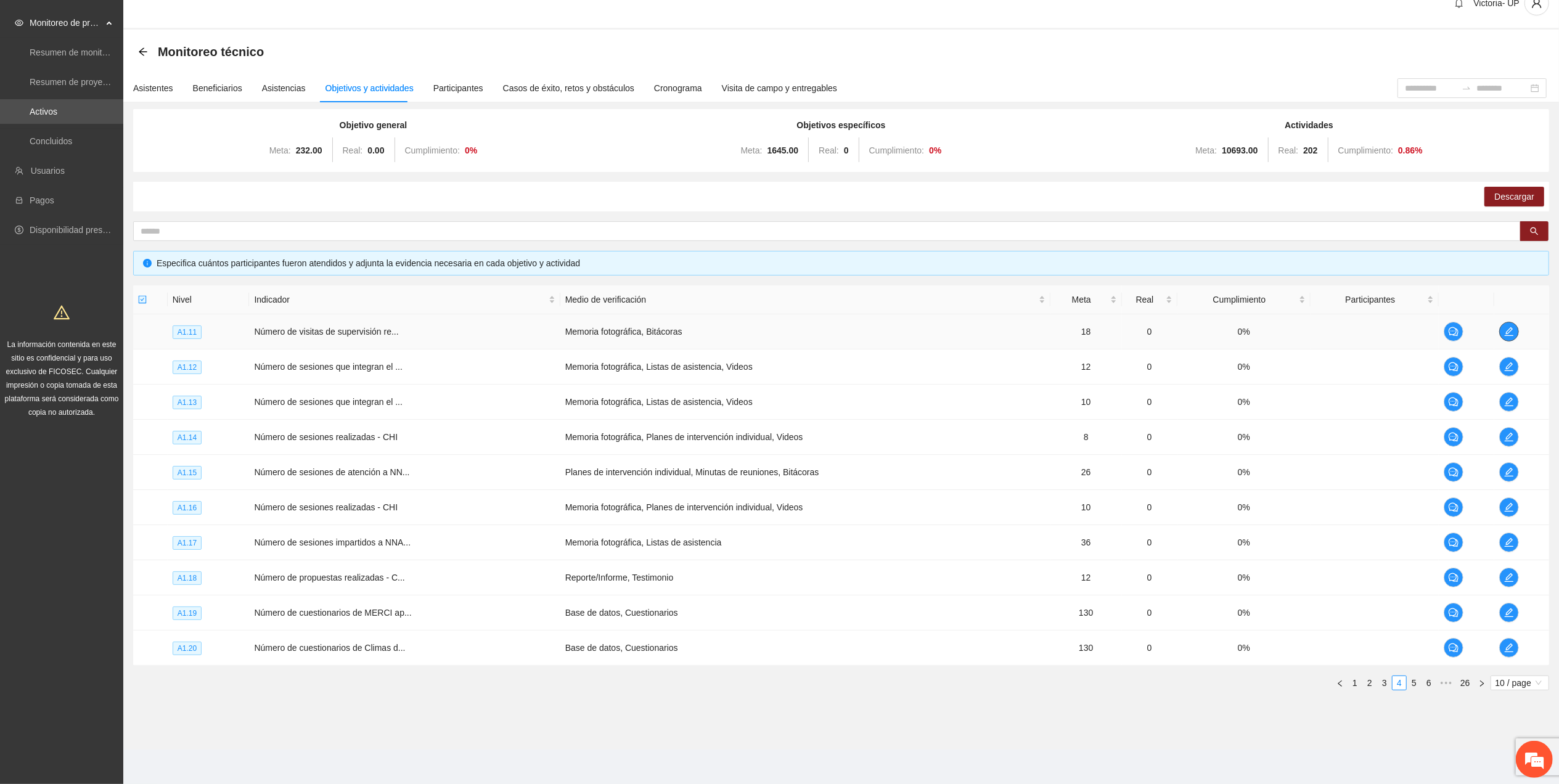
click at [1504, 332] on icon "edit" at bounding box center [1509, 331] width 10 height 10
click at [1512, 363] on span "edit" at bounding box center [1509, 366] width 19 height 10
click at [1511, 400] on icon "edit" at bounding box center [1509, 401] width 10 height 10
click at [1507, 441] on button "button" at bounding box center [1509, 437] width 20 height 20
click at [1514, 464] on button "button" at bounding box center [1509, 472] width 20 height 20
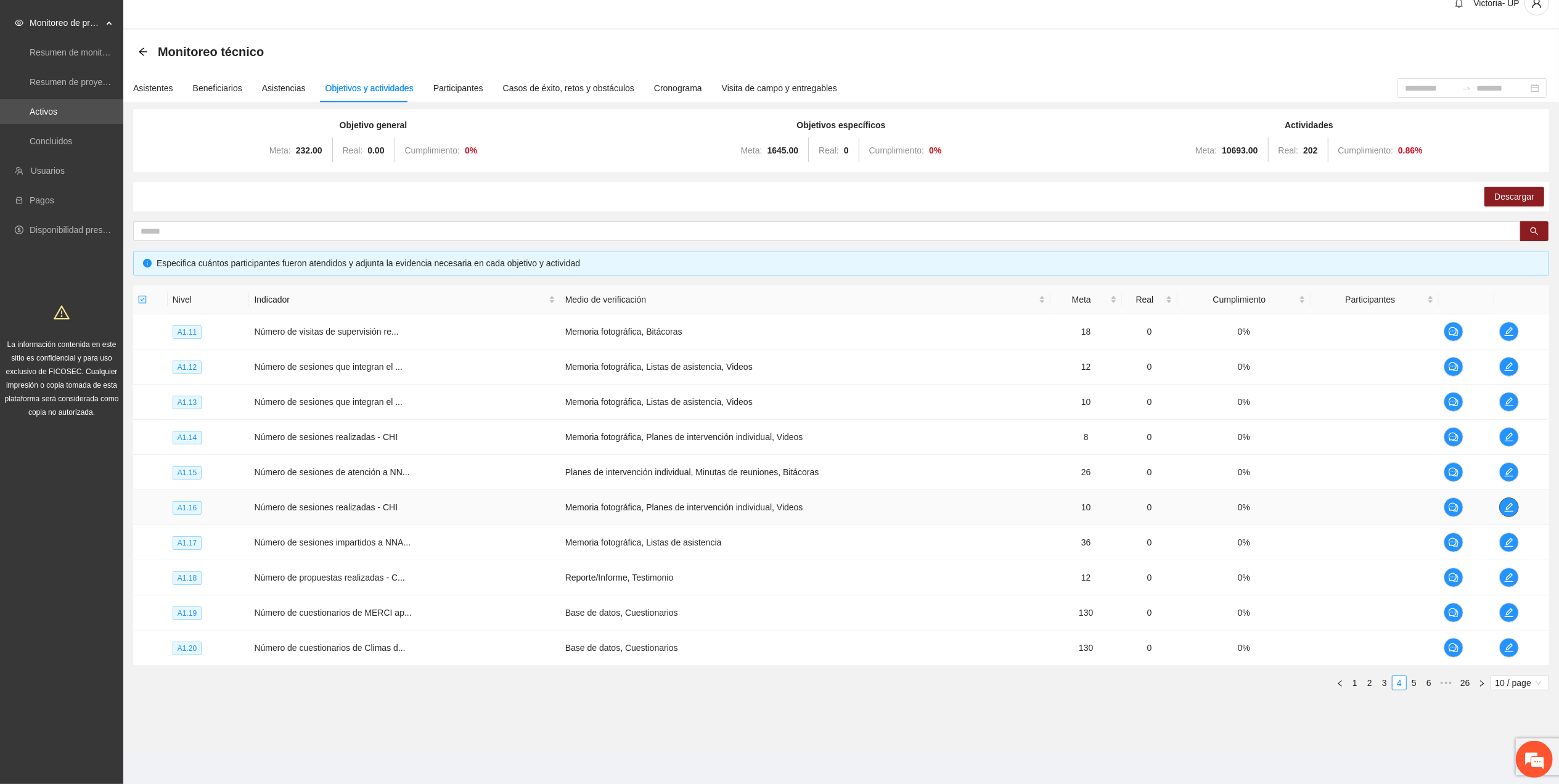
click at [1512, 503] on icon "edit" at bounding box center [1509, 507] width 8 height 8
click at [1423, 681] on link "6" at bounding box center [1428, 683] width 14 height 14
click at [1430, 681] on link "8" at bounding box center [1428, 683] width 14 height 14
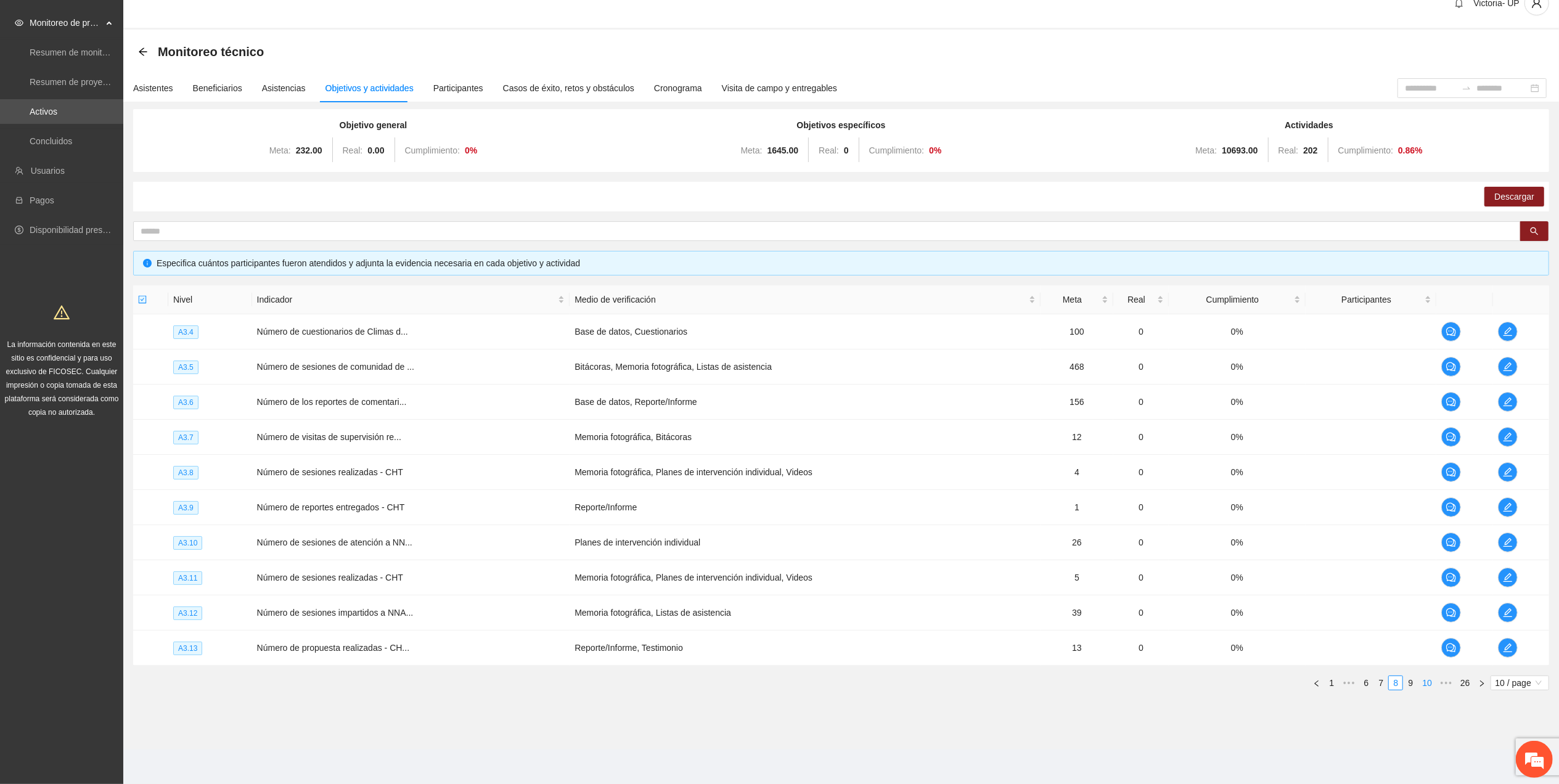
click at [1408, 683] on link "9" at bounding box center [1410, 683] width 14 height 14
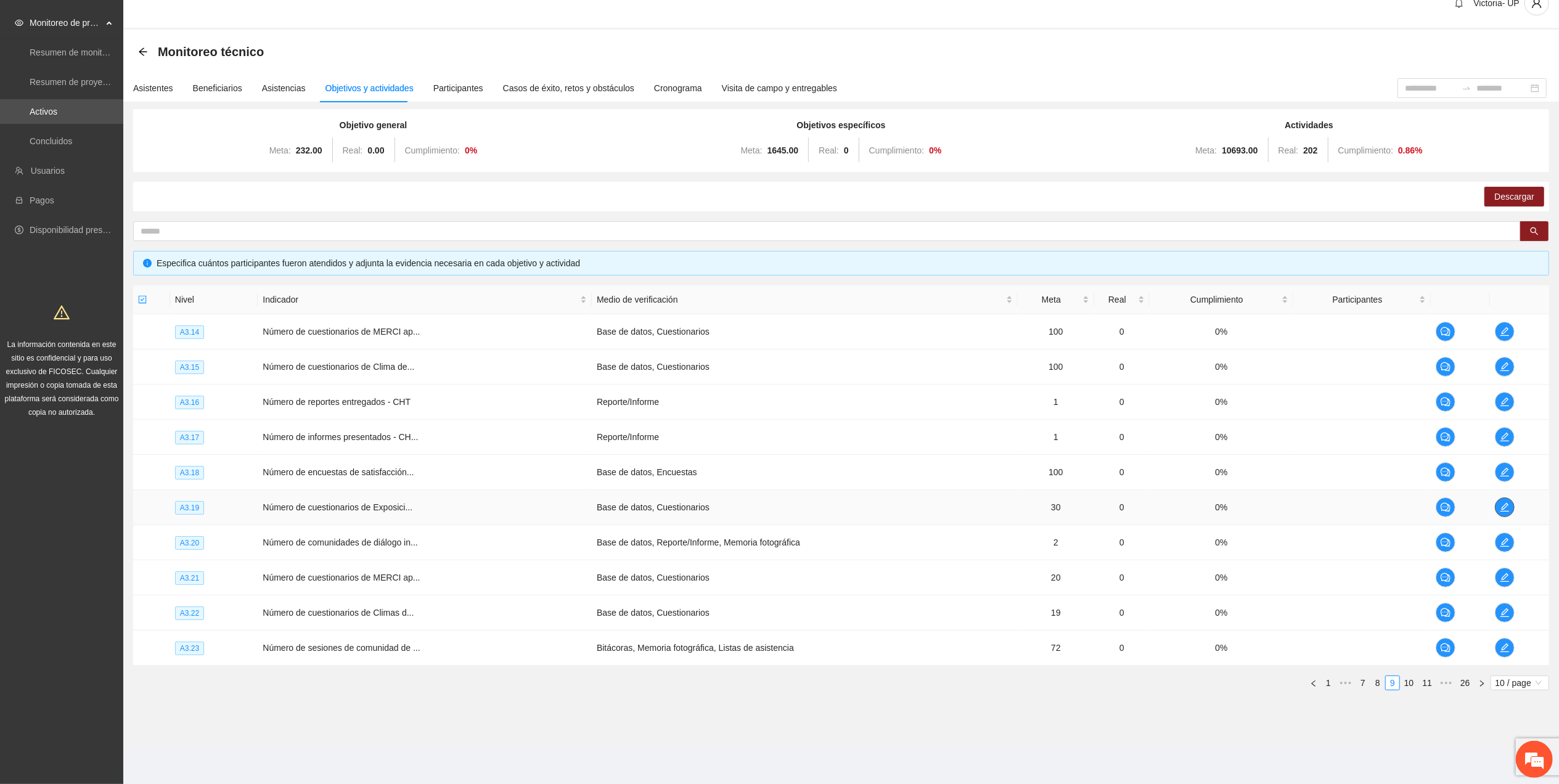
click at [1505, 502] on icon "edit" at bounding box center [1504, 507] width 10 height 10
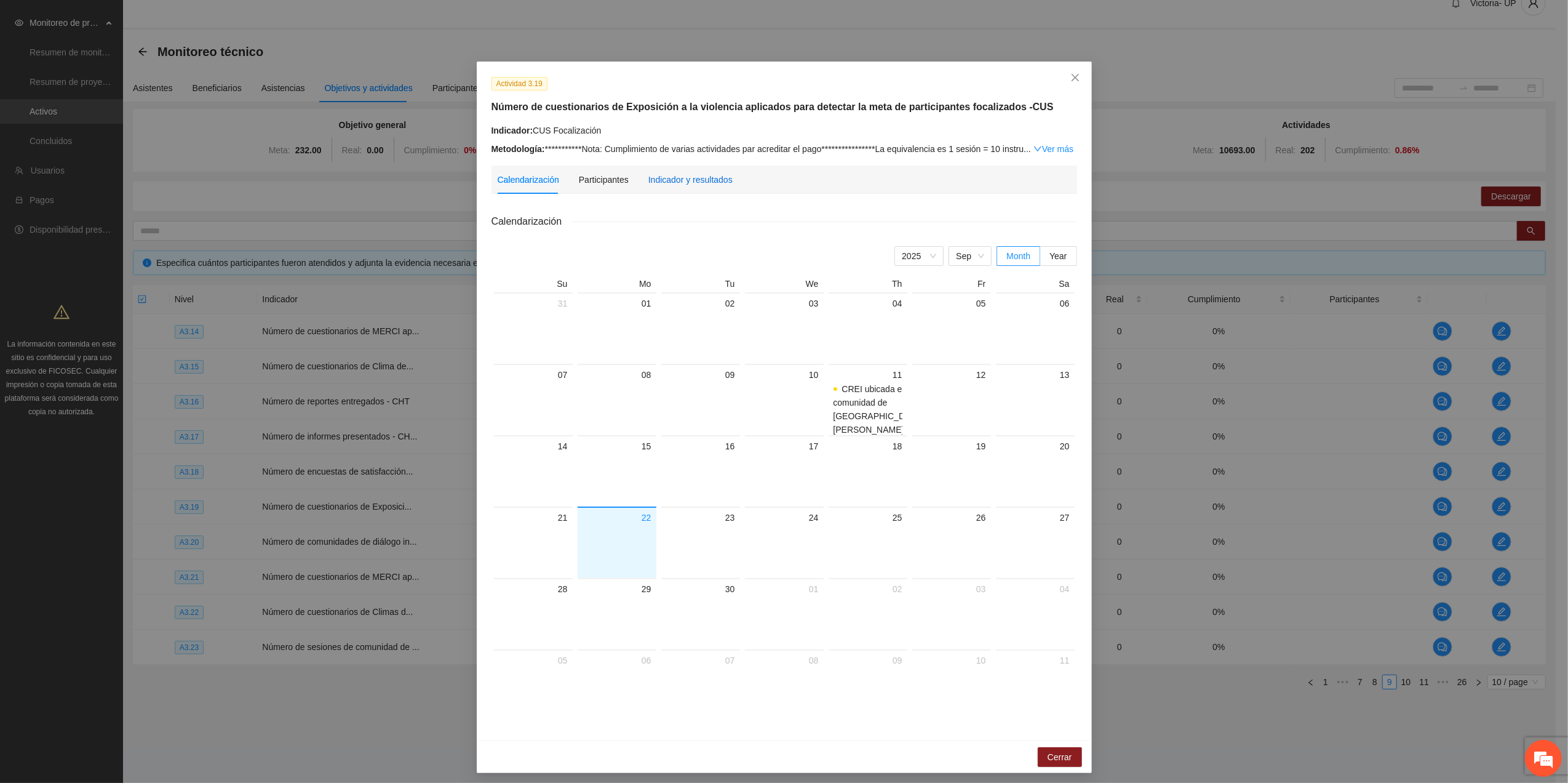
click at [675, 180] on div "Indicador y resultados" at bounding box center [690, 179] width 85 height 14
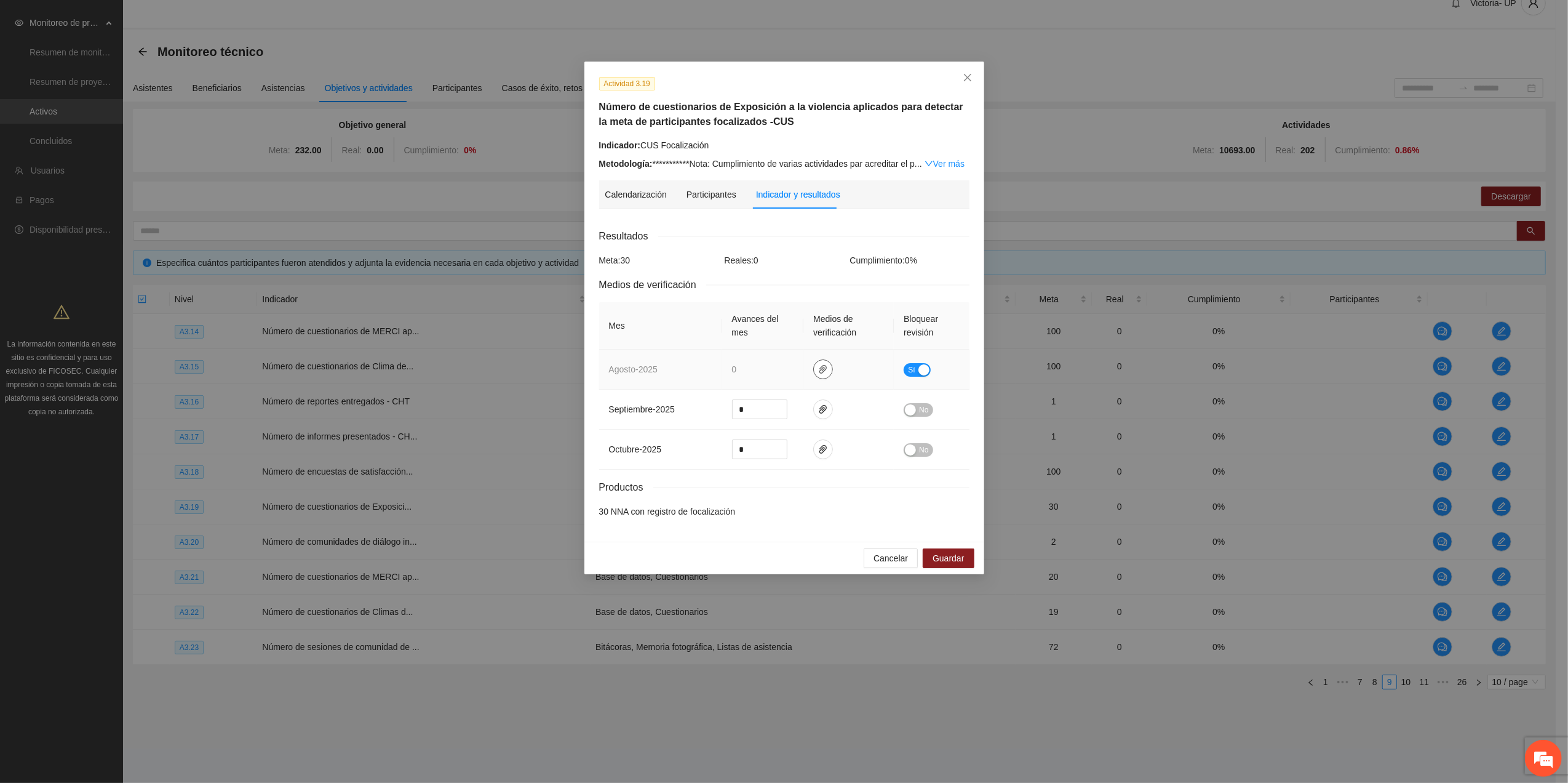
click at [818, 372] on icon "paper-clip" at bounding box center [823, 369] width 10 height 10
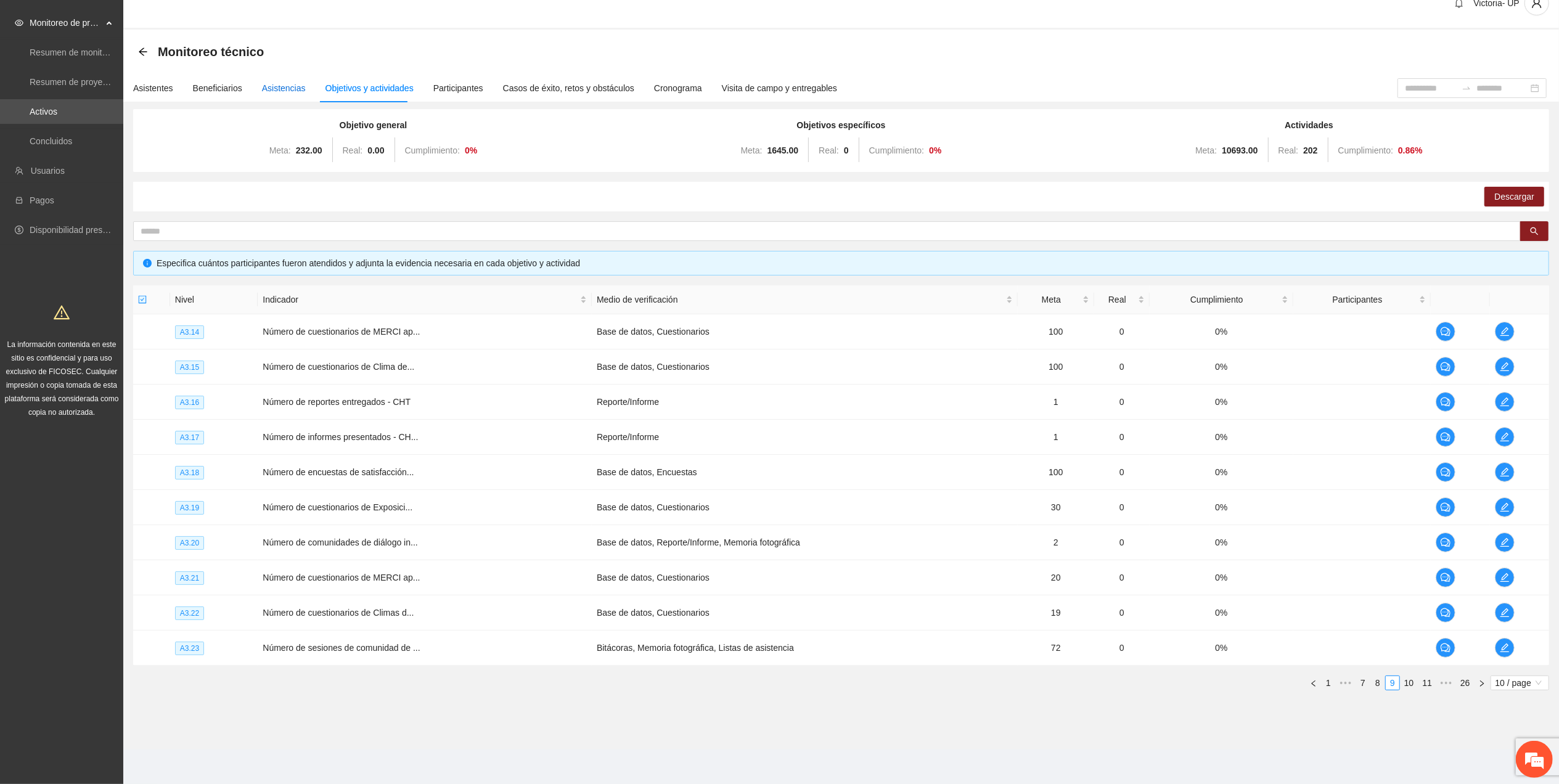
click at [285, 87] on div "Asistencias" at bounding box center [284, 88] width 44 height 14
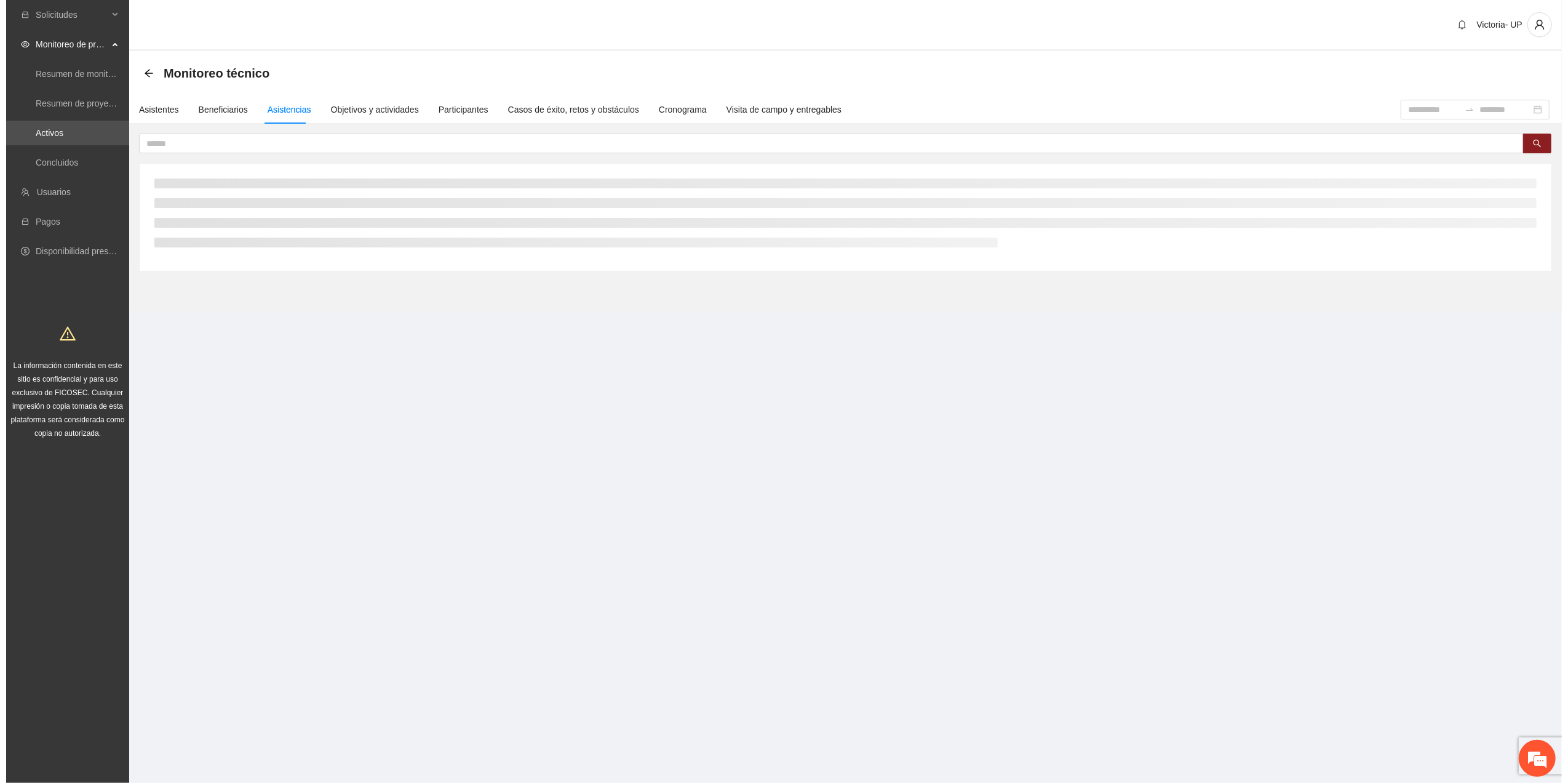
scroll to position [0, 0]
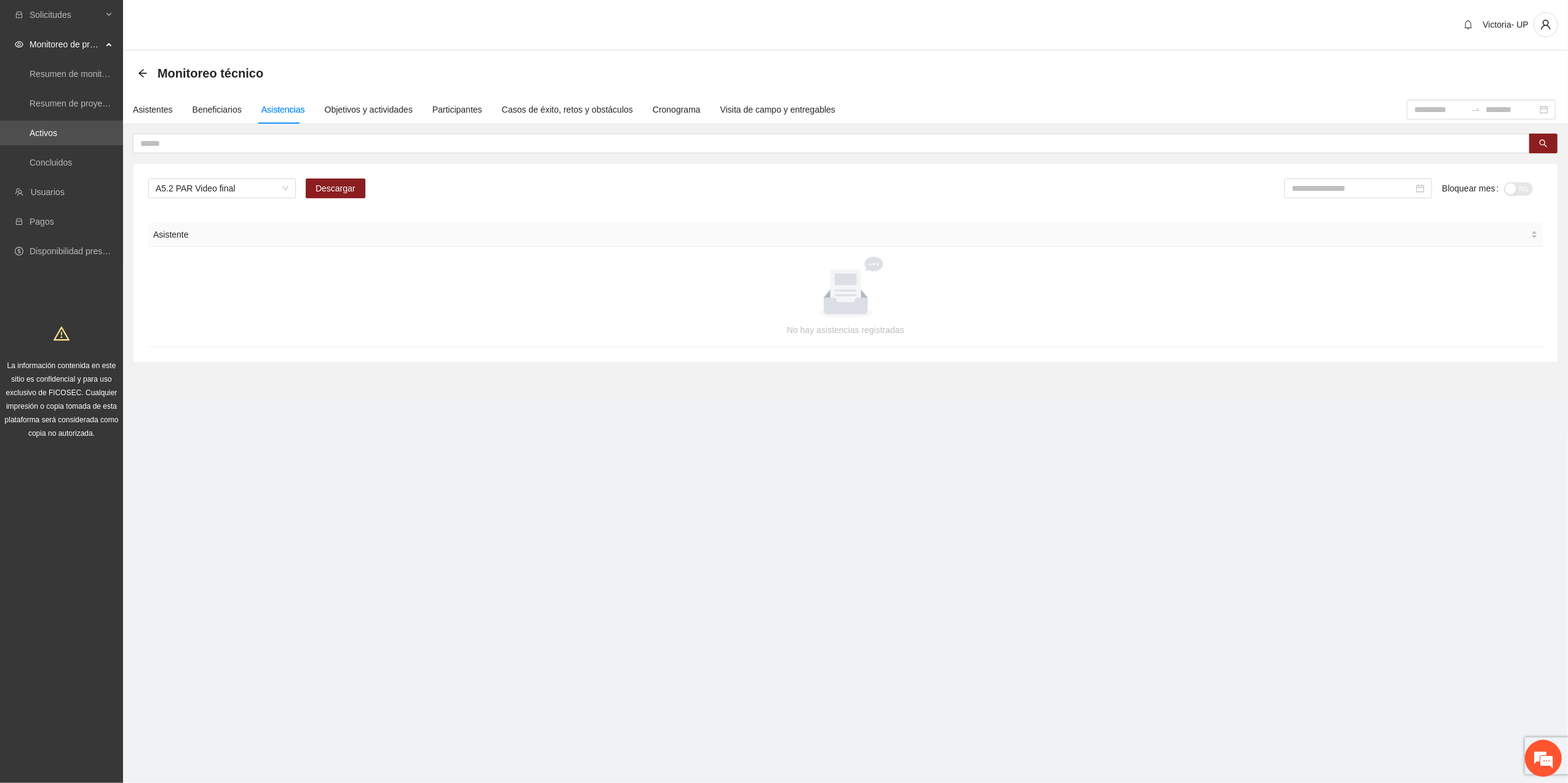
click at [247, 198] on div "A5.2 PAR Video final Descargar Bloquear mes No" at bounding box center [845, 193] width 1394 height 30
click at [250, 190] on span "A5.2 PAR Video final" at bounding box center [222, 188] width 133 height 19
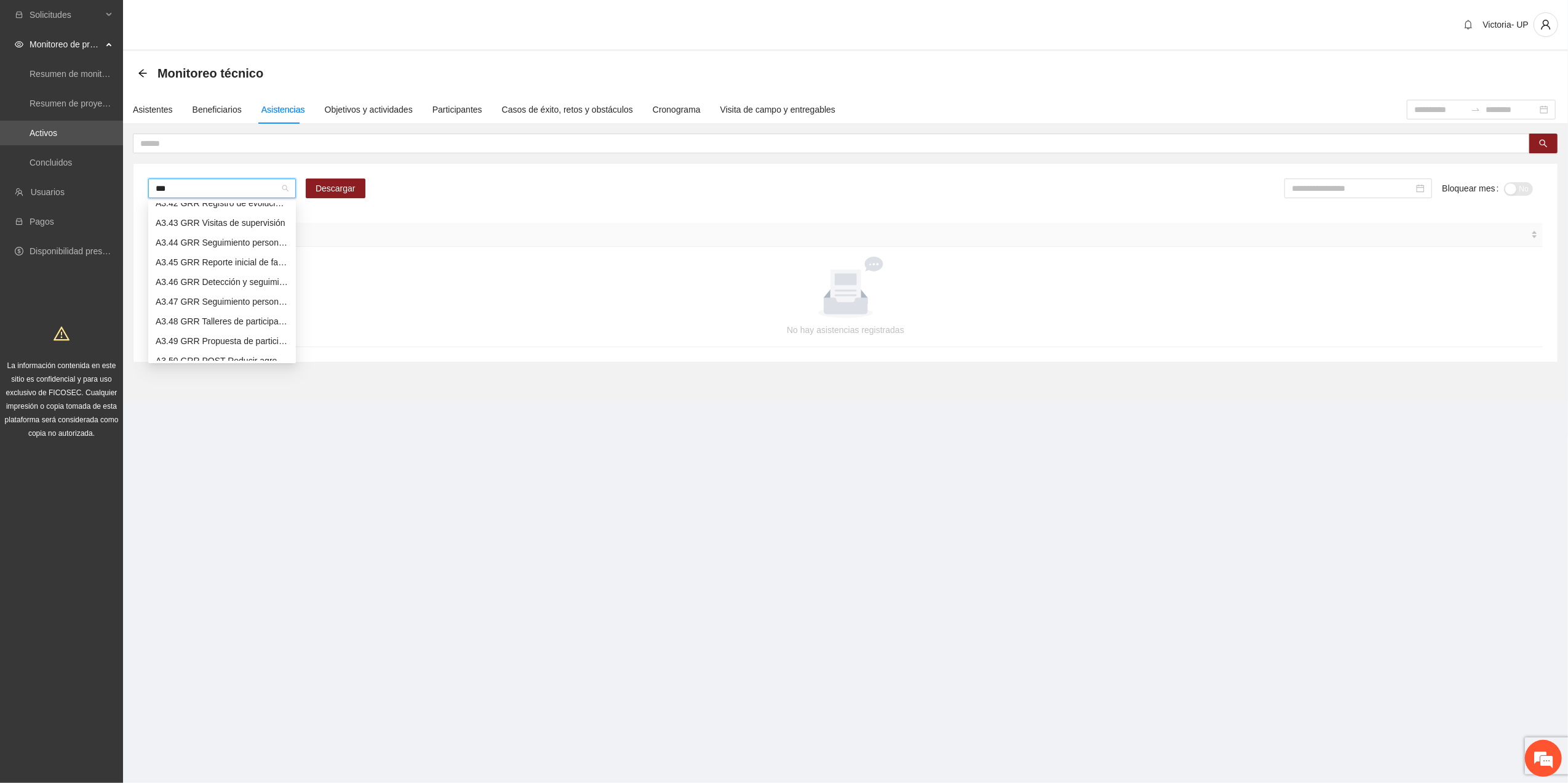
scroll to position [30, 0]
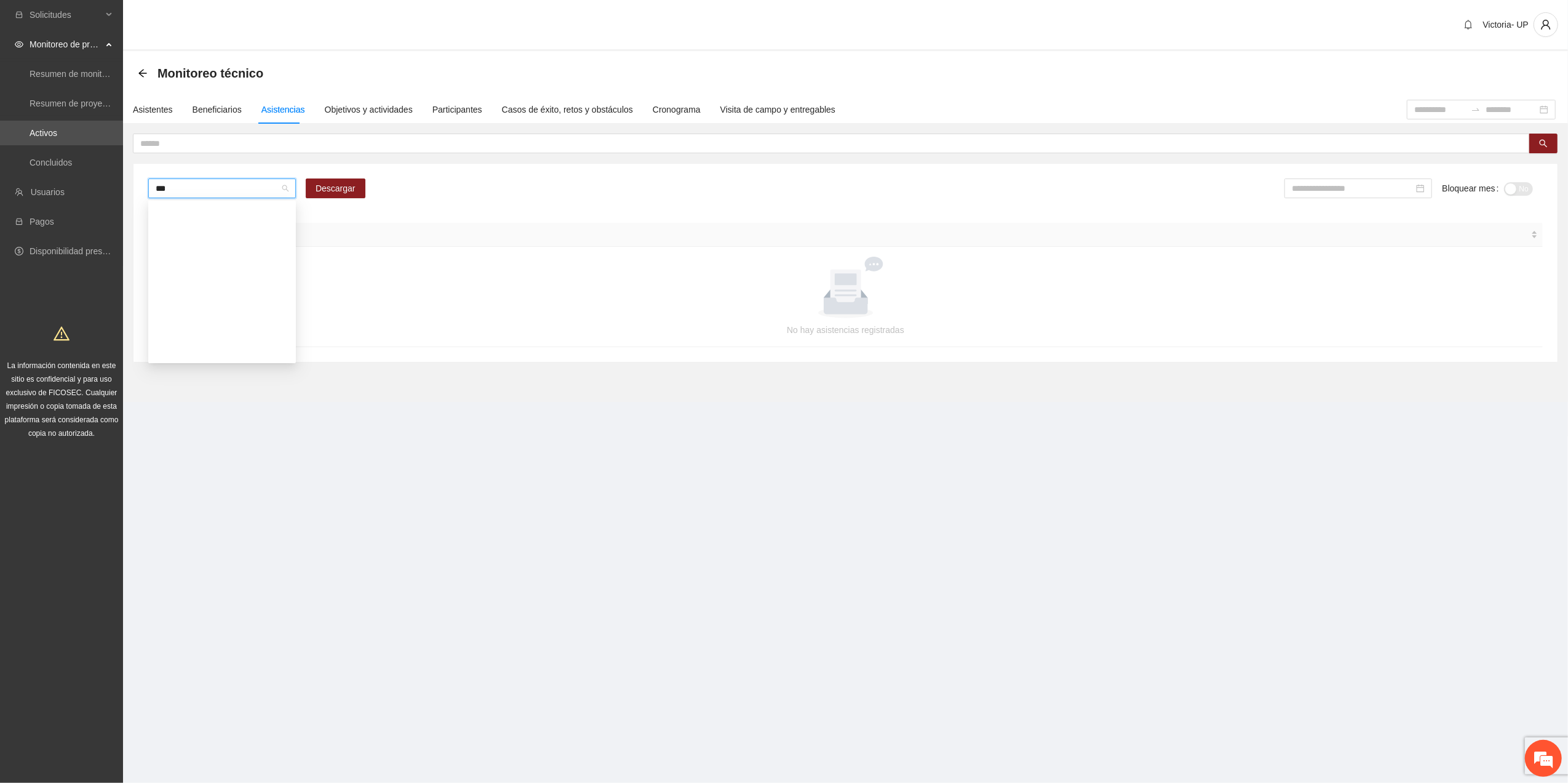
type input "****"
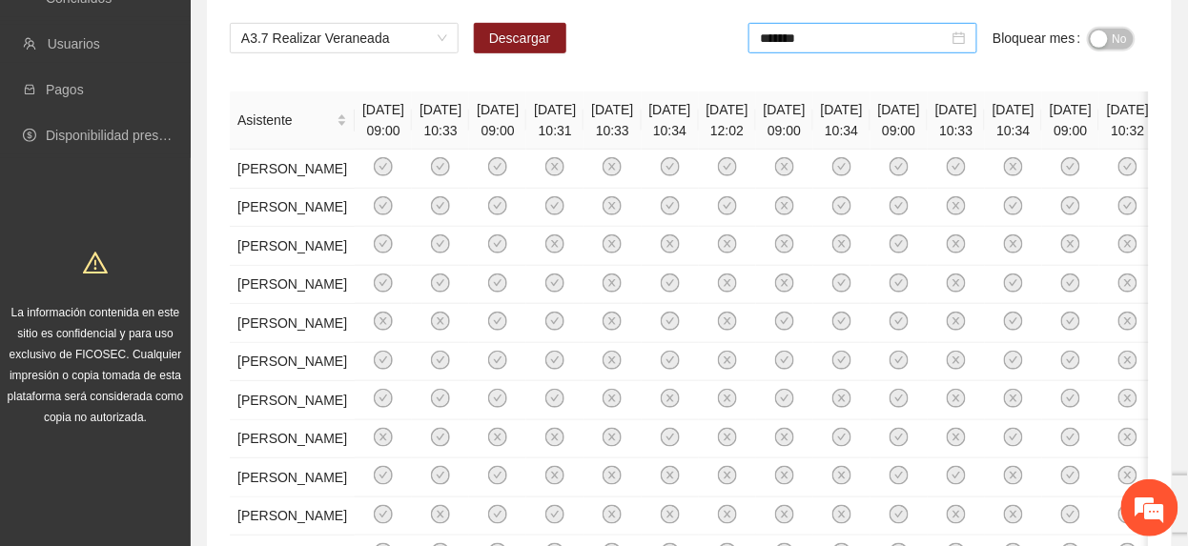
drag, startPoint x: 1099, startPoint y: 39, endPoint x: 984, endPoint y: 51, distance: 115.9
click at [1096, 38] on div "button" at bounding box center [1099, 39] width 17 height 17
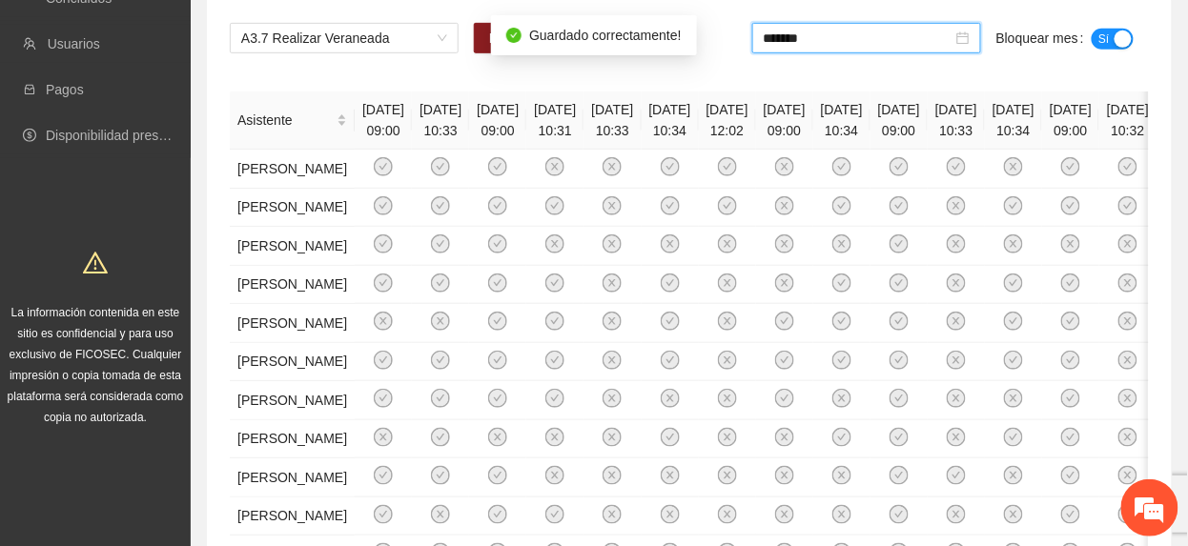
drag, startPoint x: 812, startPoint y: 42, endPoint x: 901, endPoint y: 150, distance: 139.5
click at [813, 46] on input "*******" at bounding box center [858, 38] width 189 height 21
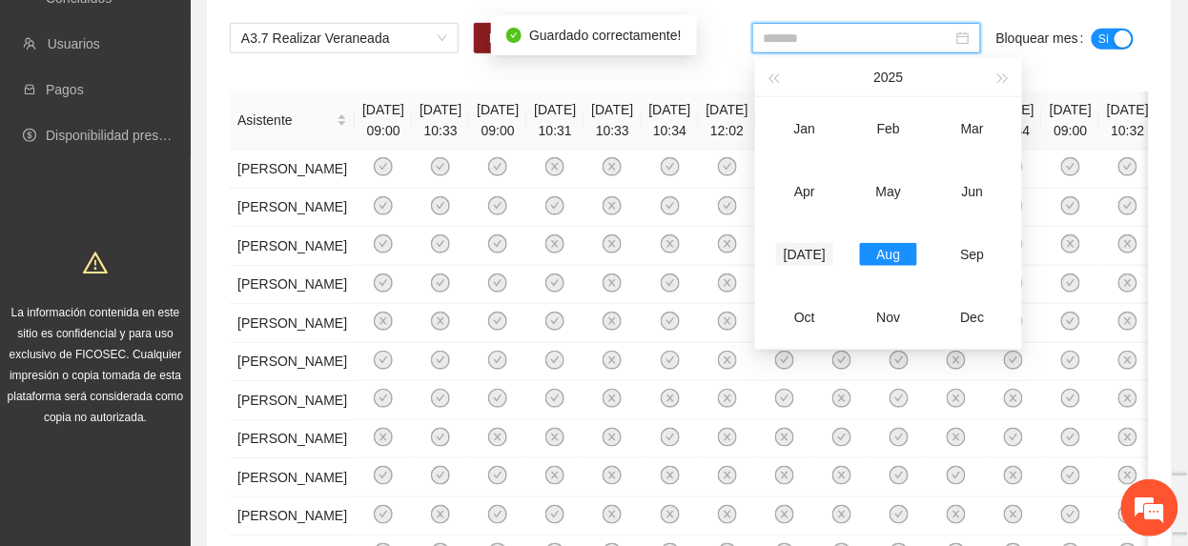
click at [790, 265] on div "[DATE]" at bounding box center [804, 254] width 57 height 23
type input "*******"
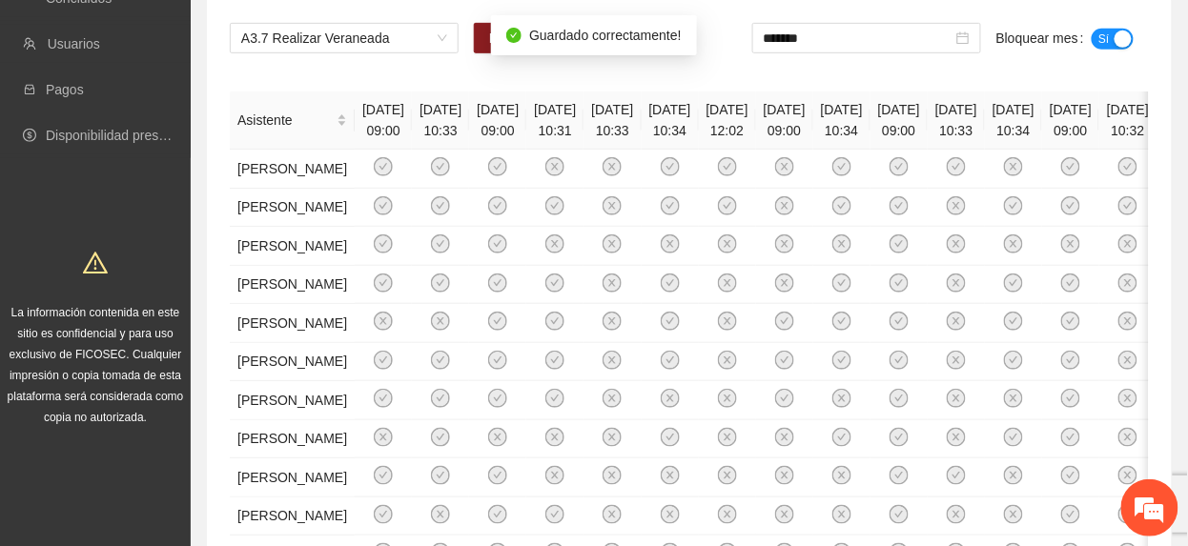
click at [1099, 40] on span "Sí" at bounding box center [1103, 39] width 11 height 21
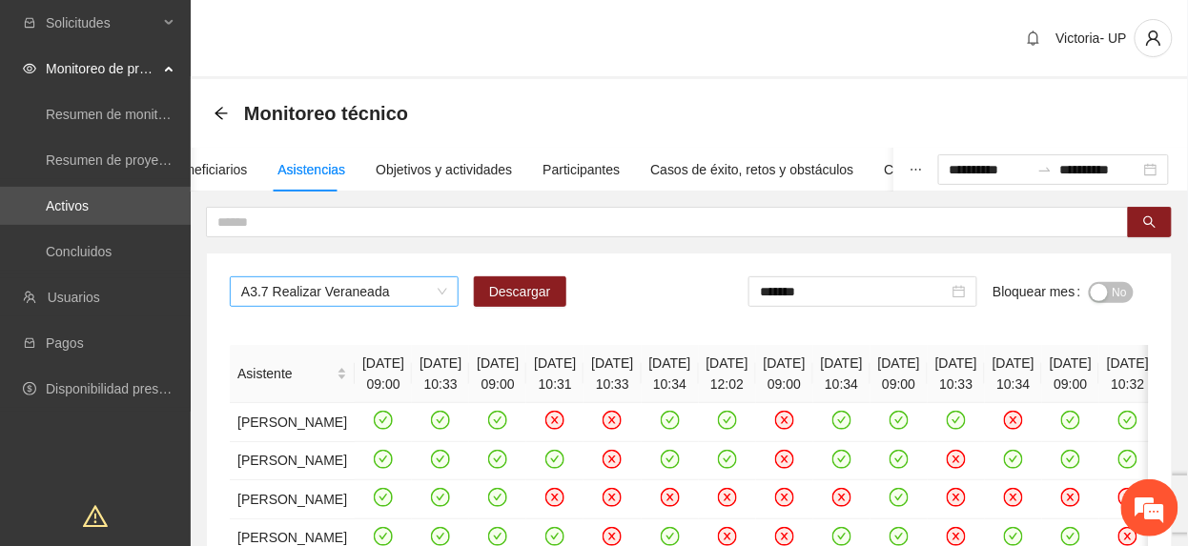
click at [377, 290] on span "A3.7 Realizar Veraneada" at bounding box center [344, 291] width 206 height 29
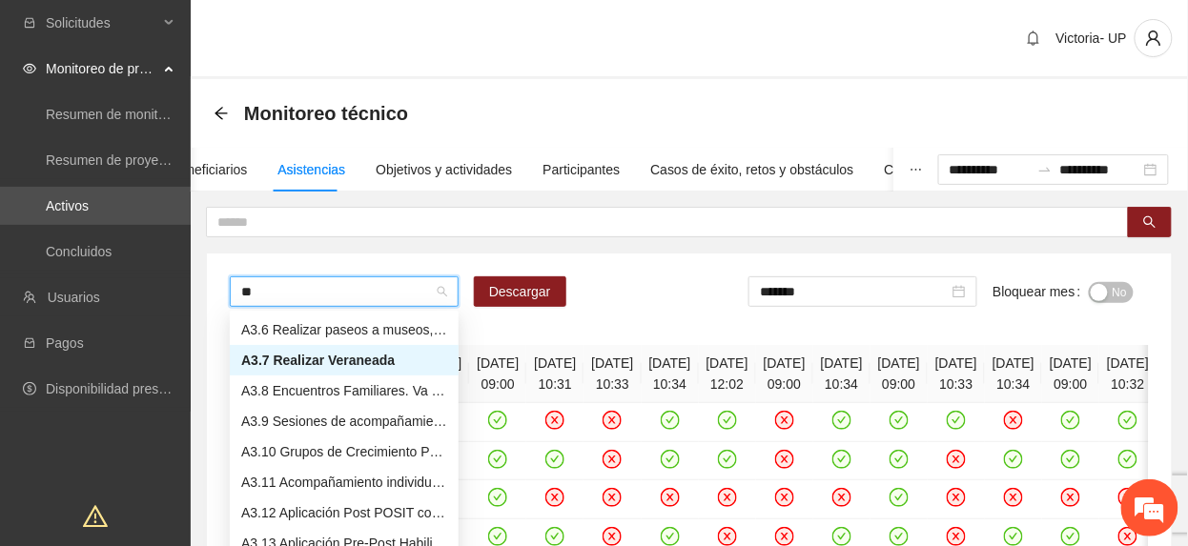
scroll to position [153, 0]
type input "***"
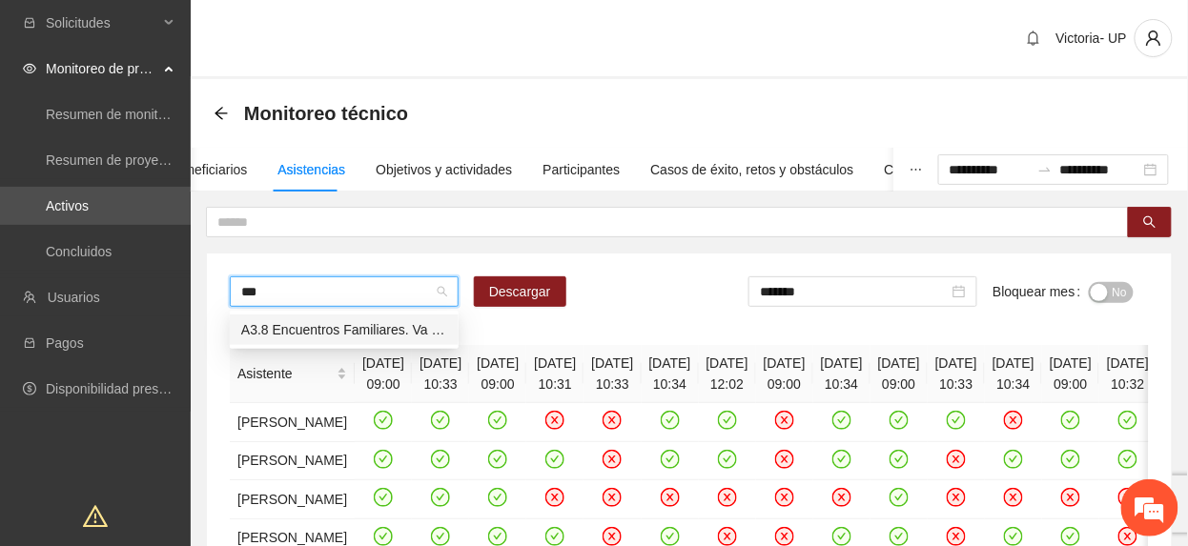
scroll to position [0, 0]
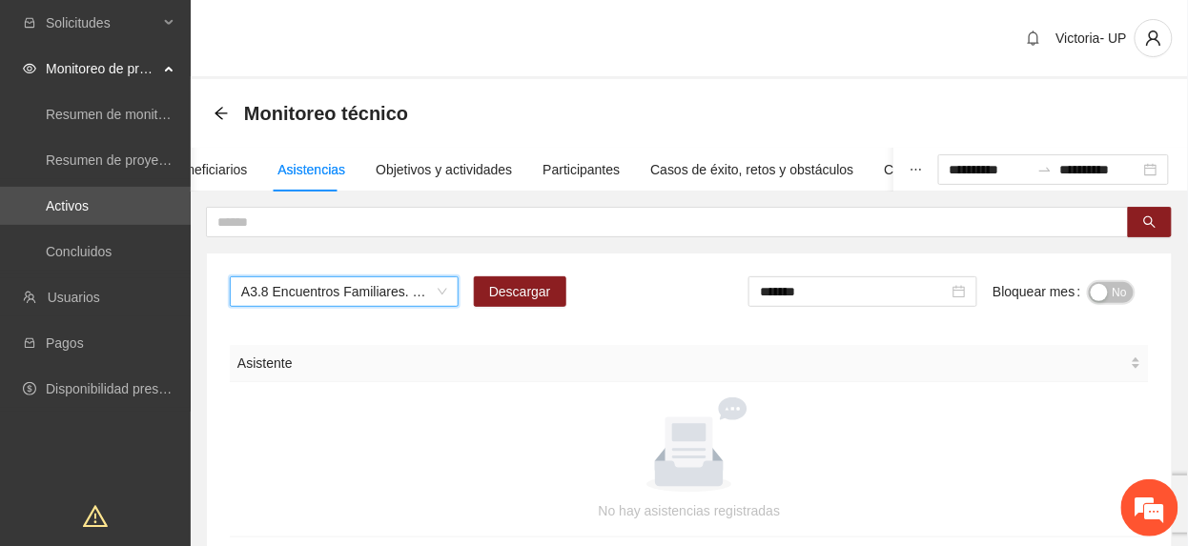
click at [1104, 303] on div "No" at bounding box center [1111, 291] width 45 height 31
click at [1113, 298] on span "No" at bounding box center [1119, 292] width 14 height 21
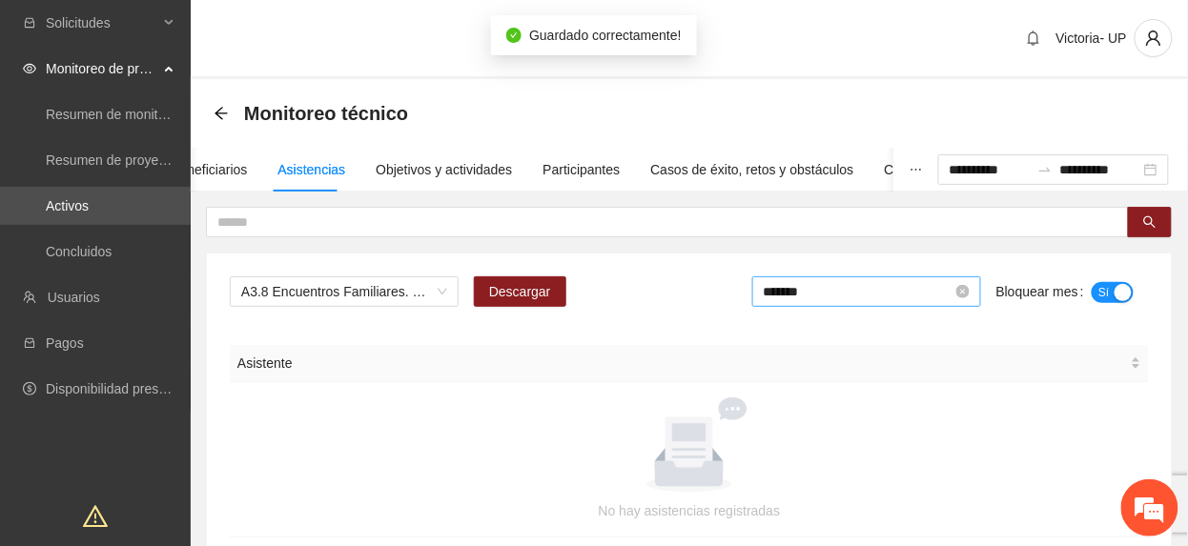
click at [826, 295] on input "*******" at bounding box center [858, 291] width 189 height 21
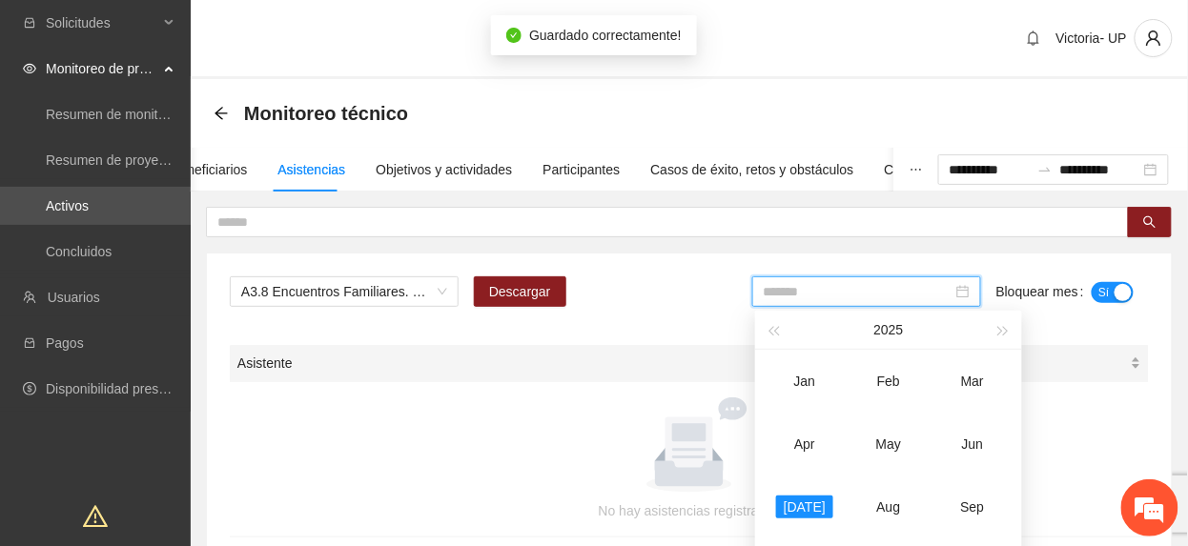
drag, startPoint x: 893, startPoint y: 503, endPoint x: 1050, endPoint y: 349, distance: 219.7
click at [892, 500] on div "Aug" at bounding box center [888, 507] width 57 height 23
type input "*******"
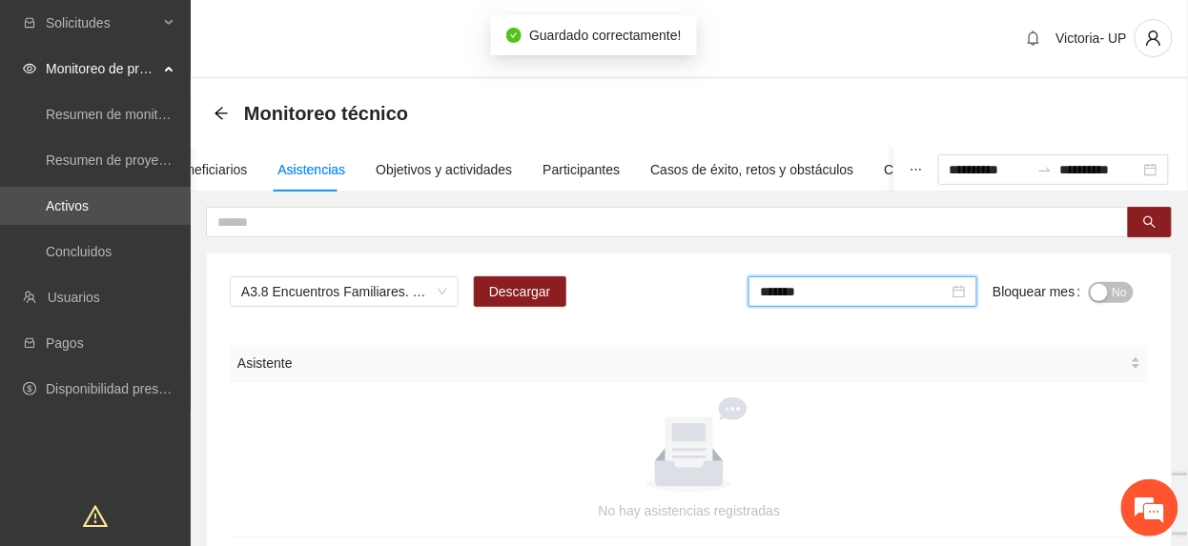
click at [1118, 296] on span "No" at bounding box center [1119, 292] width 14 height 21
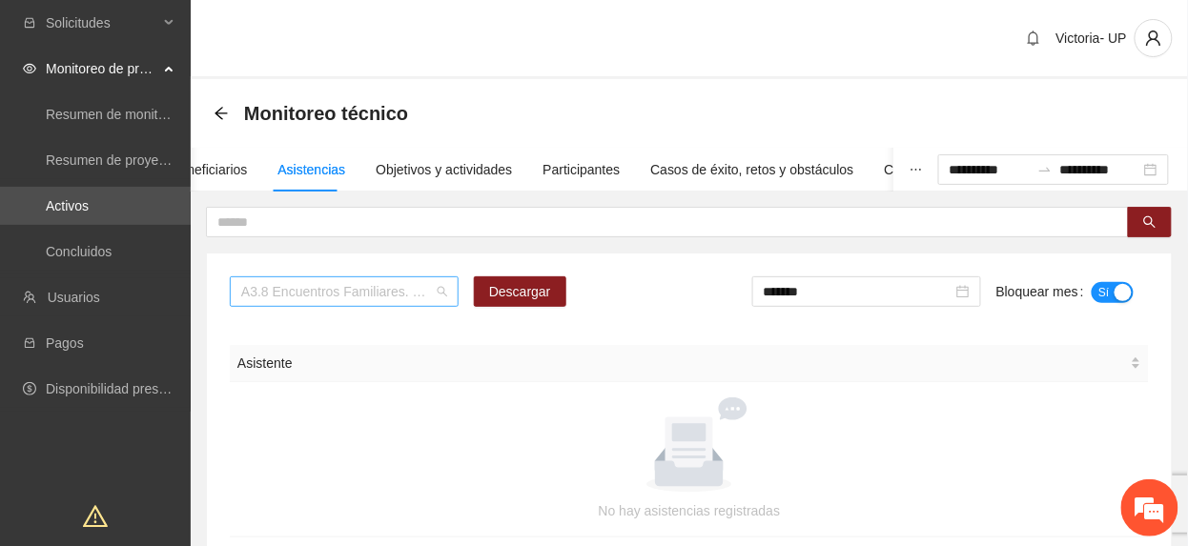
click at [410, 286] on span "A3.8 Encuentros Familiares. Va [PERSON_NAME]" at bounding box center [344, 291] width 206 height 29
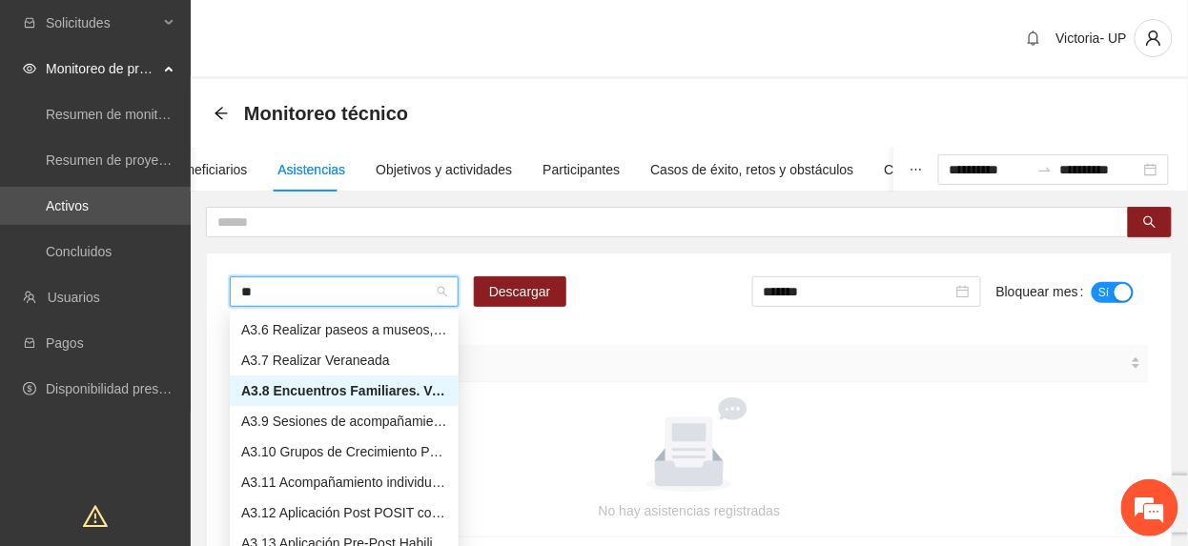
scroll to position [153, 0]
type input "***"
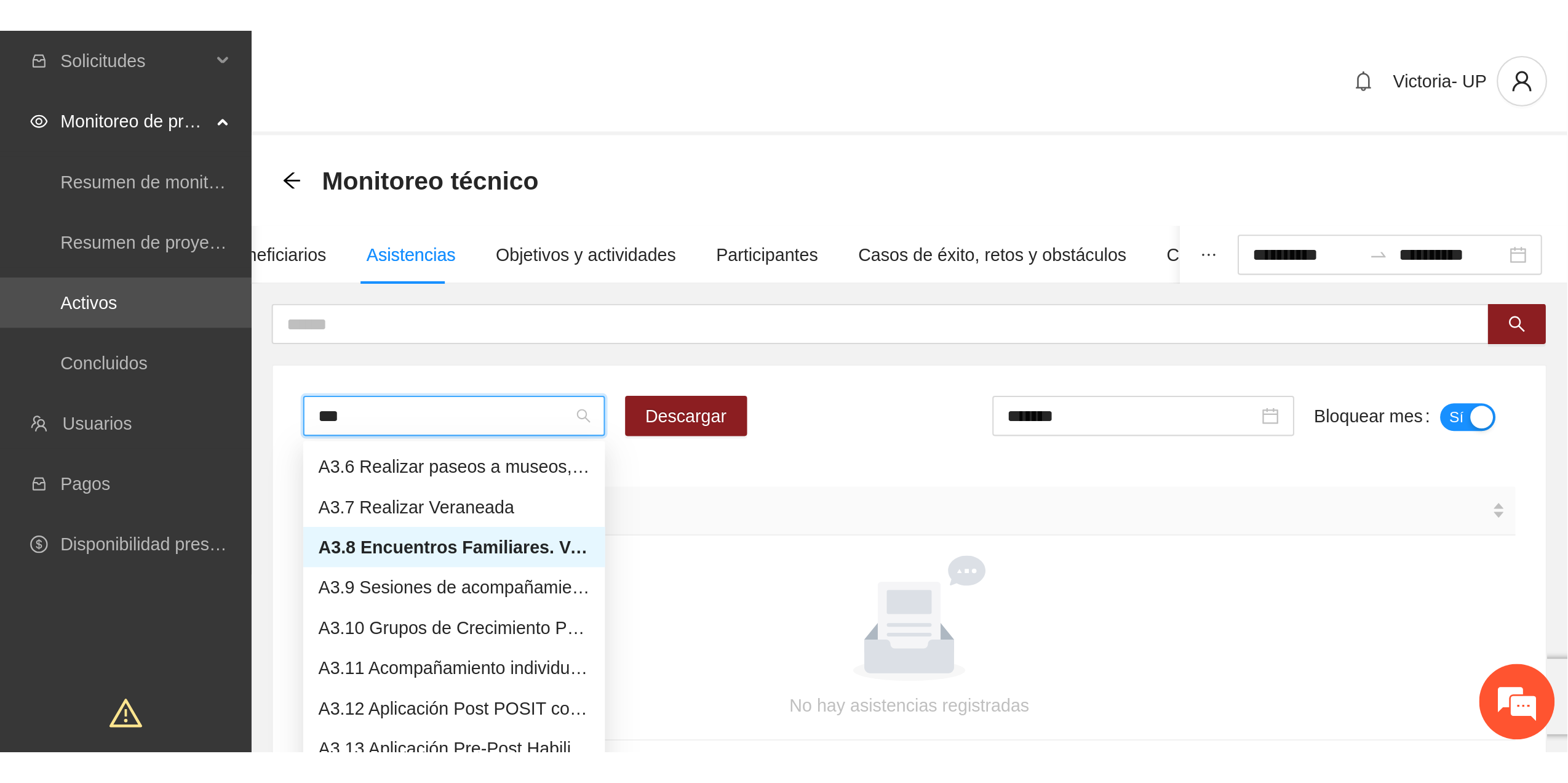
scroll to position [0, 0]
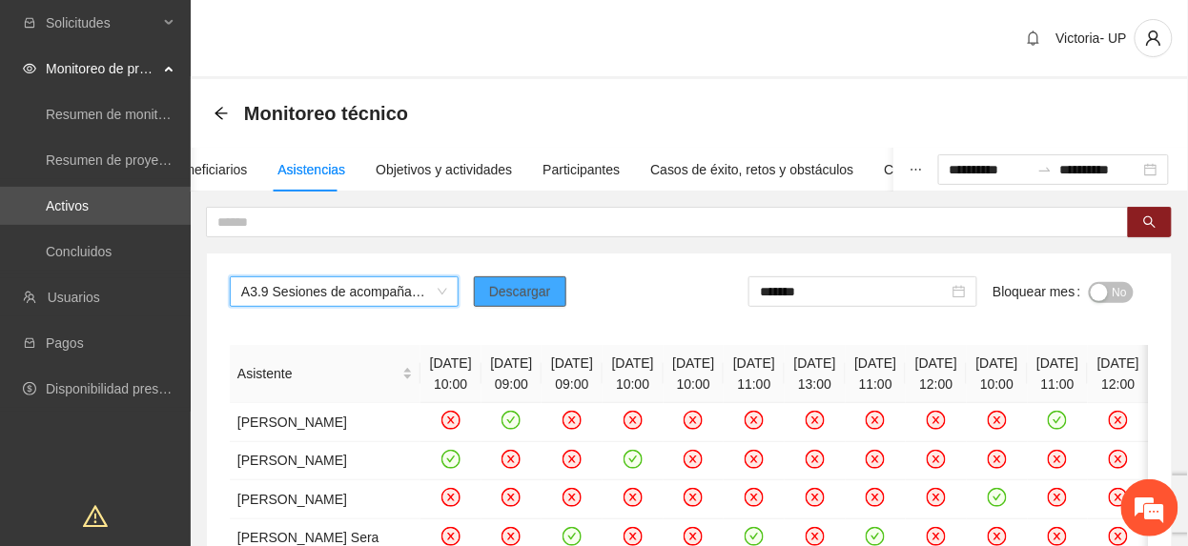
click at [504, 296] on span "Descargar" at bounding box center [520, 291] width 62 height 21
